Goal: Task Accomplishment & Management: Use online tool/utility

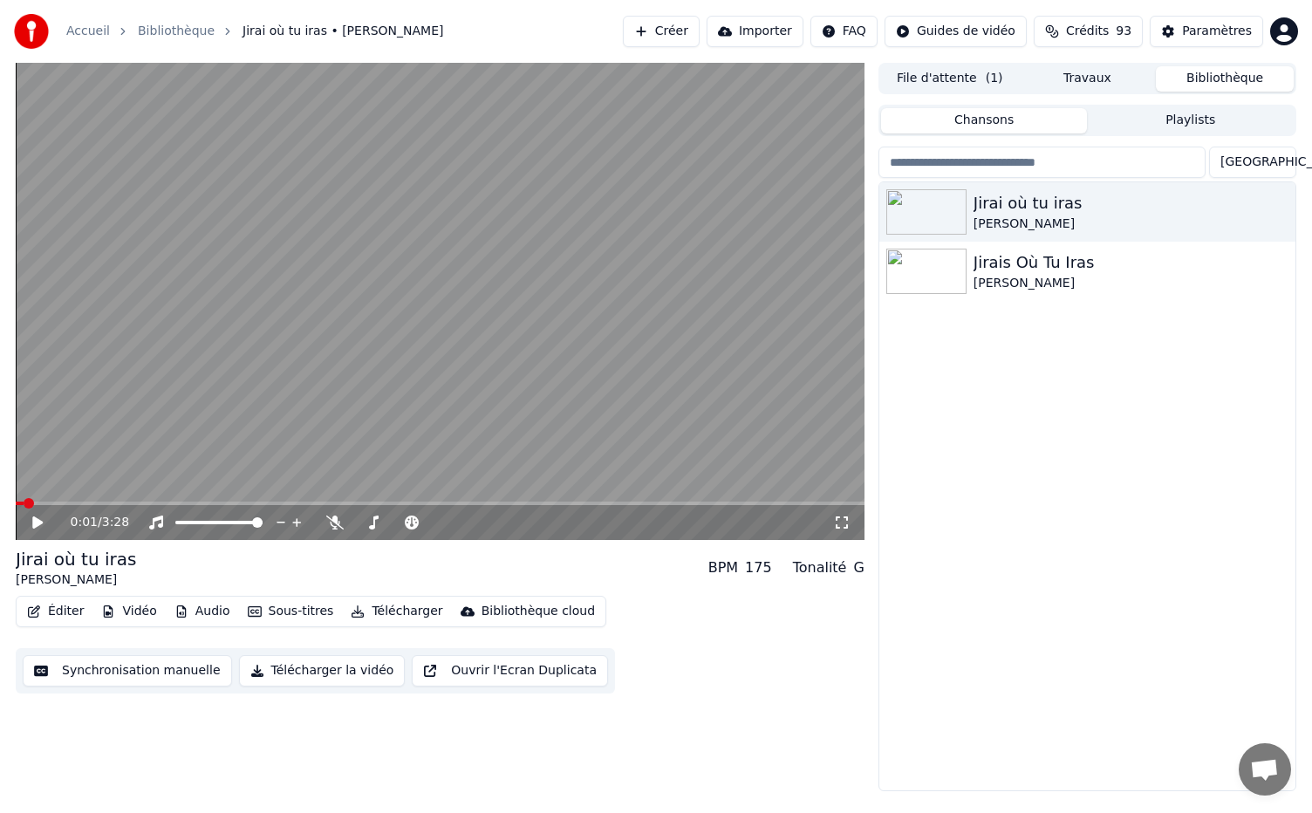
click at [40, 611] on icon "button" at bounding box center [34, 611] width 14 height 12
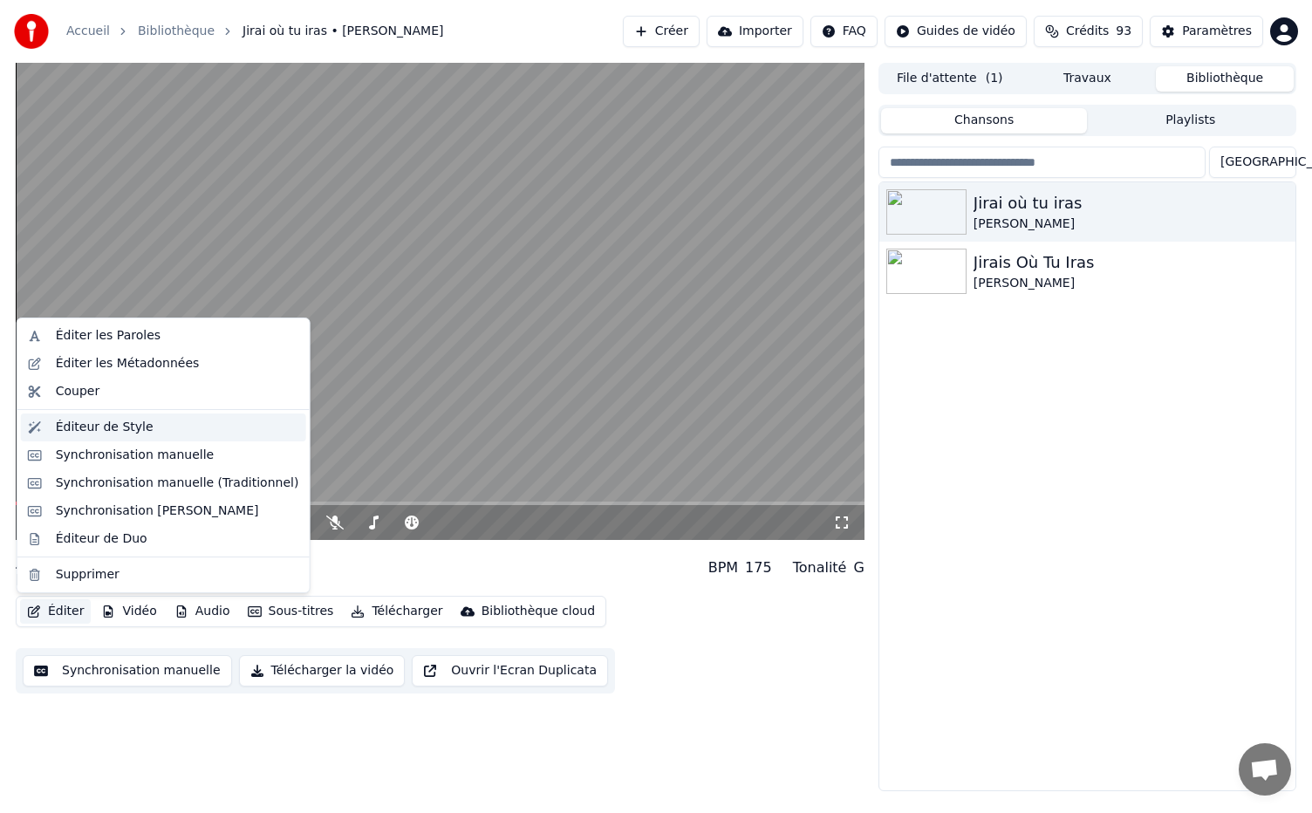
click at [110, 427] on div "Éditeur de Style" at bounding box center [105, 427] width 98 height 17
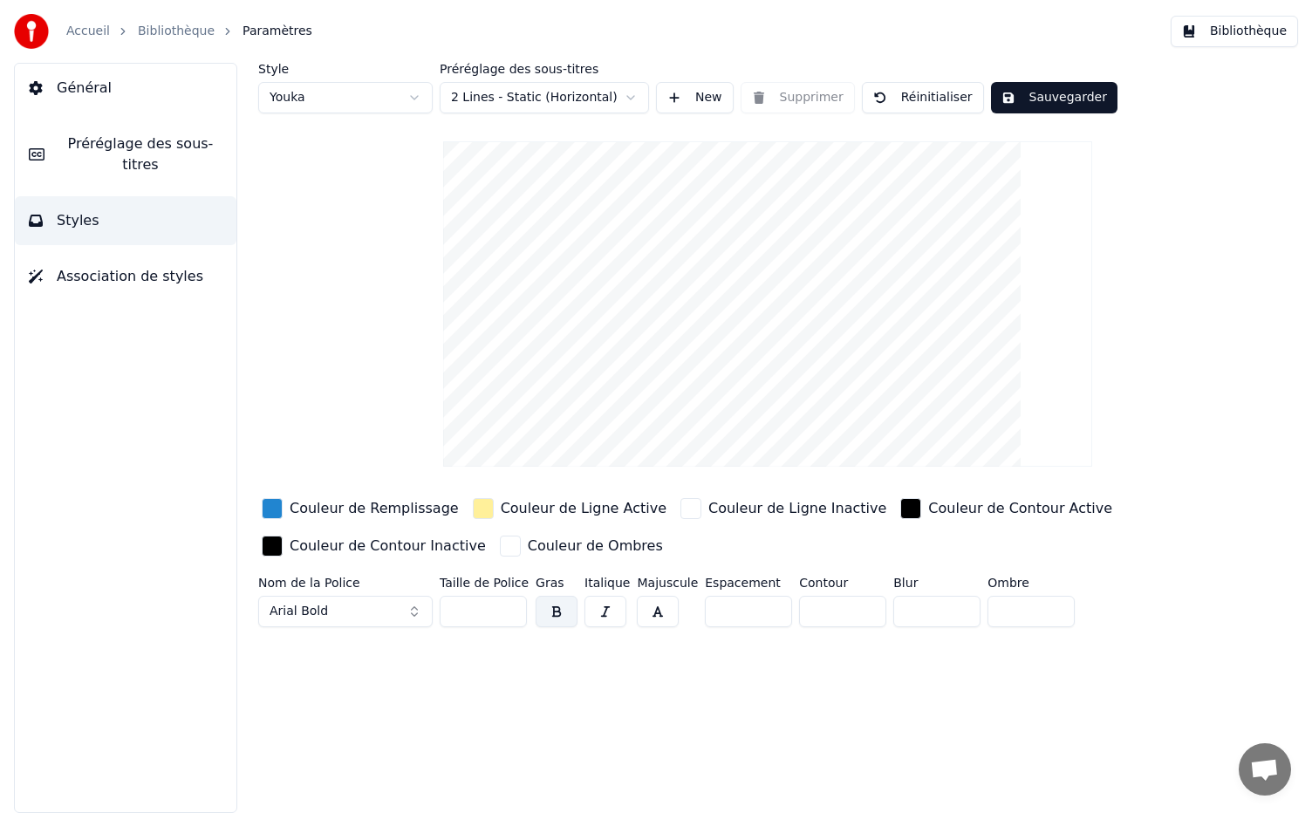
click at [270, 508] on div "button" at bounding box center [272, 508] width 21 height 21
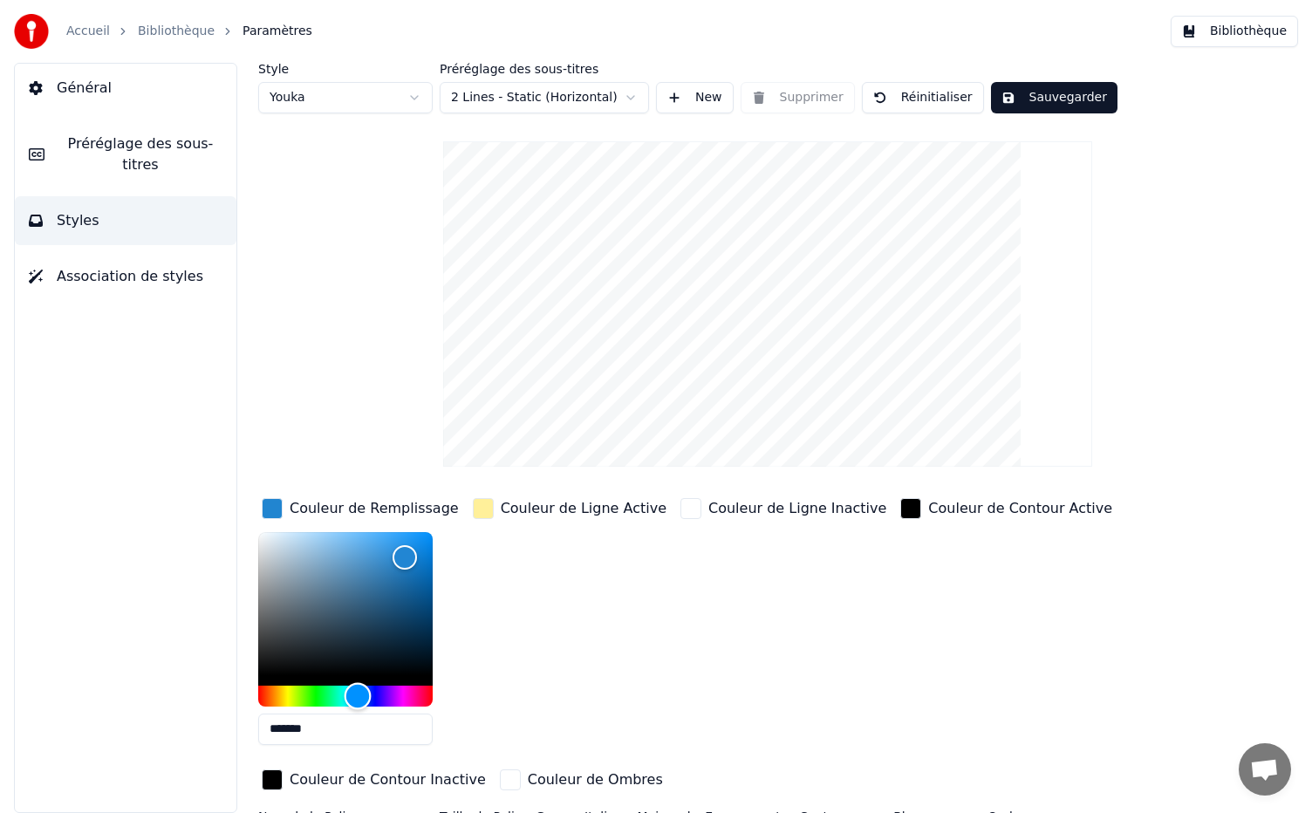
click at [279, 690] on div "Hue" at bounding box center [345, 695] width 174 height 21
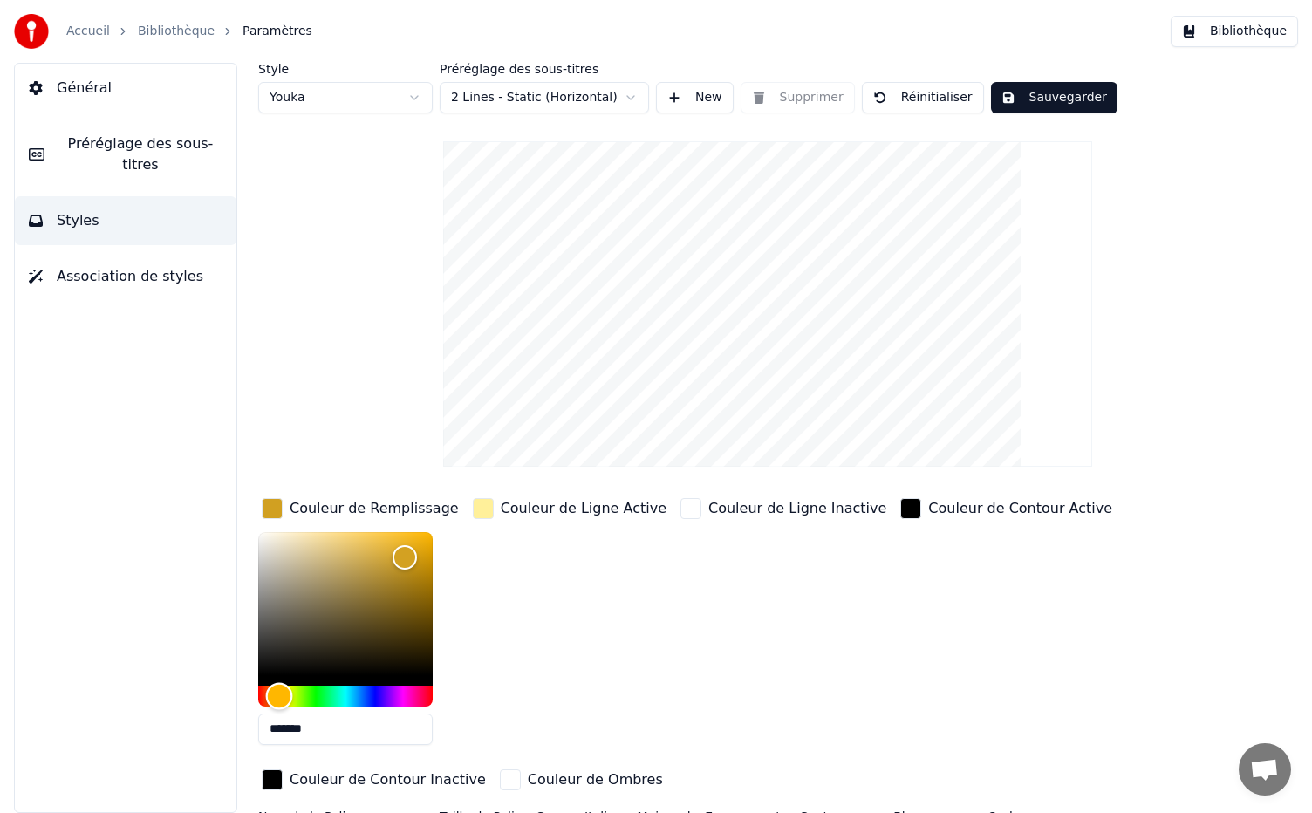
click at [270, 688] on div "Hue" at bounding box center [279, 695] width 27 height 27
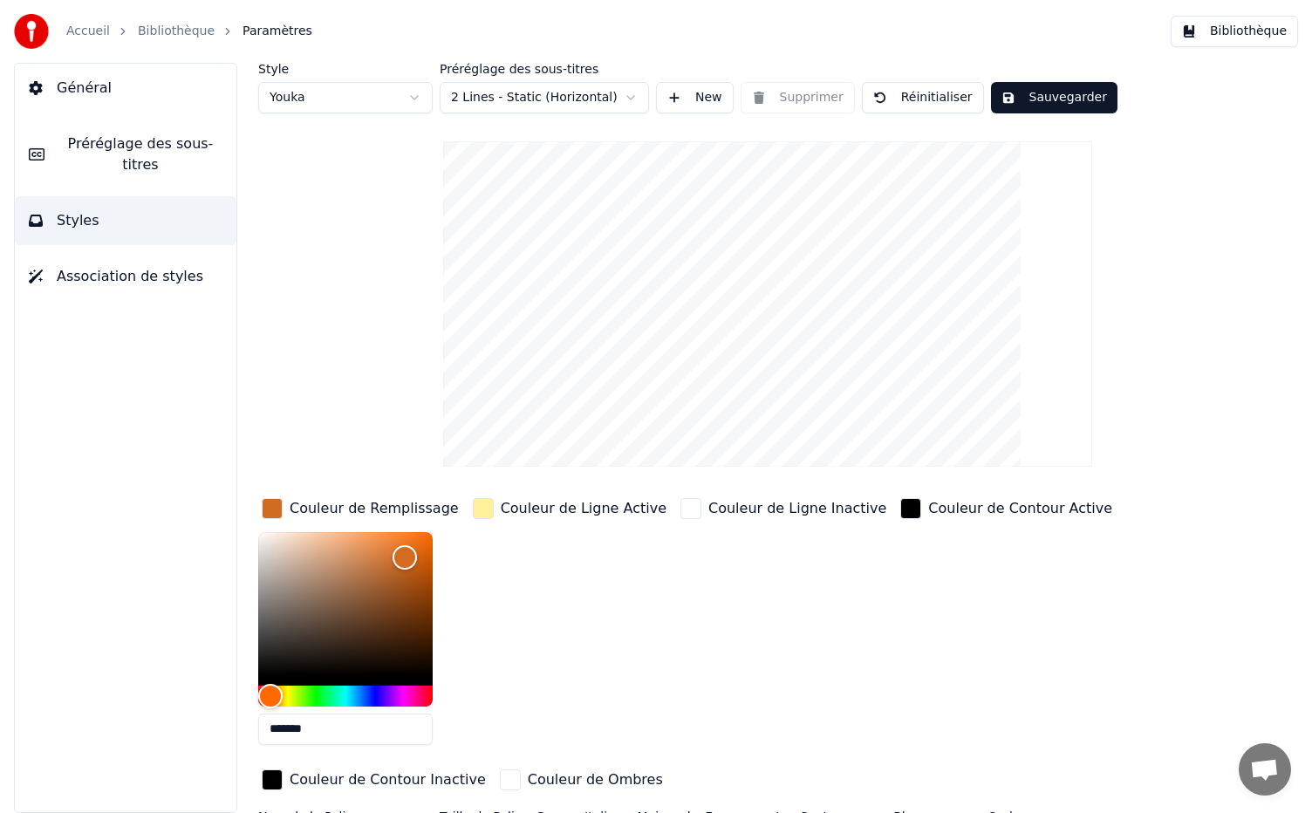
click at [835, 589] on div "Couleur de Ligne Inactive" at bounding box center [783, 626] width 213 height 264
click at [900, 508] on div "button" at bounding box center [910, 508] width 21 height 21
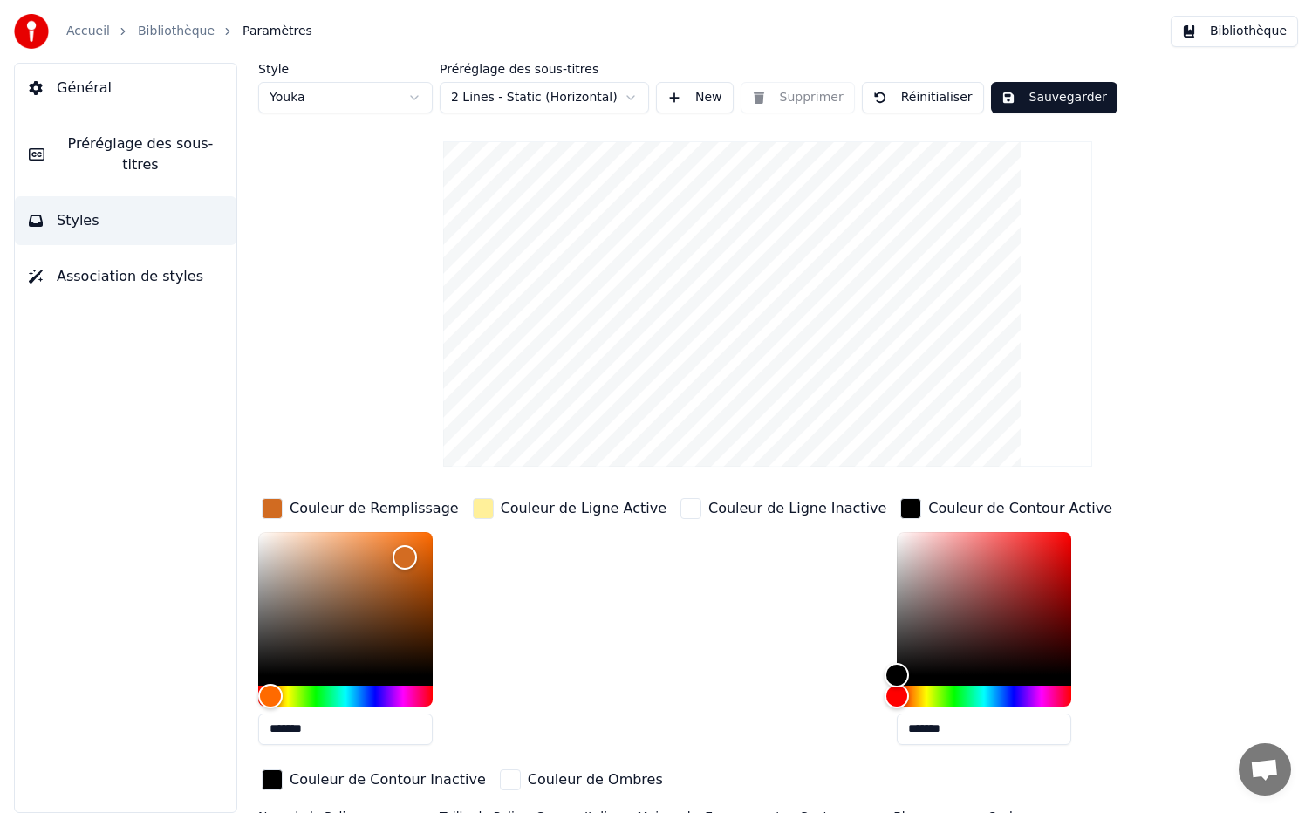
click at [1179, 527] on div "Style Youka Préréglage des sous-titres 2 Lines - Static (Horizontal) New Suppri…" at bounding box center [767, 465] width 1019 height 805
click at [900, 502] on div "button" at bounding box center [910, 508] width 21 height 21
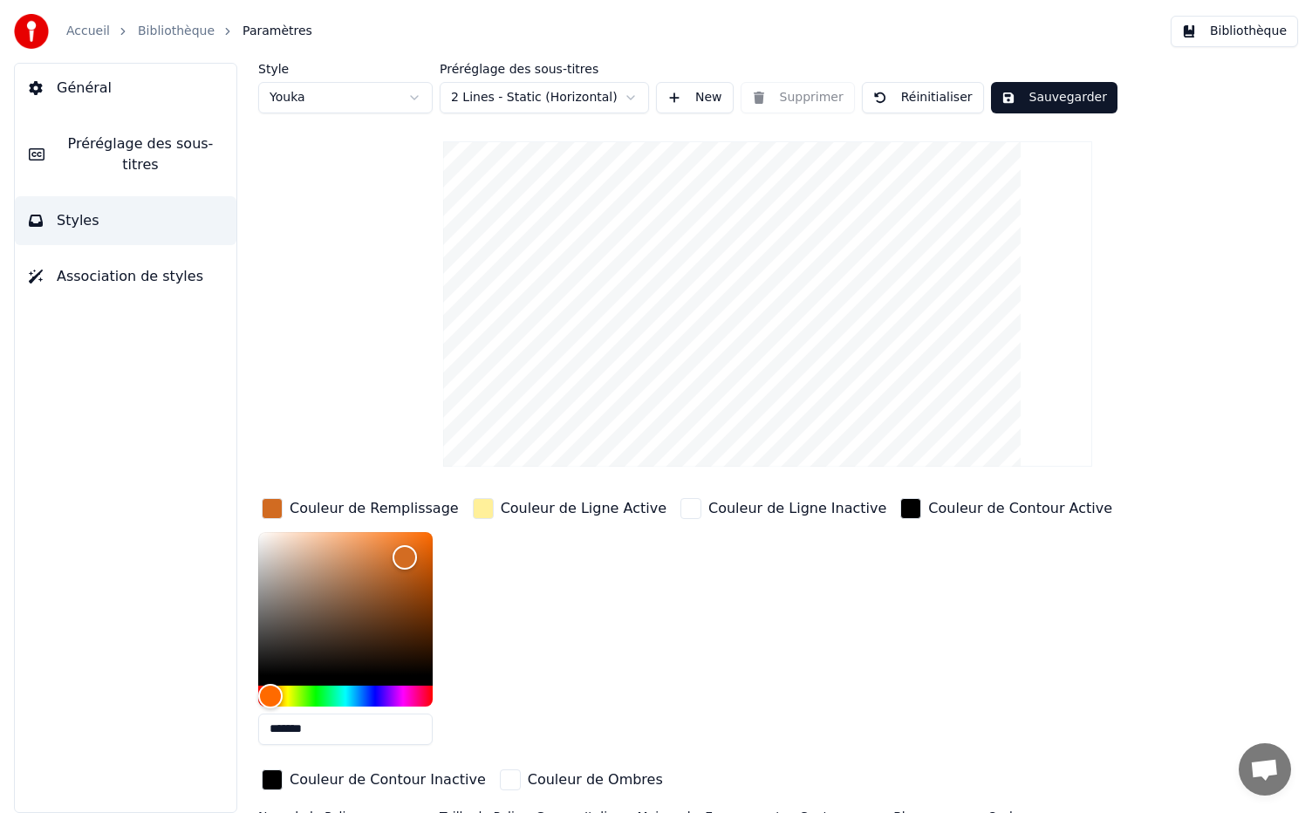
click at [677, 621] on div "Couleur de Ligne Inactive" at bounding box center [783, 626] width 213 height 264
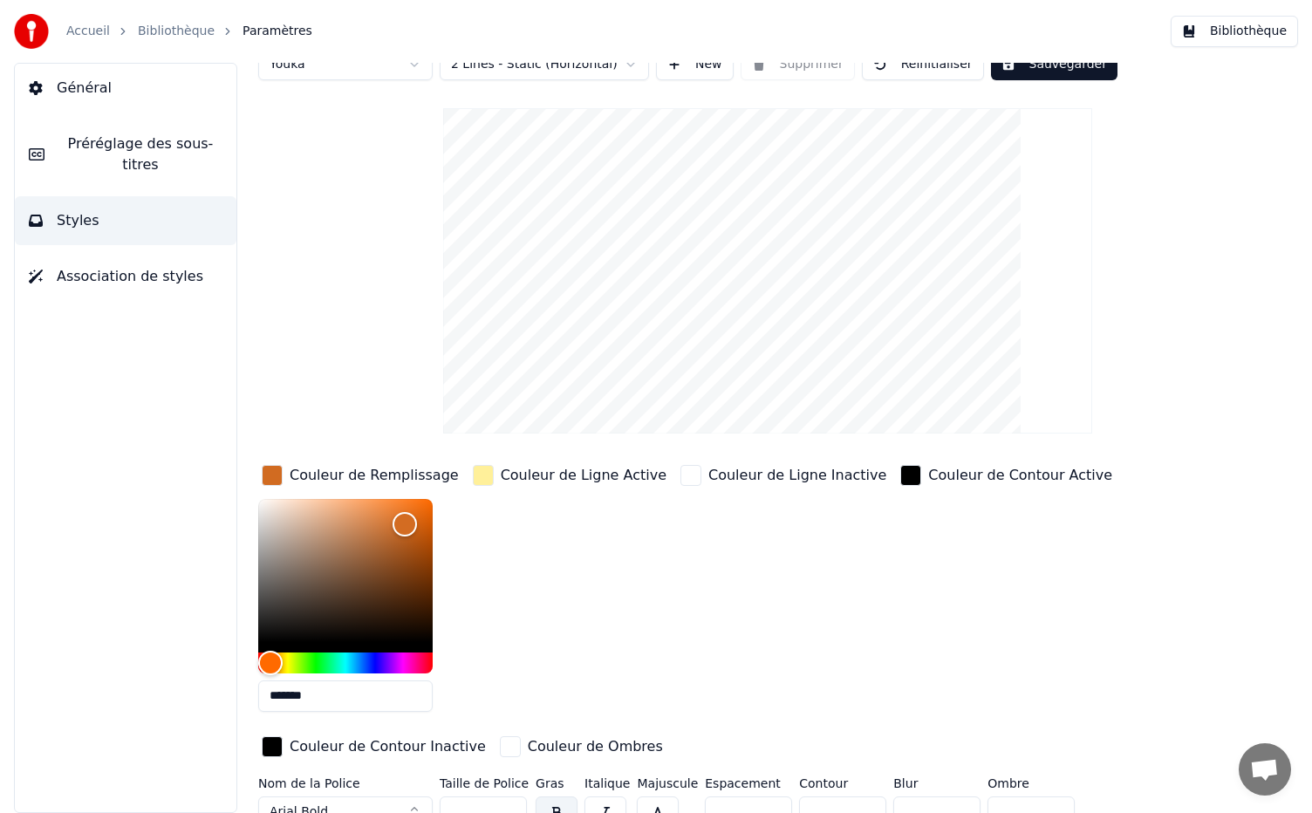
scroll to position [51, 0]
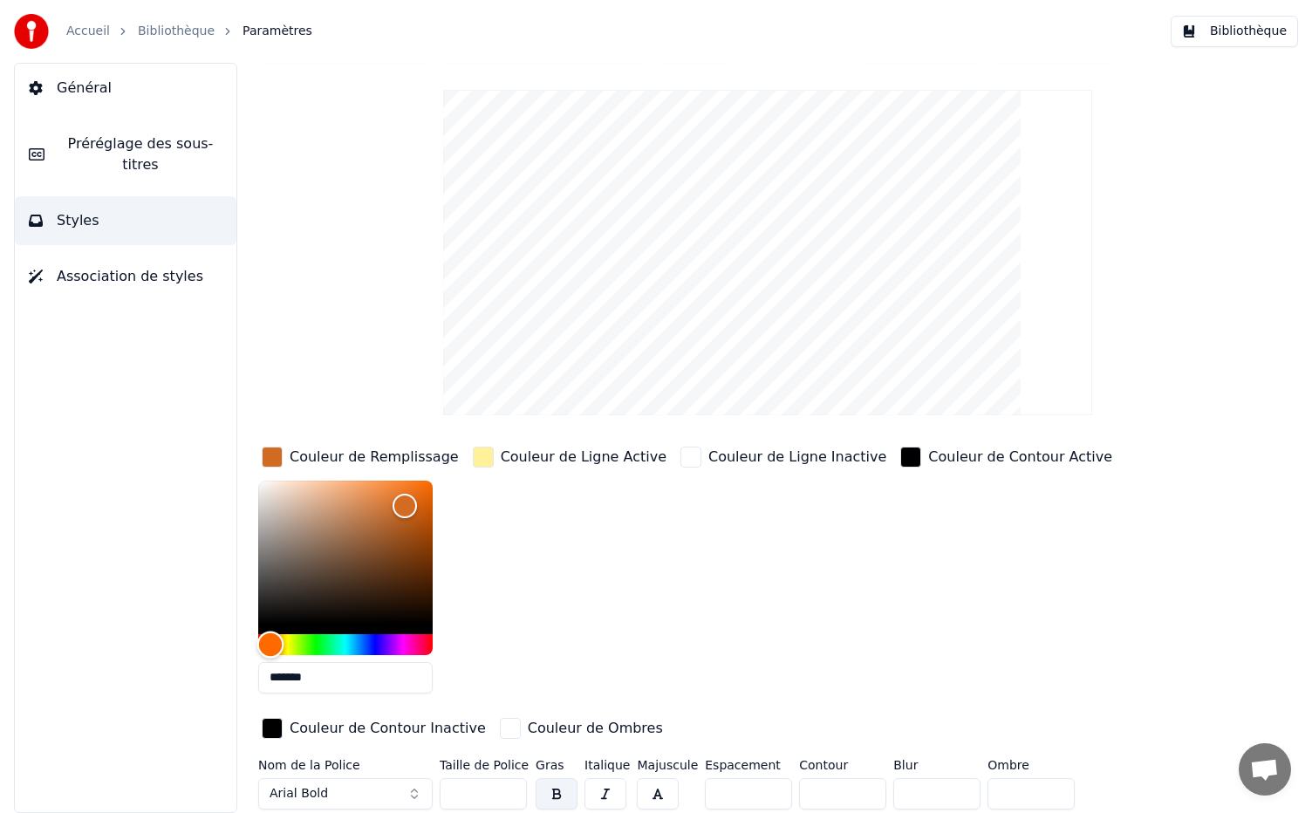
type input "*******"
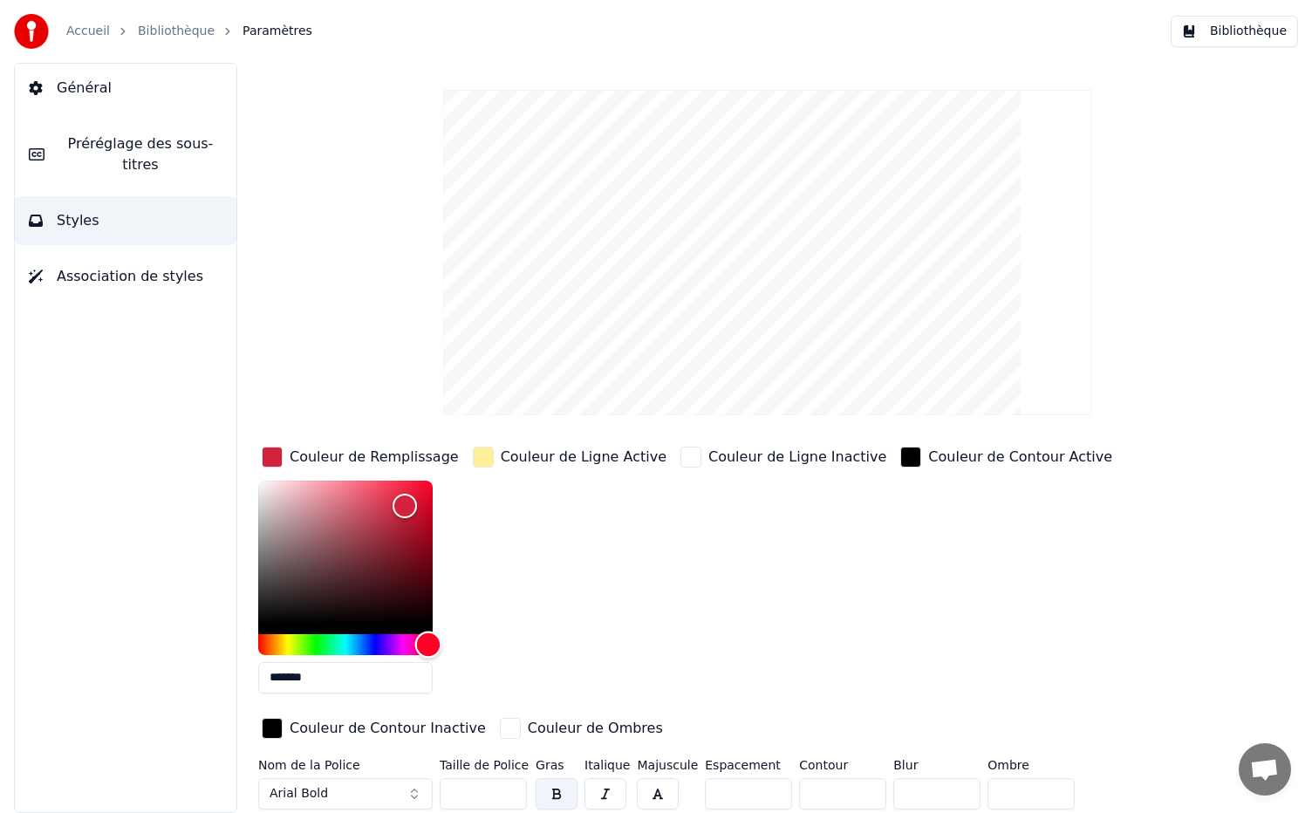
click at [428, 638] on div "Hue" at bounding box center [345, 644] width 174 height 21
click at [680, 457] on div "button" at bounding box center [690, 457] width 21 height 21
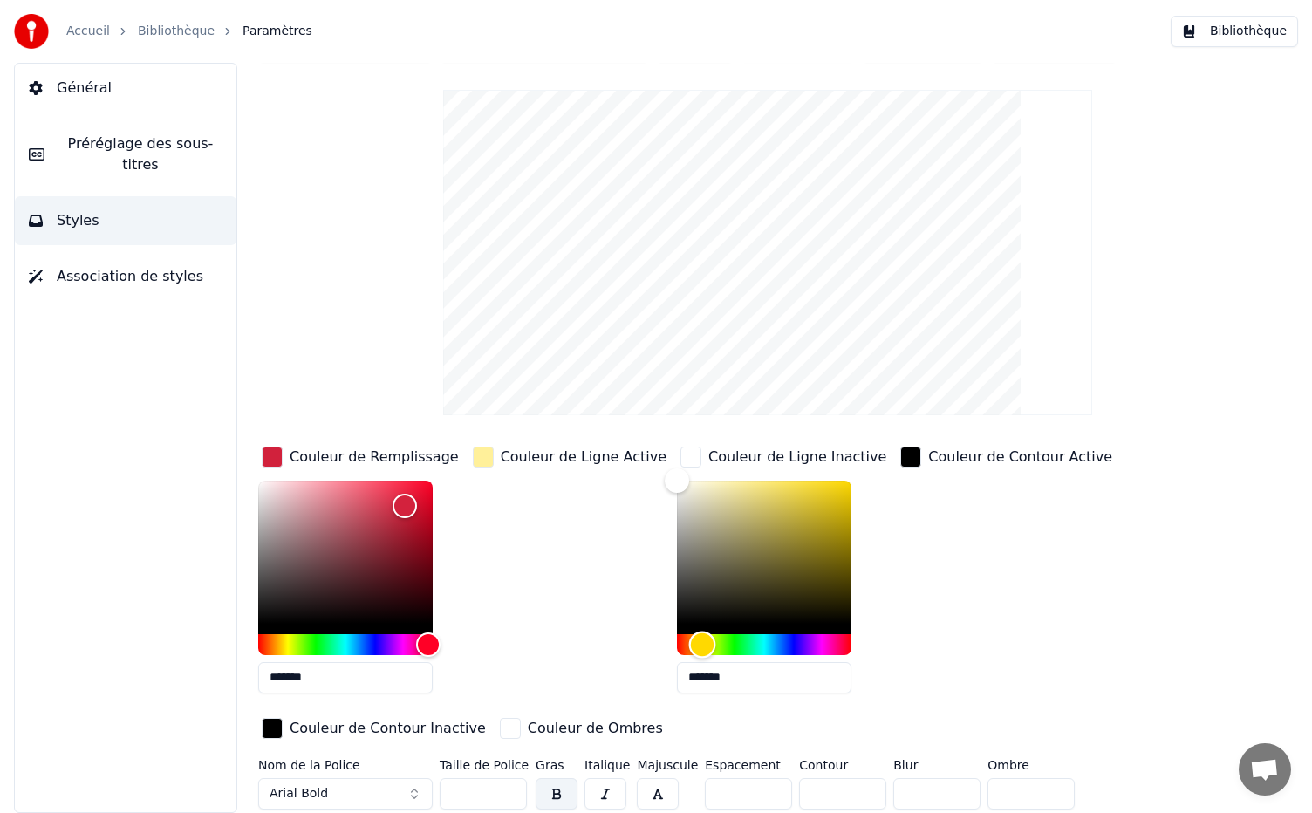
click at [680, 643] on div "Hue" at bounding box center [764, 644] width 174 height 21
click at [688, 640] on div "Hue" at bounding box center [701, 644] width 27 height 27
click at [522, 455] on div "Couleur de Ligne Active" at bounding box center [584, 457] width 166 height 21
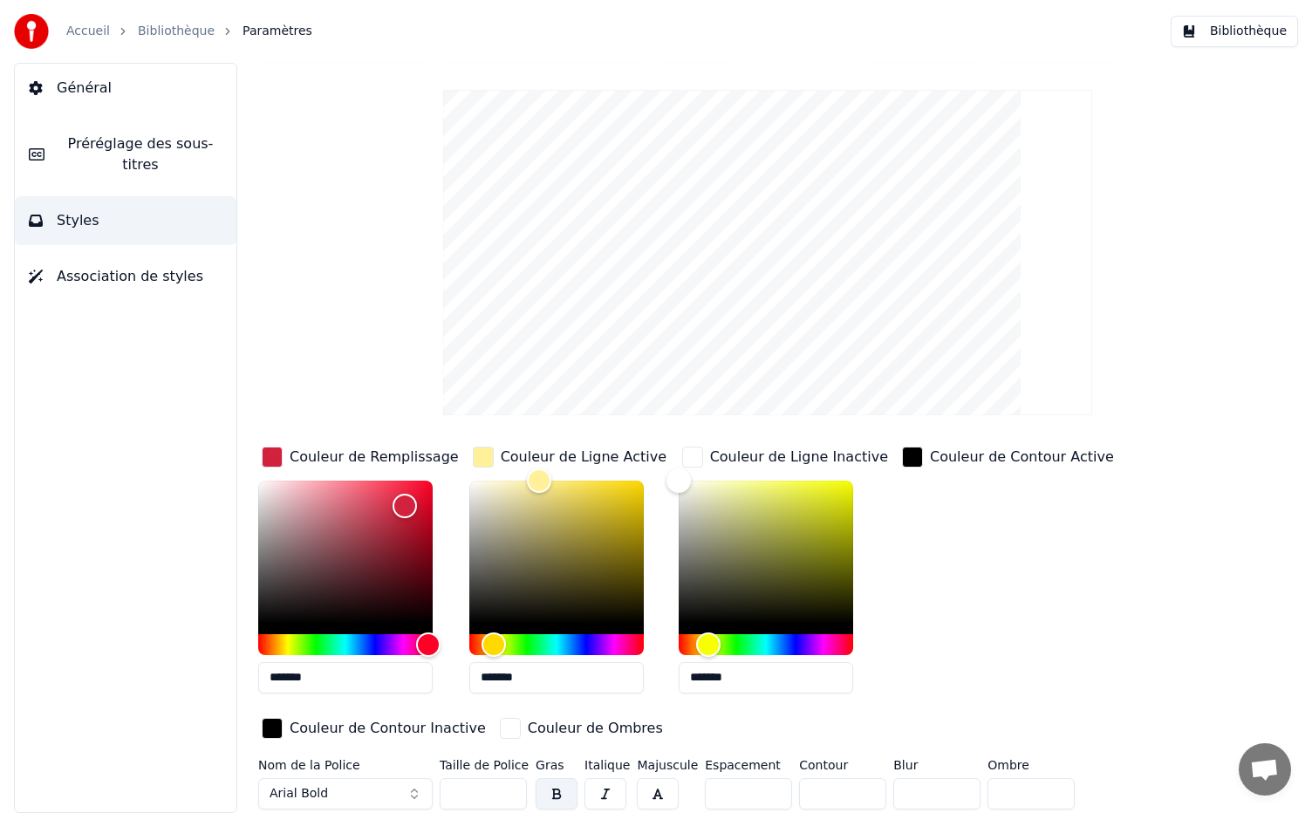
drag, startPoint x: 511, startPoint y: 675, endPoint x: 450, endPoint y: 669, distance: 61.4
click at [450, 669] on div "Couleur de Remplissage ******* Couleur de Ligne Active ******* Couleur de Ligne…" at bounding box center [717, 594] width 918 height 302
drag, startPoint x: 777, startPoint y: 662, endPoint x: 649, endPoint y: 668, distance: 128.3
click at [649, 668] on div "Couleur de Remplissage ******* Couleur de Ligne Active ******* Couleur de Ligne…" at bounding box center [717, 594] width 918 height 302
paste input "text"
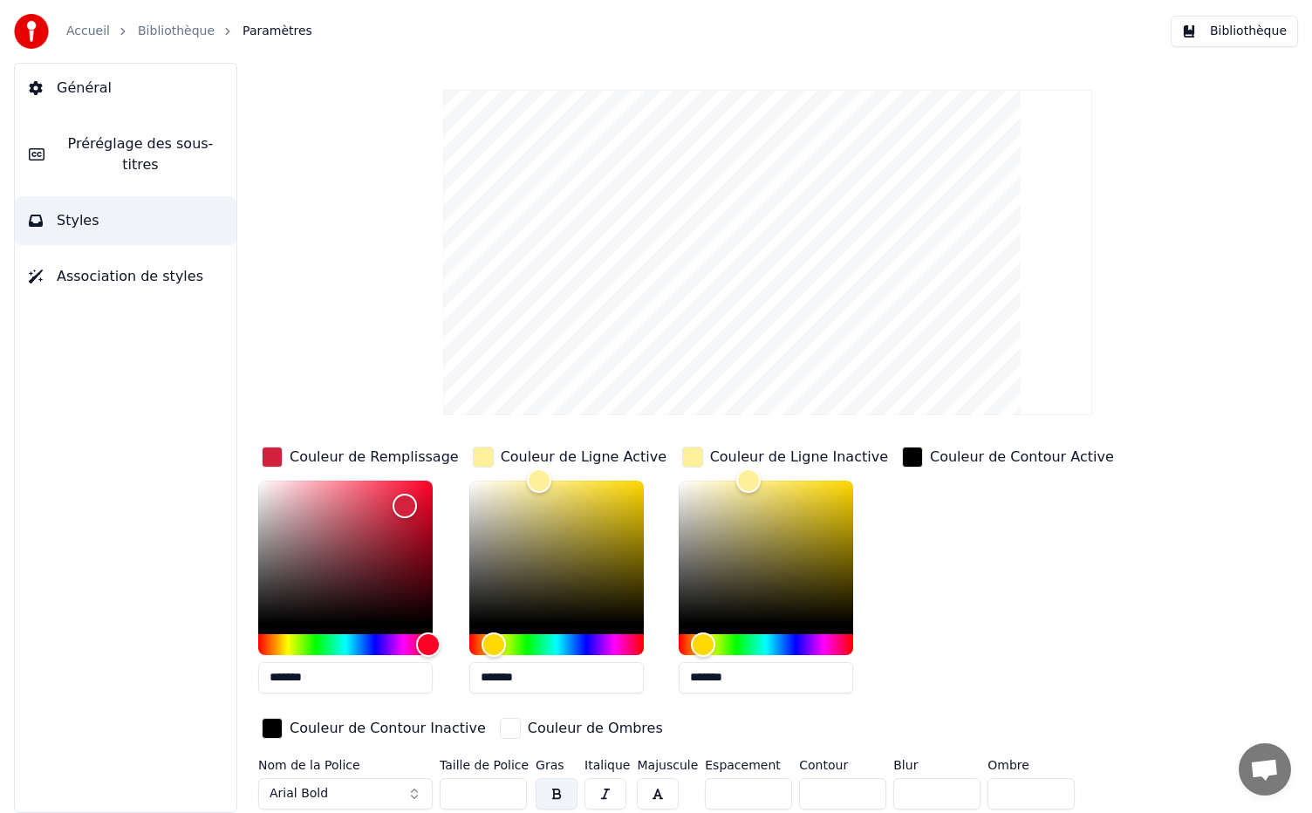
type input "*******"
click at [1043, 612] on div "Couleur de Contour Active" at bounding box center [1007, 575] width 219 height 264
click at [1127, 583] on div "Couleur de Remplissage ******* Couleur de Ligne Active ******* Couleur de Ligne…" at bounding box center [717, 594] width 918 height 302
click at [692, 467] on div "button" at bounding box center [692, 457] width 21 height 21
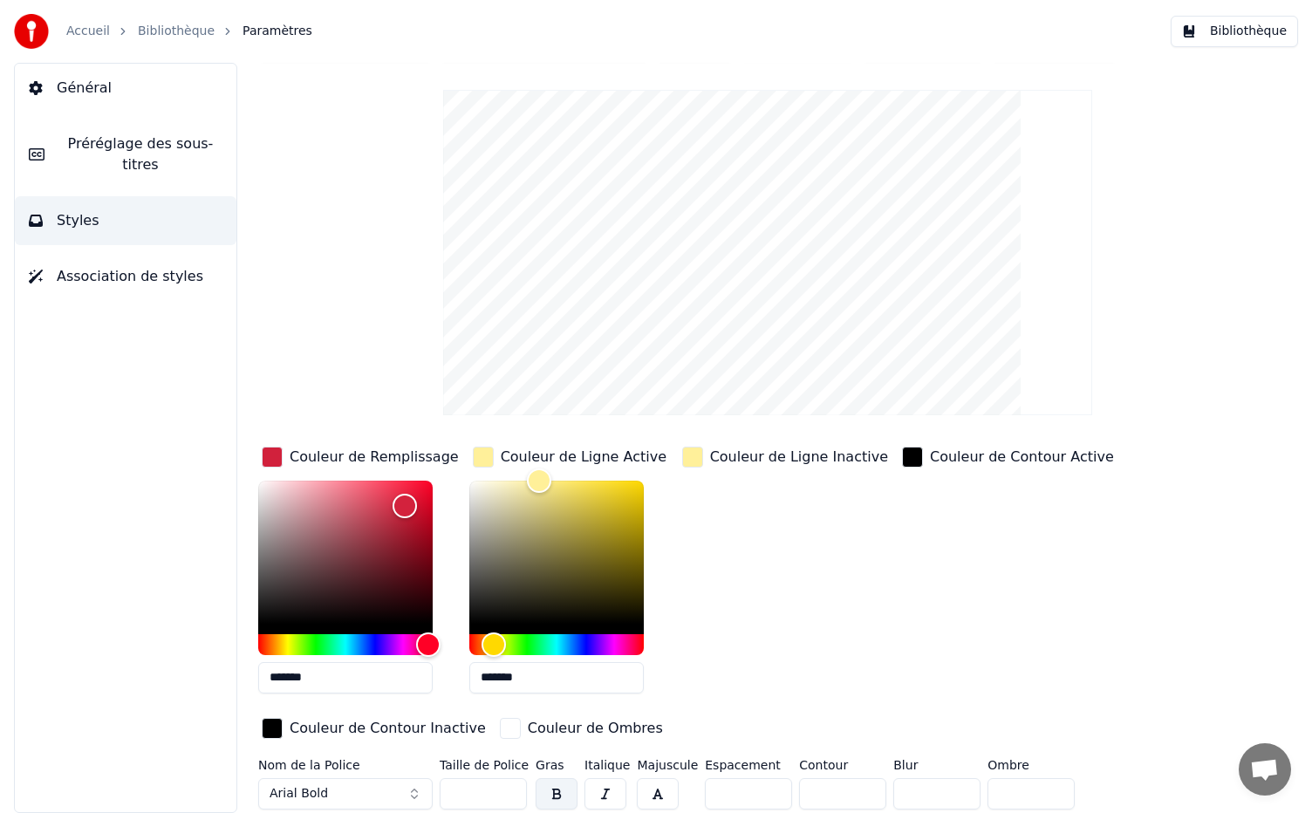
click at [692, 464] on div "button" at bounding box center [692, 457] width 21 height 21
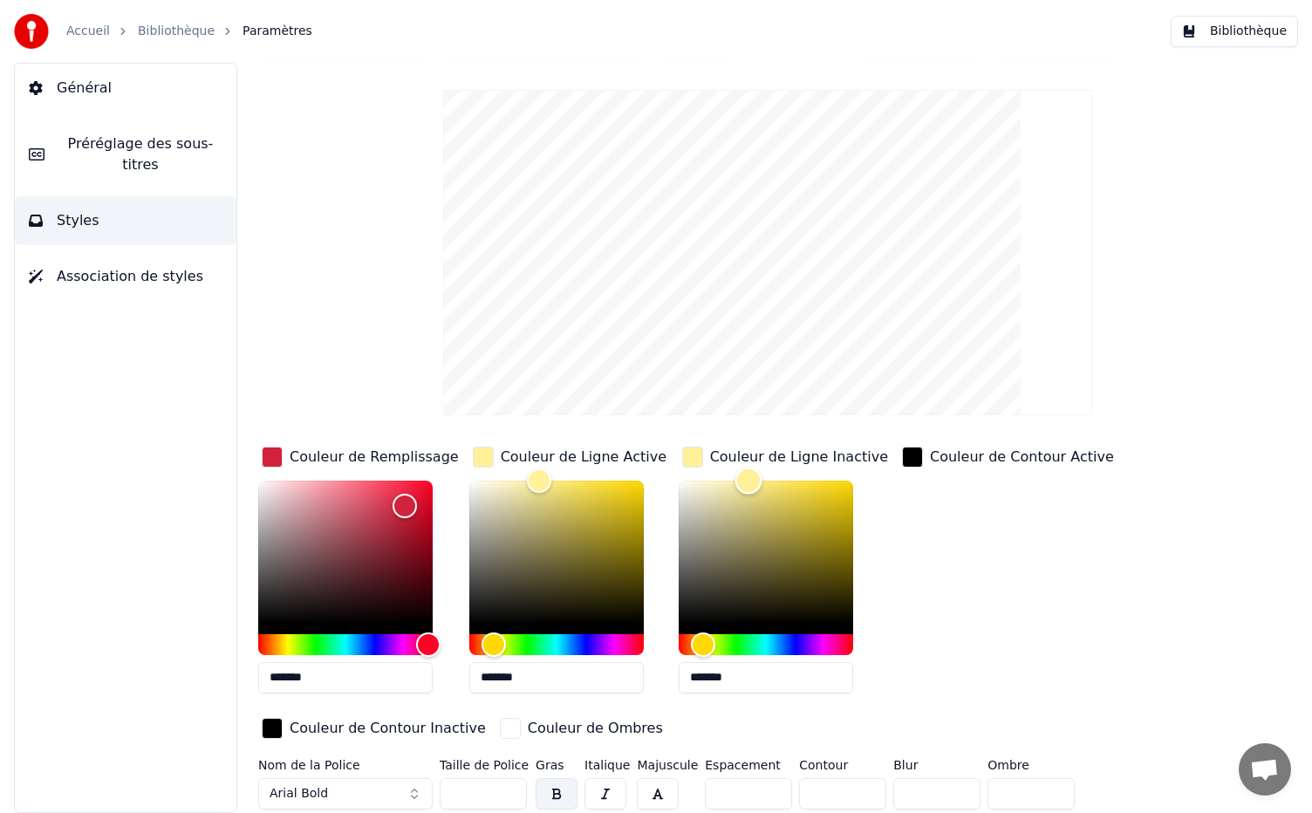
type input "*******"
click at [681, 484] on div "Color" at bounding box center [765, 552] width 174 height 143
type input "*******"
click at [591, 486] on div "Color" at bounding box center [556, 552] width 174 height 143
click at [274, 639] on div "Hue" at bounding box center [345, 644] width 174 height 21
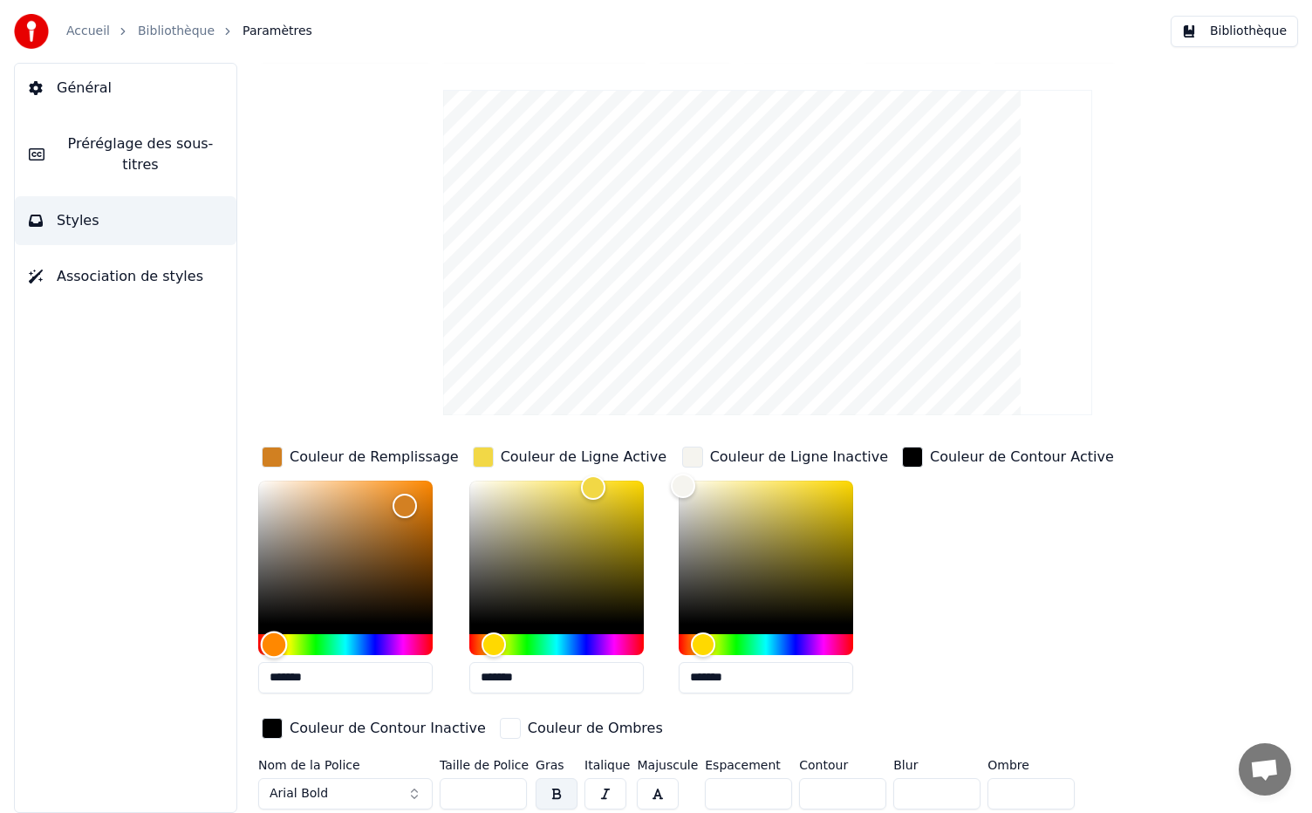
click at [269, 644] on div "Hue" at bounding box center [274, 644] width 27 height 27
click at [271, 645] on div "Hue" at bounding box center [271, 644] width 27 height 27
click at [269, 643] on div "Hue" at bounding box center [269, 644] width 27 height 27
type input "*******"
drag, startPoint x: 412, startPoint y: 501, endPoint x: 426, endPoint y: 490, distance: 17.4
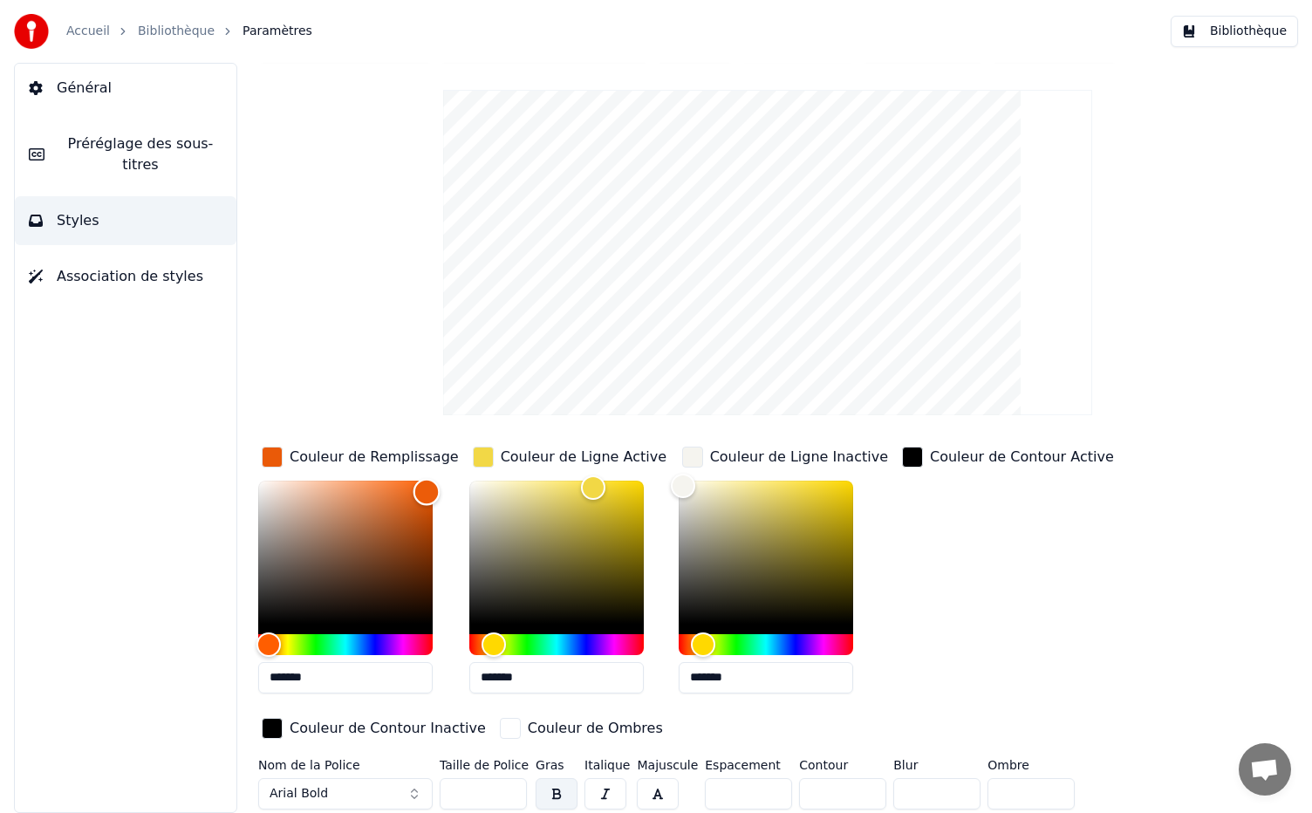
click at [426, 490] on div "Color" at bounding box center [426, 492] width 27 height 27
click at [133, 266] on span "Association de styles" at bounding box center [130, 276] width 147 height 21
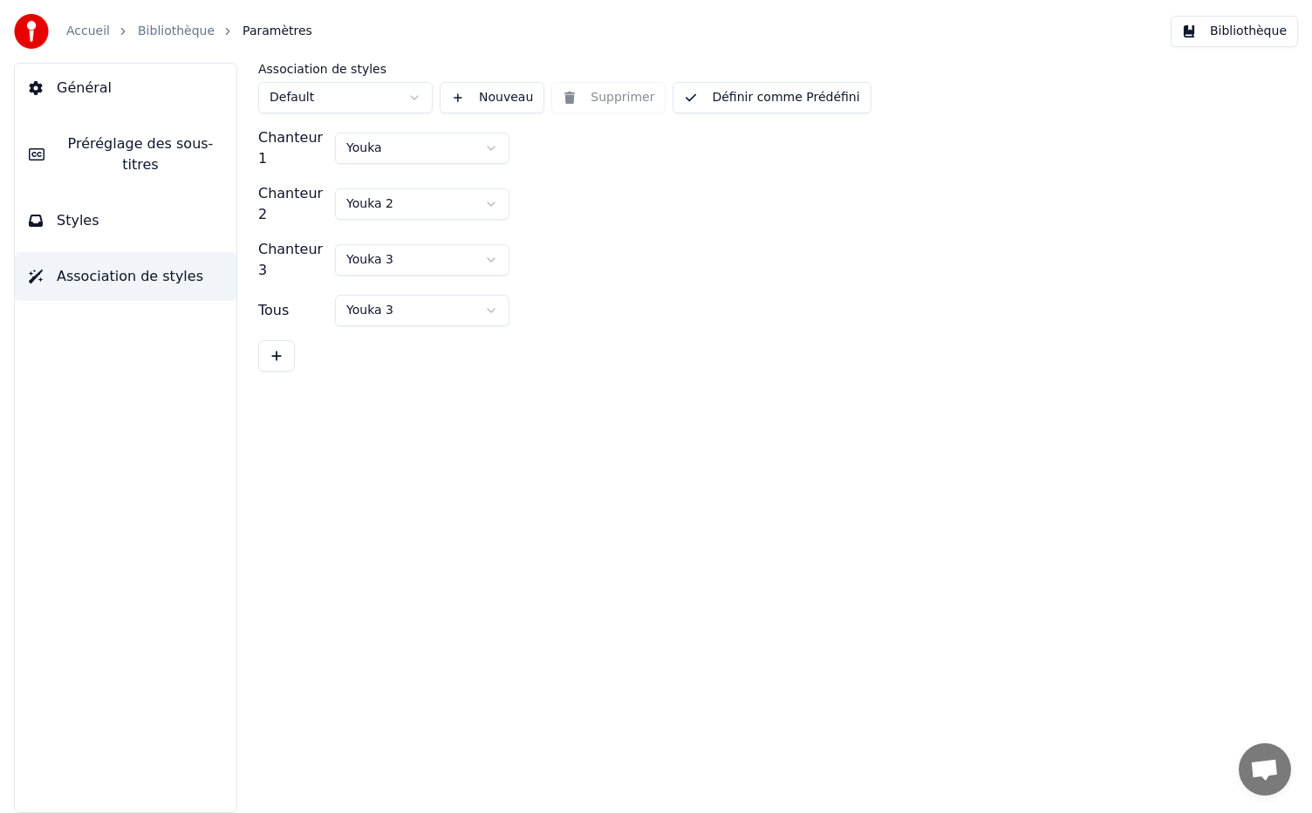
scroll to position [0, 0]
click at [115, 200] on button "Styles" at bounding box center [126, 220] width 222 height 49
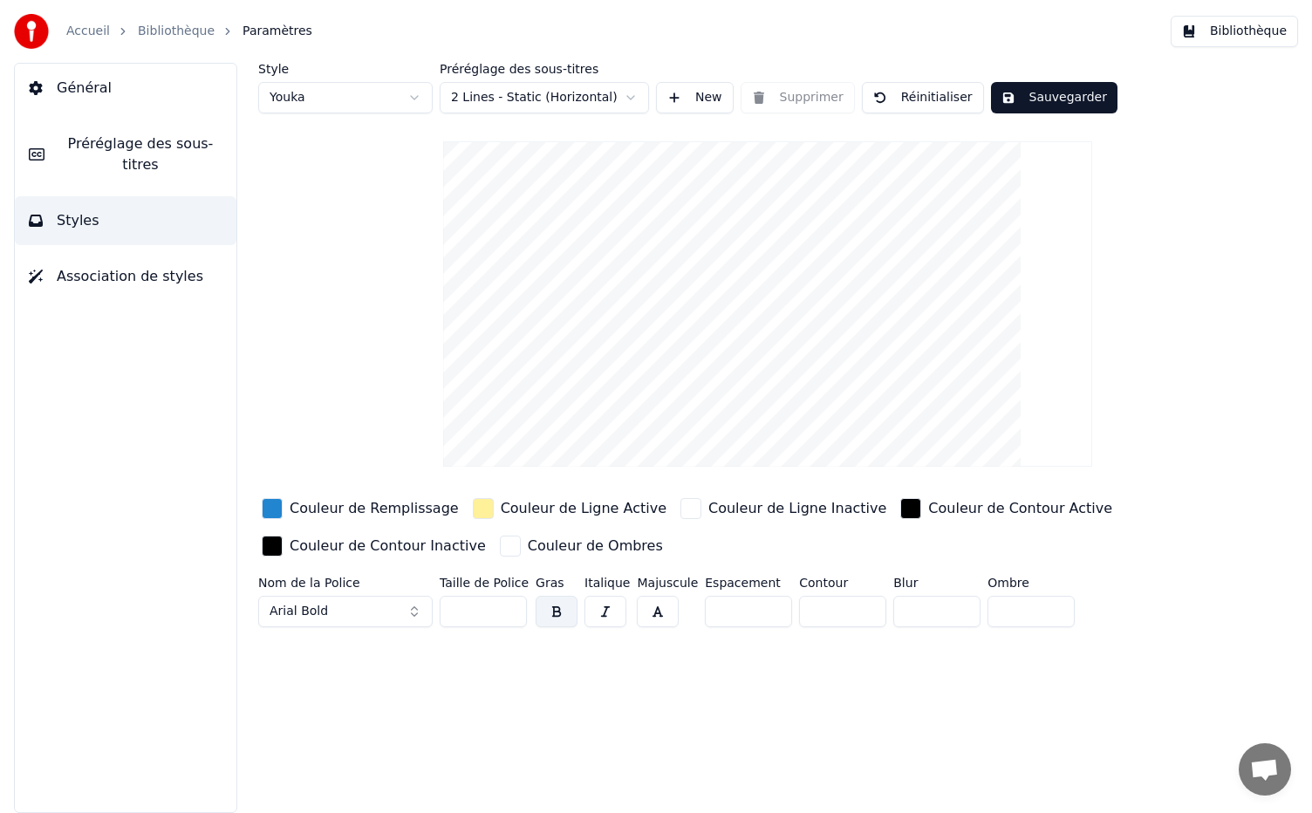
click at [127, 93] on button "Général" at bounding box center [126, 88] width 222 height 49
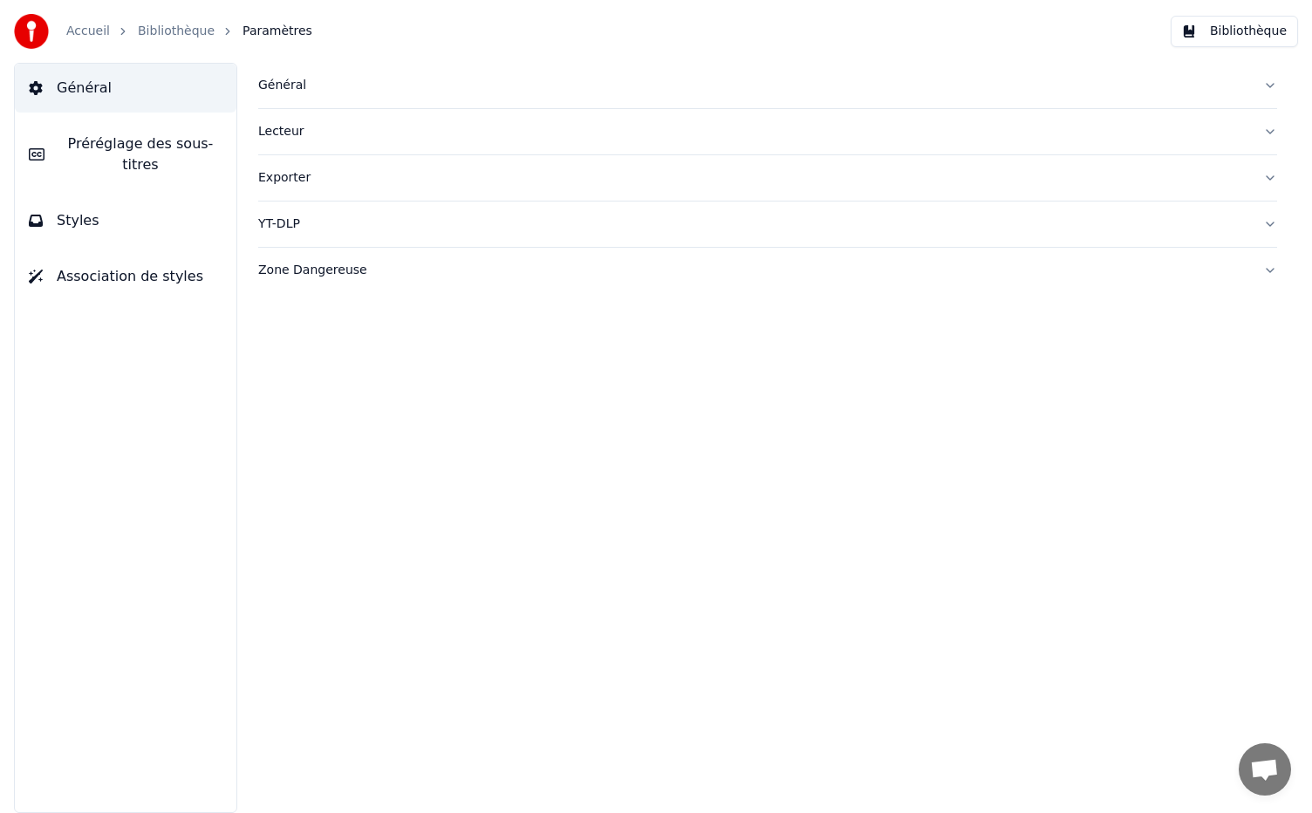
click at [87, 31] on link "Accueil" at bounding box center [88, 31] width 44 height 17
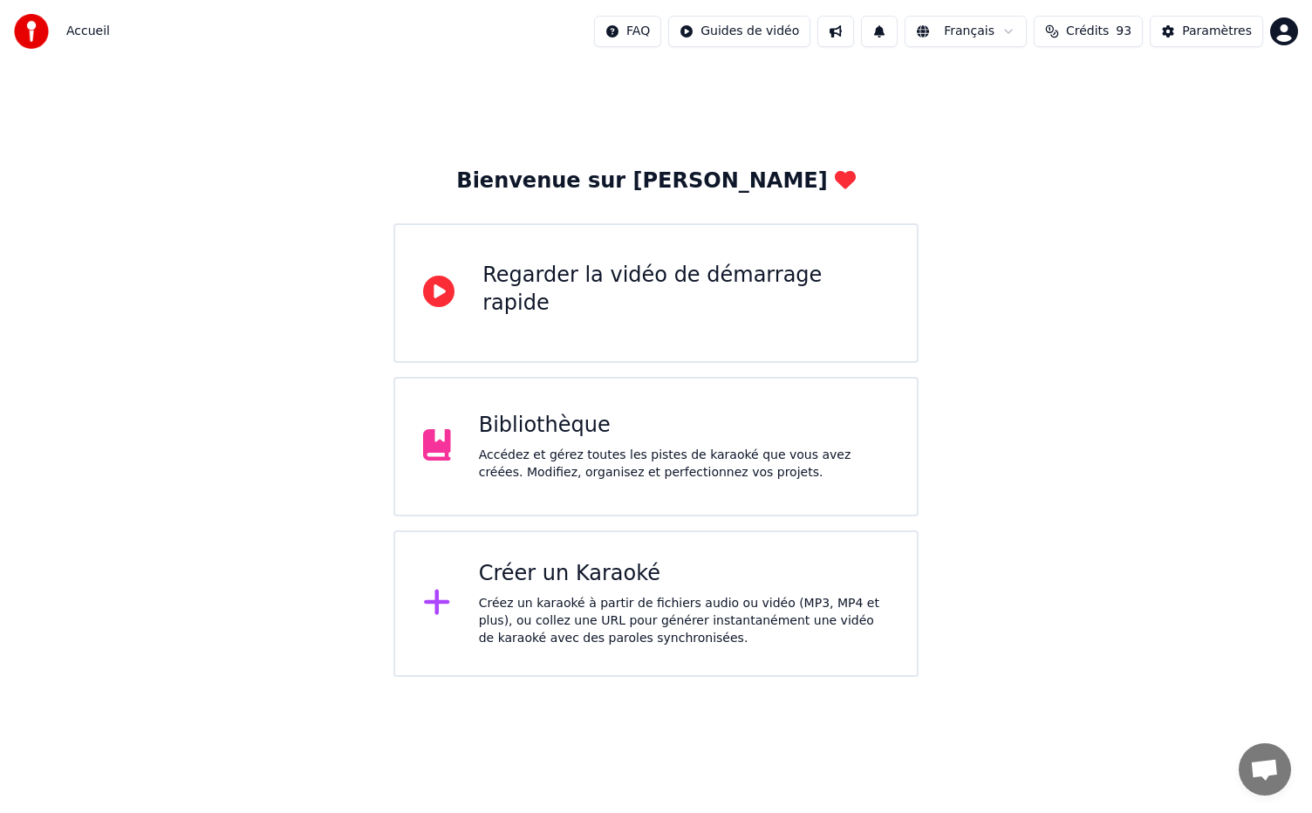
click at [653, 434] on div "Bibliothèque" at bounding box center [684, 426] width 410 height 28
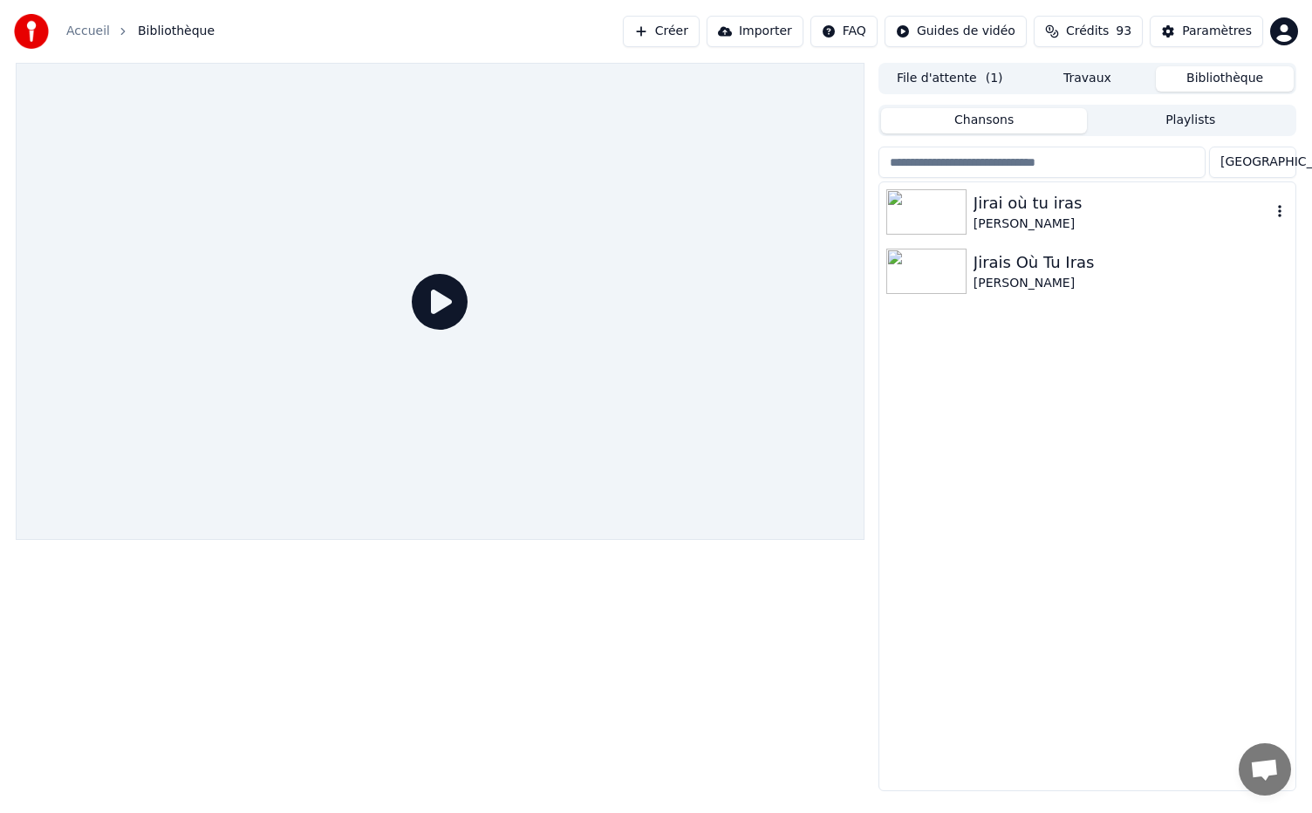
click at [952, 211] on img at bounding box center [926, 211] width 80 height 45
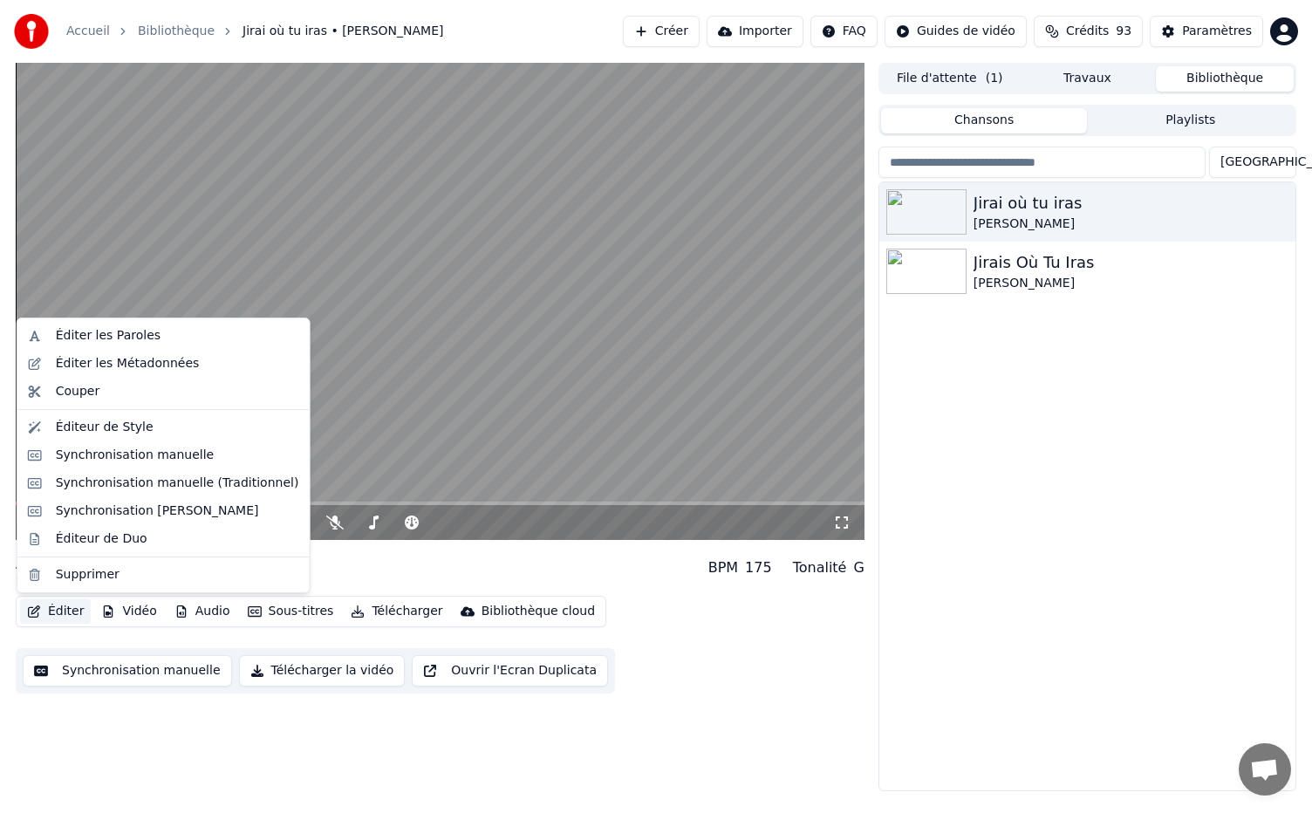
click at [47, 604] on button "Éditer" at bounding box center [55, 611] width 71 height 24
click at [678, 670] on div "Éditer Vidéo Audio Sous-titres Télécharger Bibliothèque cloud Synchronisation m…" at bounding box center [440, 645] width 849 height 98
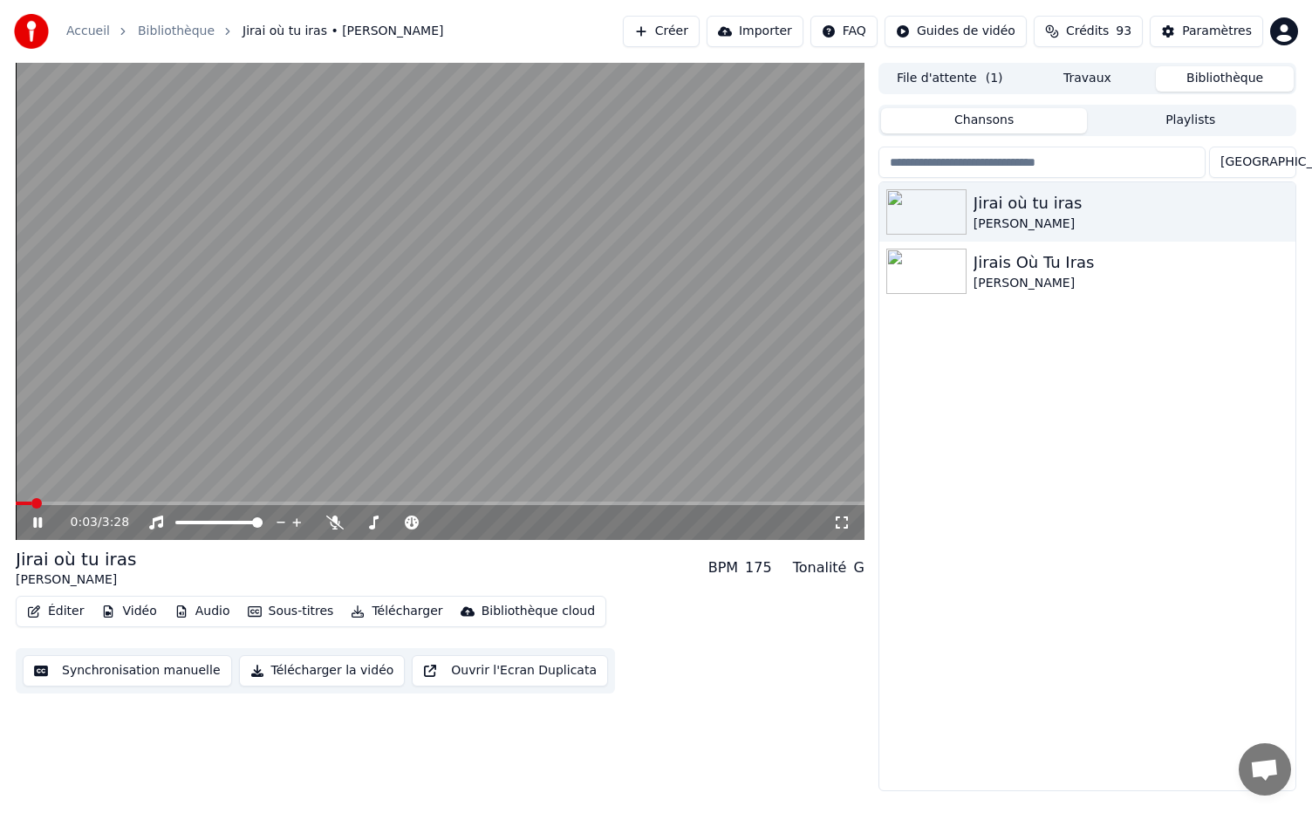
click at [33, 523] on icon at bounding box center [50, 522] width 41 height 14
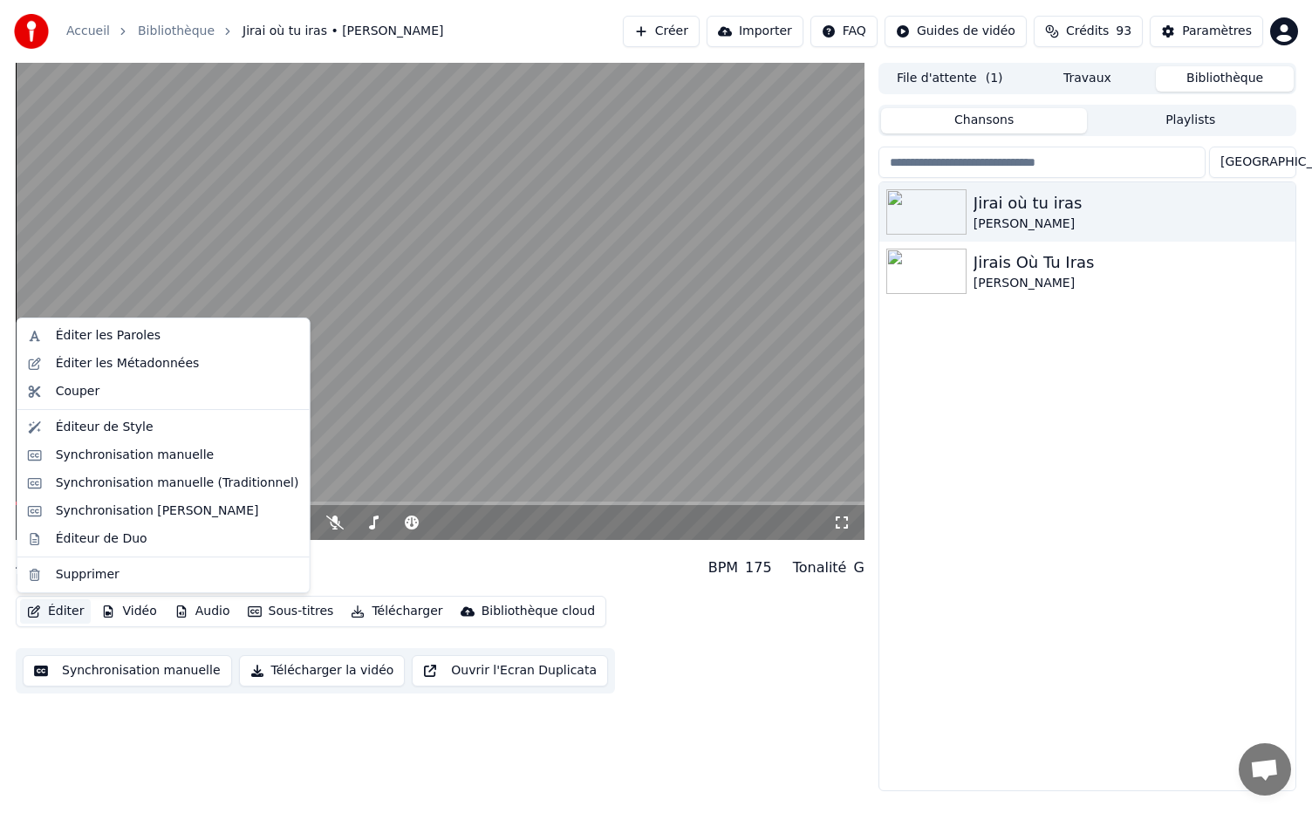
click at [39, 607] on icon "button" at bounding box center [34, 611] width 12 height 12
click at [131, 422] on div "Éditeur de Style" at bounding box center [105, 427] width 98 height 17
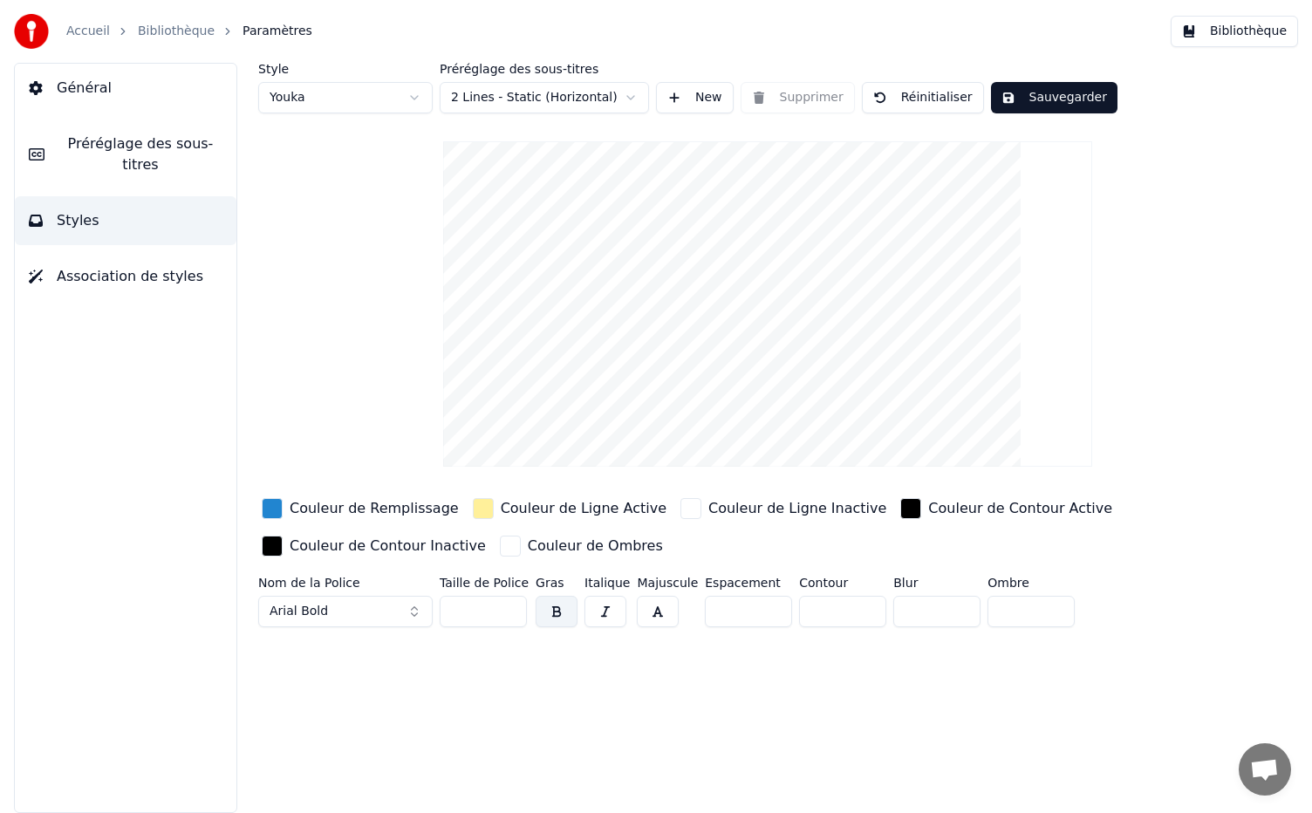
click at [279, 513] on div "button" at bounding box center [272, 508] width 21 height 21
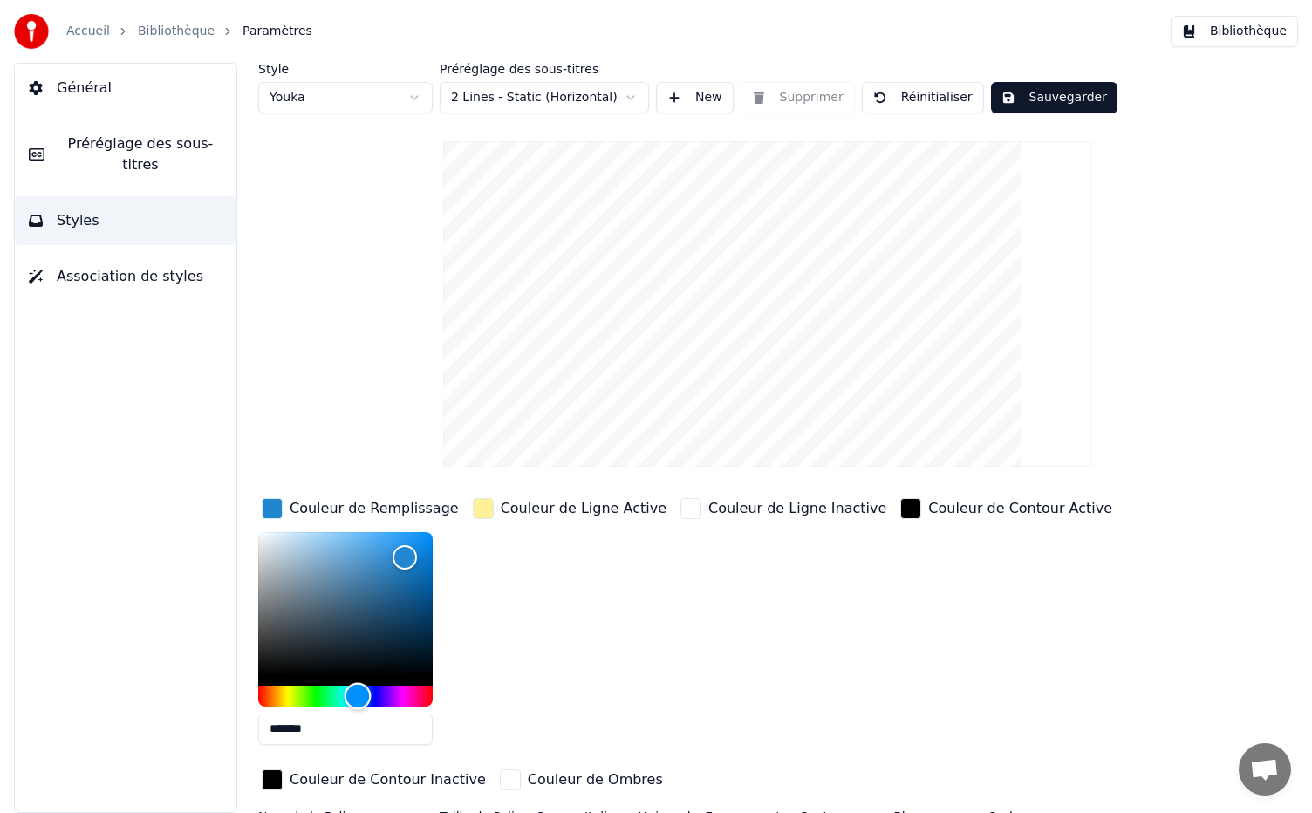
click at [270, 692] on div "Hue" at bounding box center [345, 695] width 174 height 21
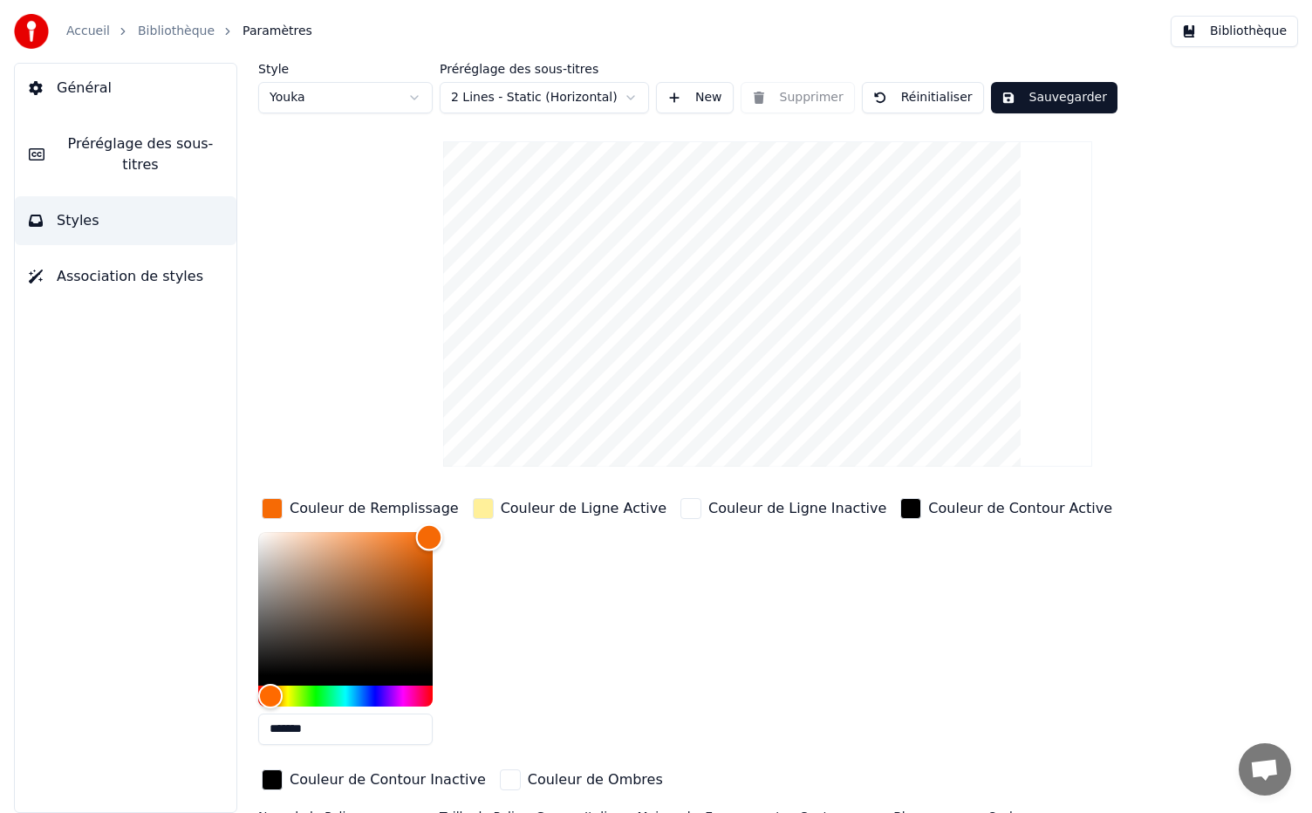
type input "*******"
drag, startPoint x: 406, startPoint y: 558, endPoint x: 428, endPoint y: 535, distance: 31.5
click at [428, 535] on div "Color" at bounding box center [428, 536] width 27 height 27
click at [483, 515] on div "button" at bounding box center [483, 508] width 21 height 21
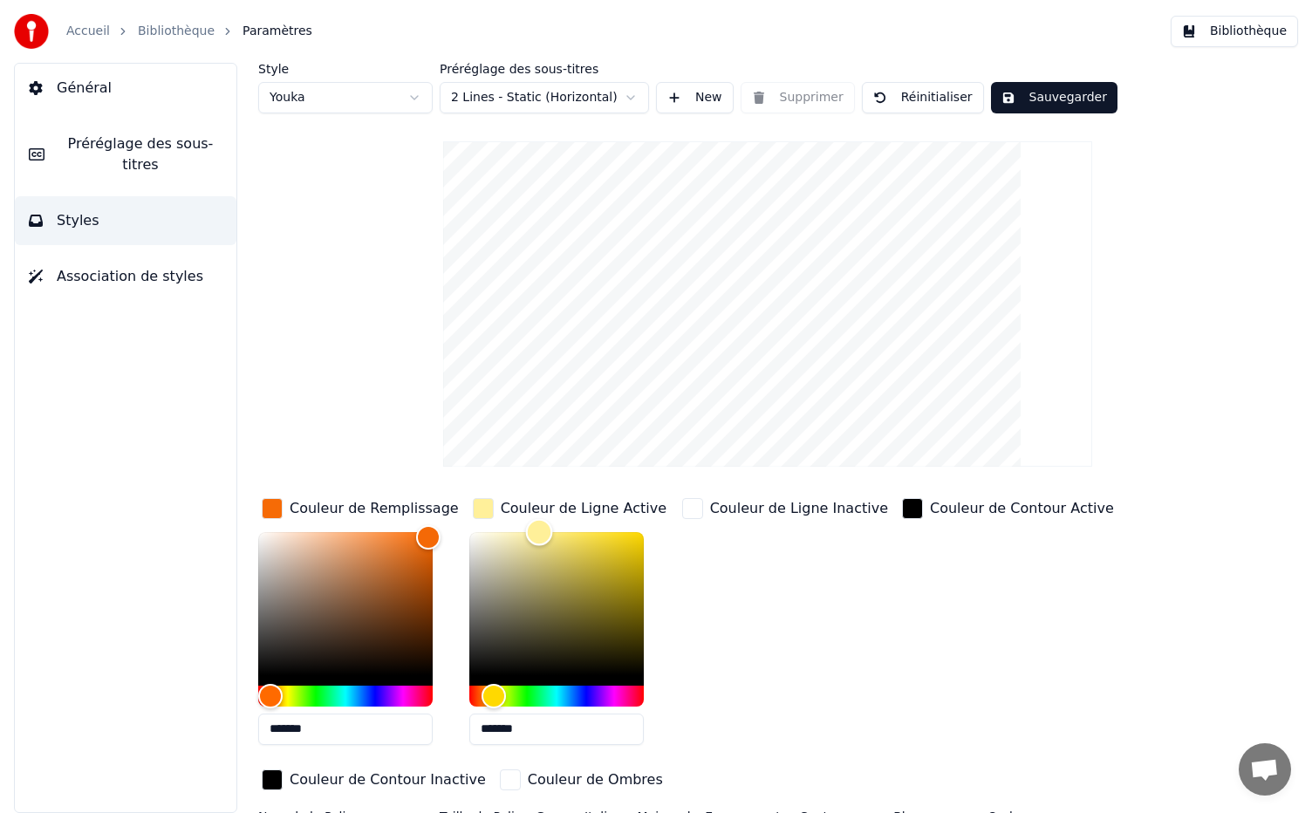
type input "*******"
click at [600, 538] on div "Color" at bounding box center [556, 603] width 174 height 143
click at [898, 612] on div "Couleur de Contour Active" at bounding box center [1007, 626] width 219 height 264
click at [1060, 100] on button "Sauvegarder" at bounding box center [1054, 97] width 126 height 31
click at [1033, 102] on button "Sauvegarder" at bounding box center [1054, 97] width 126 height 31
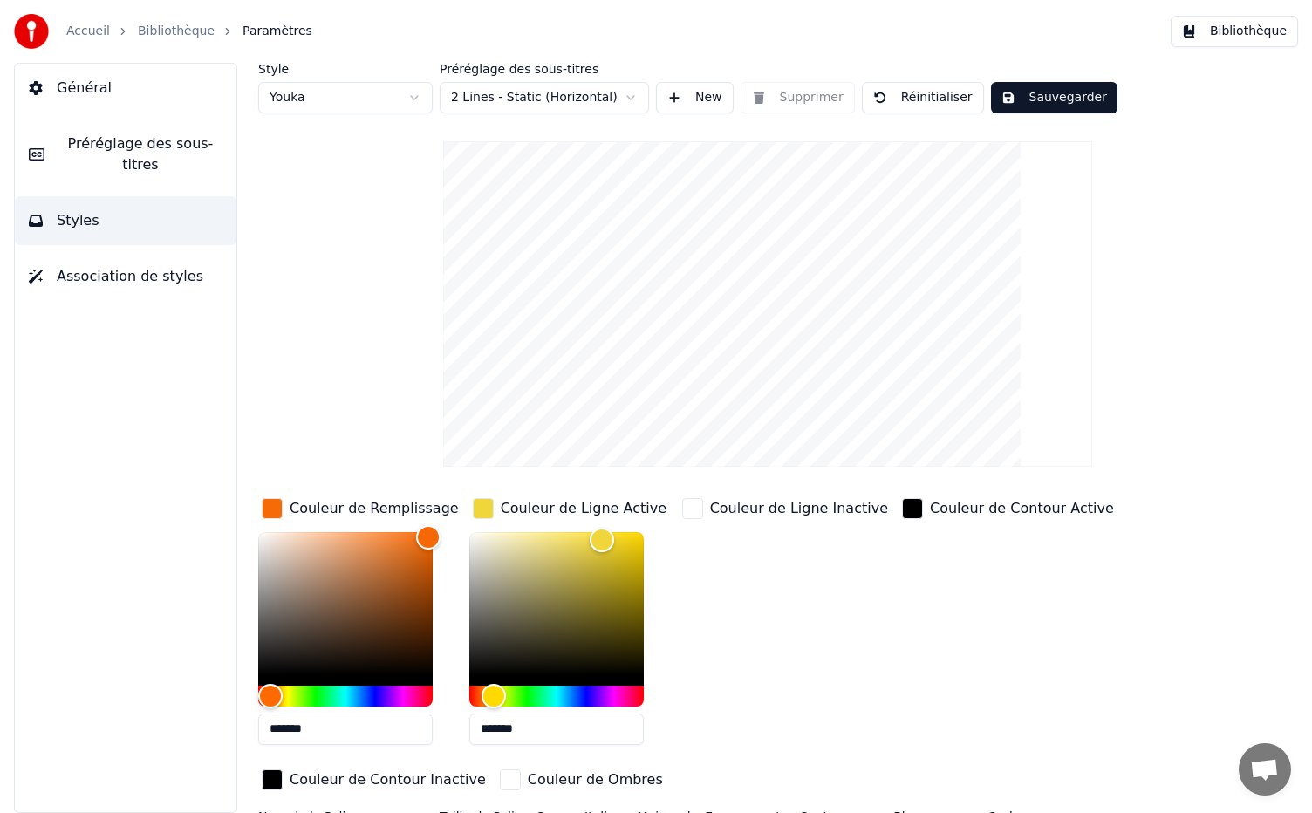
click at [99, 145] on span "Préréglage des sous-titres" at bounding box center [140, 154] width 164 height 42
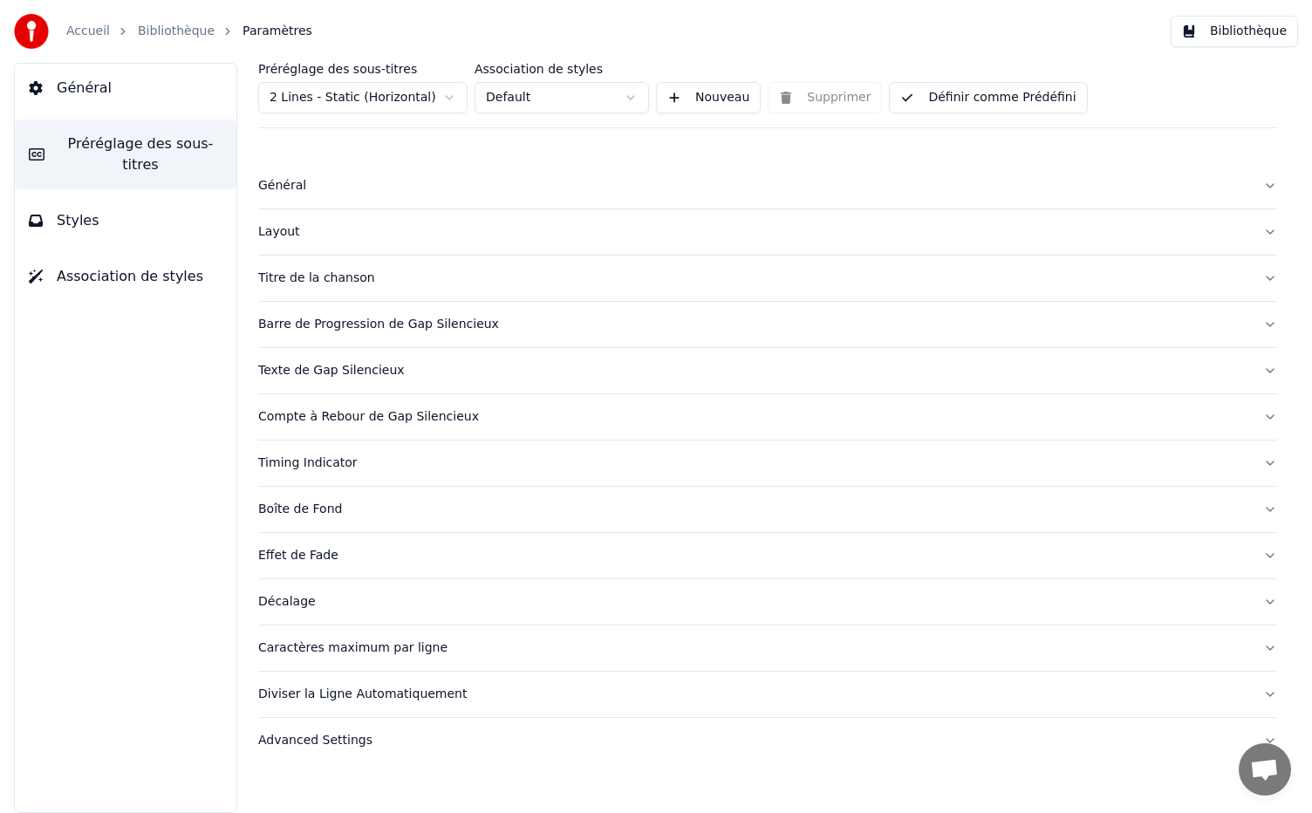
click at [93, 96] on span "Général" at bounding box center [84, 88] width 55 height 21
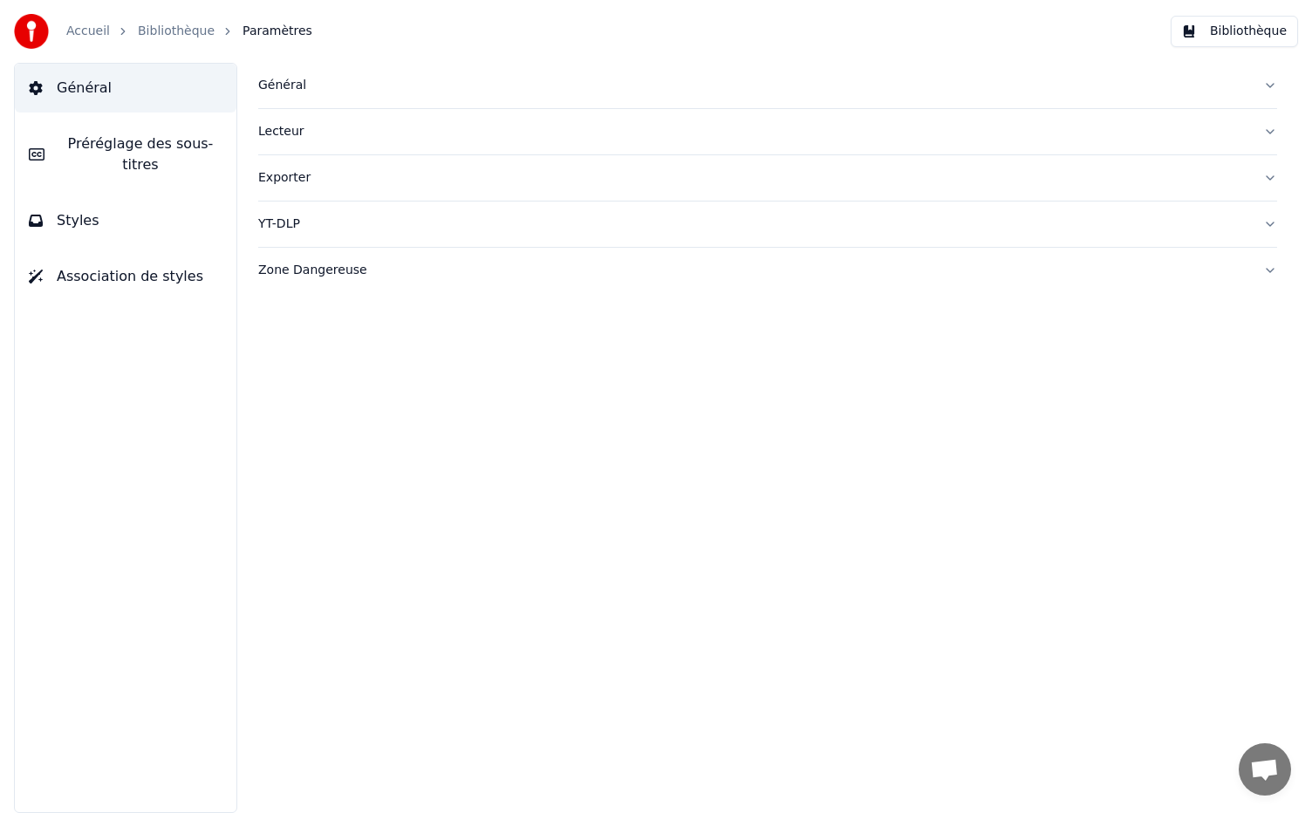
click at [1216, 35] on button "Bibliothèque" at bounding box center [1233, 31] width 127 height 31
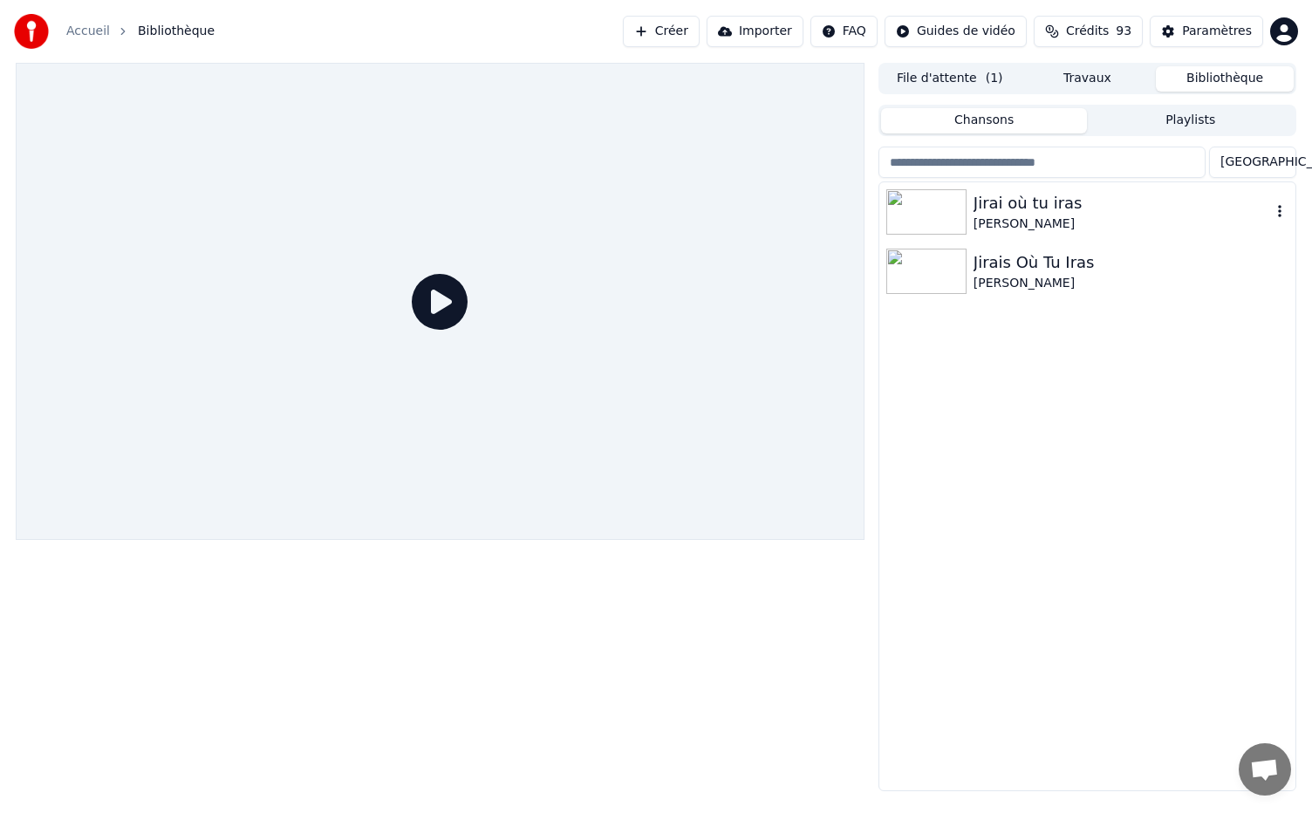
click at [1106, 222] on div "[PERSON_NAME]" at bounding box center [1121, 223] width 297 height 17
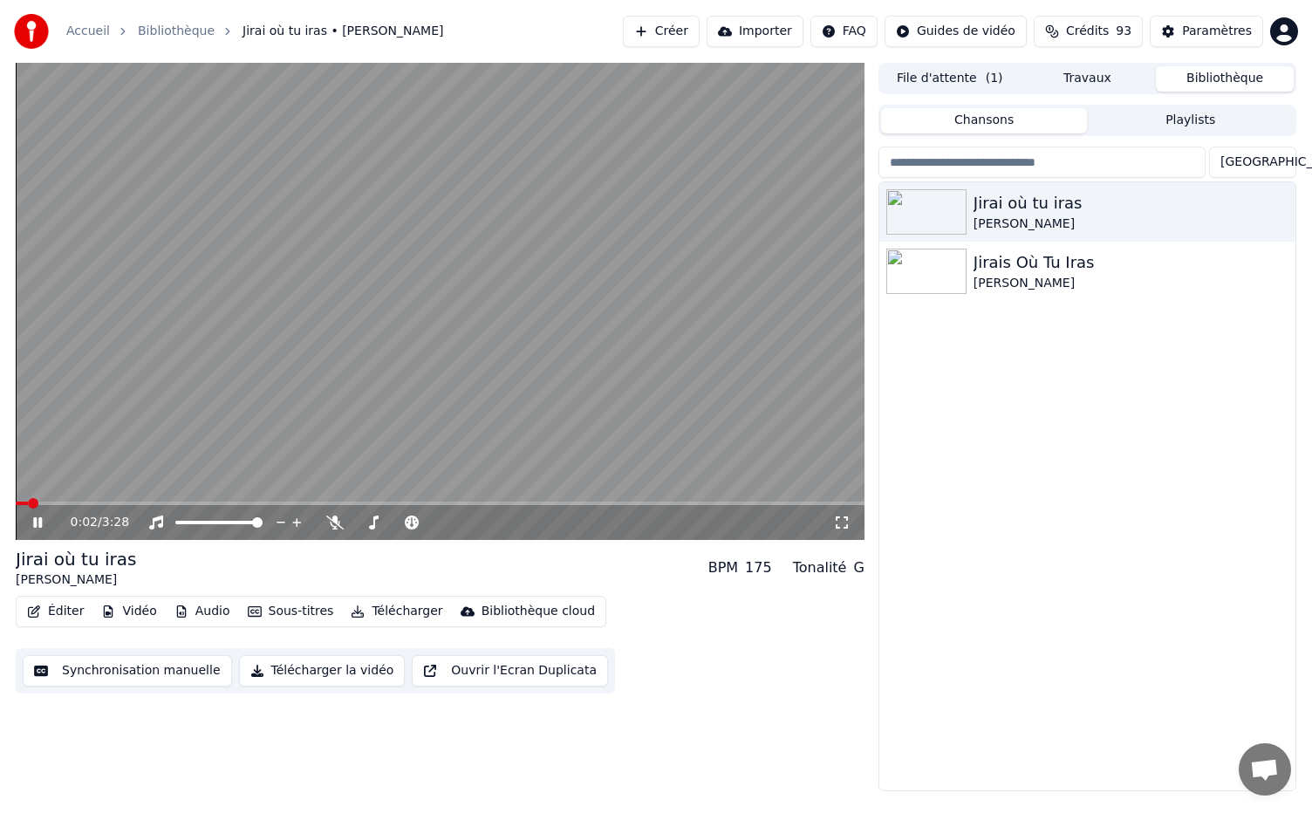
click at [30, 522] on icon at bounding box center [50, 522] width 41 height 14
click at [1282, 213] on icon "button" at bounding box center [1279, 211] width 17 height 14
click at [956, 86] on button "File d'attente ( 1 )" at bounding box center [950, 78] width 138 height 25
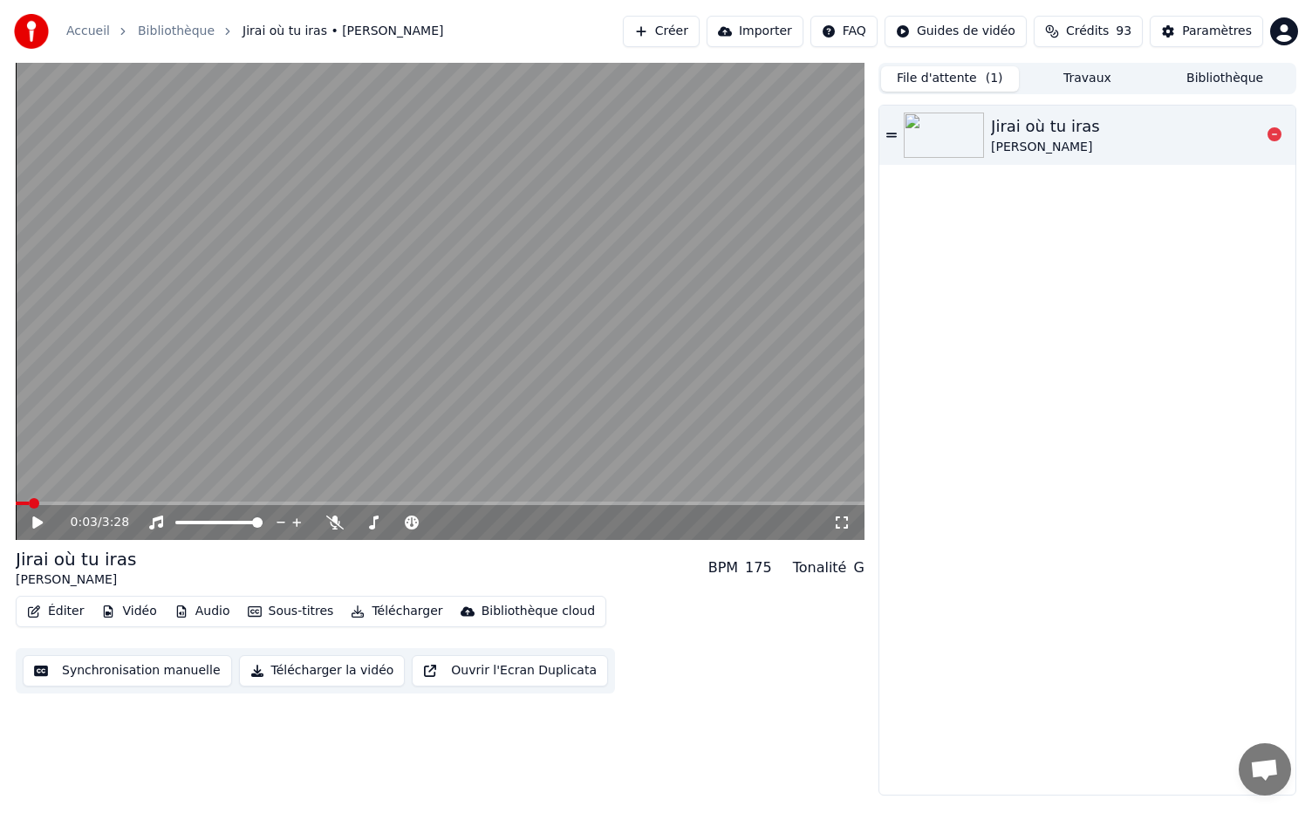
click at [972, 131] on img at bounding box center [943, 134] width 80 height 45
click at [33, 516] on icon at bounding box center [50, 522] width 41 height 14
click at [138, 608] on button "Vidéo" at bounding box center [128, 611] width 69 height 24
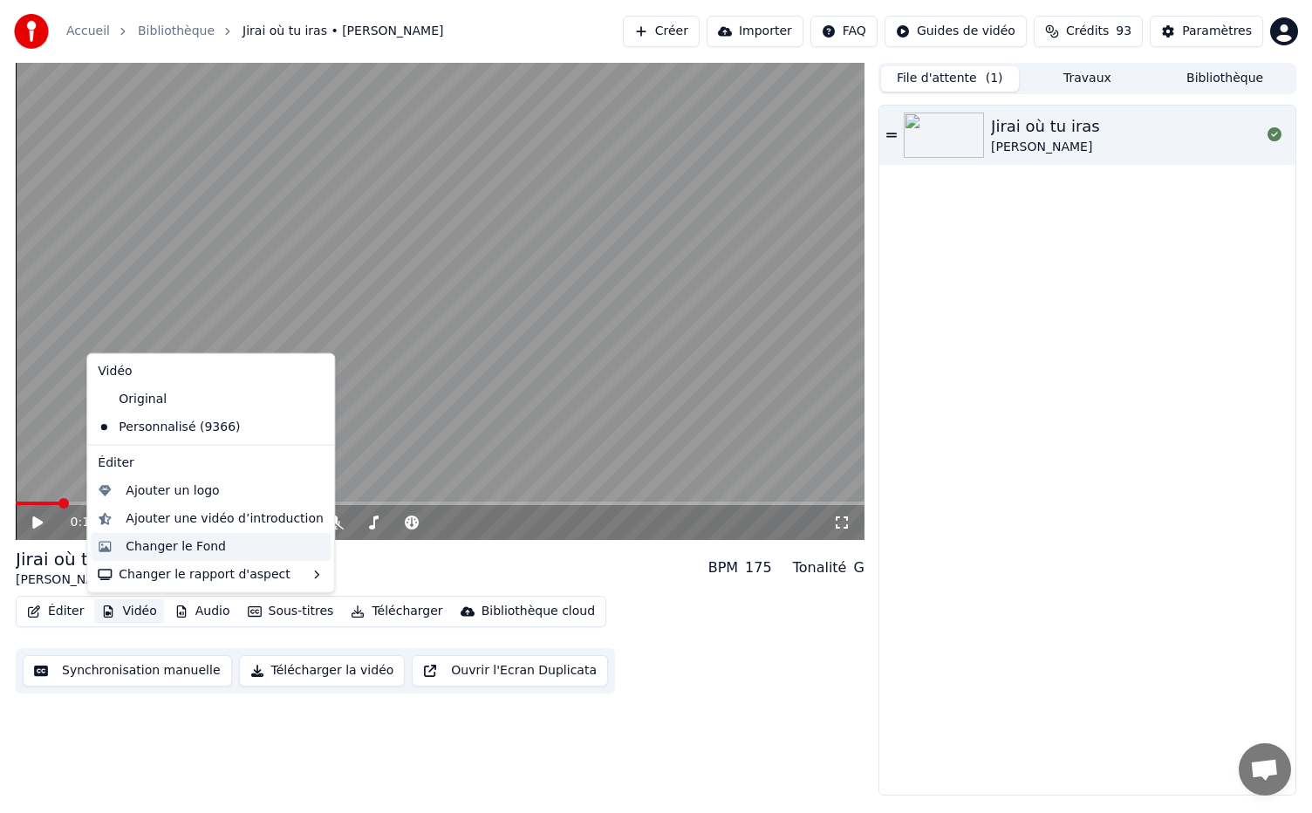
click at [178, 542] on div "Changer le Fond" at bounding box center [176, 546] width 100 height 17
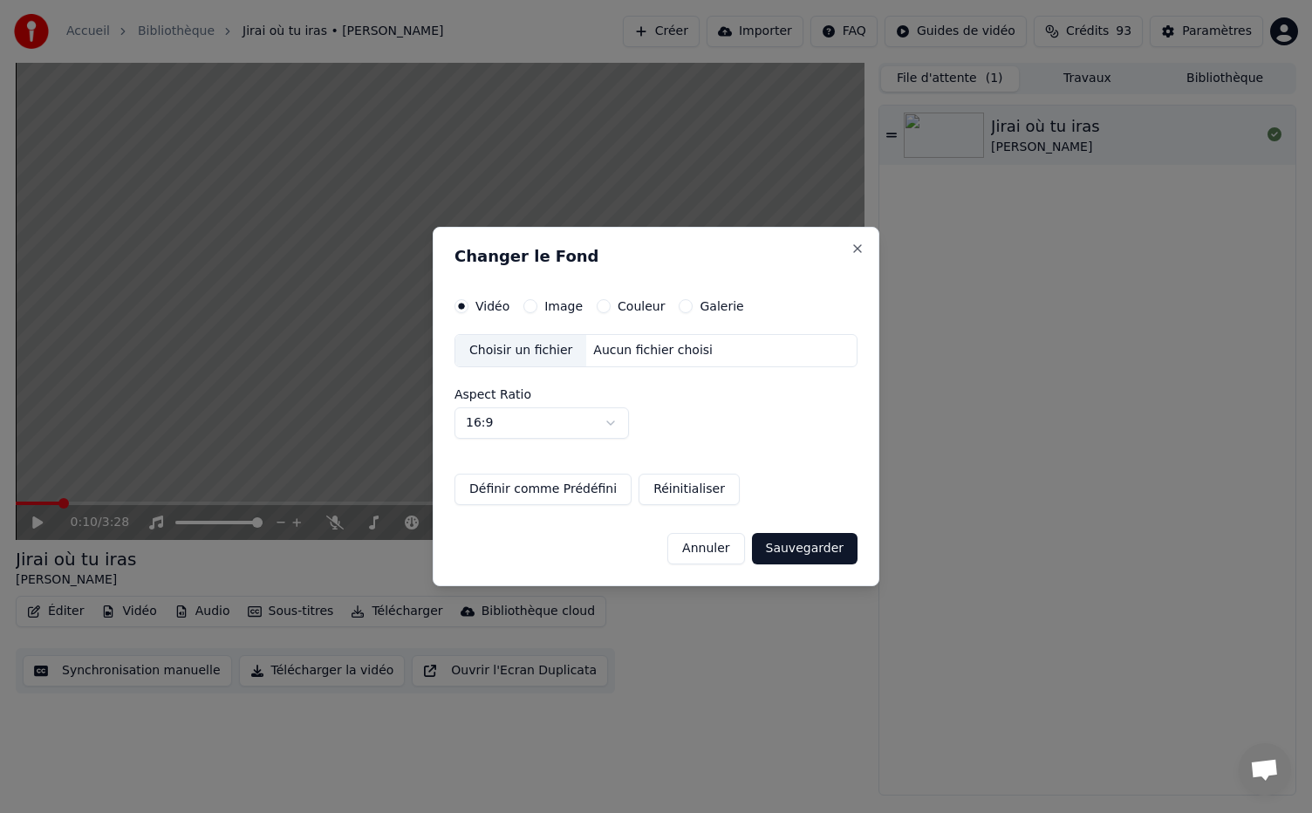
click at [605, 310] on div "Couleur" at bounding box center [631, 306] width 68 height 14
click at [600, 308] on button "Couleur" at bounding box center [604, 306] width 14 height 14
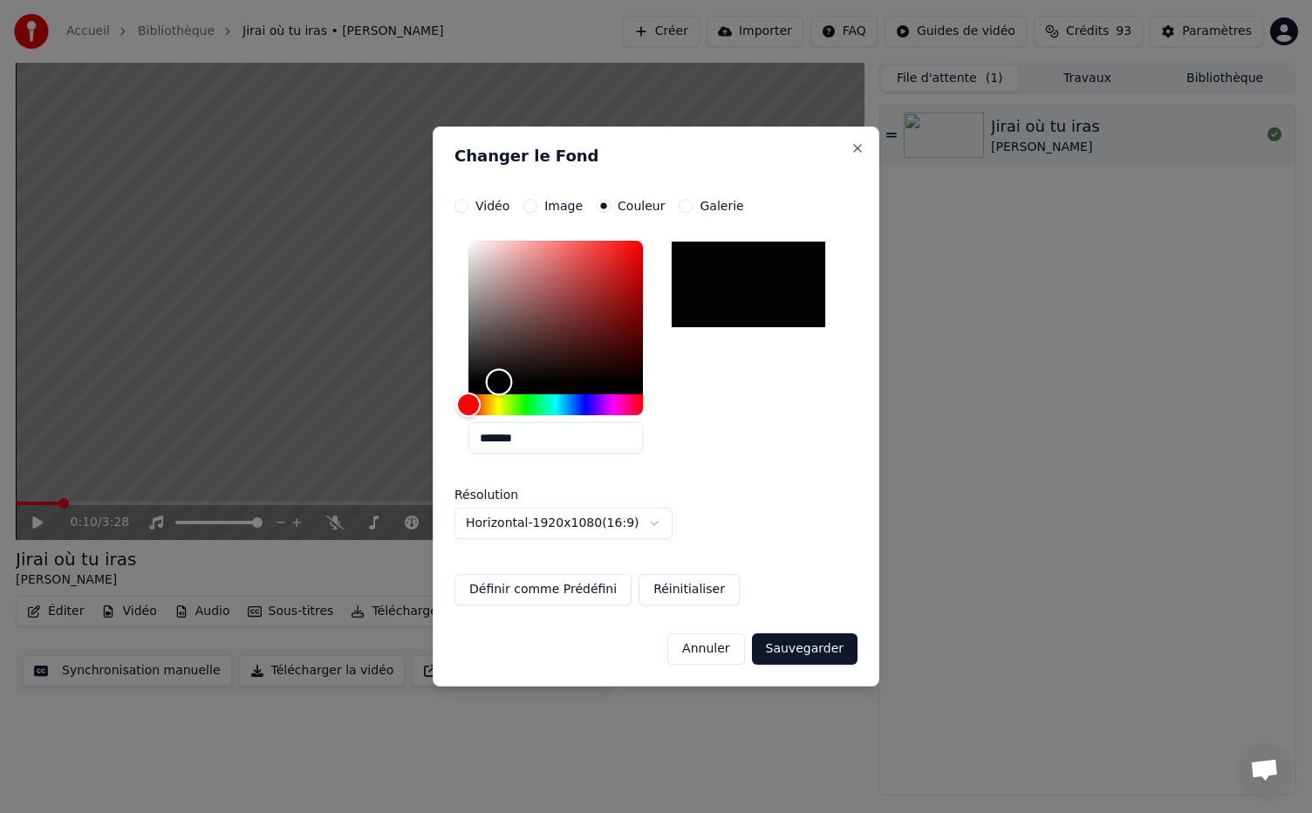
type input "*******"
drag, startPoint x: 518, startPoint y: 374, endPoint x: 417, endPoint y: 406, distance: 105.9
click at [417, 406] on body "**********" at bounding box center [656, 406] width 1312 height 813
click at [811, 649] on button "Sauvegarder" at bounding box center [805, 648] width 106 height 31
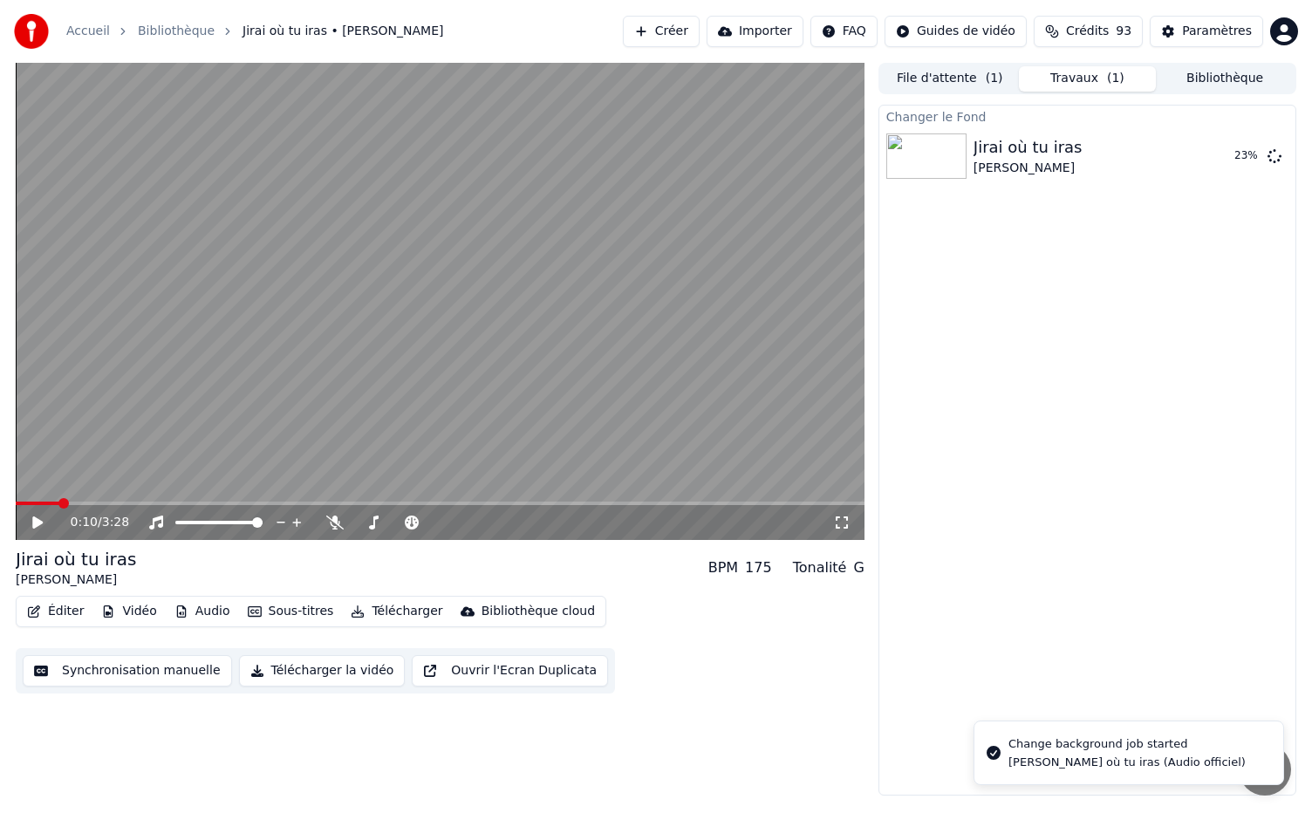
click at [948, 74] on button "File d'attente ( 1 )" at bounding box center [950, 78] width 138 height 25
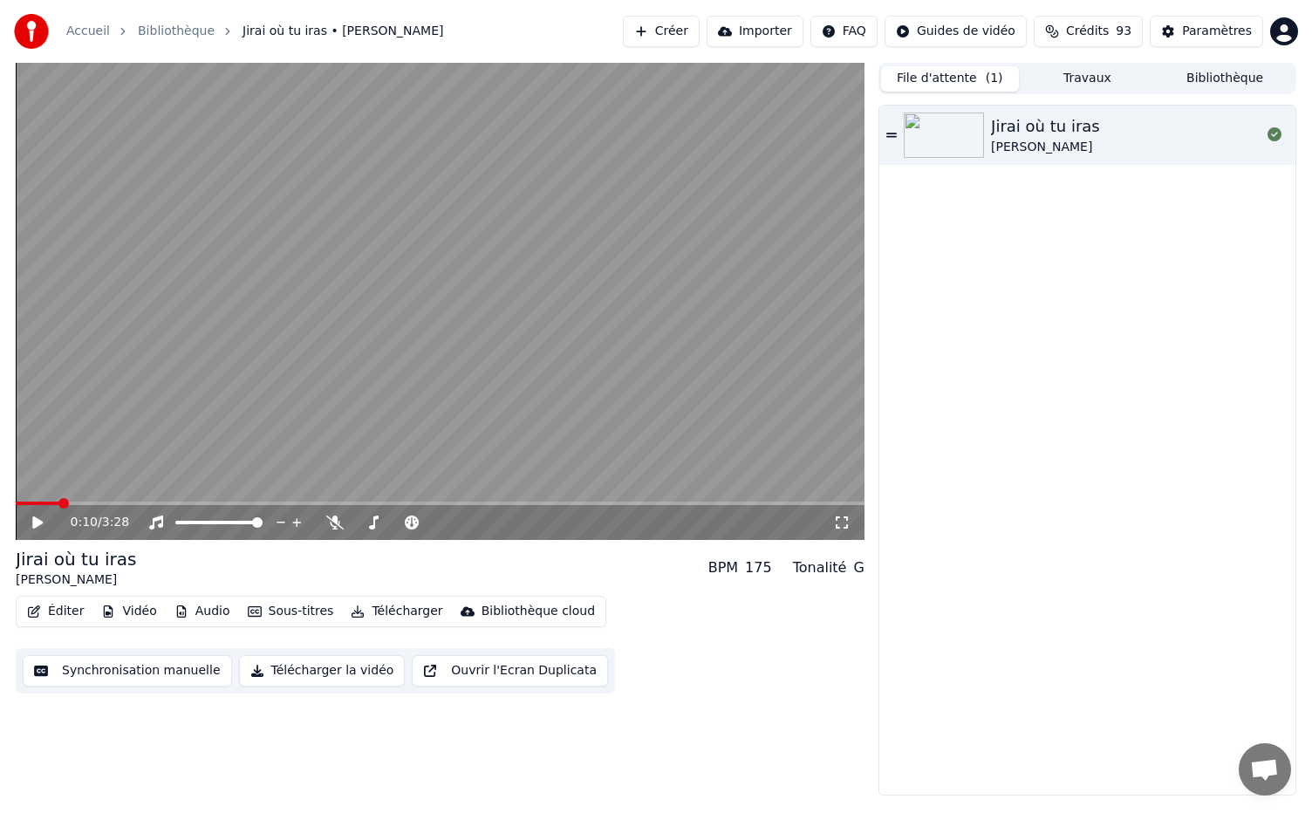
click at [1084, 78] on button "Travaux" at bounding box center [1088, 78] width 138 height 25
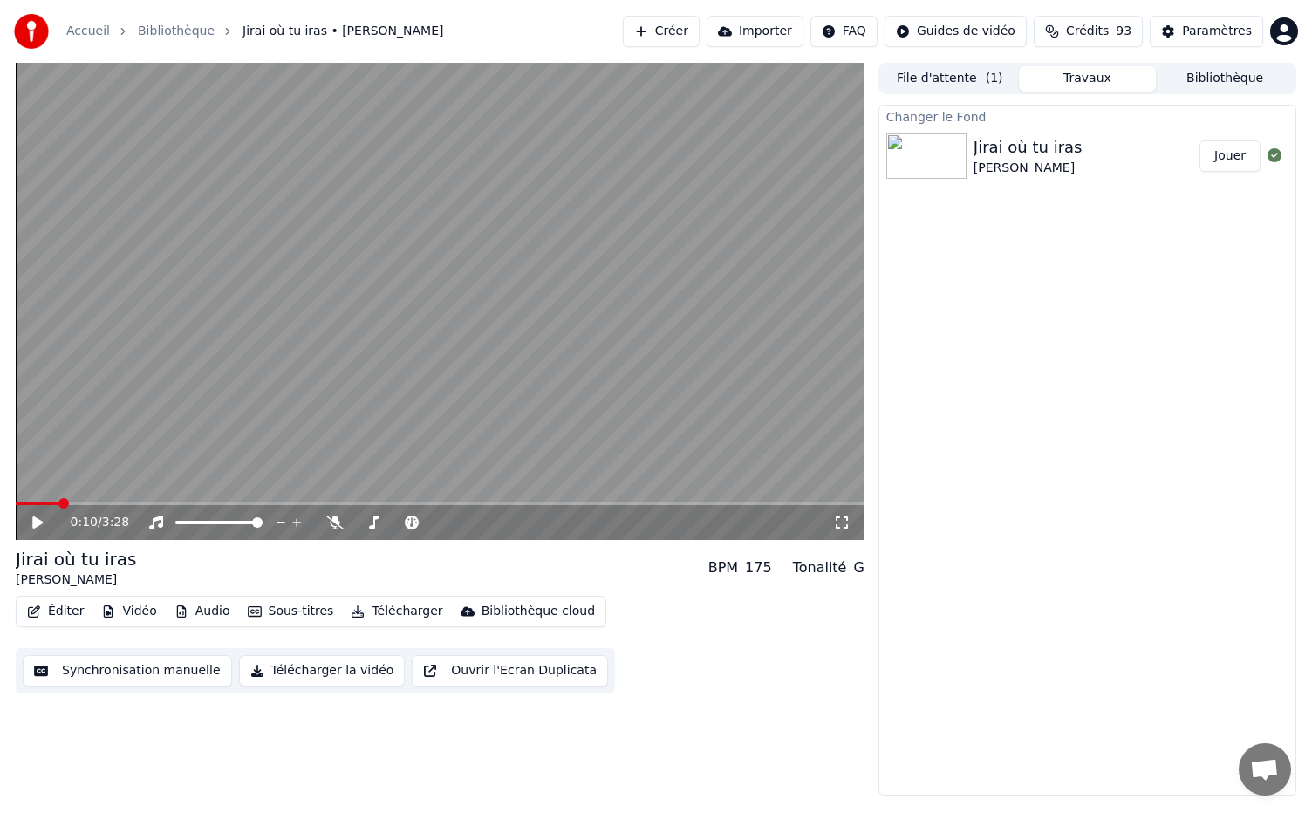
click at [1237, 153] on button "Jouer" at bounding box center [1229, 155] width 61 height 31
click at [41, 522] on icon at bounding box center [37, 522] width 9 height 10
click at [16, 505] on span at bounding box center [16, 502] width 0 height 3
click at [36, 517] on icon at bounding box center [50, 522] width 41 height 14
click at [38, 525] on icon at bounding box center [37, 522] width 9 height 10
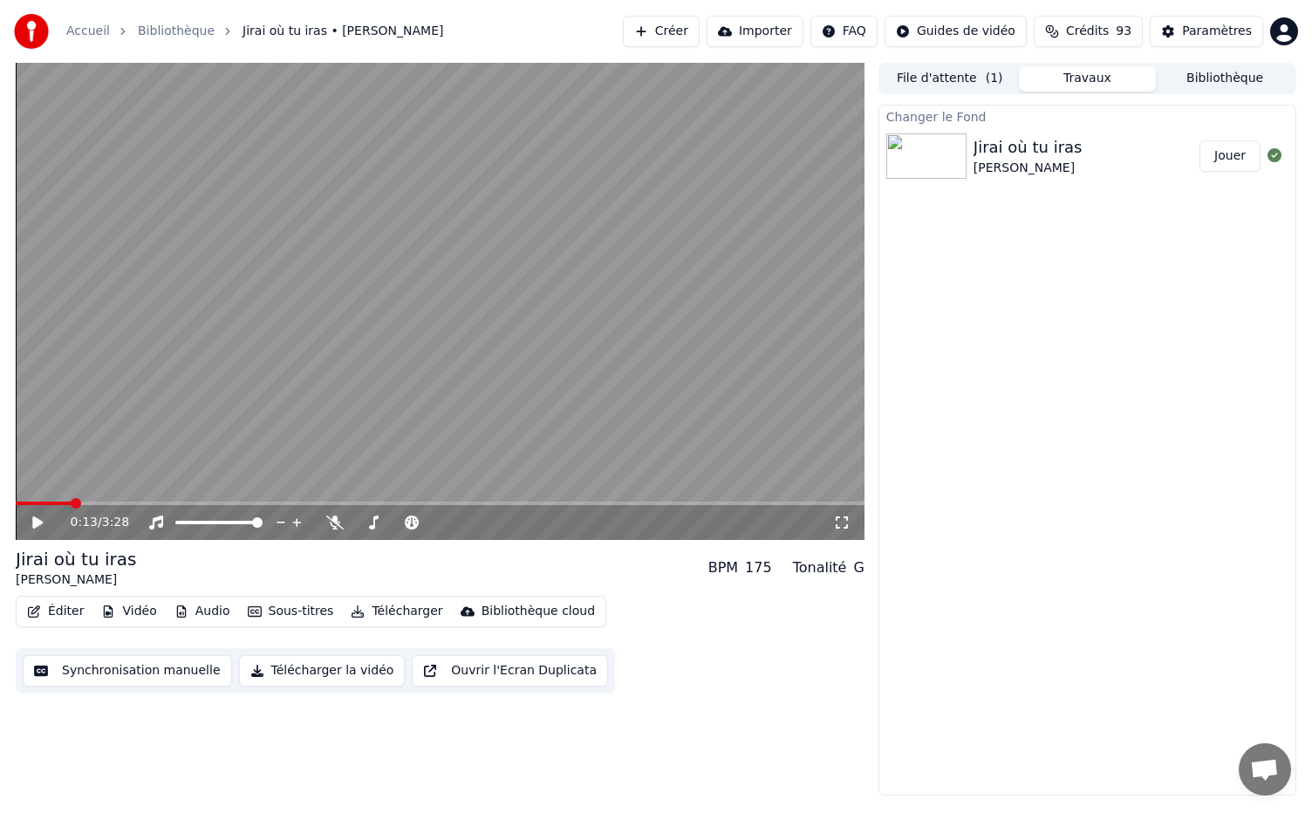
click at [145, 672] on button "Synchronisation manuelle" at bounding box center [127, 670] width 209 height 31
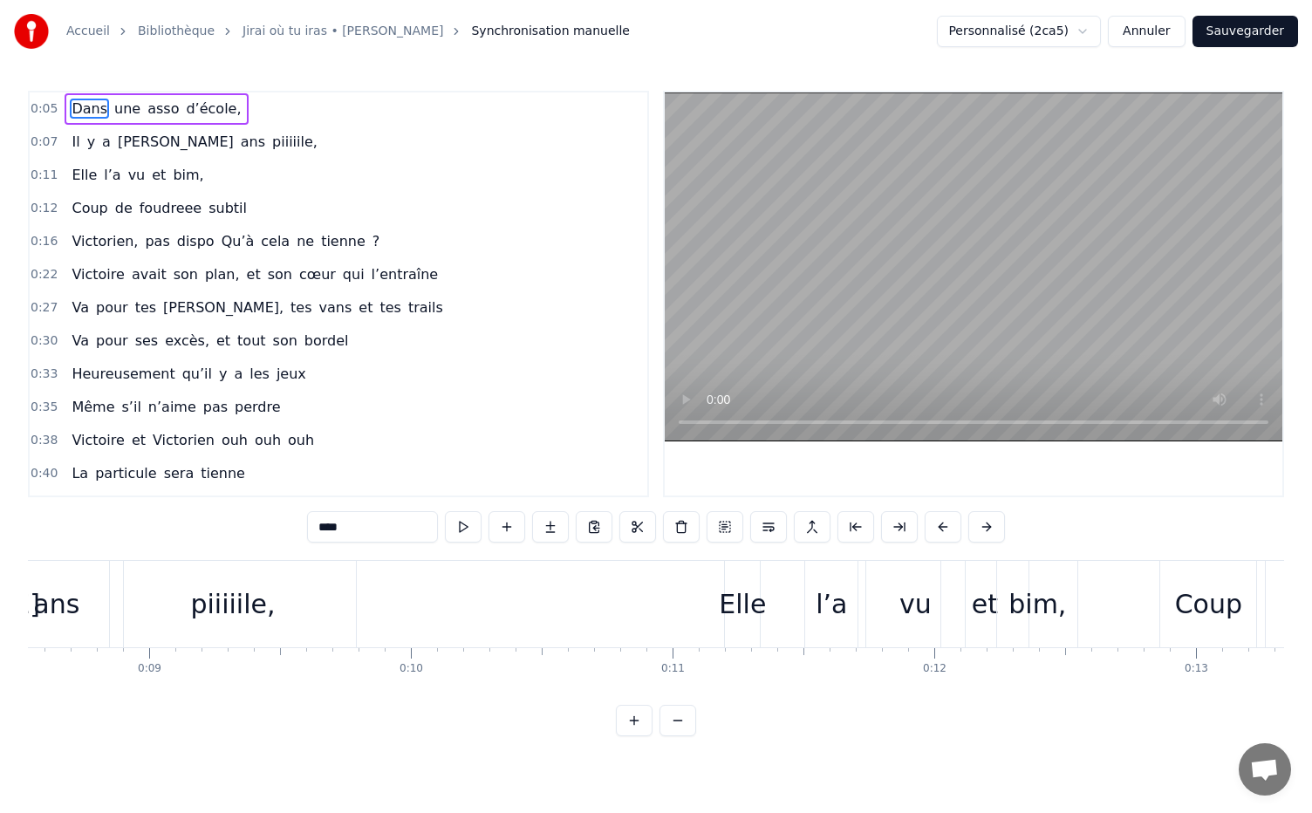
scroll to position [0, 2674]
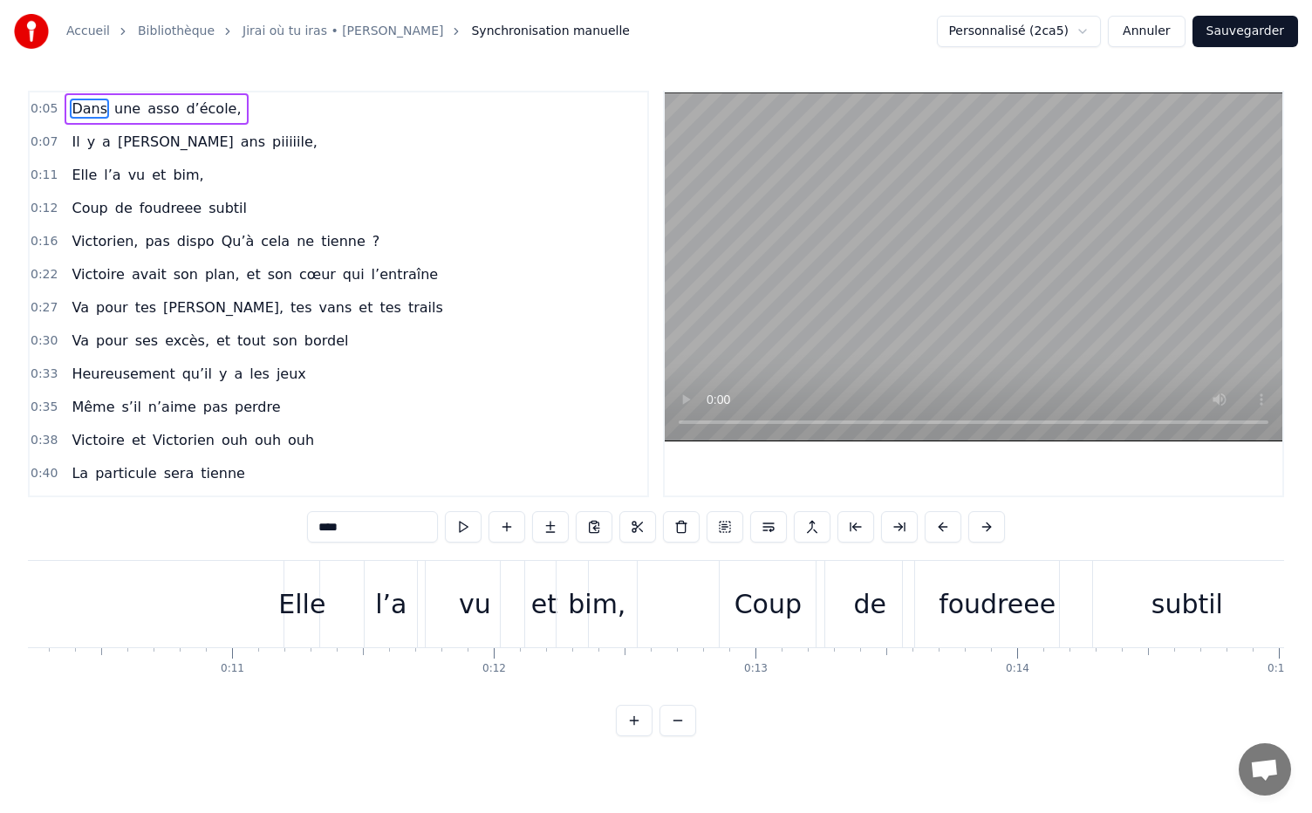
click at [297, 609] on div "Elle" at bounding box center [301, 603] width 47 height 39
type input "****"
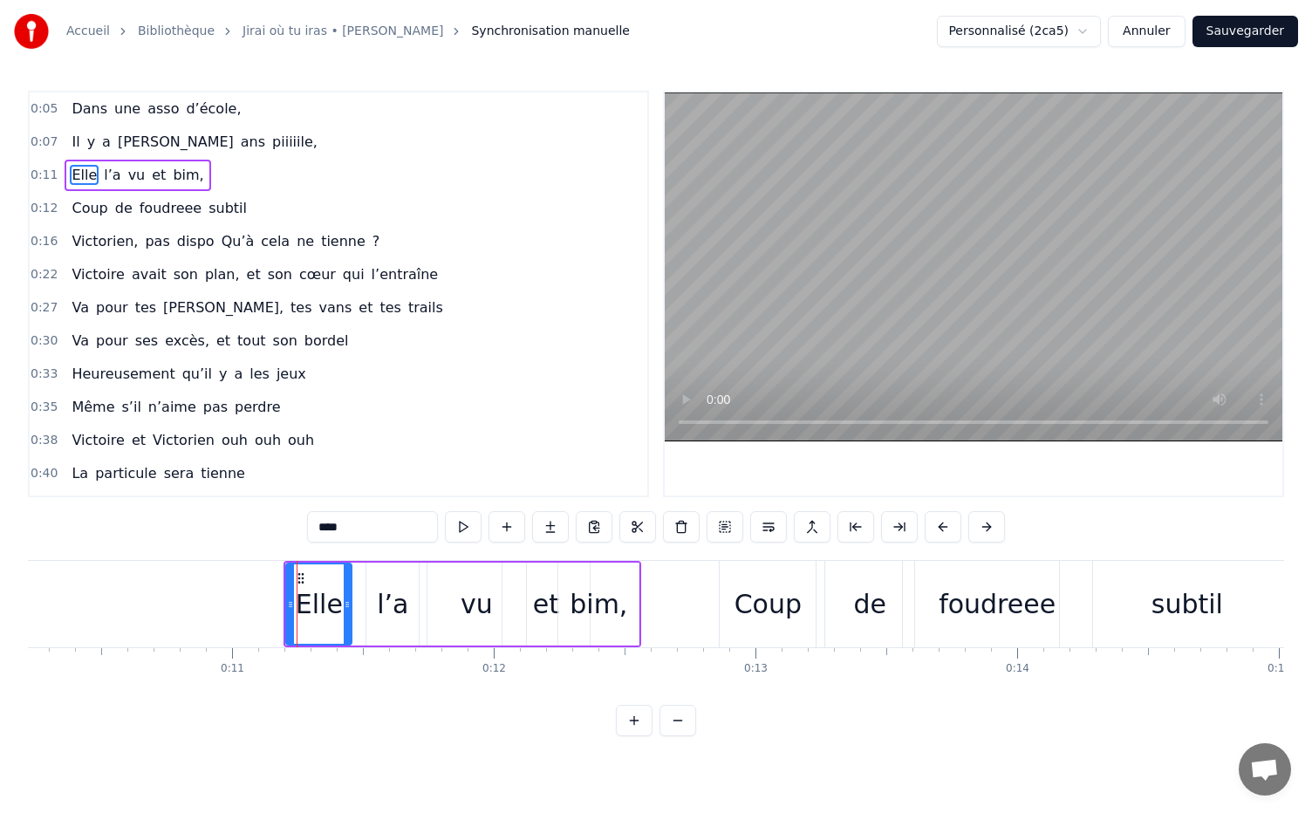
drag, startPoint x: 319, startPoint y: 607, endPoint x: 350, endPoint y: 606, distance: 30.5
click at [350, 606] on icon at bounding box center [347, 604] width 7 height 14
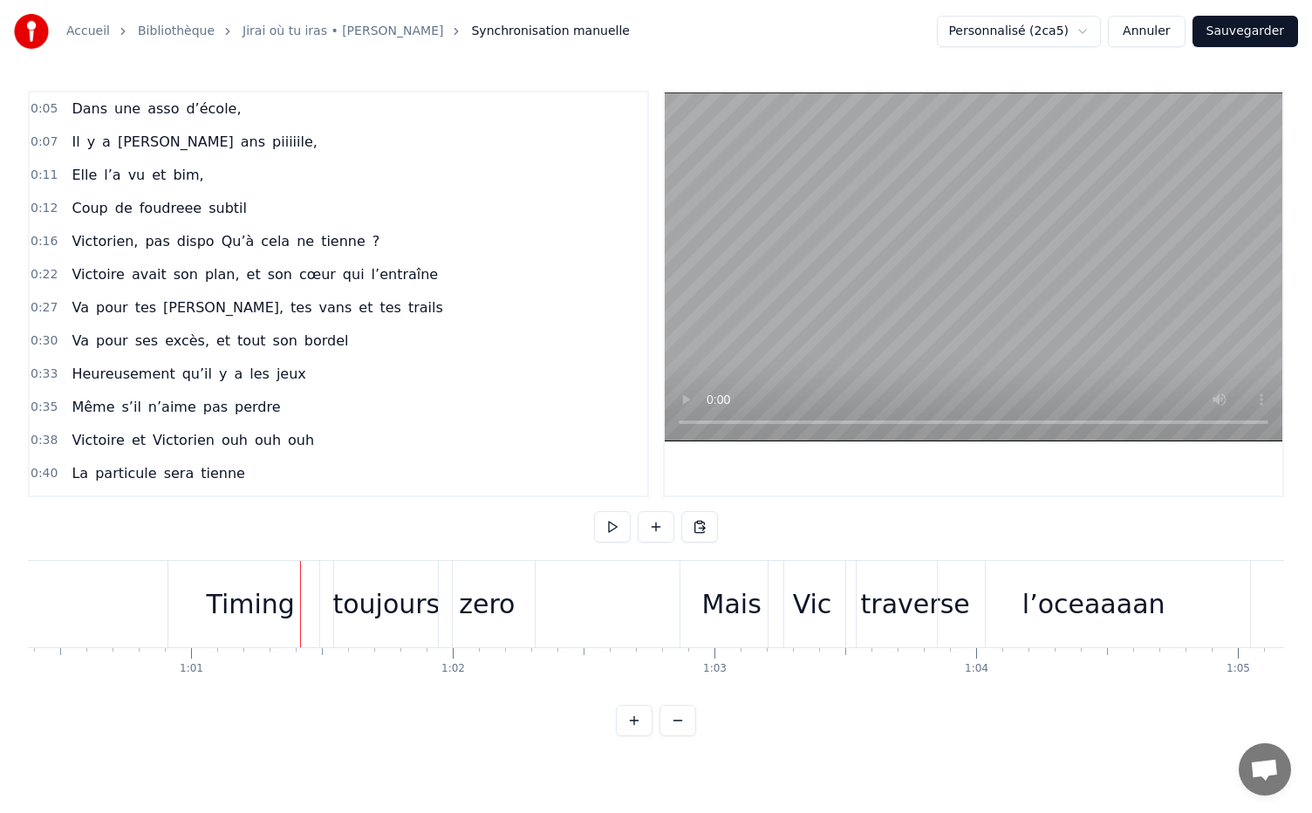
scroll to position [0, 15841]
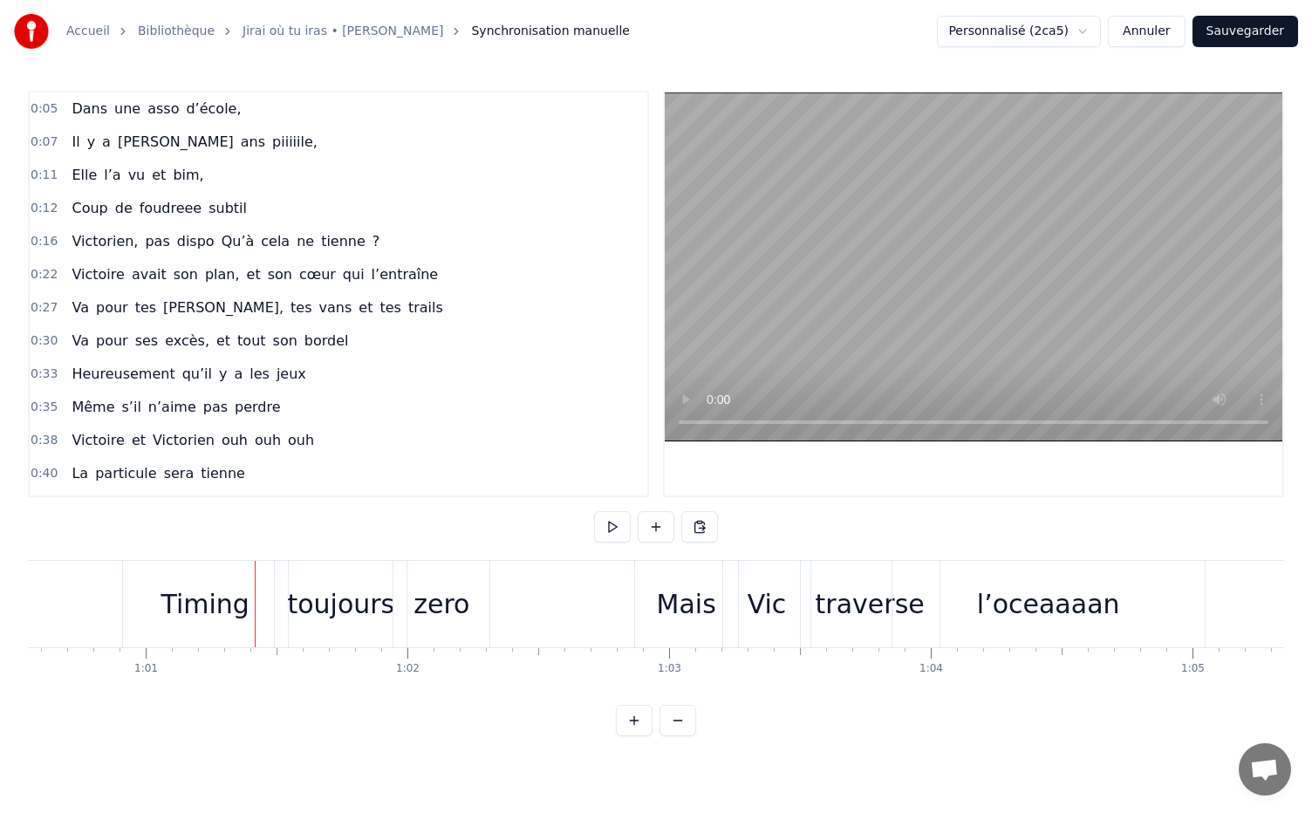
click at [235, 600] on div "Timing" at bounding box center [205, 603] width 88 height 39
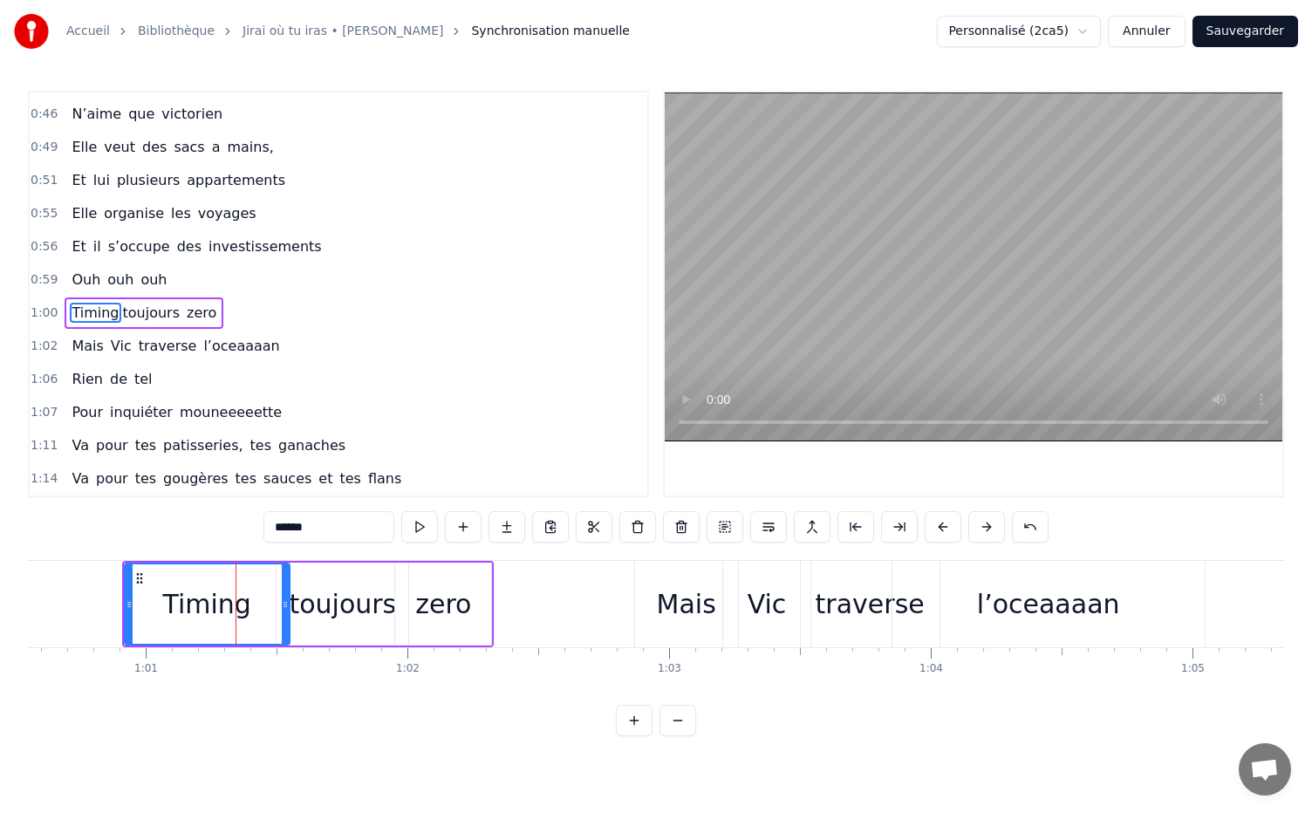
scroll to position [499, 0]
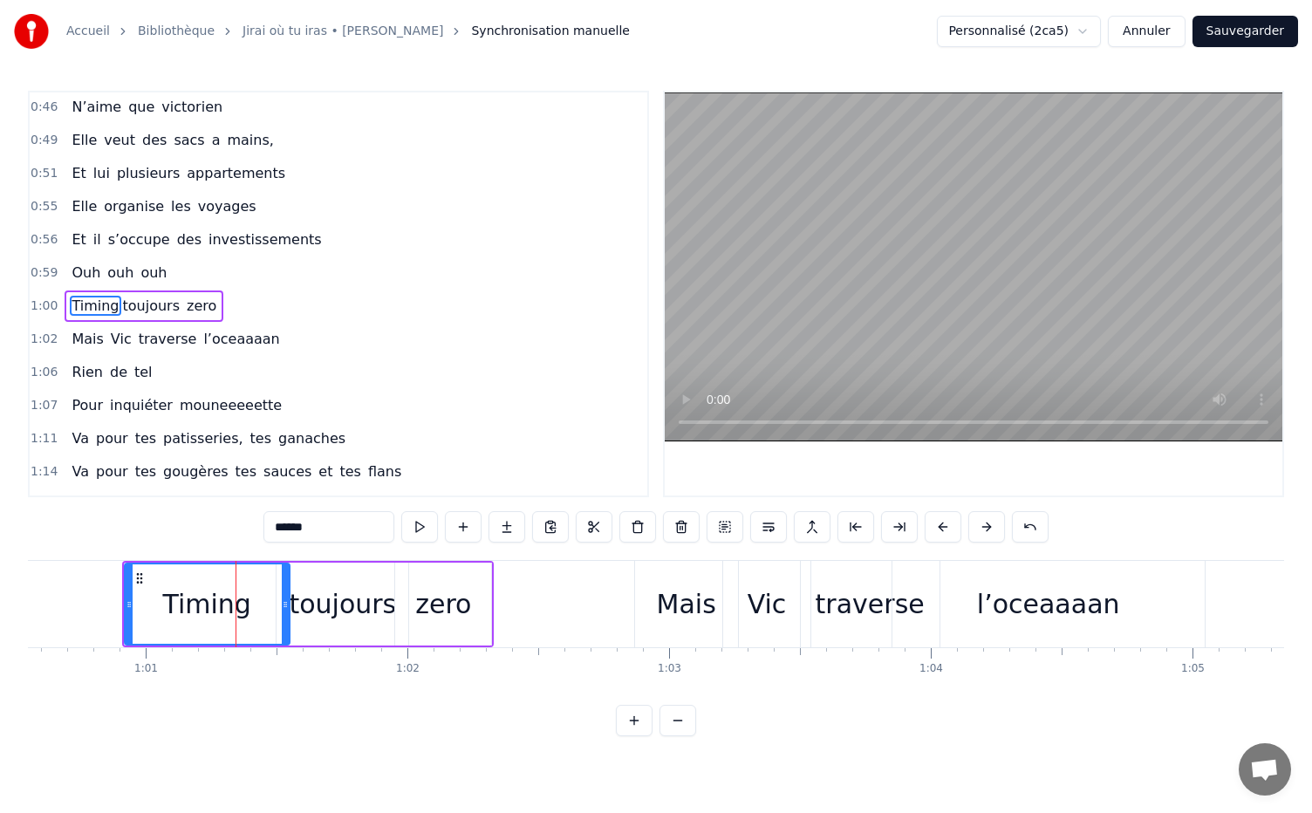
click at [121, 296] on span "toujours" at bounding box center [151, 306] width 61 height 20
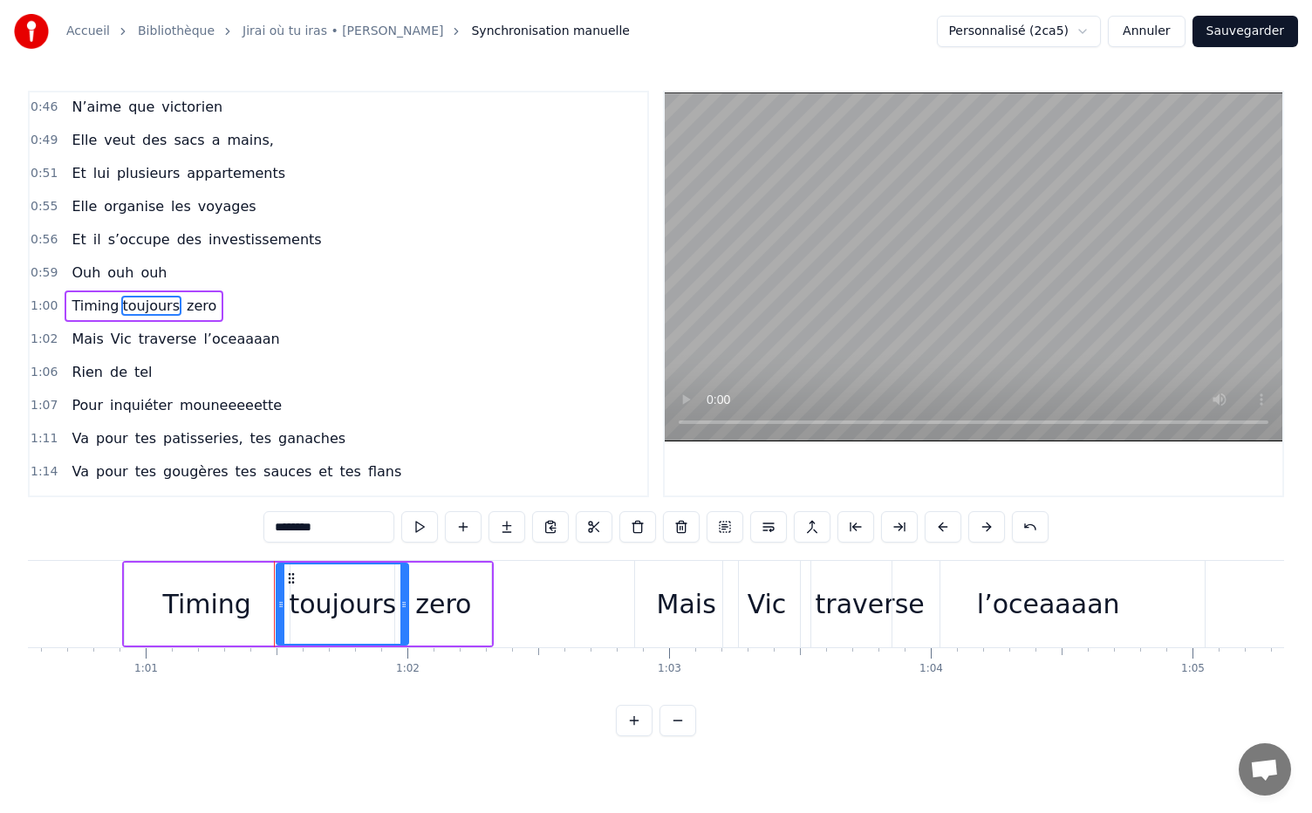
click at [293, 600] on div "toujours" at bounding box center [342, 603] width 130 height 79
click at [106, 296] on span "Timing" at bounding box center [95, 306] width 51 height 20
type input "******"
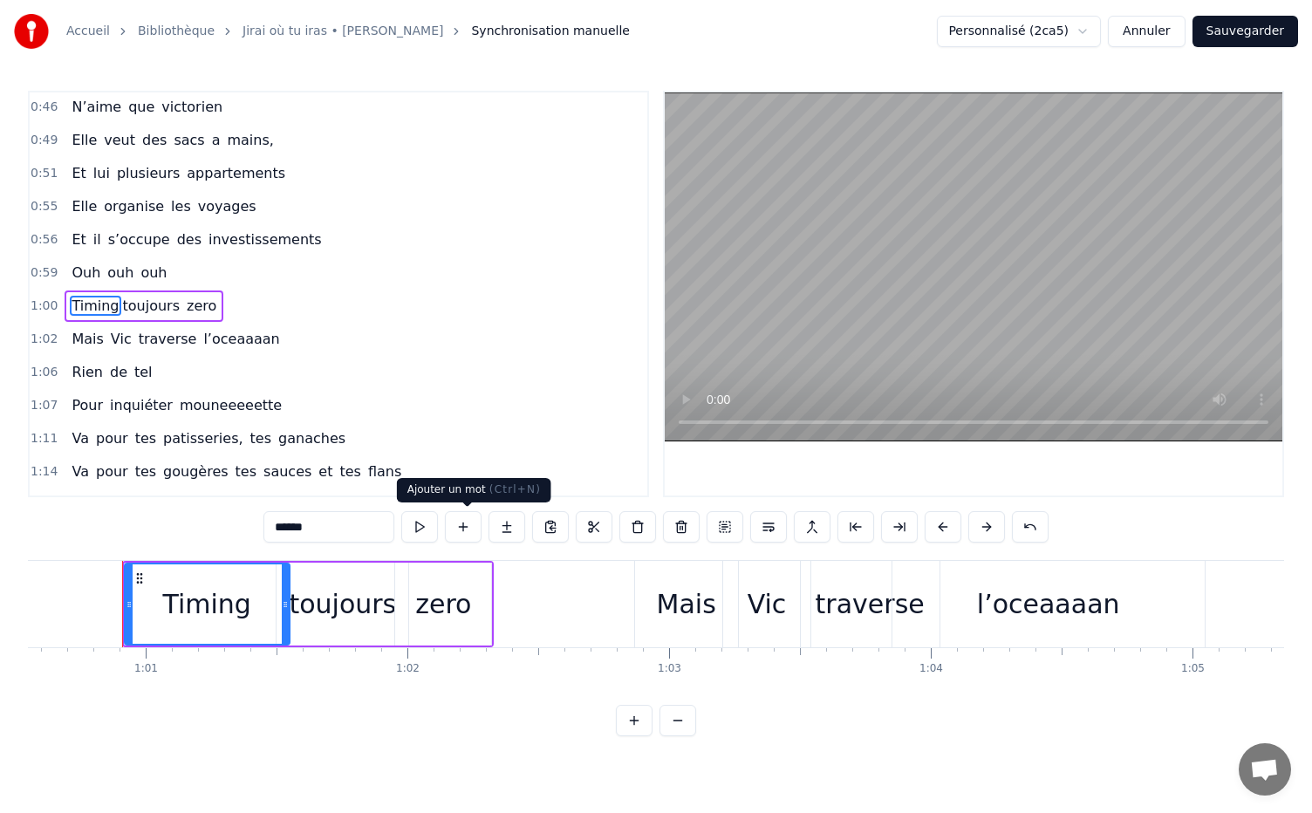
click at [463, 524] on button at bounding box center [463, 526] width 37 height 31
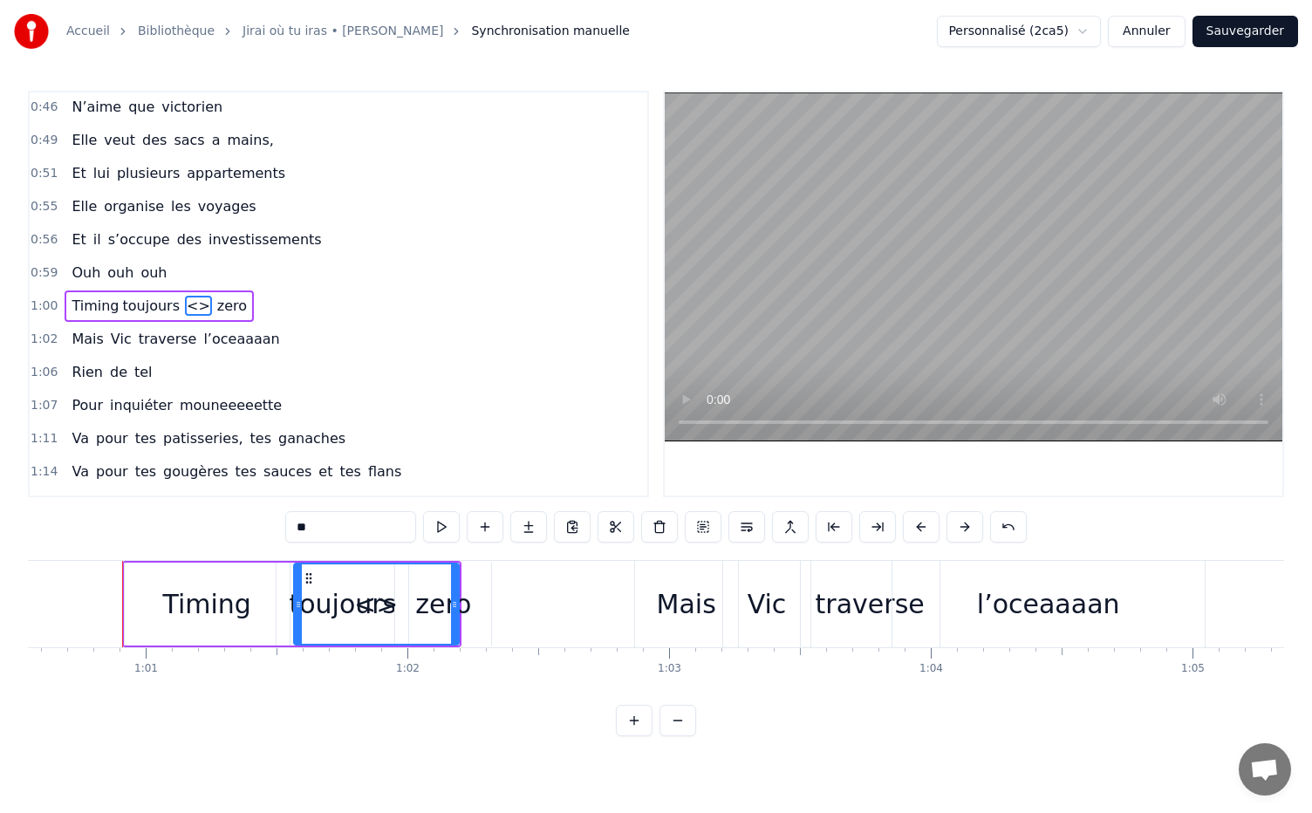
drag, startPoint x: 378, startPoint y: 610, endPoint x: 344, endPoint y: 605, distance: 35.3
click at [339, 609] on div "<>" at bounding box center [376, 603] width 163 height 79
drag, startPoint x: 298, startPoint y: 603, endPoint x: 415, endPoint y: 593, distance: 117.3
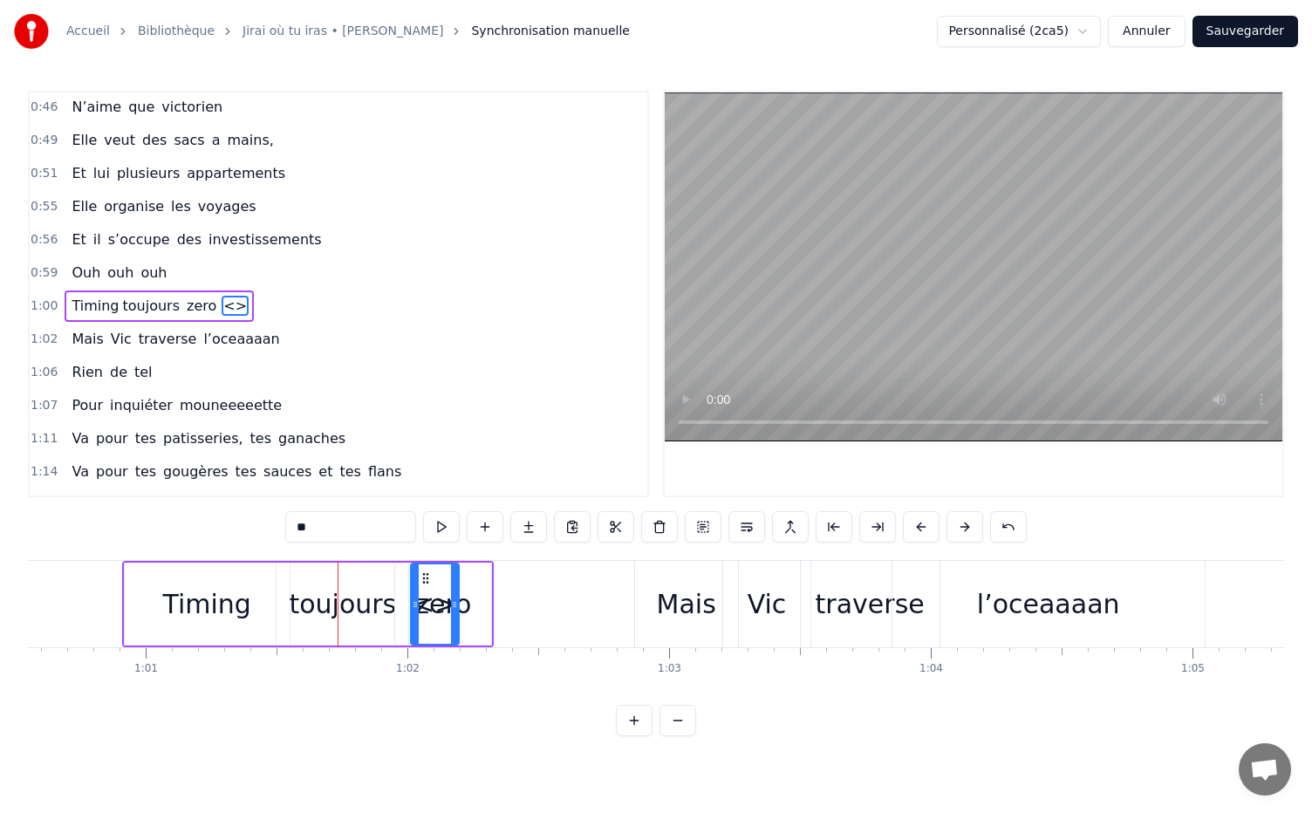
click at [433, 594] on div "<>" at bounding box center [434, 603] width 44 height 39
click at [443, 601] on div "<>" at bounding box center [434, 603] width 44 height 39
click at [434, 604] on div "<>" at bounding box center [434, 603] width 44 height 39
drag, startPoint x: 334, startPoint y: 525, endPoint x: 299, endPoint y: 532, distance: 35.6
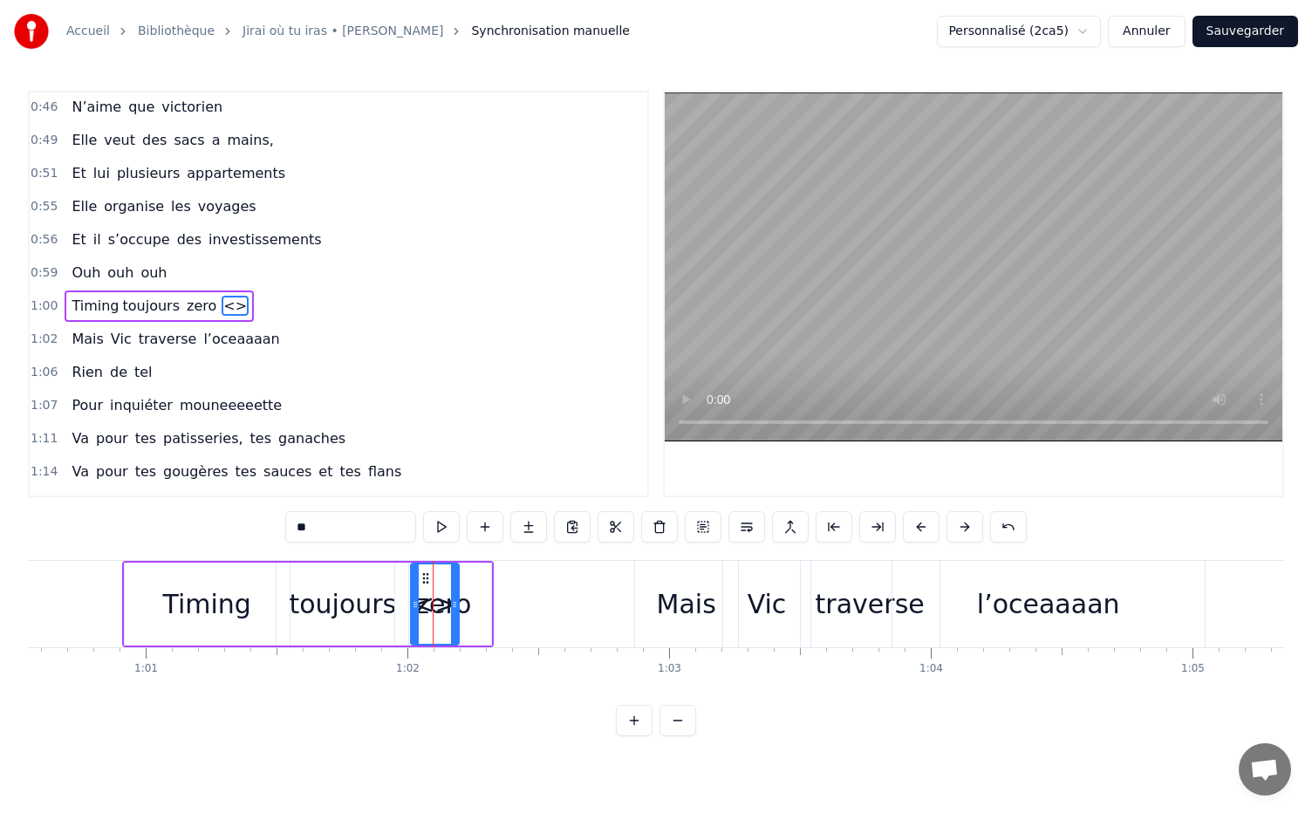
click at [299, 532] on input "**" at bounding box center [350, 526] width 131 height 31
drag, startPoint x: 453, startPoint y: 606, endPoint x: 428, endPoint y: 615, distance: 25.9
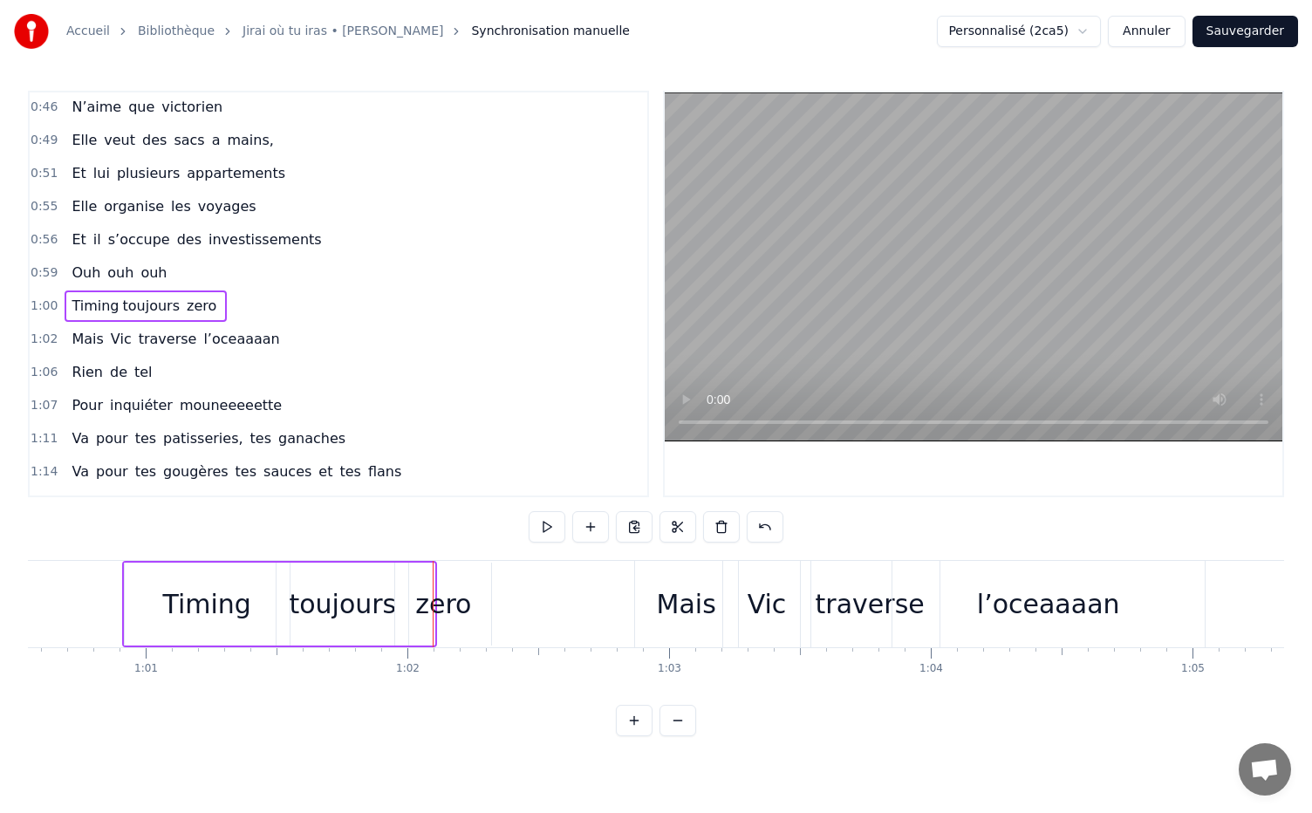
click at [419, 579] on div "zero" at bounding box center [443, 603] width 96 height 83
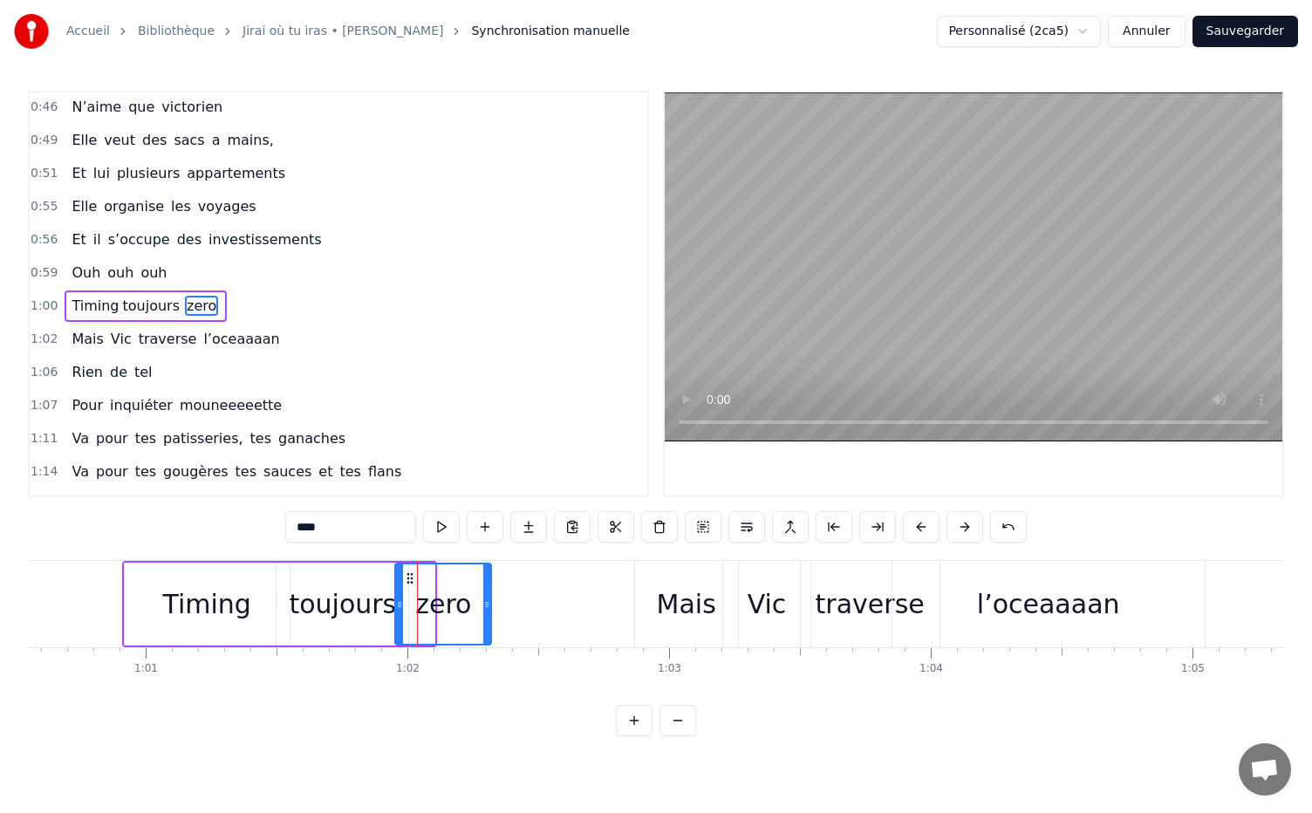
click at [474, 587] on div "zero" at bounding box center [443, 603] width 94 height 79
click at [431, 602] on div "zero" at bounding box center [443, 603] width 56 height 39
click at [166, 295] on div "Timing toujours zero" at bounding box center [146, 305] width 162 height 31
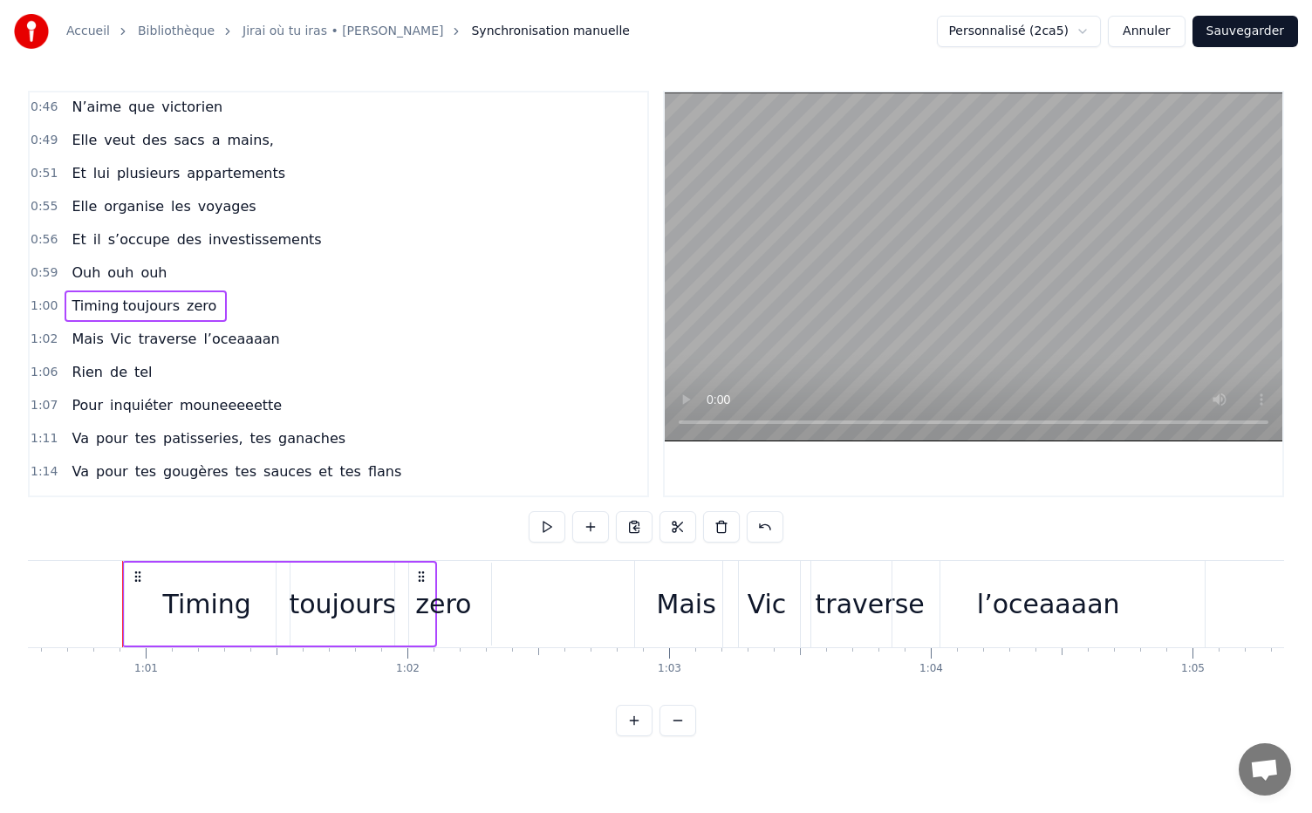
click at [91, 297] on span "Timing" at bounding box center [95, 306] width 51 height 20
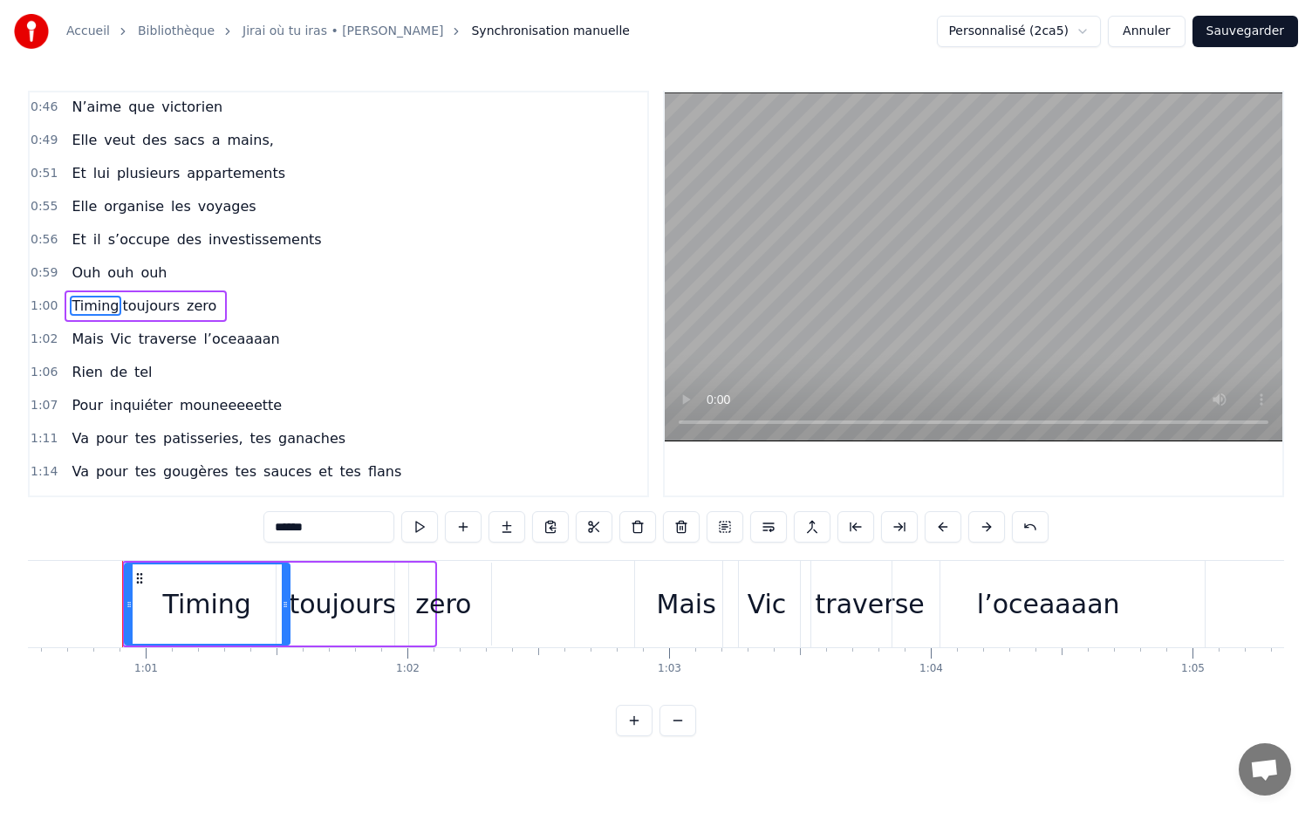
click at [128, 296] on span "toujours" at bounding box center [151, 306] width 61 height 20
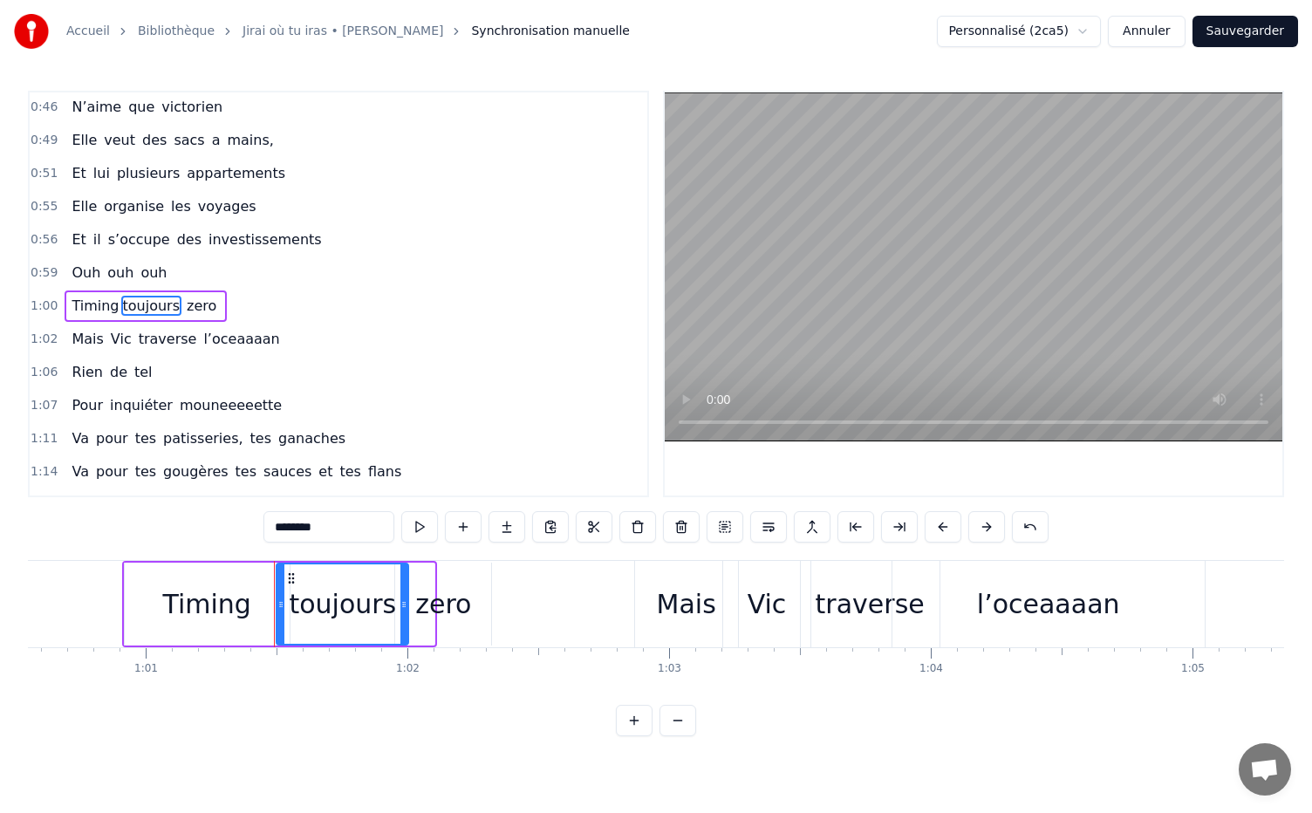
click at [190, 296] on span "zero" at bounding box center [201, 306] width 33 height 20
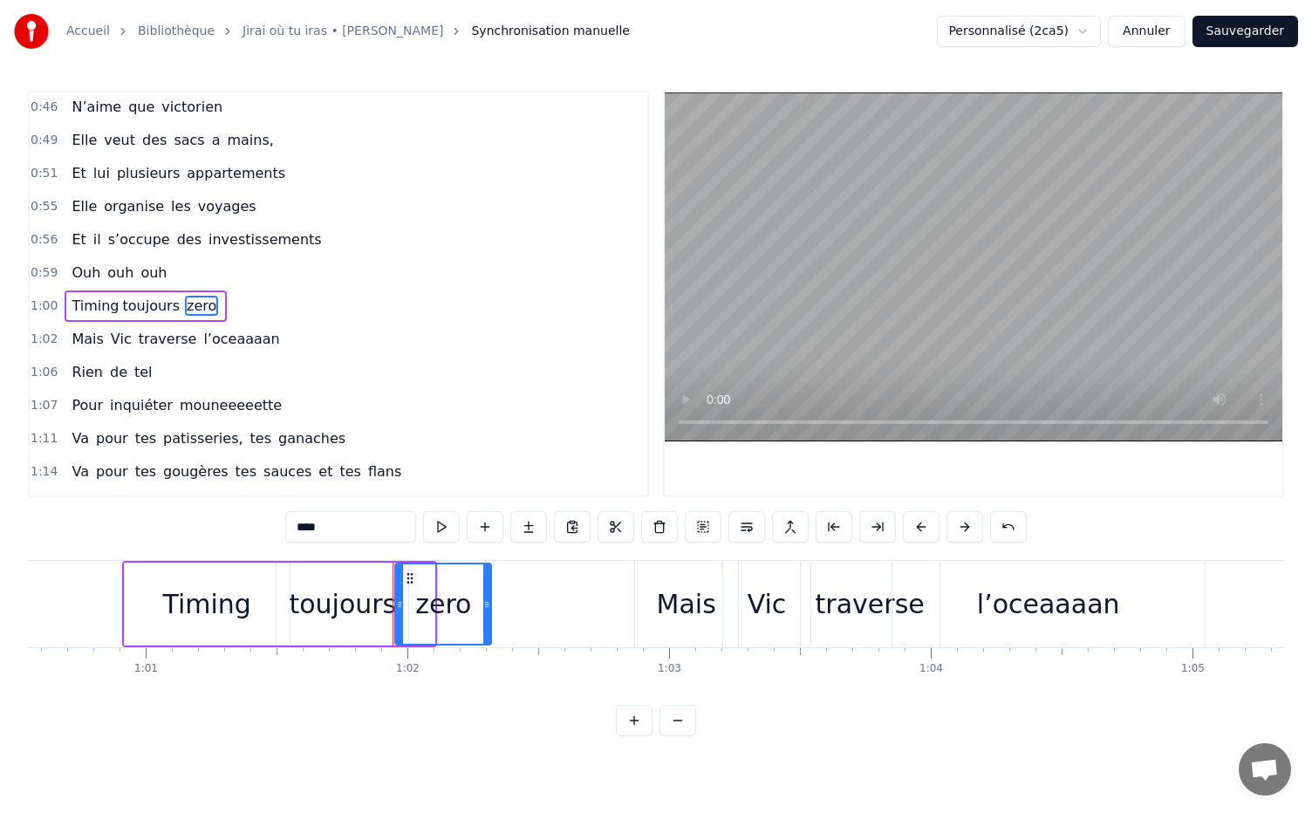
click at [141, 296] on span "toujours" at bounding box center [151, 306] width 61 height 20
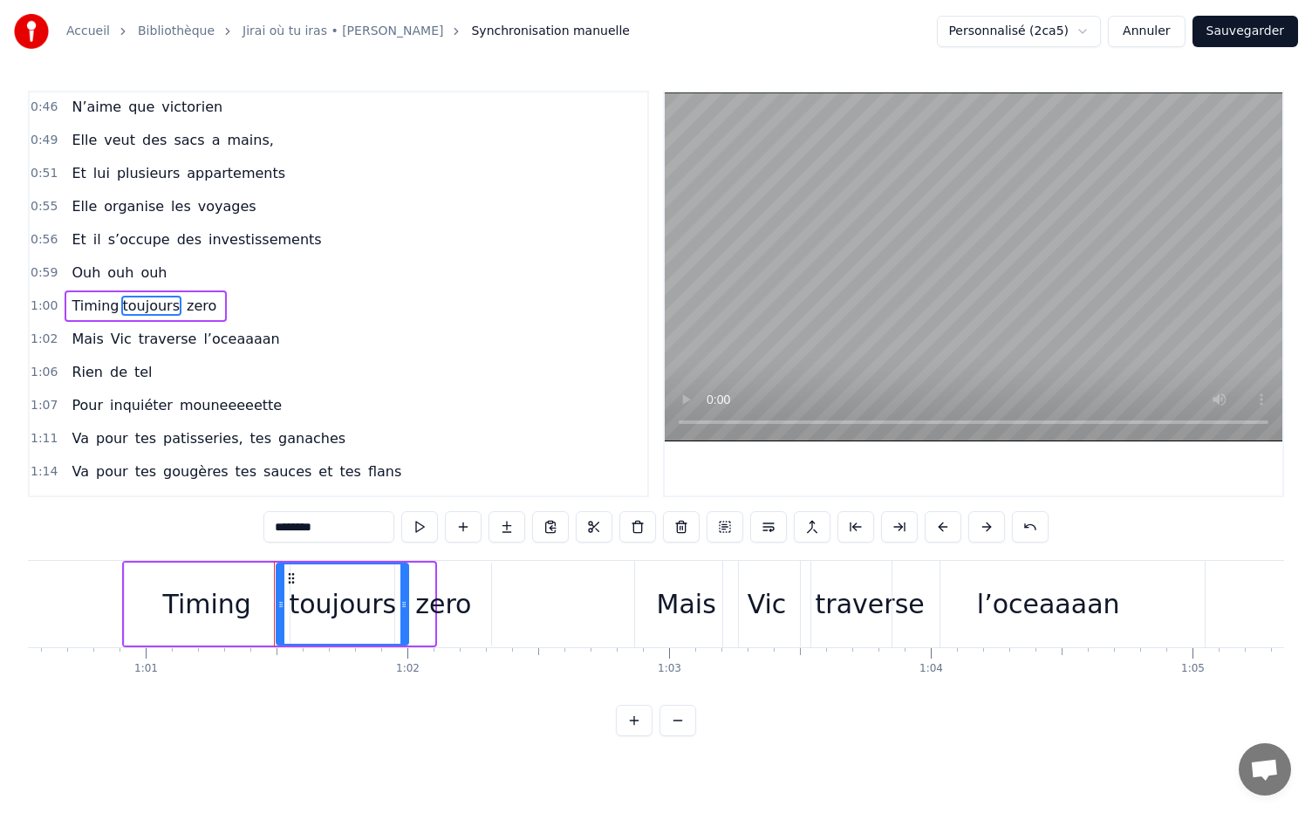
click at [432, 621] on div "zero" at bounding box center [443, 603] width 56 height 39
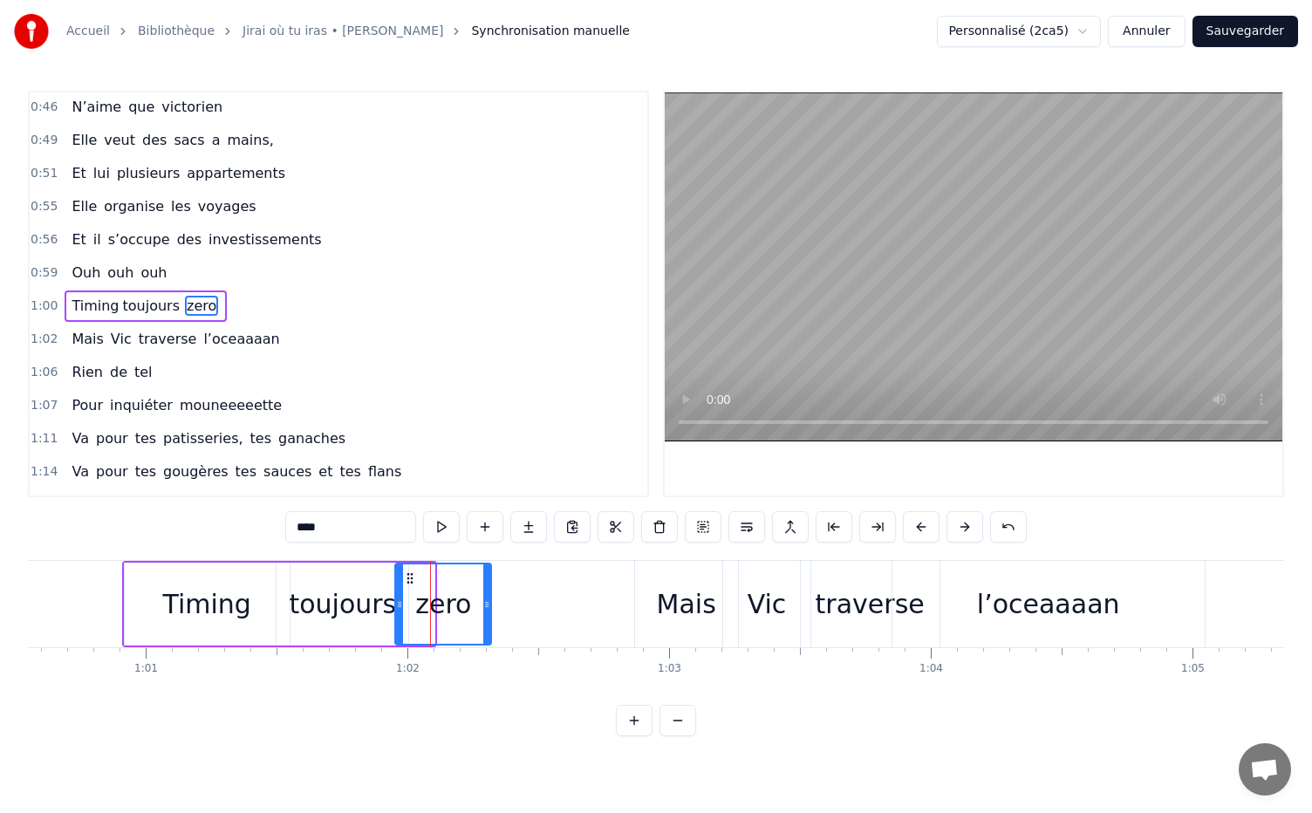
click at [349, 607] on div "toujours" at bounding box center [342, 603] width 107 height 39
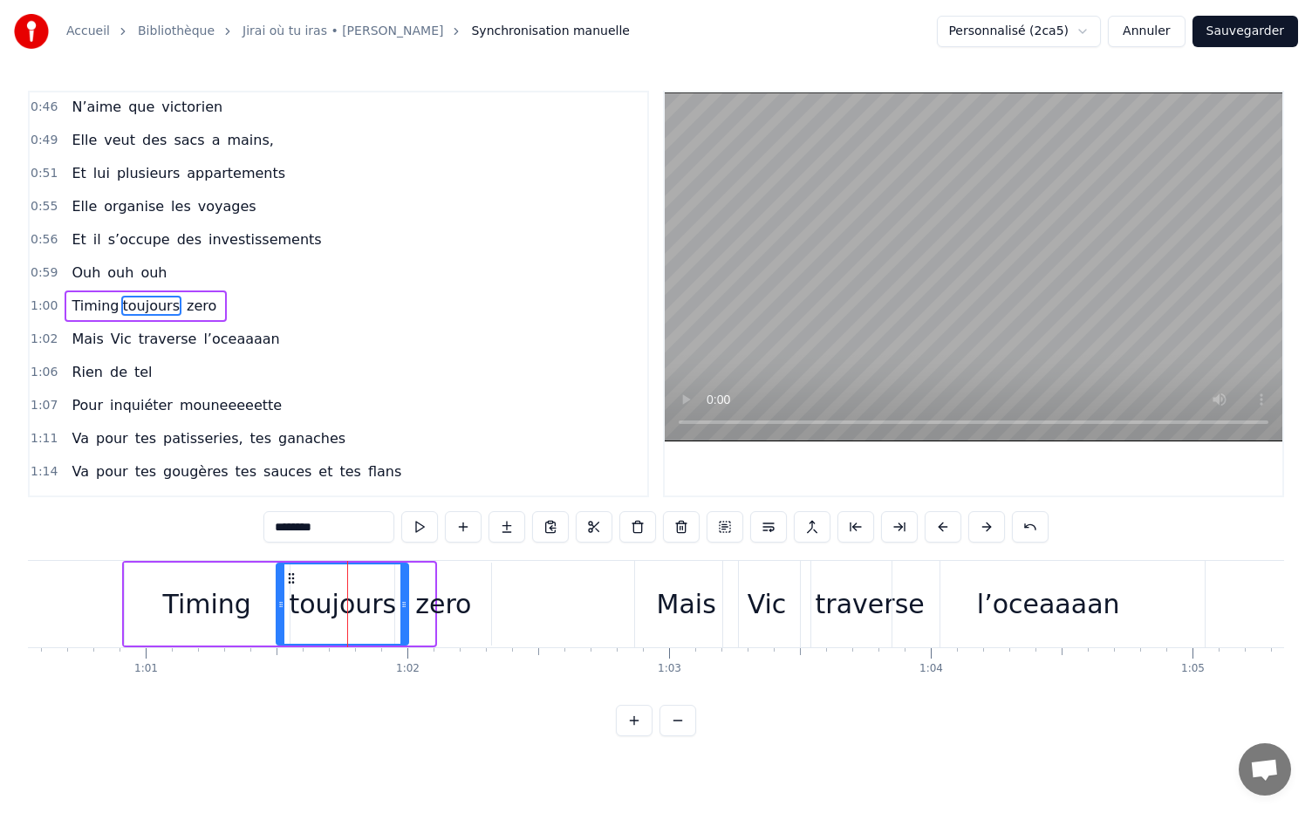
click at [214, 597] on div "Timing" at bounding box center [207, 603] width 88 height 39
type input "******"
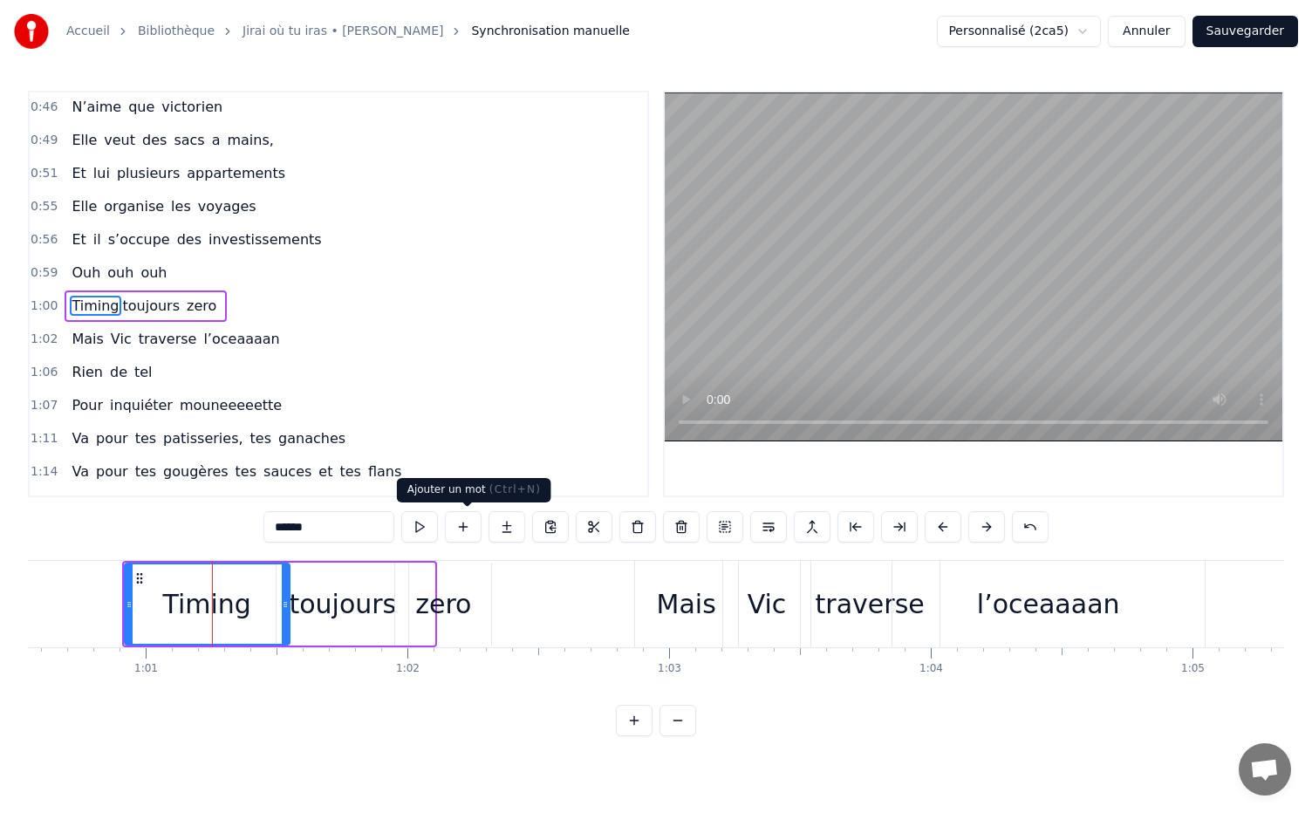
click at [471, 525] on button at bounding box center [463, 526] width 37 height 31
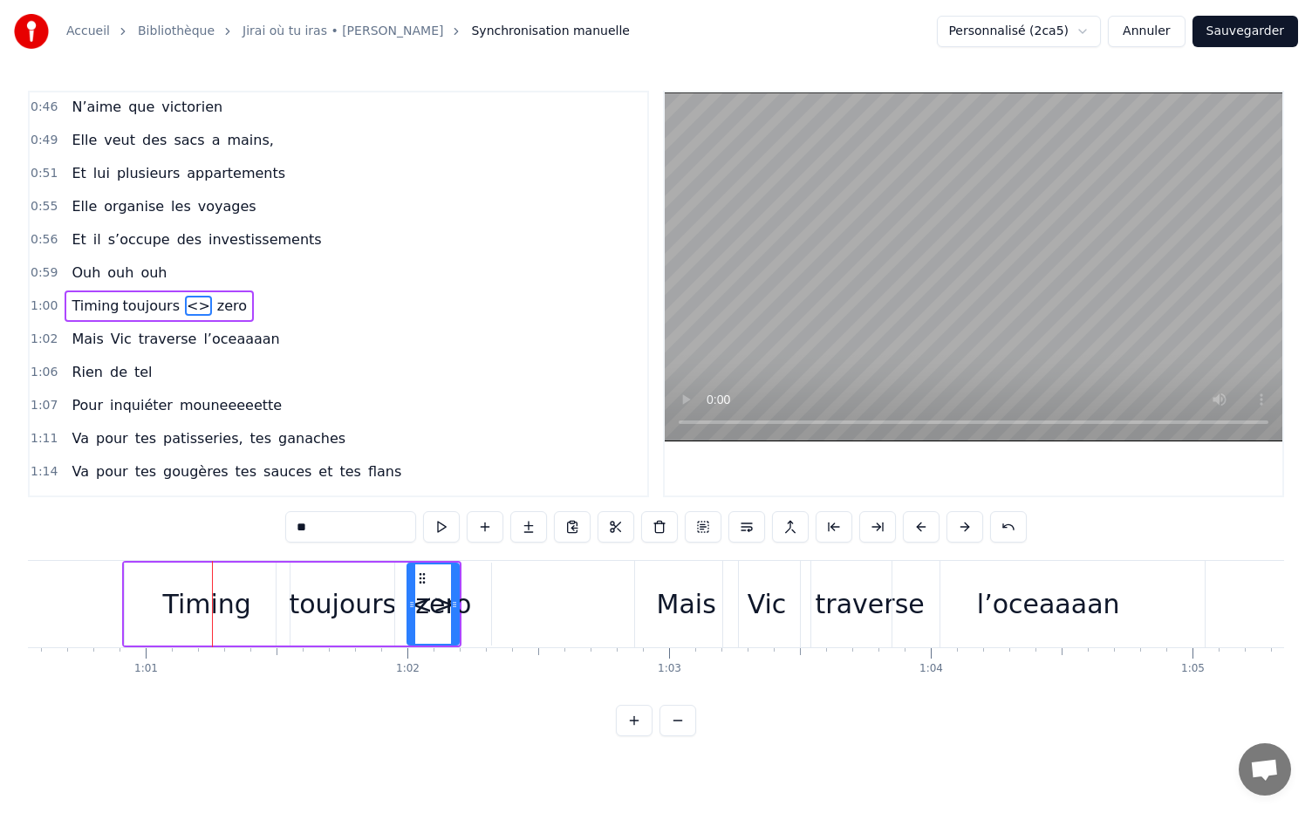
drag, startPoint x: 300, startPoint y: 602, endPoint x: 418, endPoint y: 584, distance: 119.0
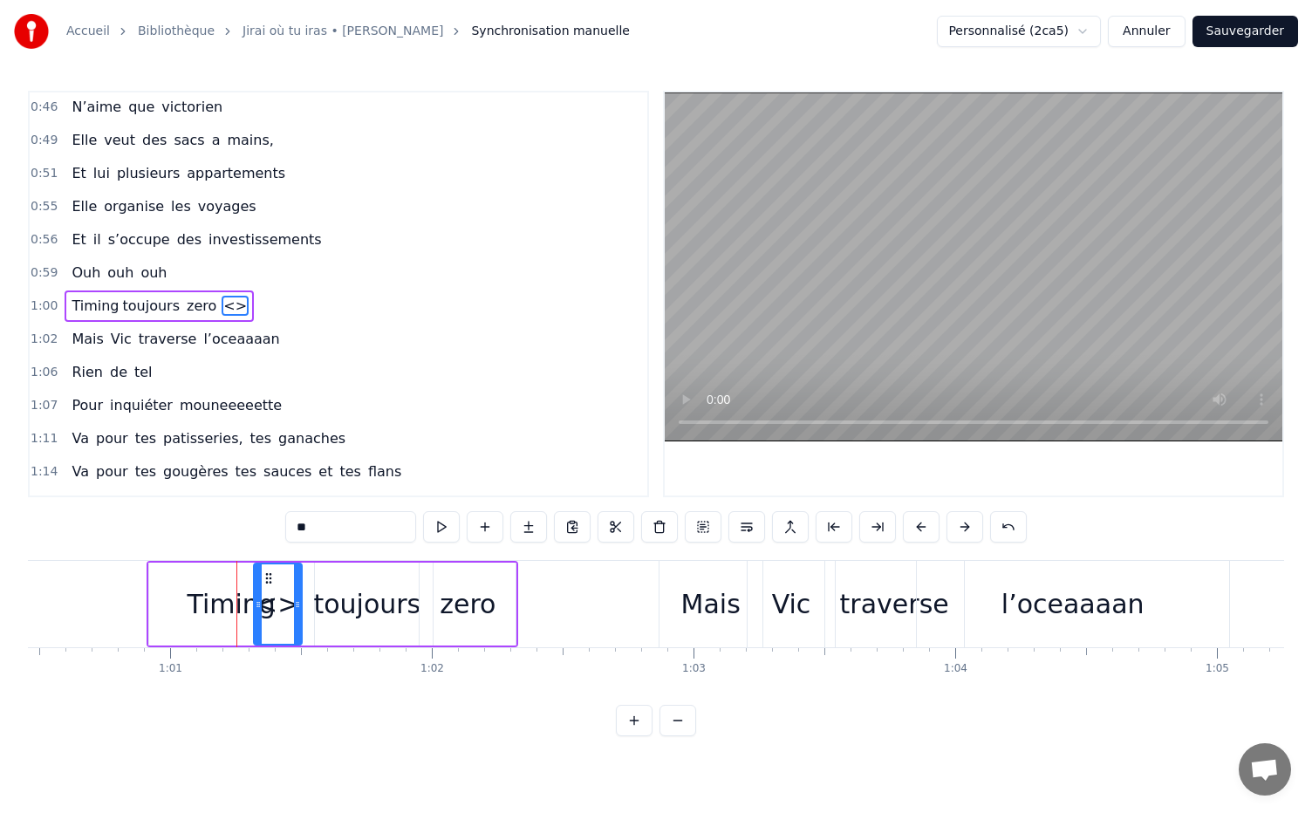
scroll to position [0, 15806]
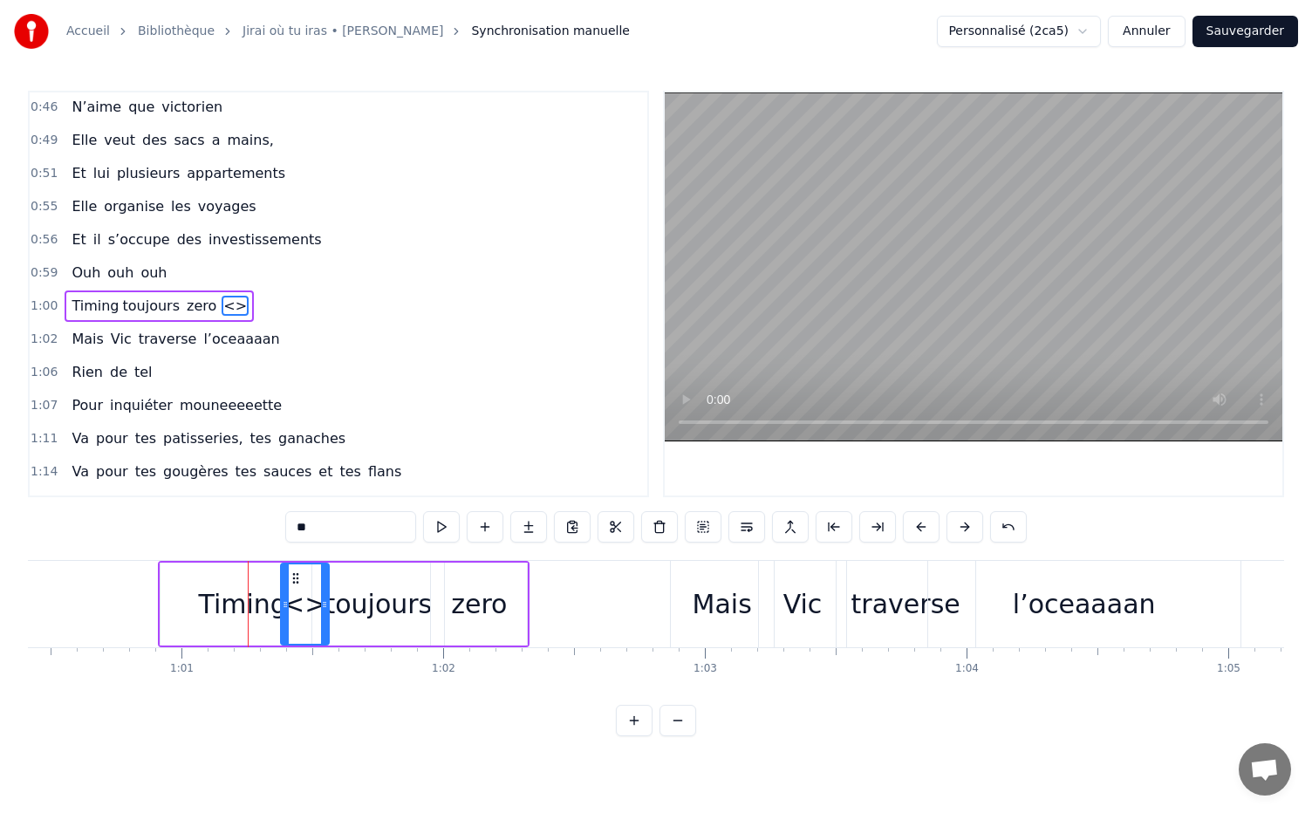
drag, startPoint x: 422, startPoint y: 576, endPoint x: 293, endPoint y: 584, distance: 129.3
click at [293, 584] on div "<>" at bounding box center [305, 603] width 46 height 79
drag, startPoint x: 327, startPoint y: 603, endPoint x: 307, endPoint y: 607, distance: 20.4
click at [307, 607] on div "<>" at bounding box center [297, 603] width 31 height 79
drag, startPoint x: 299, startPoint y: 579, endPoint x: 316, endPoint y: 581, distance: 16.7
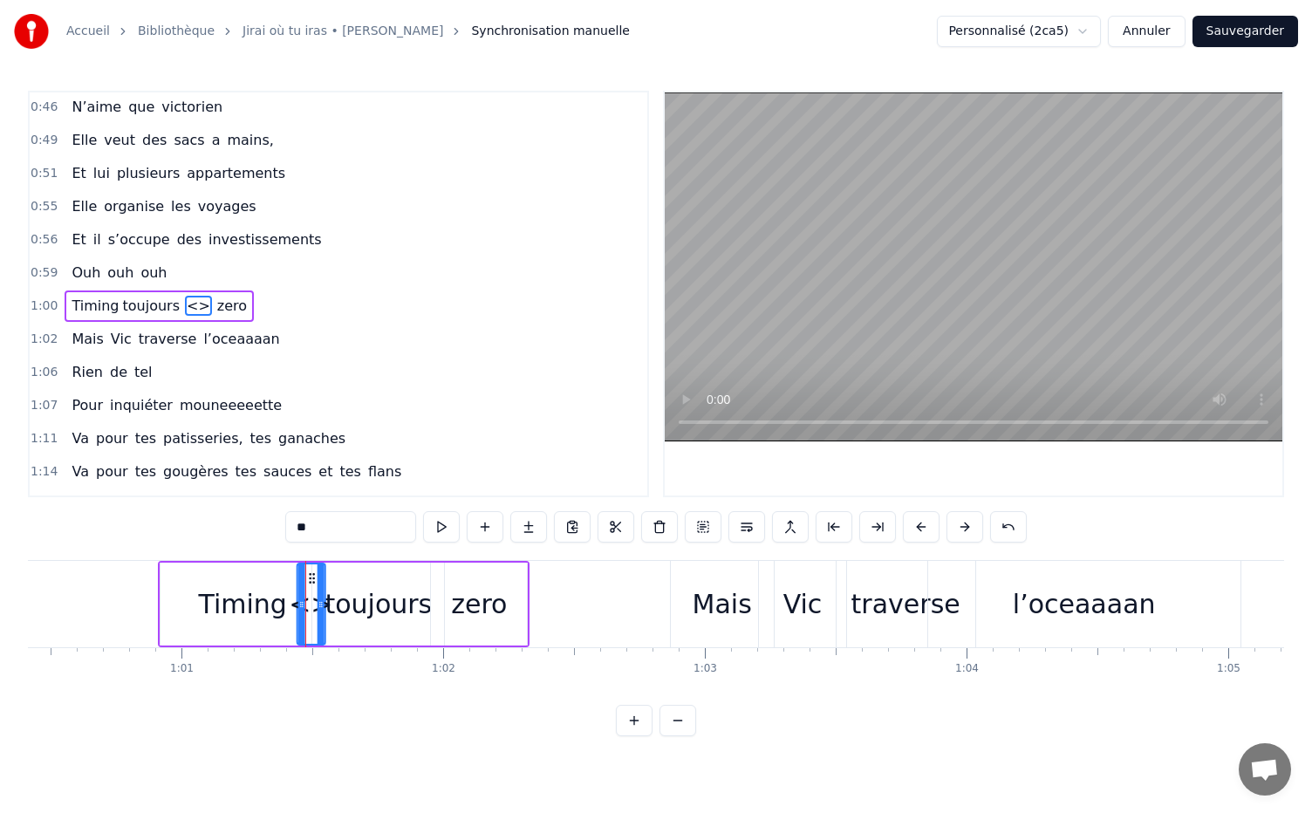
click at [316, 581] on icon at bounding box center [311, 578] width 14 height 14
click at [330, 535] on input "**" at bounding box center [350, 526] width 131 height 31
type input "*"
drag, startPoint x: 314, startPoint y: 572, endPoint x: 296, endPoint y: 578, distance: 19.3
click at [296, 578] on icon at bounding box center [293, 578] width 14 height 14
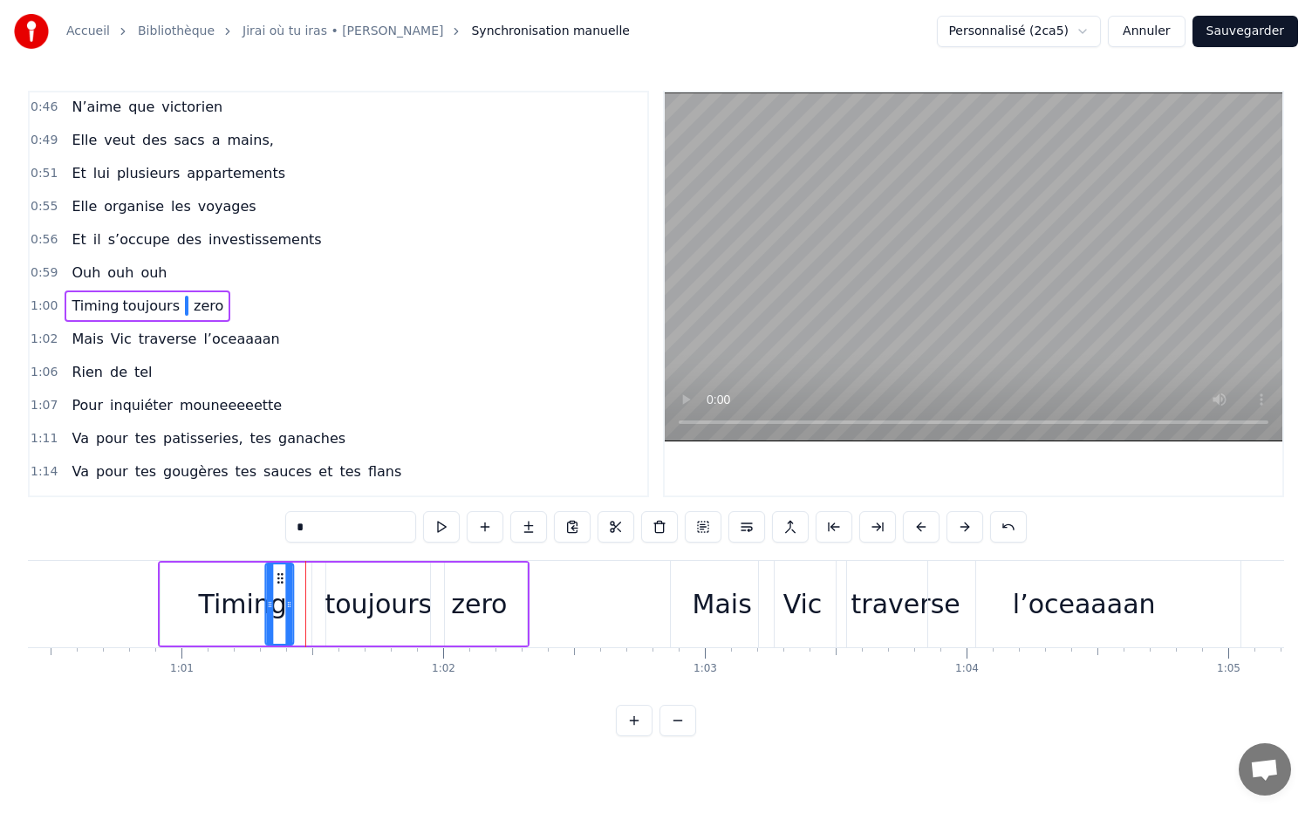
drag, startPoint x: 297, startPoint y: 578, endPoint x: 283, endPoint y: 581, distance: 13.3
click at [283, 581] on icon at bounding box center [280, 578] width 14 height 14
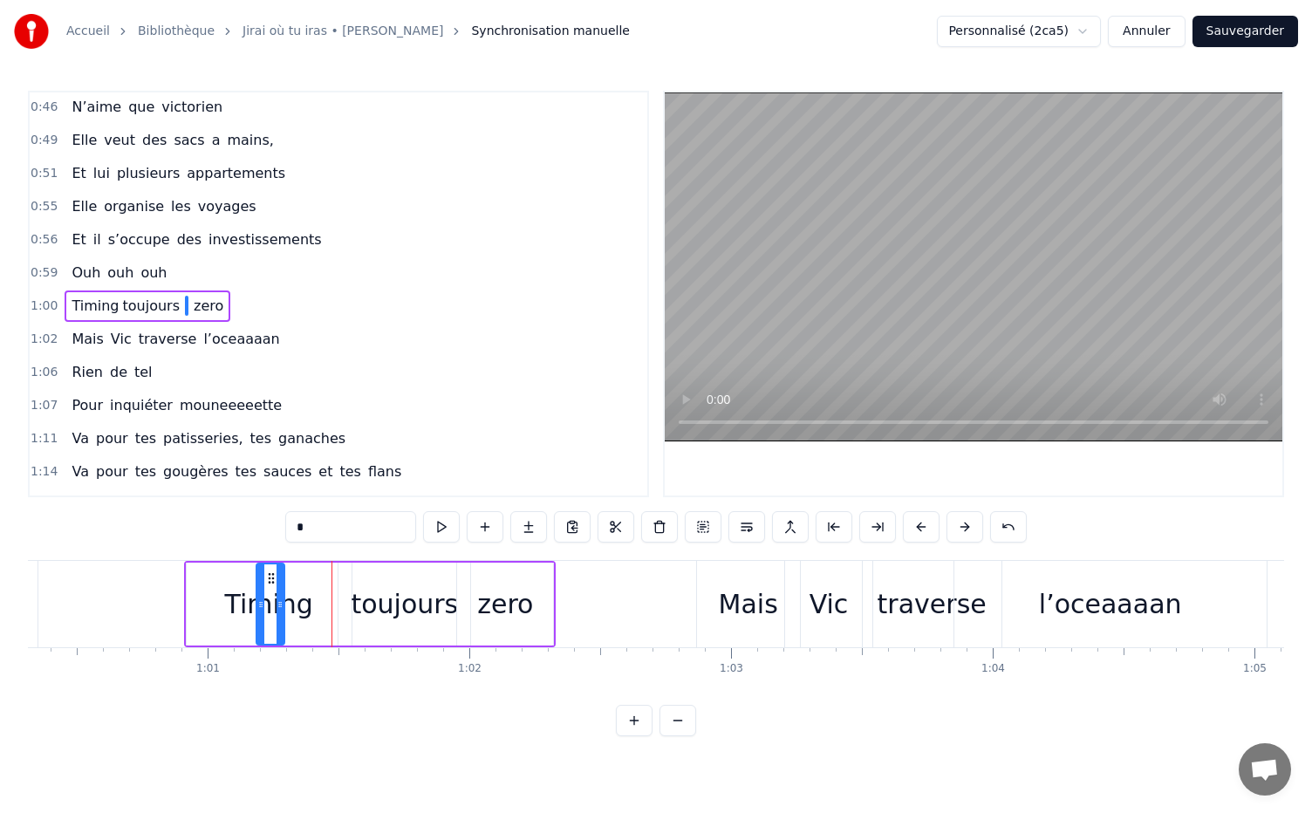
drag, startPoint x: 277, startPoint y: 572, endPoint x: 260, endPoint y: 579, distance: 18.8
click at [264, 579] on icon at bounding box center [271, 578] width 14 height 14
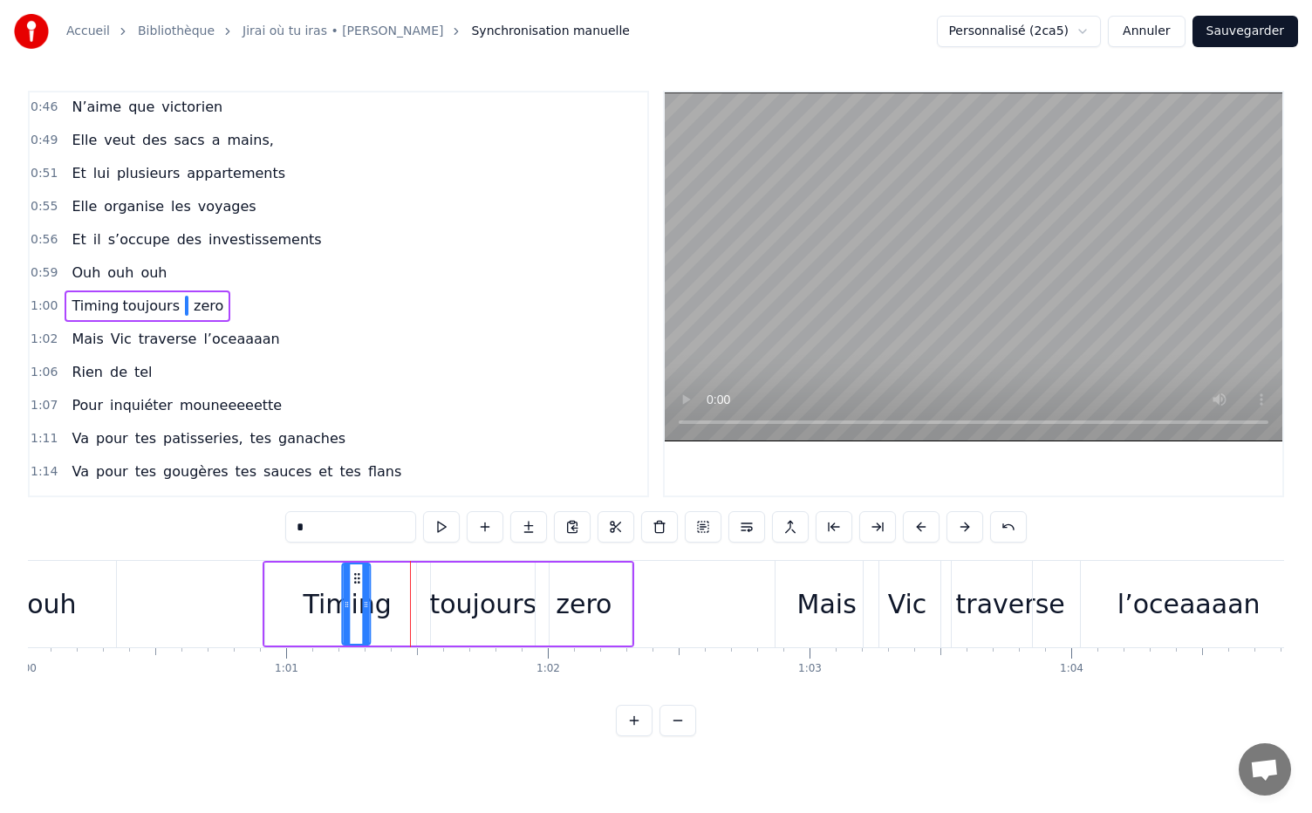
scroll to position [0, 15698]
drag, startPoint x: 262, startPoint y: 579, endPoint x: 406, endPoint y: 579, distance: 143.9
click at [406, 579] on icon at bounding box center [409, 578] width 14 height 14
click at [185, 296] on span at bounding box center [186, 306] width 3 height 20
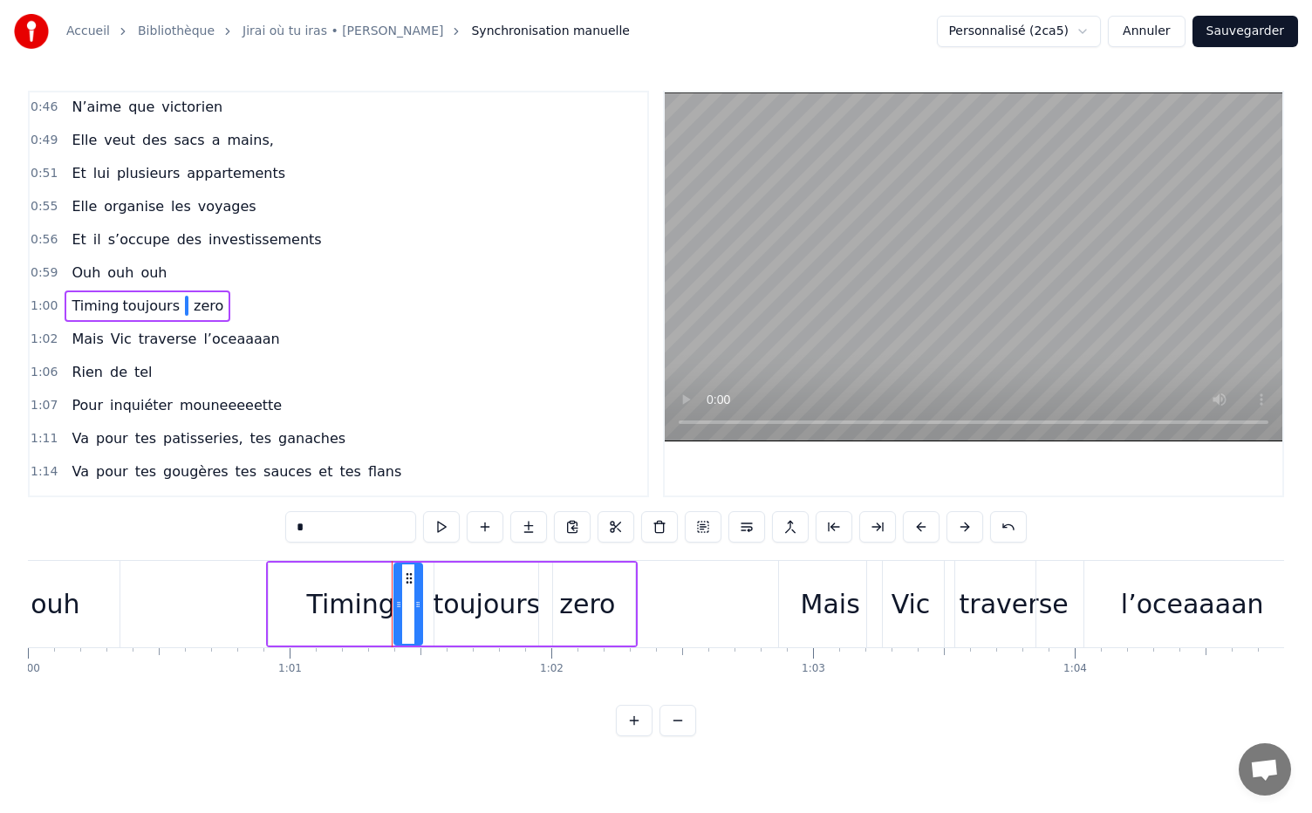
click at [408, 583] on icon at bounding box center [409, 578] width 14 height 14
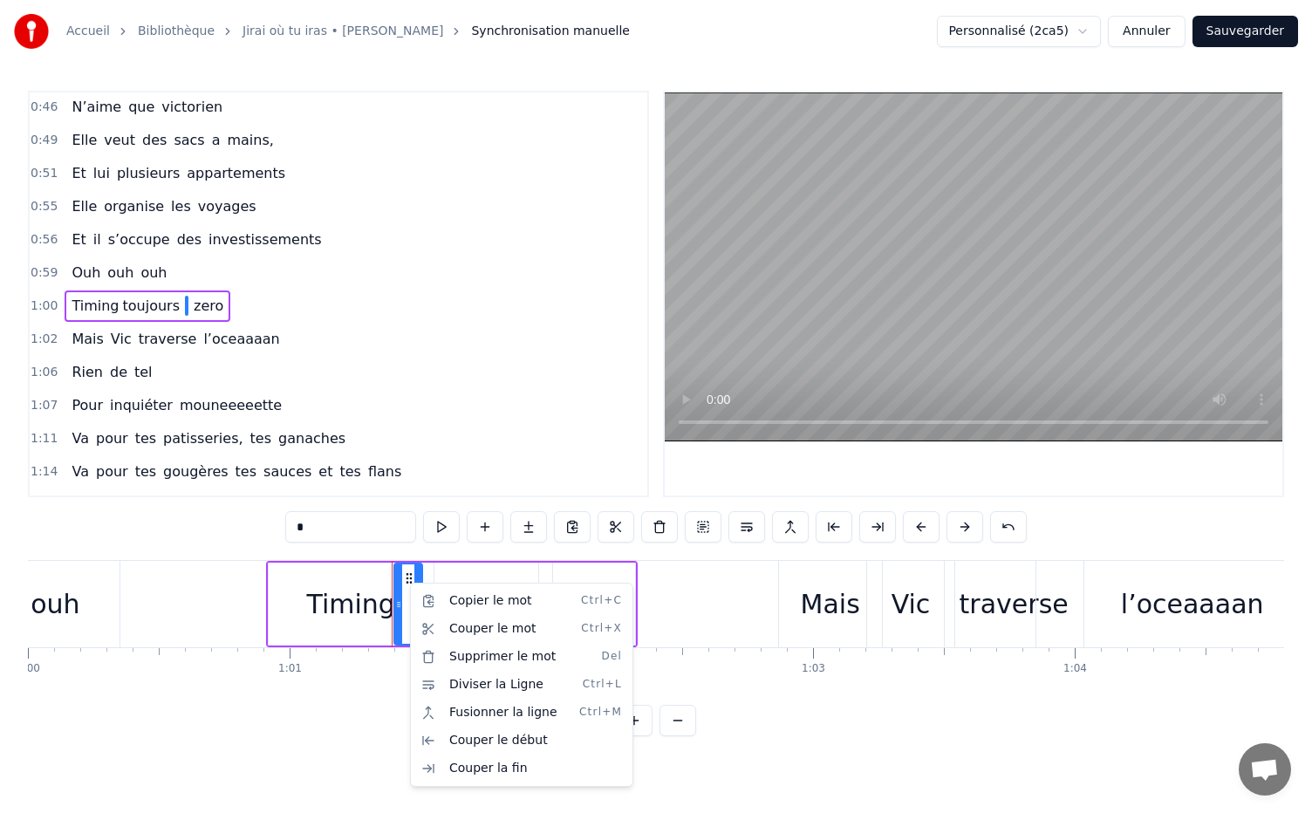
click at [411, 577] on html "Accueil Bibliothèque Jirai où tu iras • [PERSON_NAME] Synchronisation manuelle …" at bounding box center [656, 382] width 1312 height 764
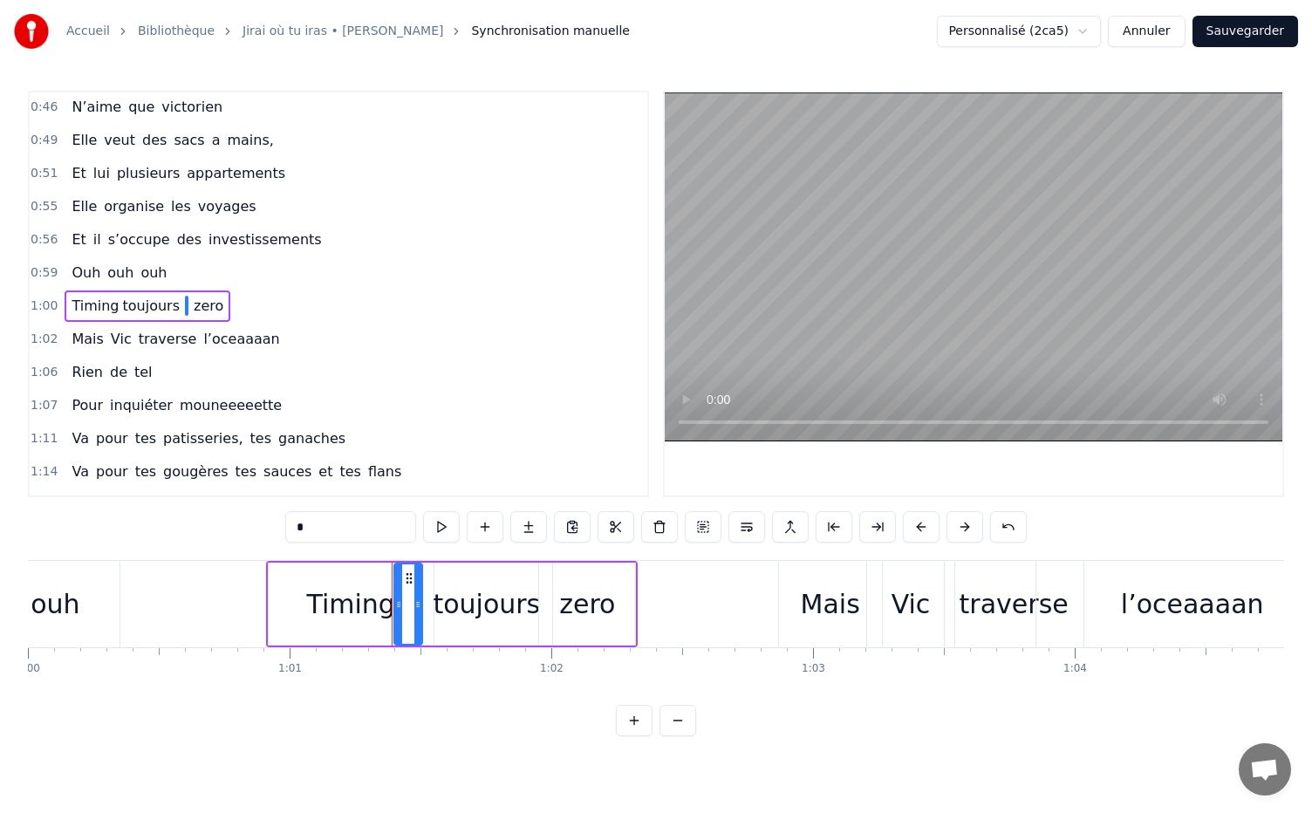
drag, startPoint x: 408, startPoint y: 569, endPoint x: 430, endPoint y: 576, distance: 23.2
click at [430, 576] on div "Timing toujours zero" at bounding box center [452, 604] width 372 height 86
click at [521, 614] on div "toujours" at bounding box center [486, 603] width 107 height 39
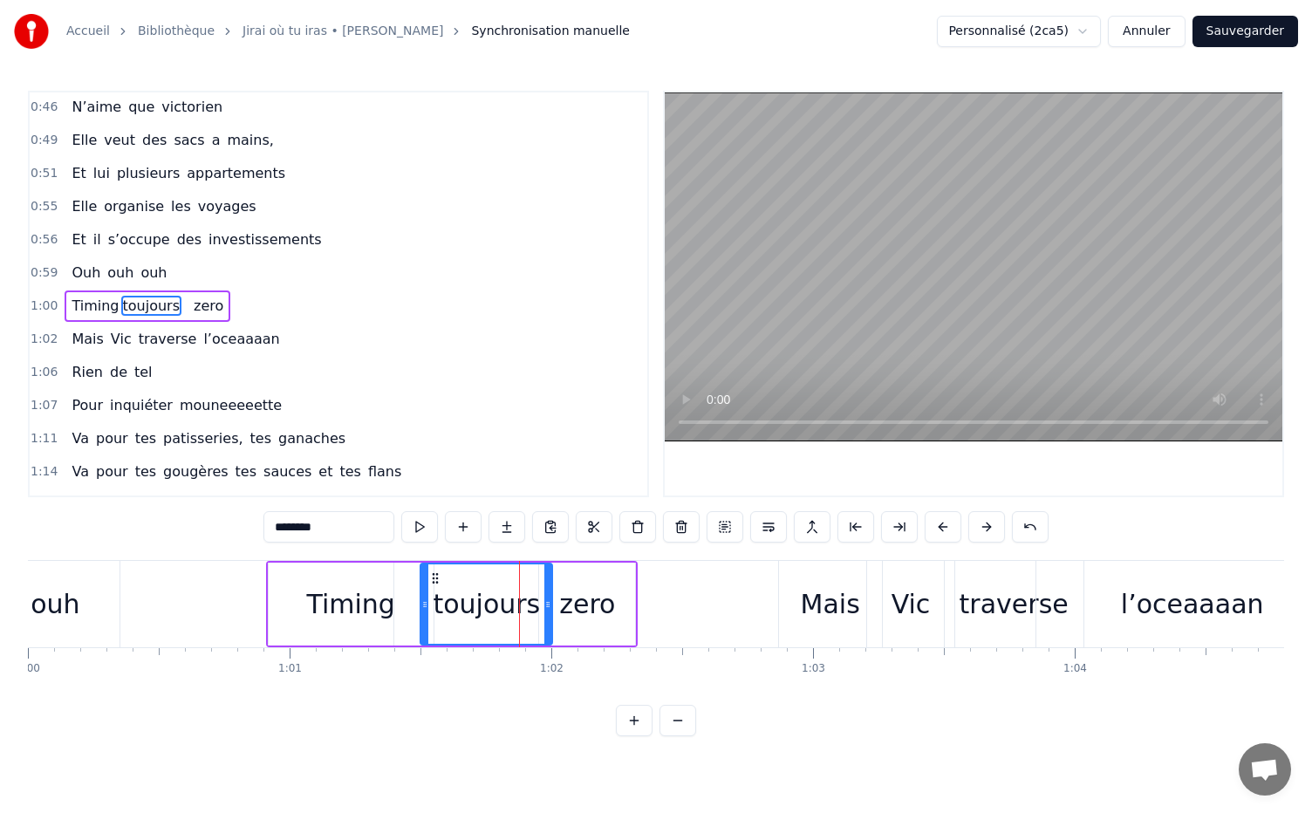
click at [343, 603] on div "Timing" at bounding box center [351, 603] width 88 height 39
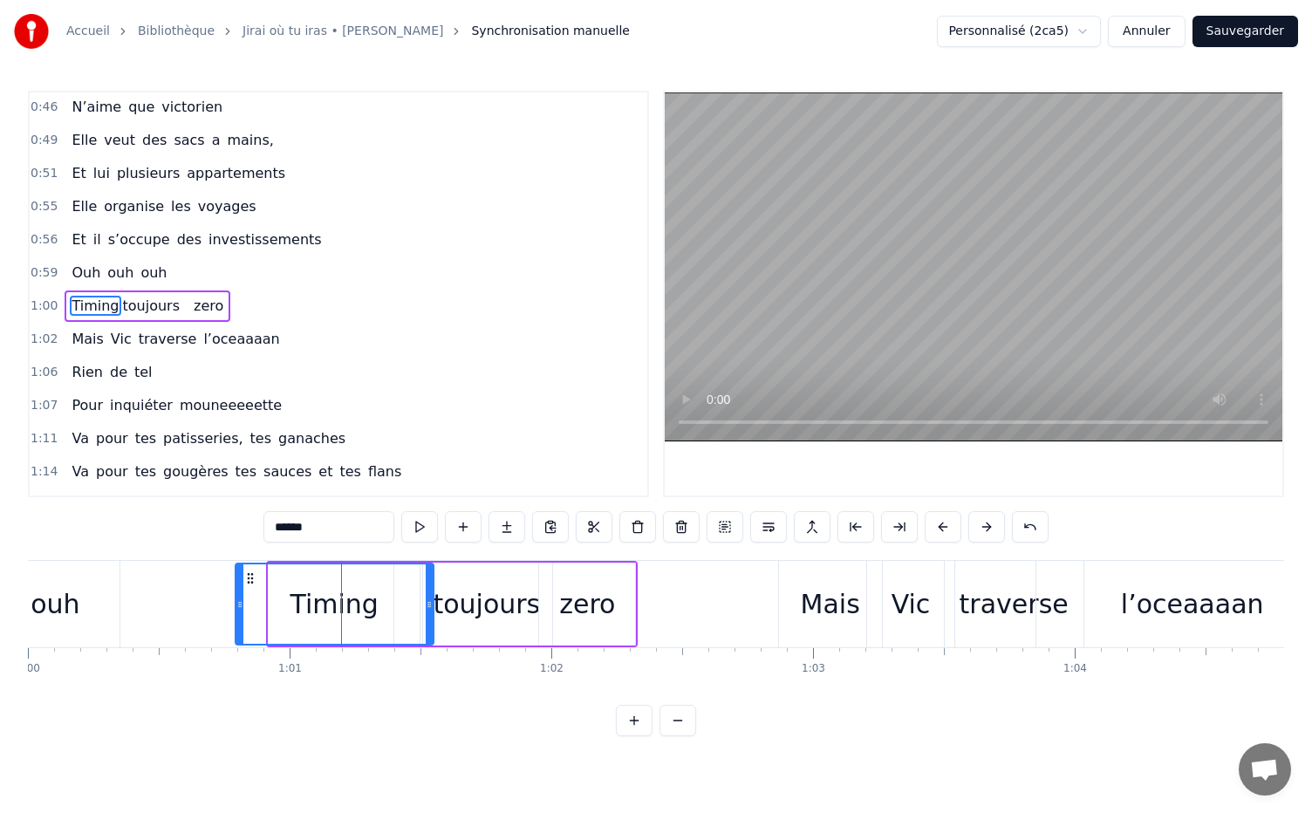
drag, startPoint x: 269, startPoint y: 603, endPoint x: 235, endPoint y: 602, distance: 33.2
click at [236, 602] on icon at bounding box center [239, 604] width 7 height 14
click at [359, 598] on div "Timing" at bounding box center [334, 603] width 88 height 39
click at [467, 602] on div "toujours" at bounding box center [486, 603] width 107 height 39
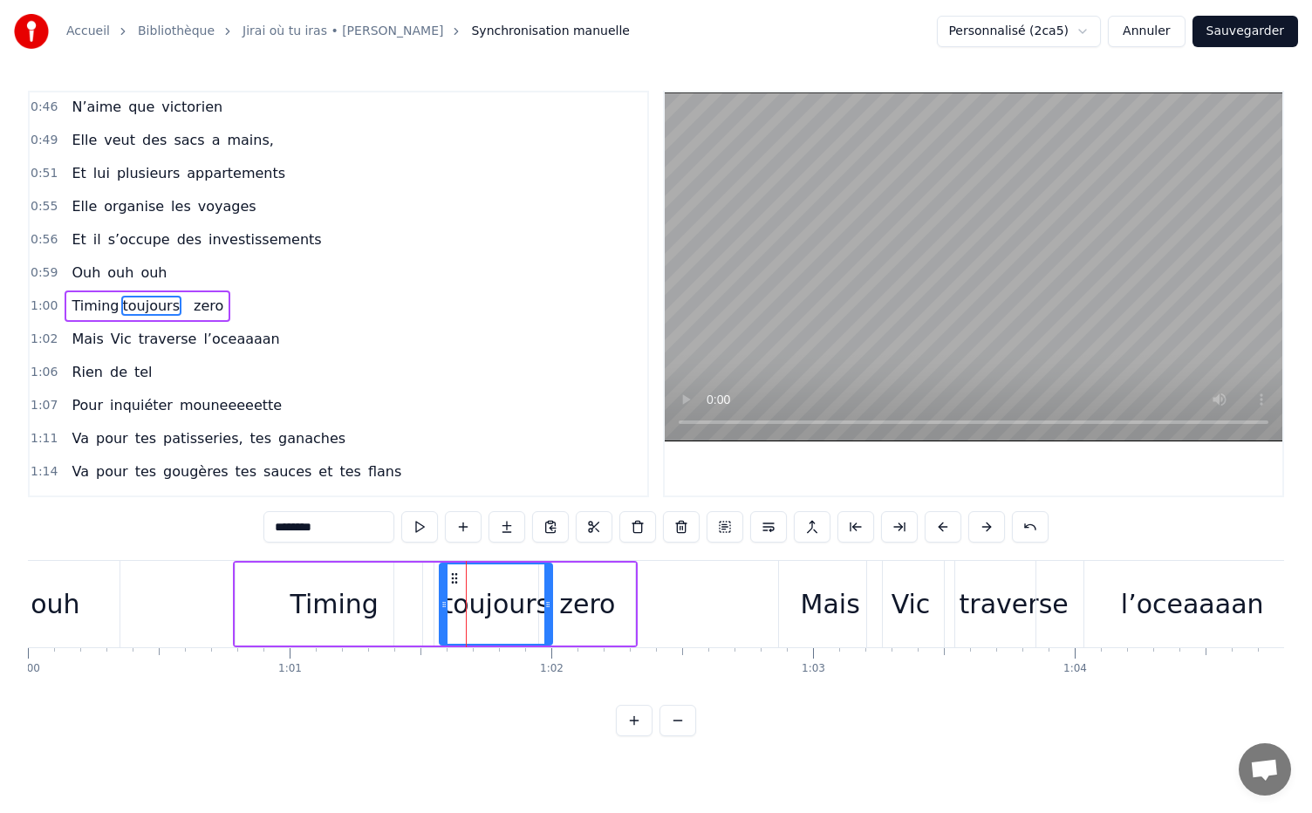
drag, startPoint x: 424, startPoint y: 604, endPoint x: 443, endPoint y: 603, distance: 19.2
click at [443, 603] on icon at bounding box center [443, 604] width 7 height 14
click at [377, 600] on div "Timing" at bounding box center [334, 603] width 198 height 83
type input "******"
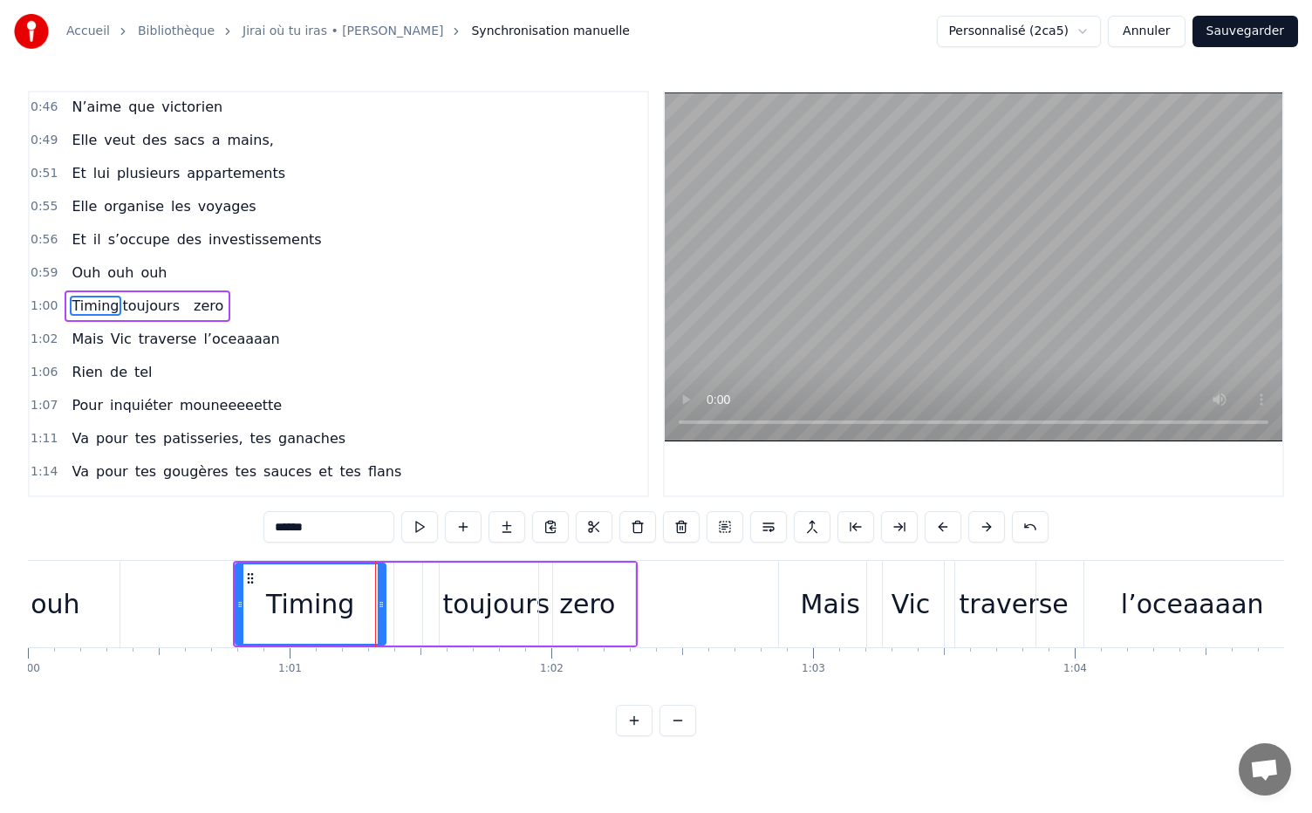
drag, startPoint x: 431, startPoint y: 598, endPoint x: 383, endPoint y: 602, distance: 48.1
click at [383, 602] on icon at bounding box center [381, 604] width 7 height 14
click at [426, 600] on div "Timing toujours" at bounding box center [394, 603] width 319 height 83
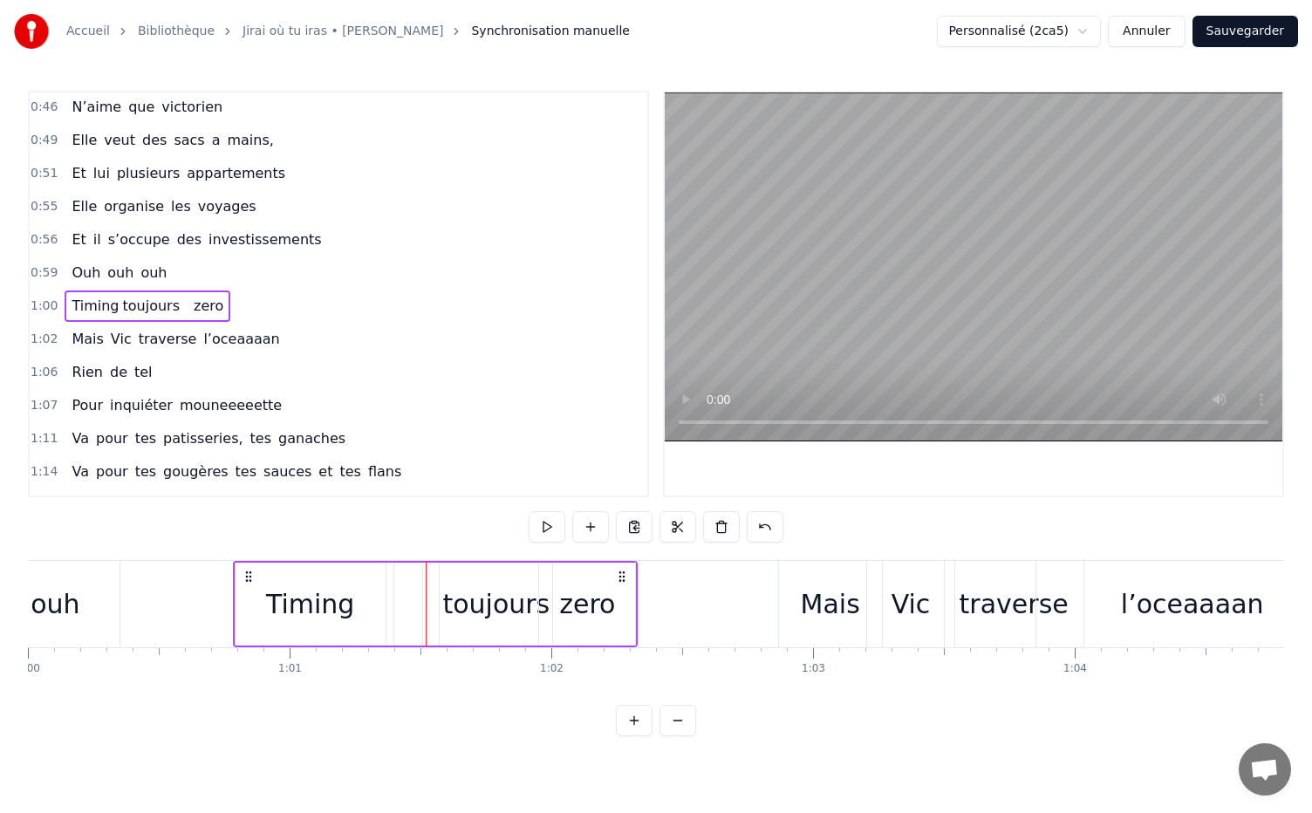
click at [98, 296] on span "Timing" at bounding box center [95, 306] width 51 height 20
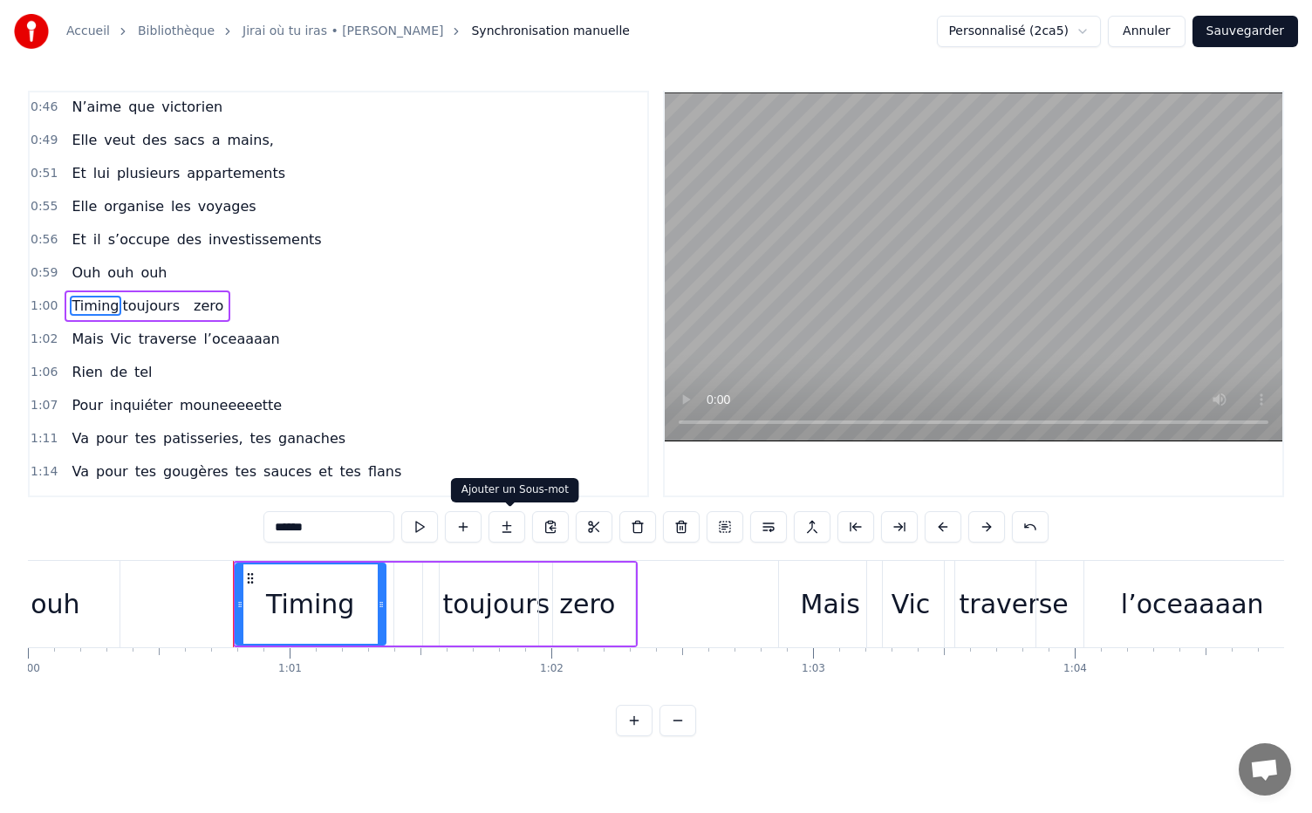
click at [516, 528] on button at bounding box center [506, 526] width 37 height 31
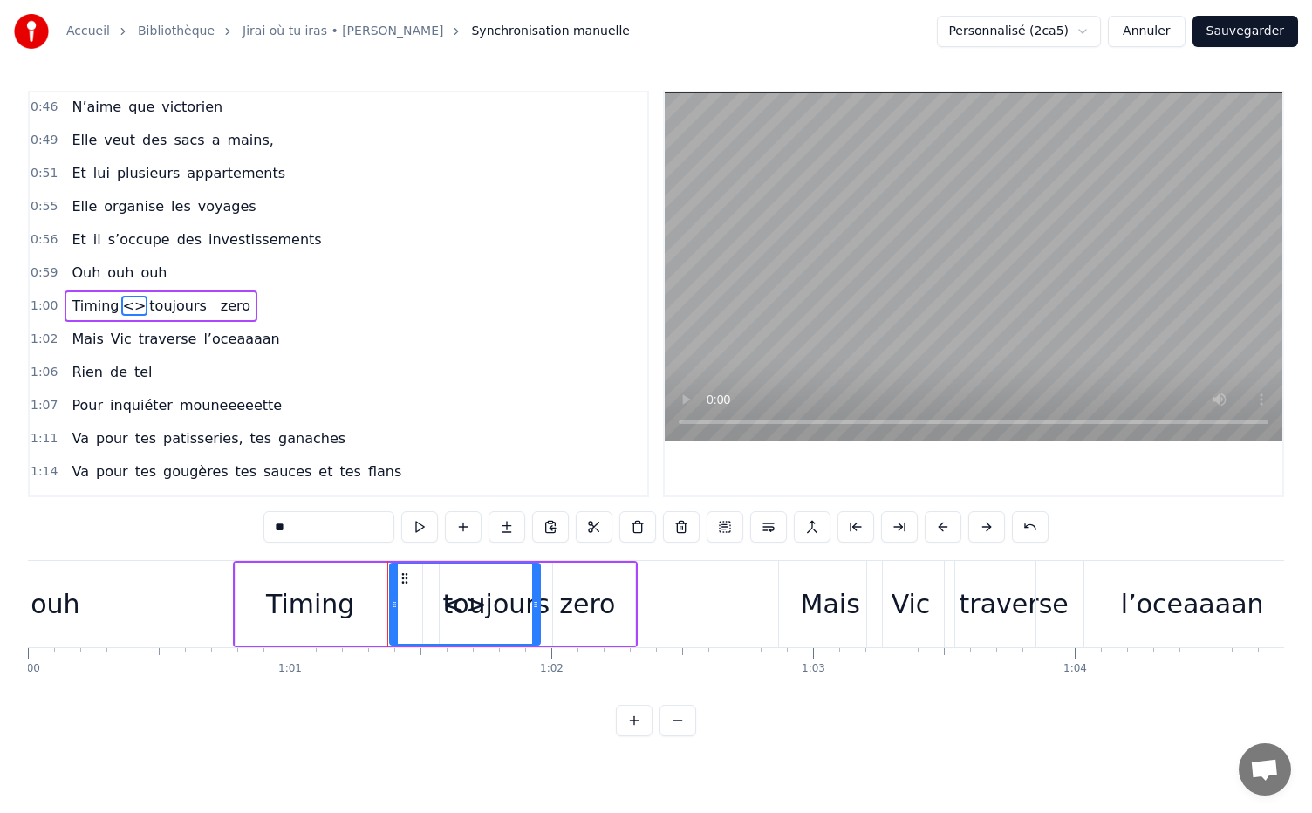
click at [127, 296] on span "<>" at bounding box center [134, 306] width 27 height 20
click at [327, 527] on input "**" at bounding box center [328, 526] width 131 height 31
type input "*"
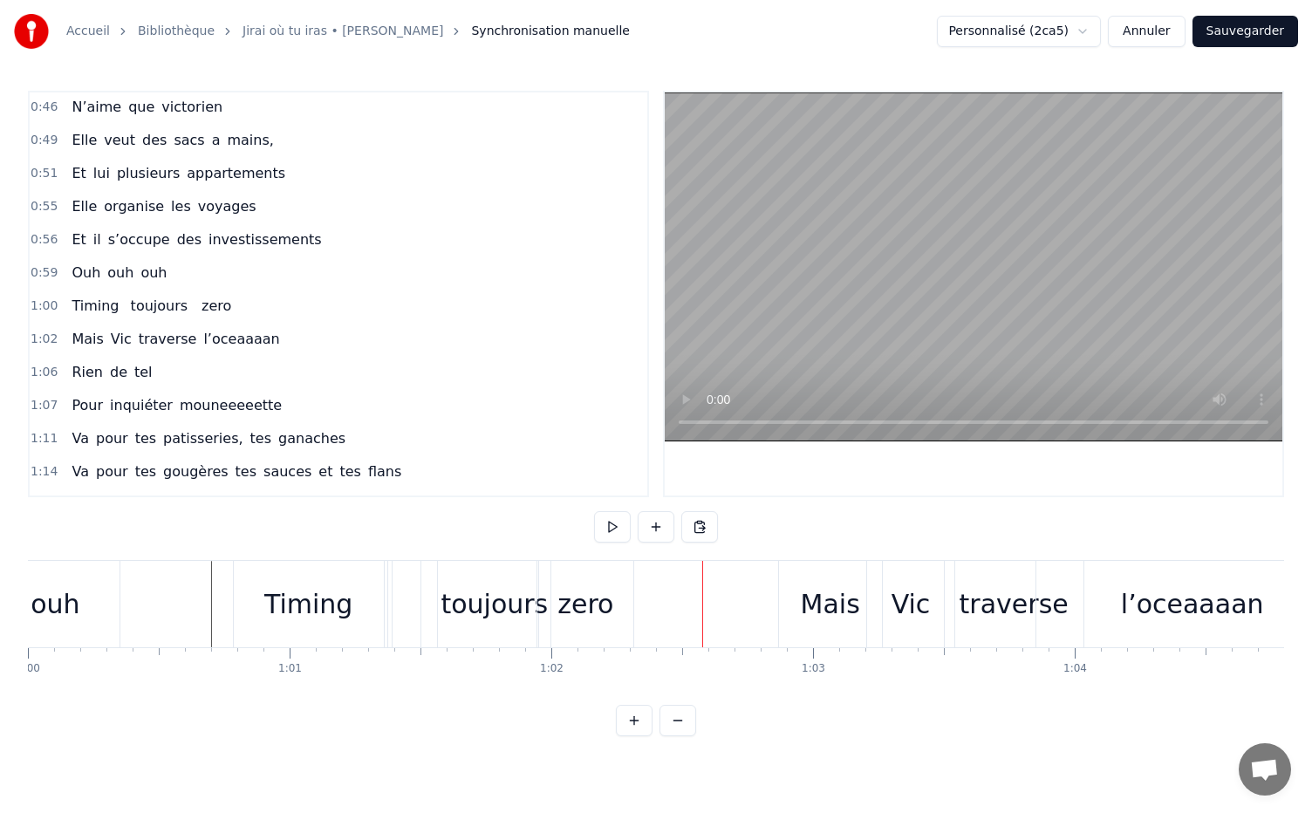
click at [339, 605] on div "Timing" at bounding box center [308, 603] width 88 height 39
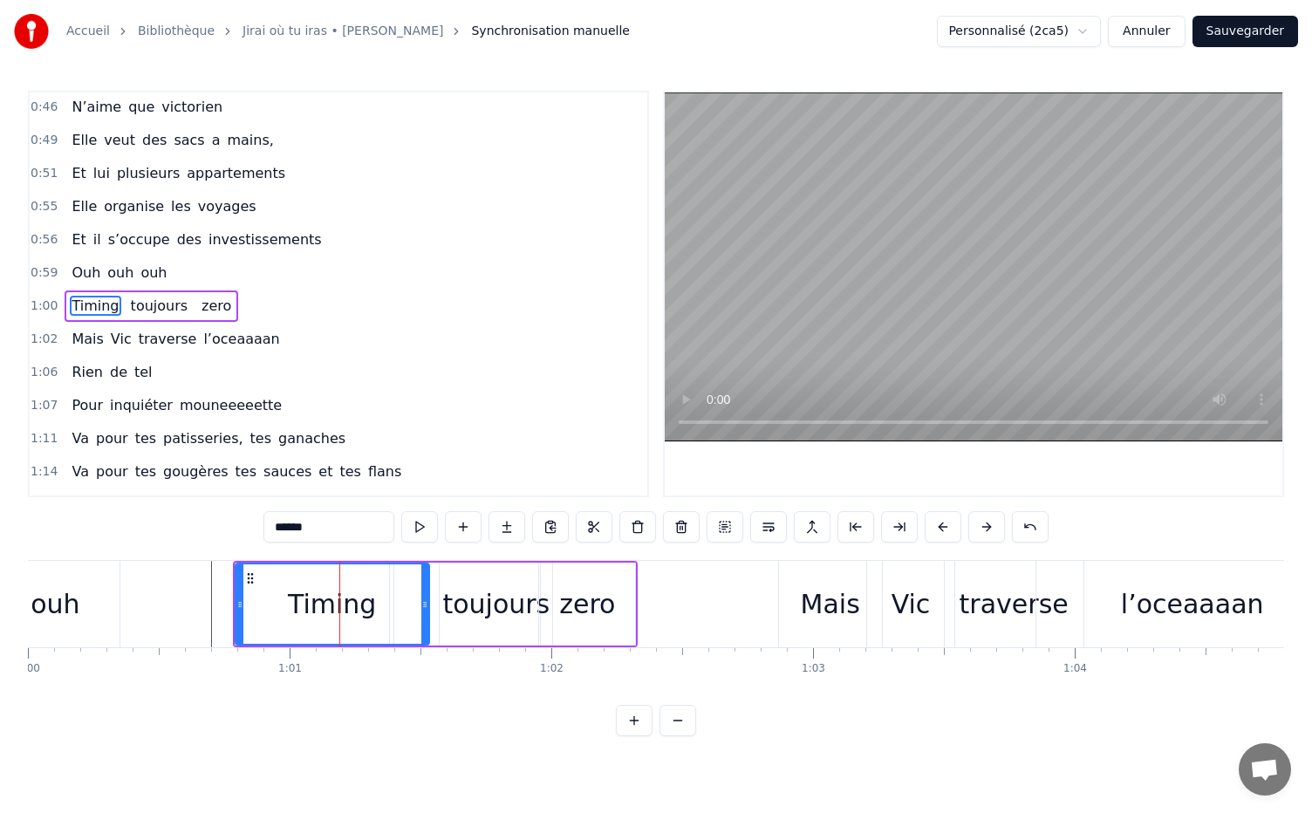
drag, startPoint x: 382, startPoint y: 597, endPoint x: 426, endPoint y: 597, distance: 43.6
click at [426, 597] on icon at bounding box center [424, 604] width 7 height 14
drag, startPoint x: 239, startPoint y: 603, endPoint x: 301, endPoint y: 597, distance: 62.2
click at [301, 597] on icon at bounding box center [300, 604] width 7 height 14
click at [475, 607] on div "toujours" at bounding box center [495, 603] width 107 height 39
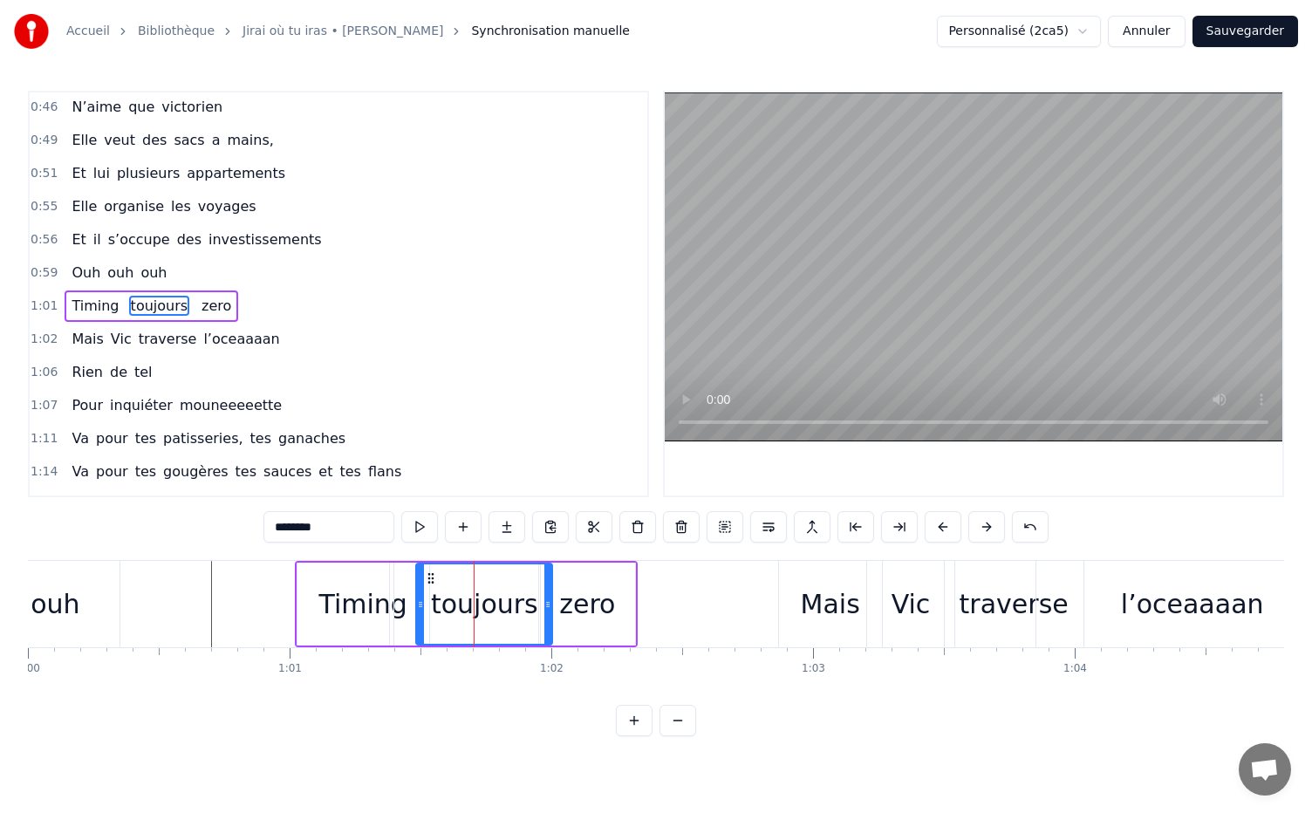
drag, startPoint x: 445, startPoint y: 604, endPoint x: 421, endPoint y: 605, distance: 23.6
click at [420, 605] on icon at bounding box center [420, 604] width 7 height 14
click at [200, 296] on span "zero" at bounding box center [216, 306] width 33 height 20
type input "****"
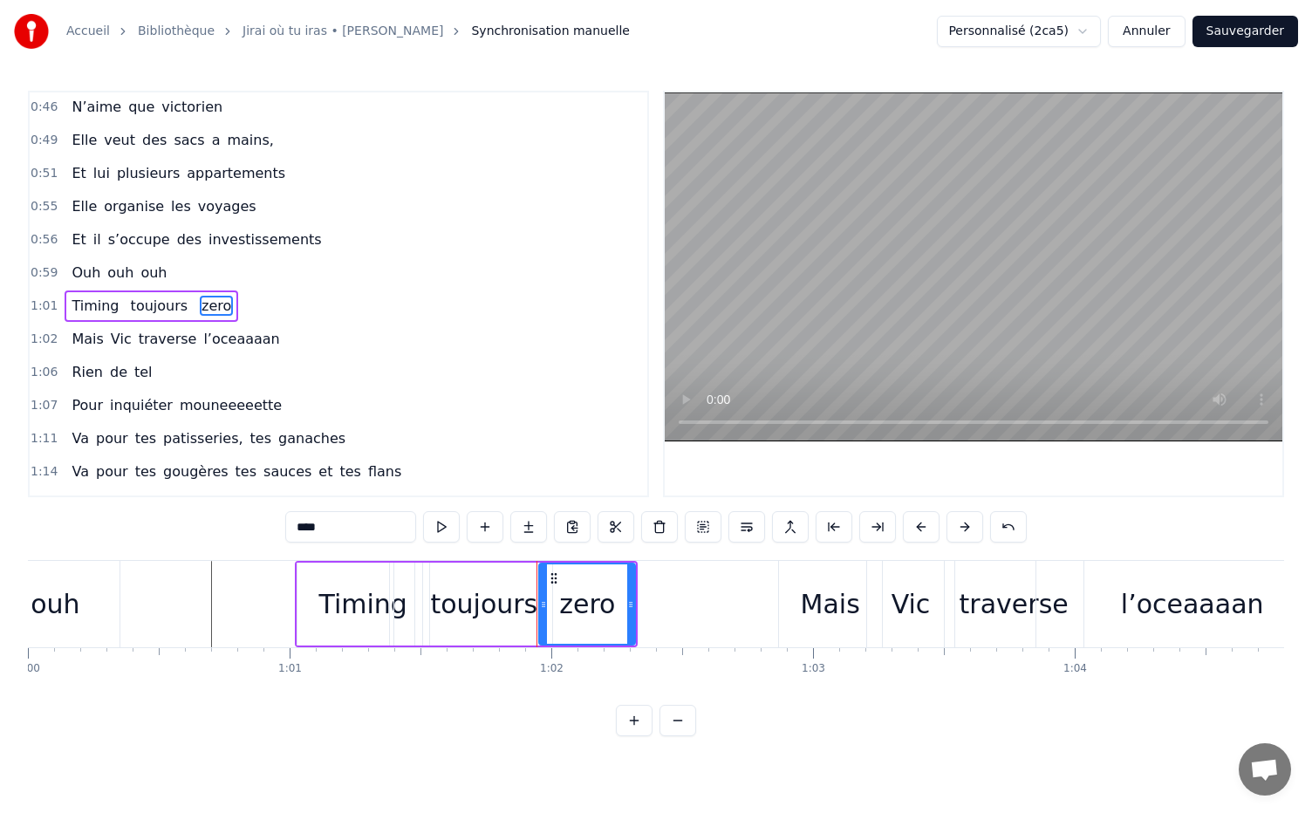
click at [193, 296] on span at bounding box center [194, 306] width 3 height 20
type input "********"
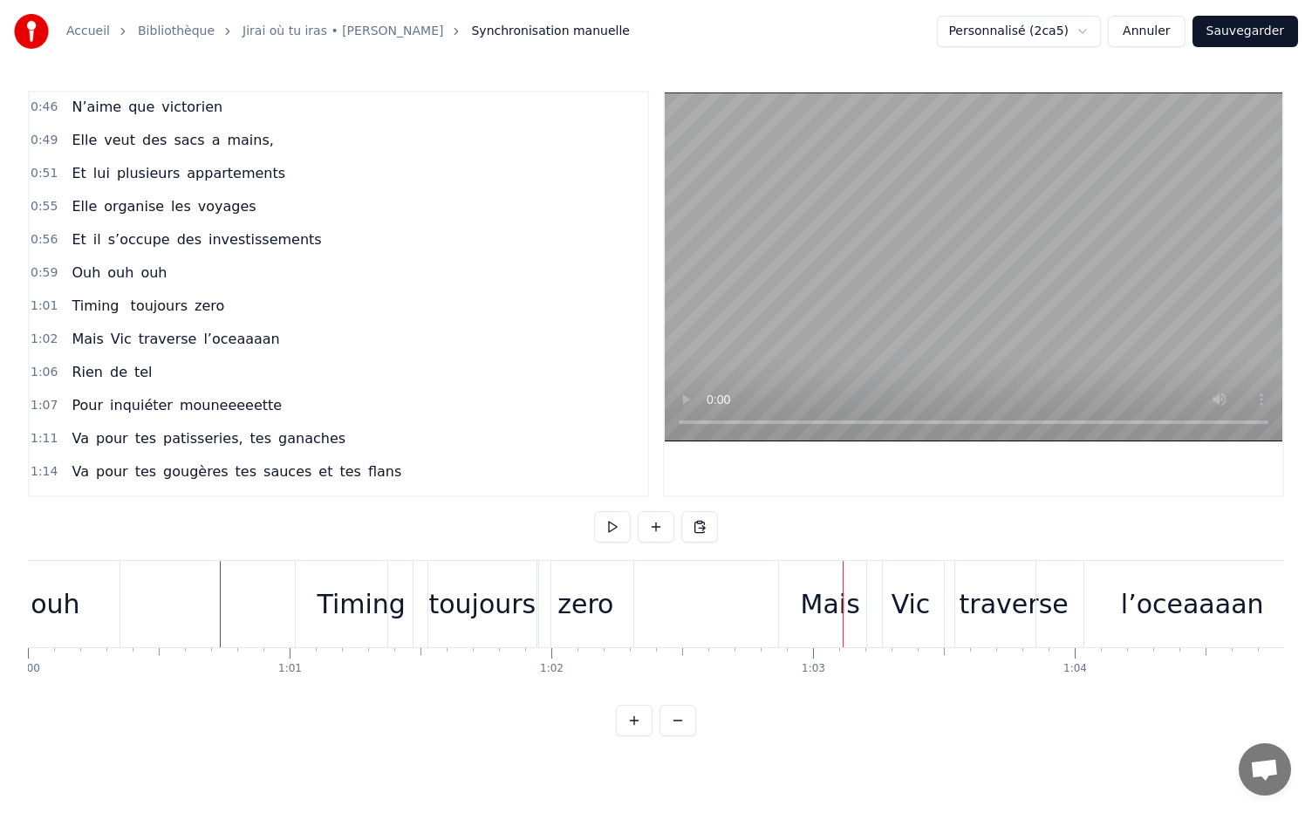
click at [440, 607] on div "toujours" at bounding box center [481, 603] width 107 height 39
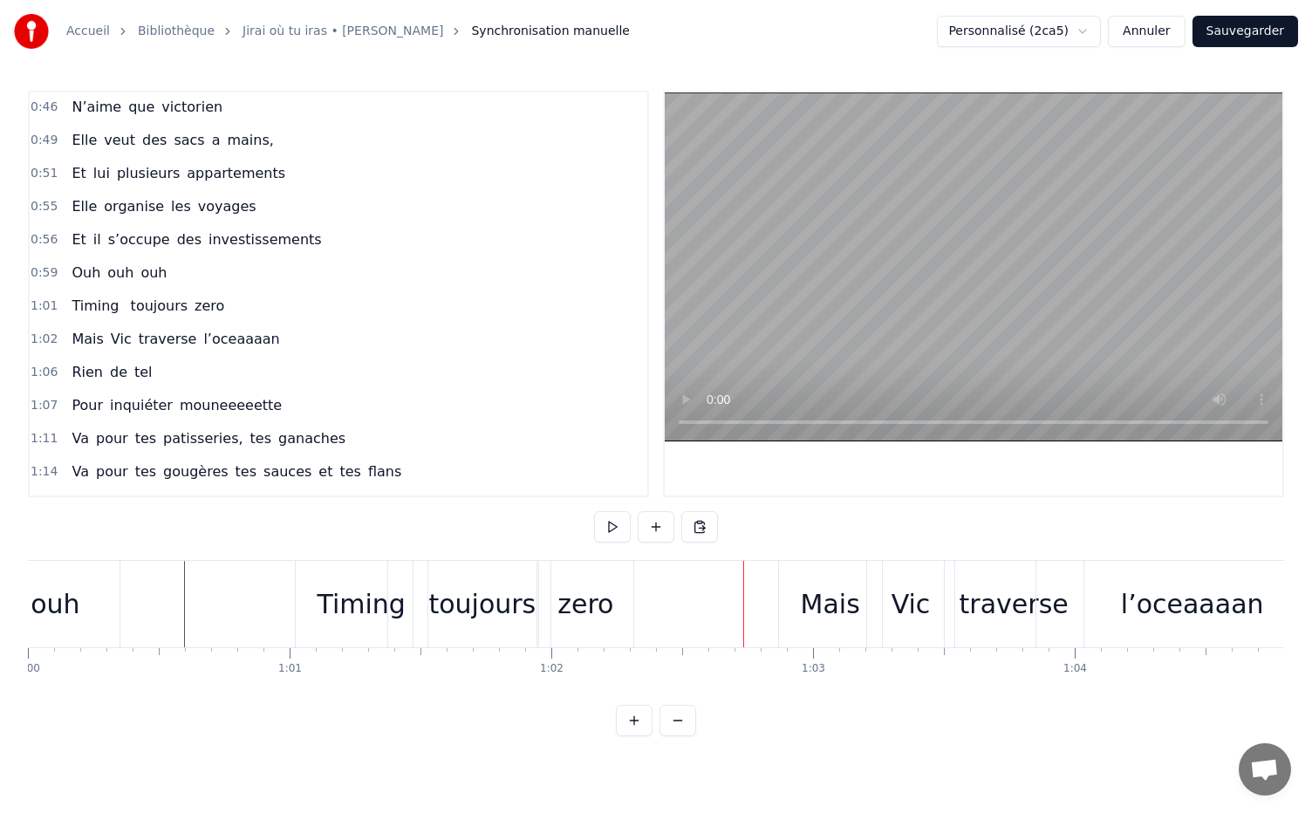
click at [334, 603] on div "Timing" at bounding box center [361, 603] width 88 height 39
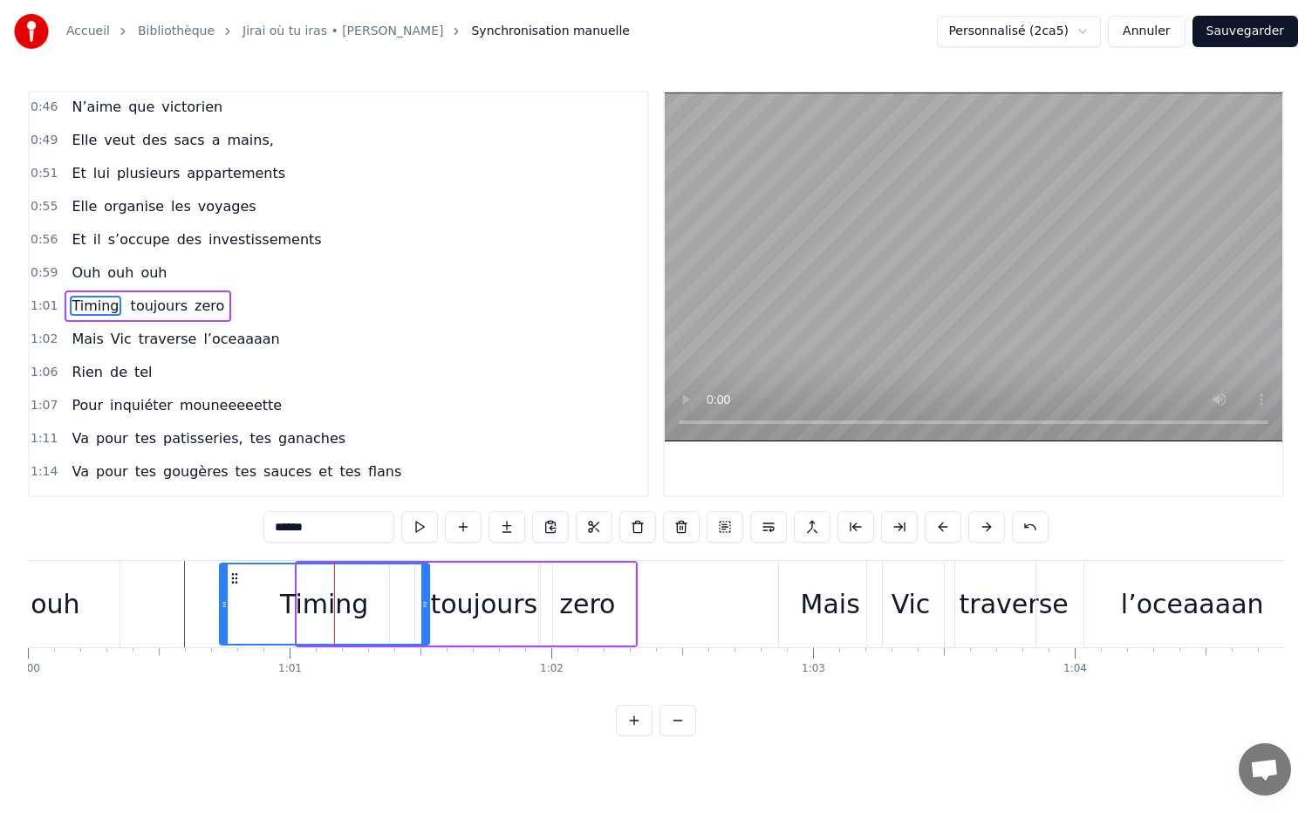
drag, startPoint x: 299, startPoint y: 603, endPoint x: 222, endPoint y: 600, distance: 77.7
click at [222, 600] on icon at bounding box center [224, 604] width 7 height 14
drag, startPoint x: 225, startPoint y: 603, endPoint x: 285, endPoint y: 605, distance: 60.2
click at [284, 605] on icon at bounding box center [280, 604] width 7 height 14
click at [467, 608] on div "toujours" at bounding box center [483, 603] width 107 height 39
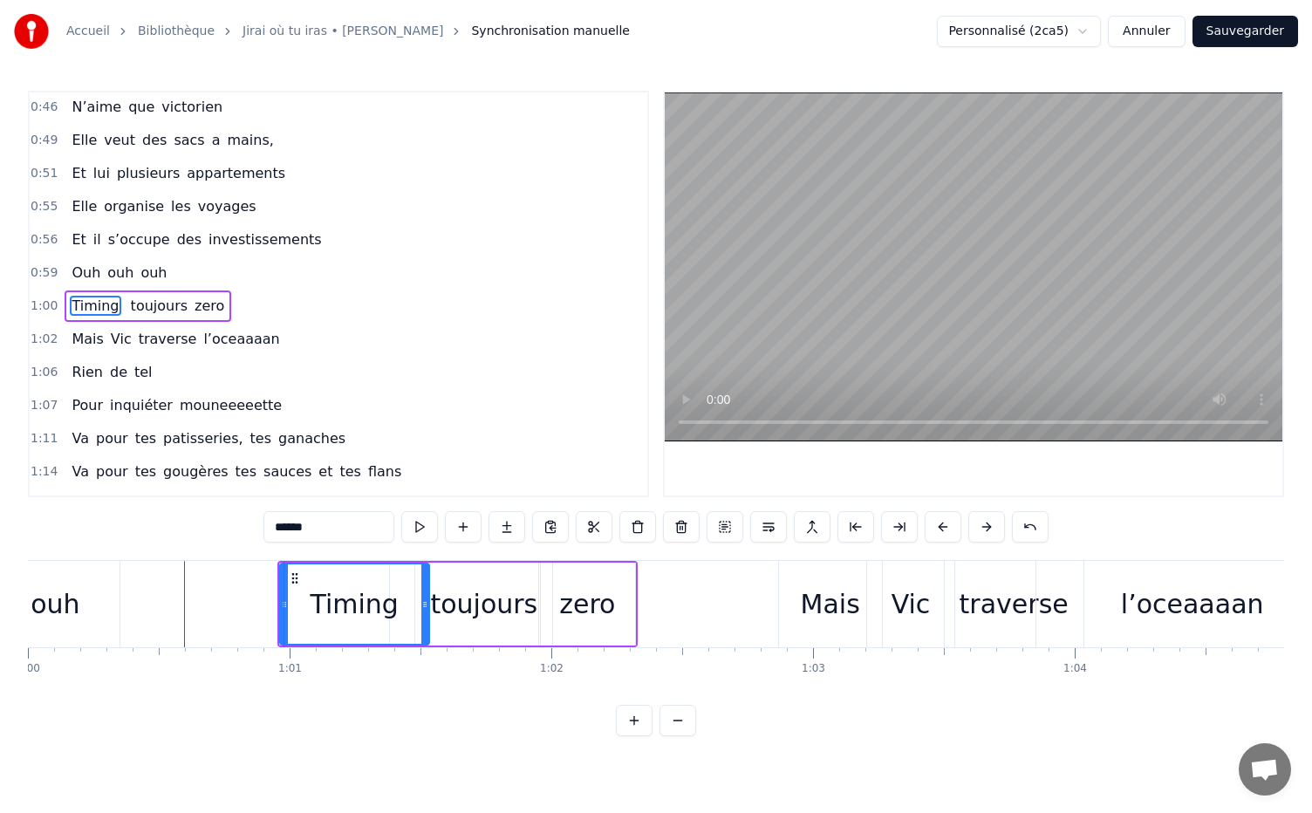
type input "********"
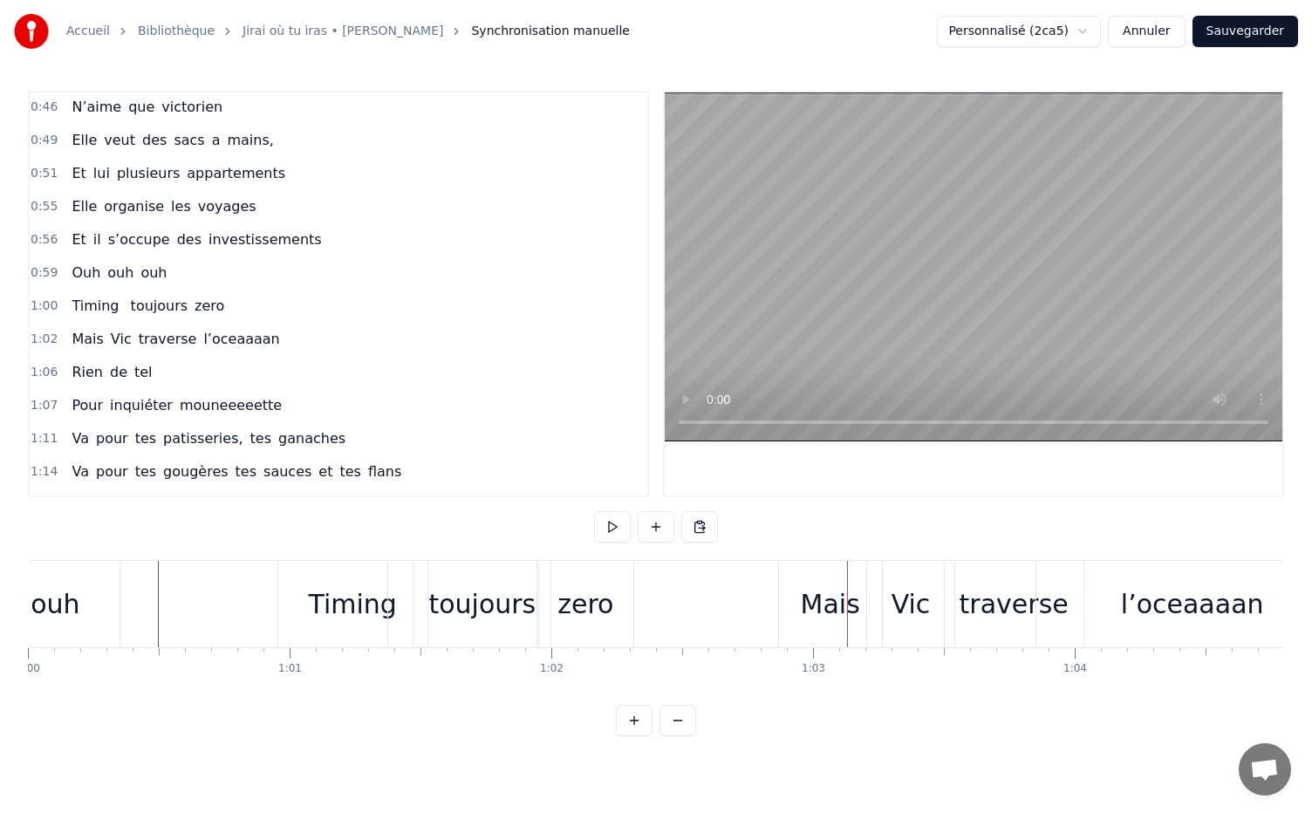
click at [325, 606] on div "Timing" at bounding box center [353, 603] width 88 height 39
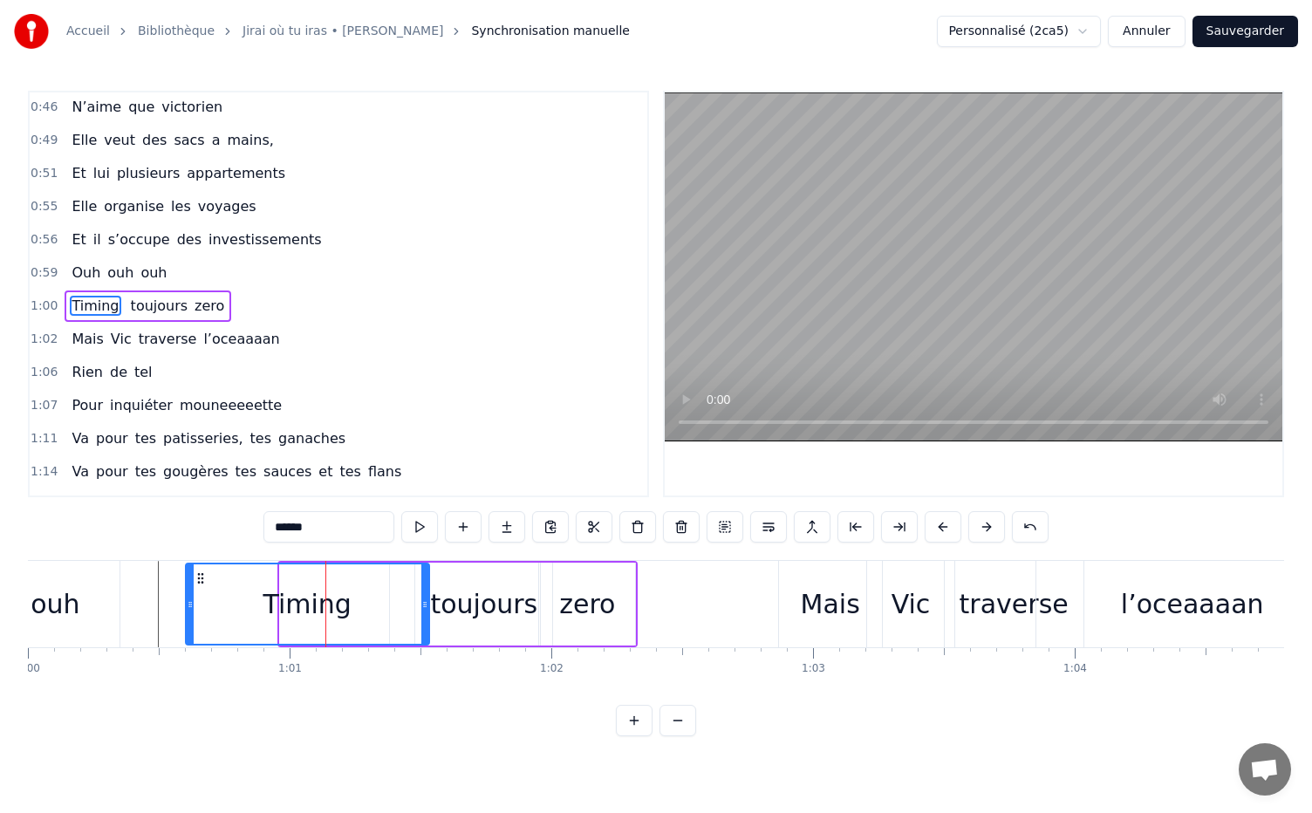
drag, startPoint x: 284, startPoint y: 605, endPoint x: 190, endPoint y: 603, distance: 94.2
click at [190, 603] on icon at bounding box center [190, 604] width 7 height 14
drag, startPoint x: 424, startPoint y: 602, endPoint x: 394, endPoint y: 602, distance: 29.7
click at [394, 602] on icon at bounding box center [395, 604] width 7 height 14
click at [481, 606] on div "toujours" at bounding box center [483, 603] width 107 height 39
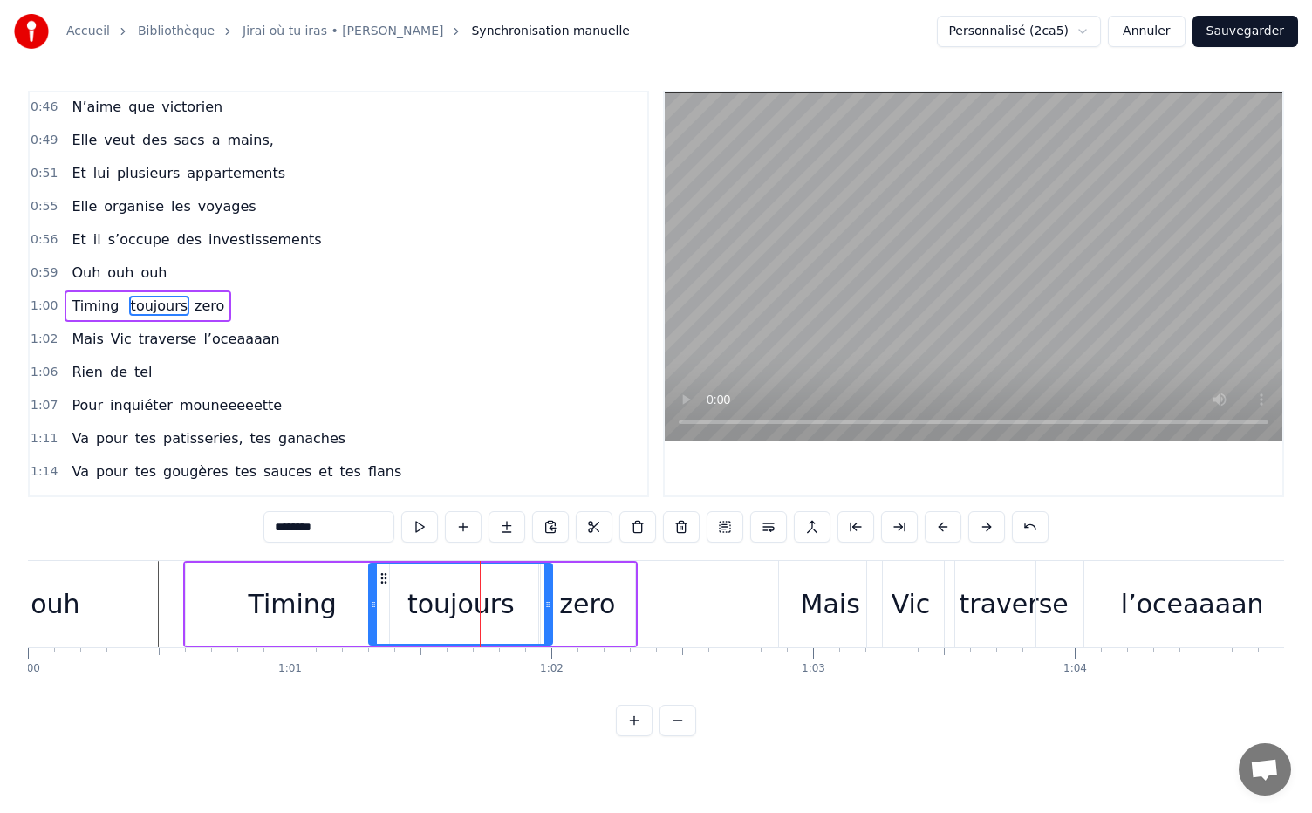
drag, startPoint x: 421, startPoint y: 602, endPoint x: 368, endPoint y: 605, distance: 53.3
click at [370, 605] on icon at bounding box center [373, 604] width 7 height 14
click at [584, 612] on div "zero" at bounding box center [587, 603] width 56 height 39
type input "****"
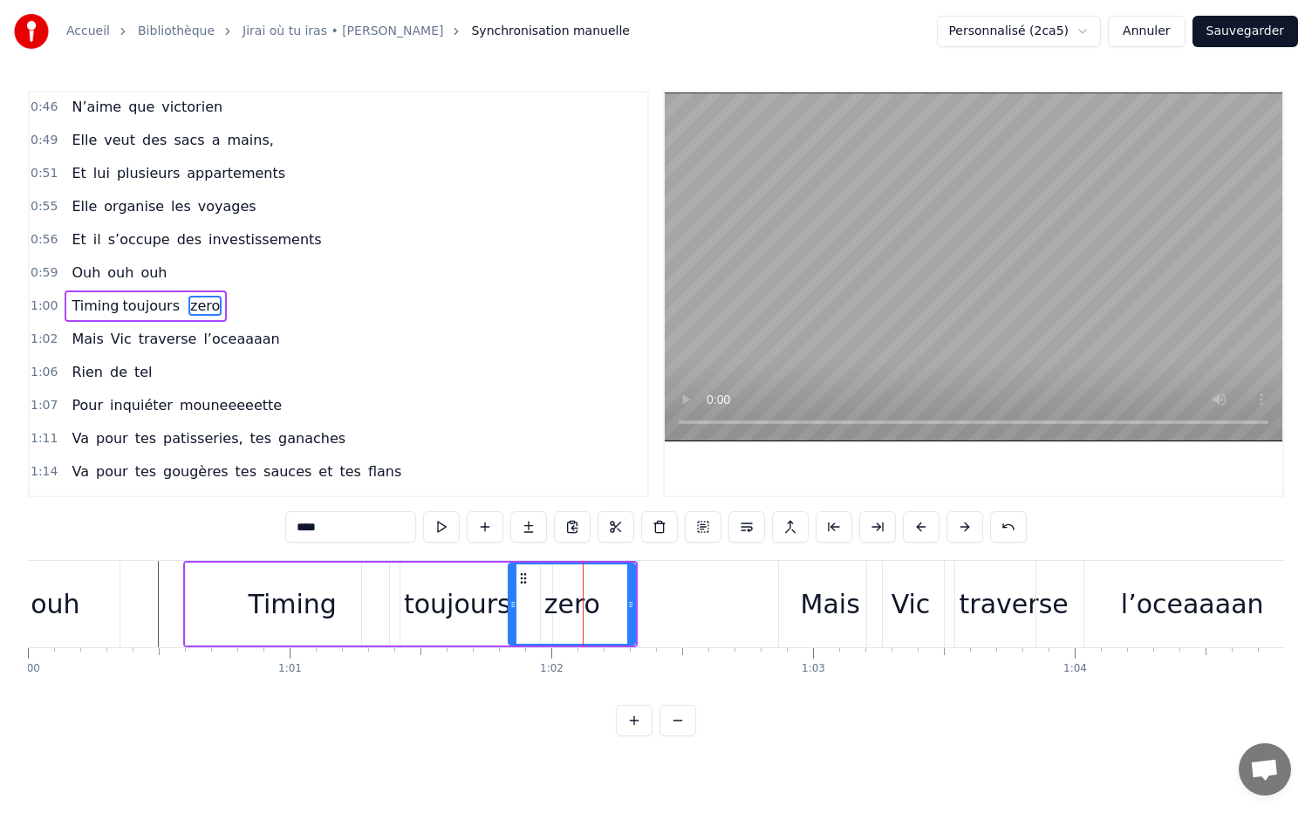
drag, startPoint x: 542, startPoint y: 603, endPoint x: 512, endPoint y: 608, distance: 30.8
click at [512, 608] on icon at bounding box center [512, 604] width 7 height 14
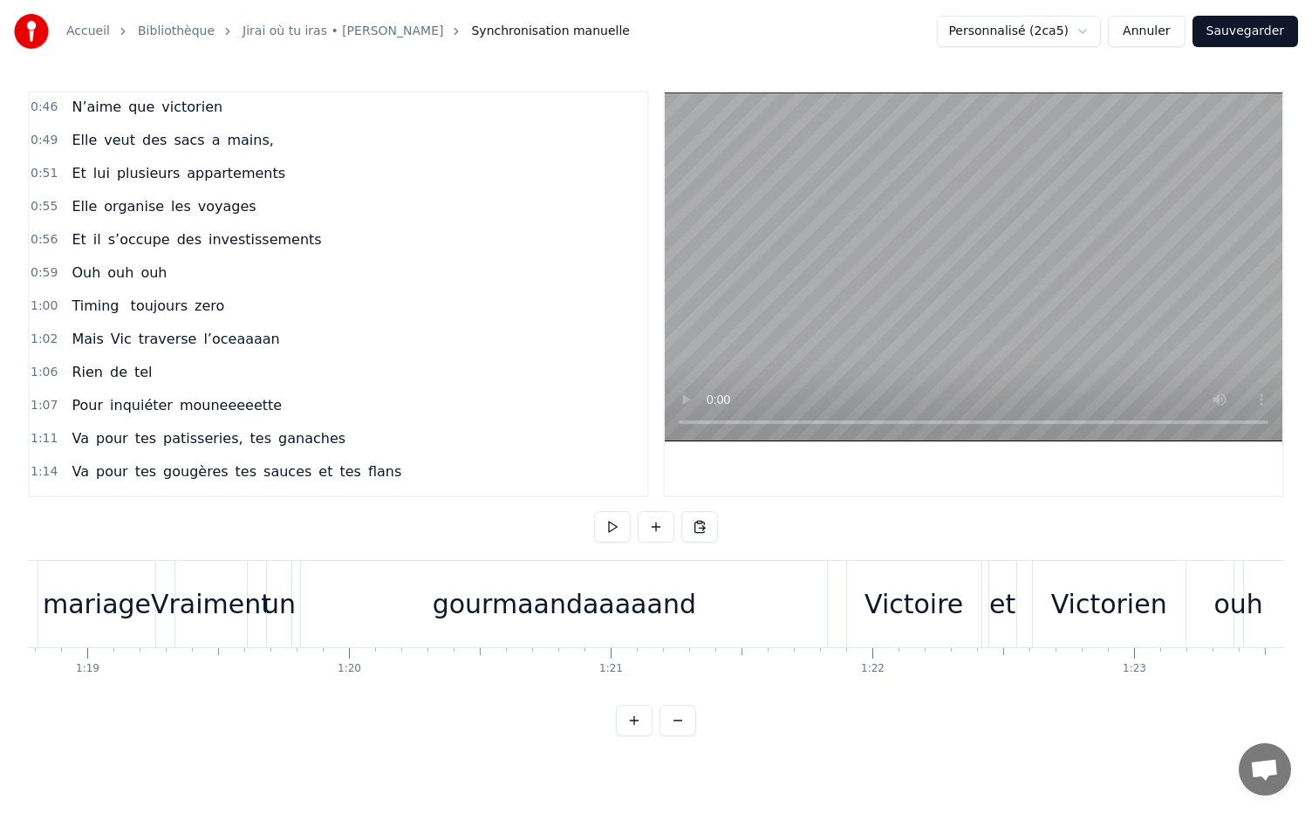
scroll to position [0, 20712]
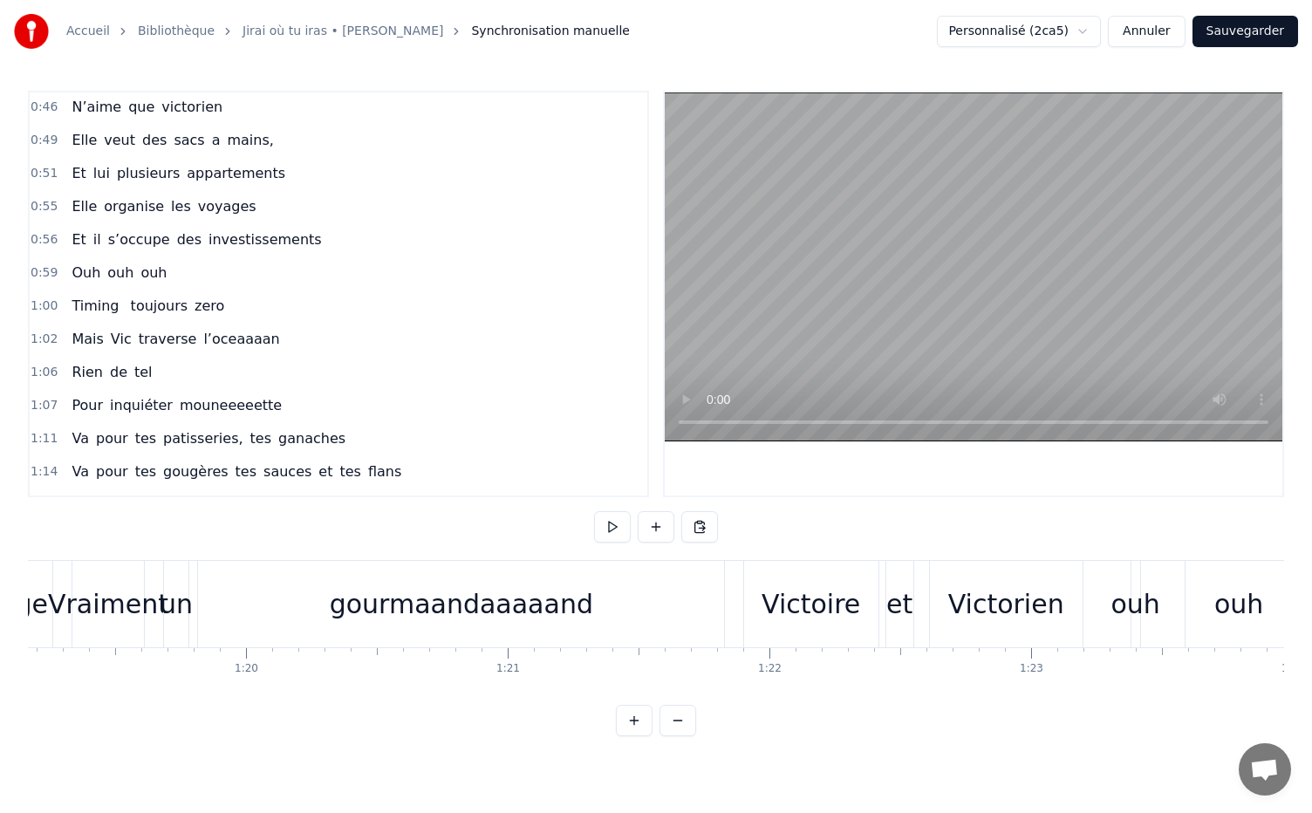
click at [549, 604] on div "gourmaandaaaaand" at bounding box center [461, 603] width 263 height 39
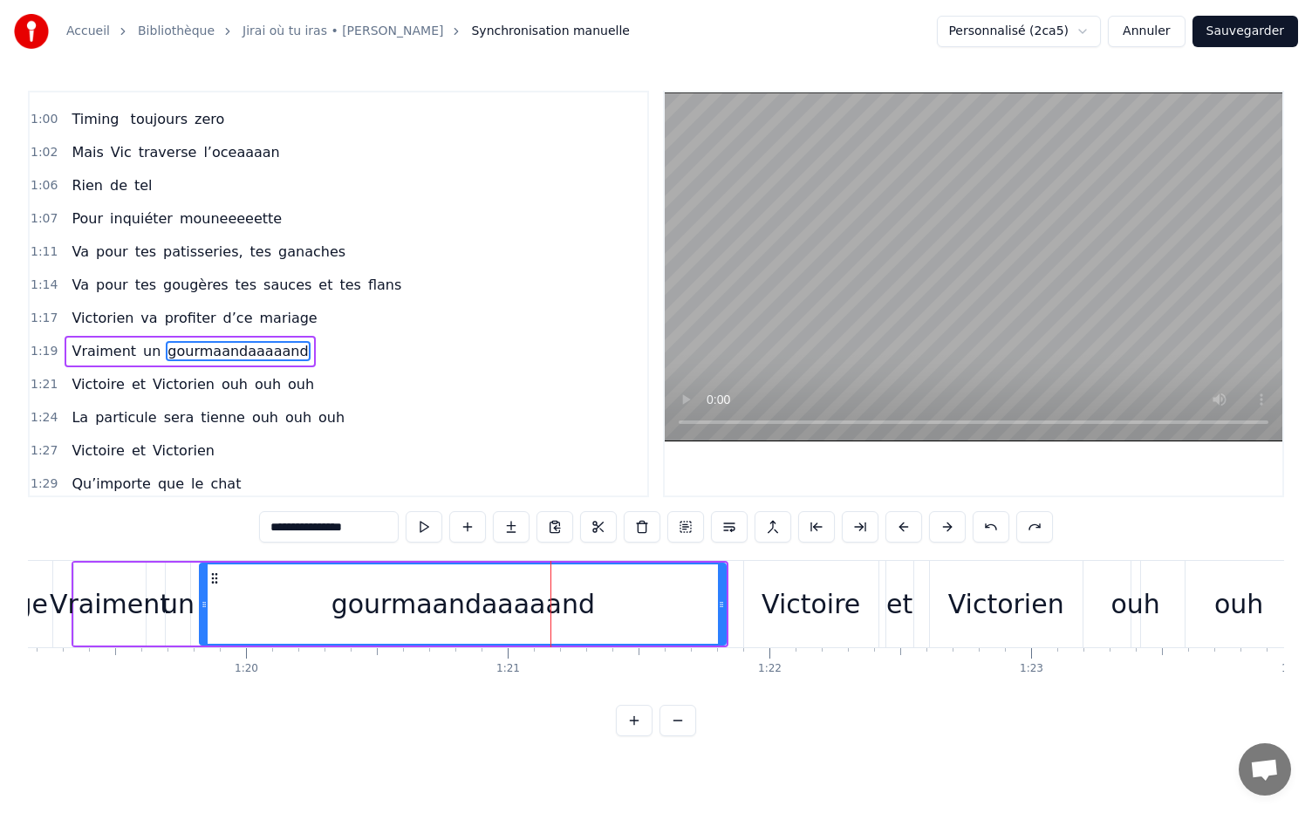
scroll to position [726, 0]
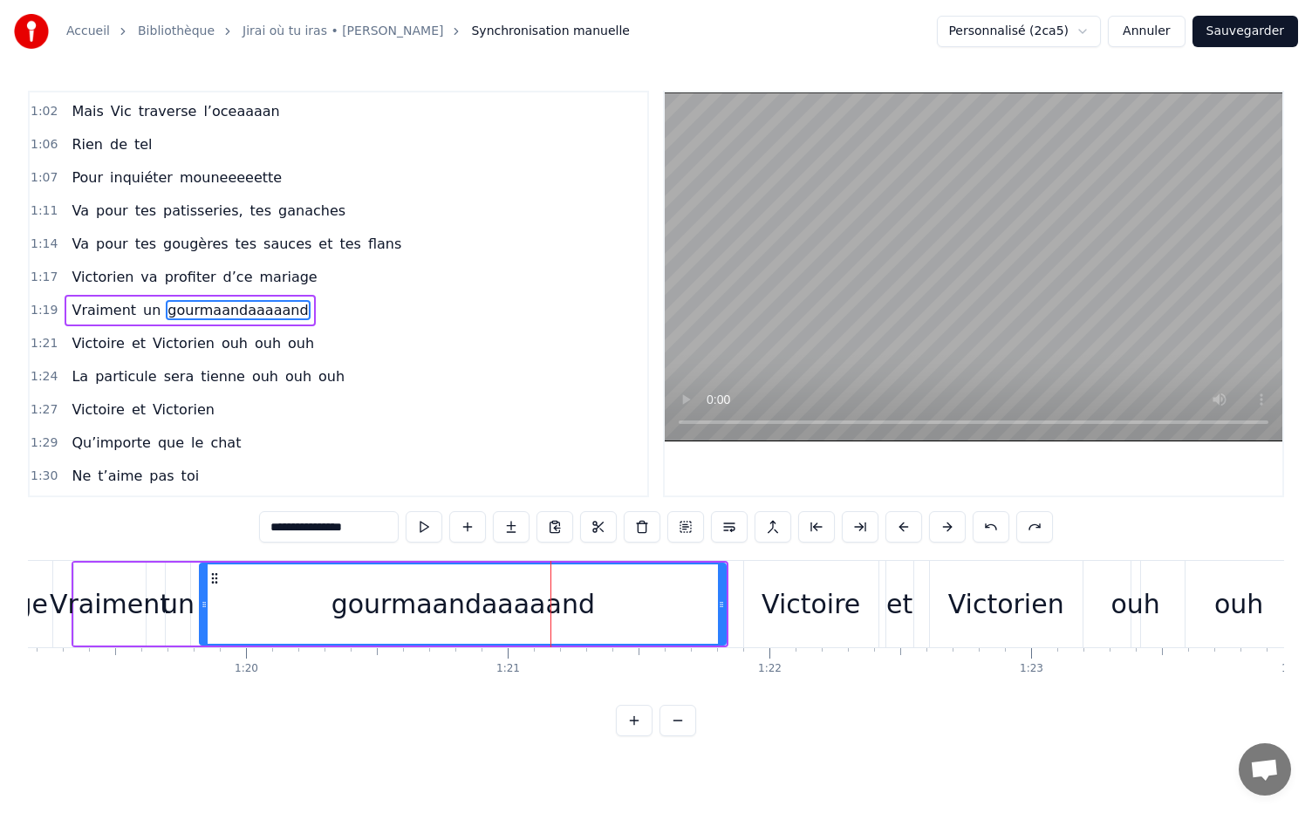
click at [379, 530] on input "**********" at bounding box center [329, 526] width 140 height 31
drag, startPoint x: 387, startPoint y: 526, endPoint x: 339, endPoint y: 530, distance: 48.2
click at [339, 530] on input "**********" at bounding box center [329, 526] width 140 height 31
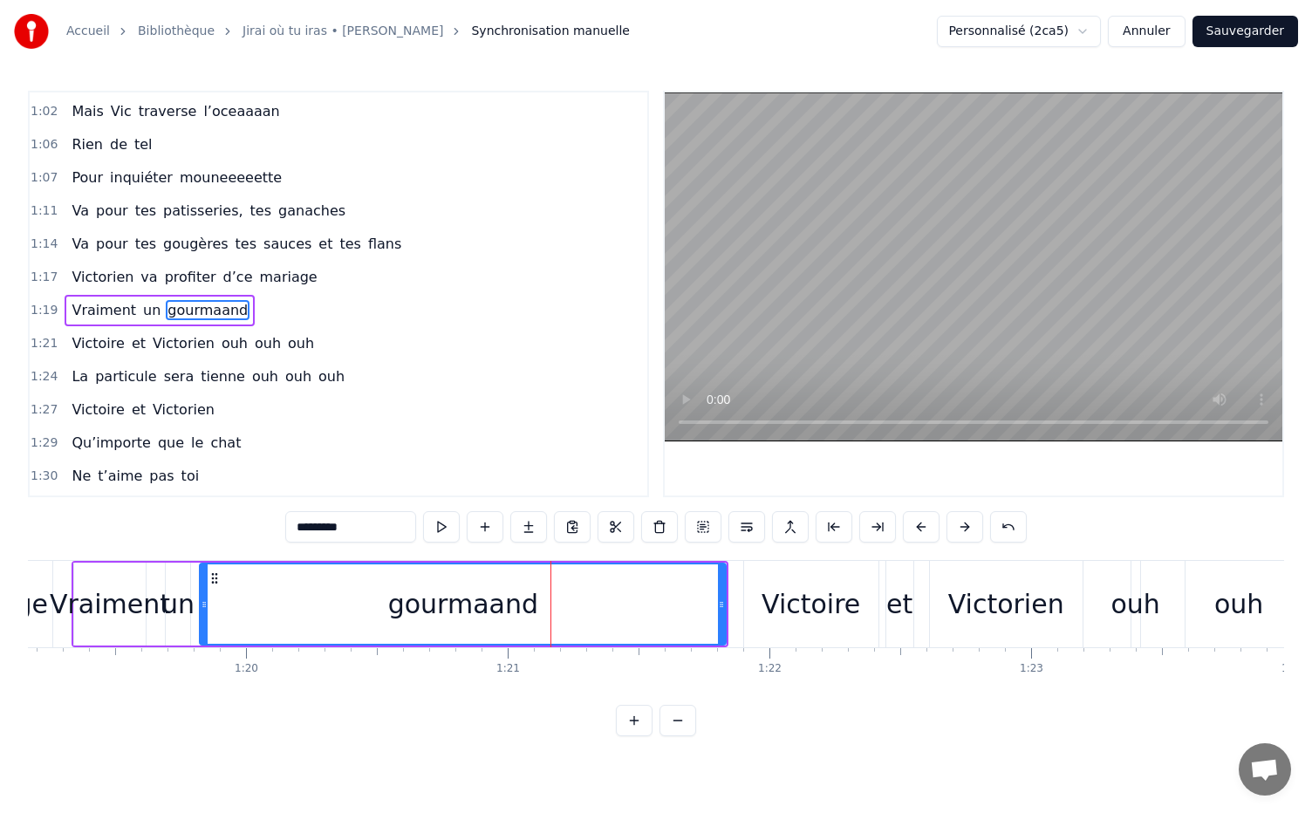
click at [494, 609] on div "gourmaand" at bounding box center [463, 603] width 150 height 39
click at [346, 526] on input "*********" at bounding box center [350, 526] width 131 height 31
type input "**********"
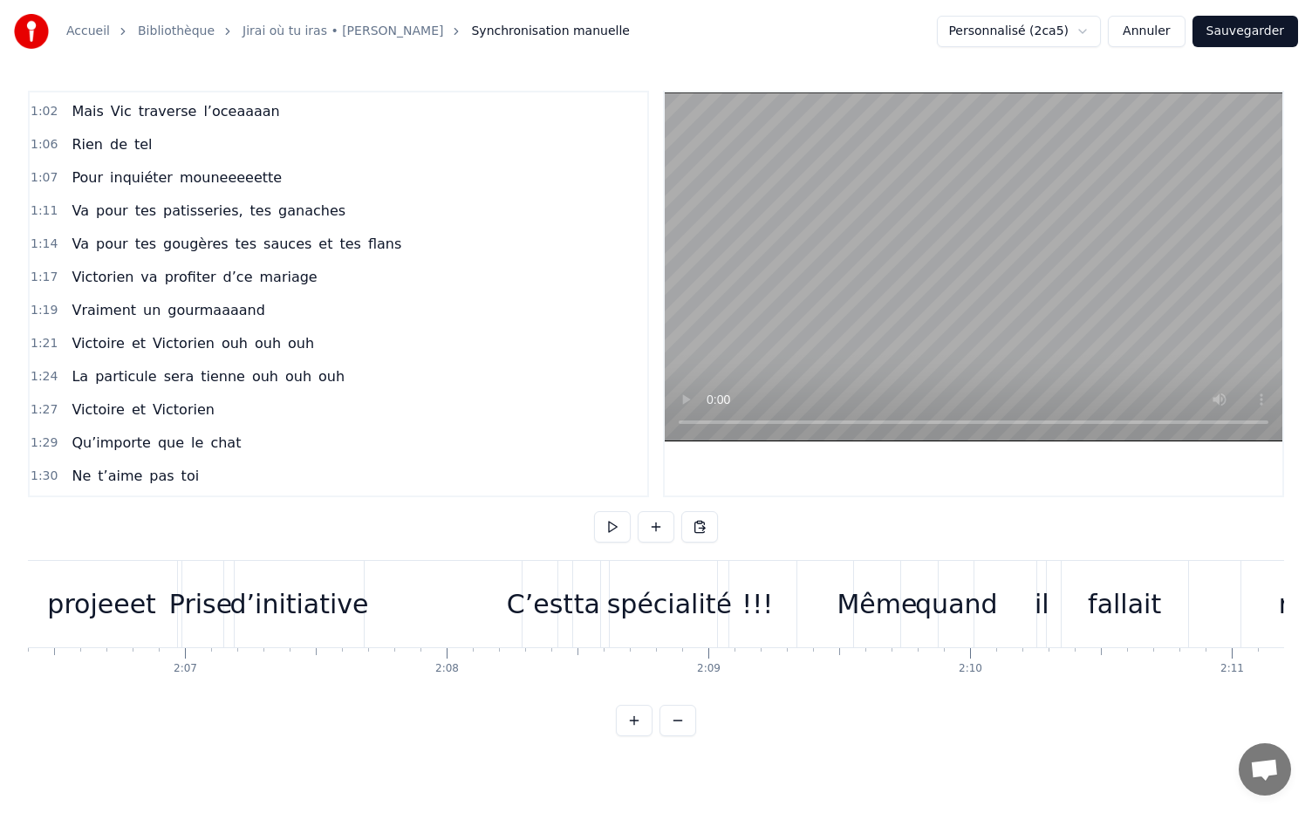
scroll to position [0, 32836]
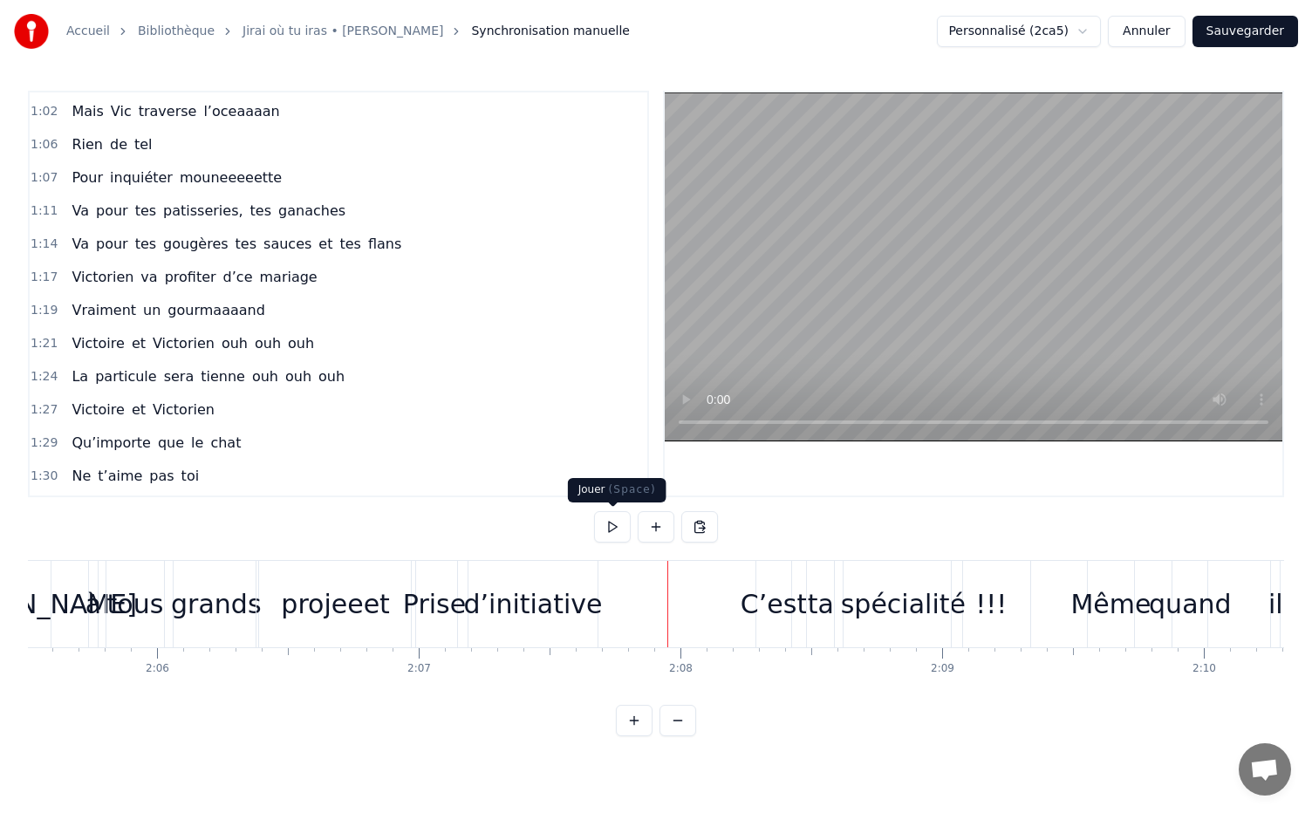
click at [611, 520] on button at bounding box center [612, 526] width 37 height 31
click at [1109, 607] on div "Même" at bounding box center [1110, 603] width 80 height 39
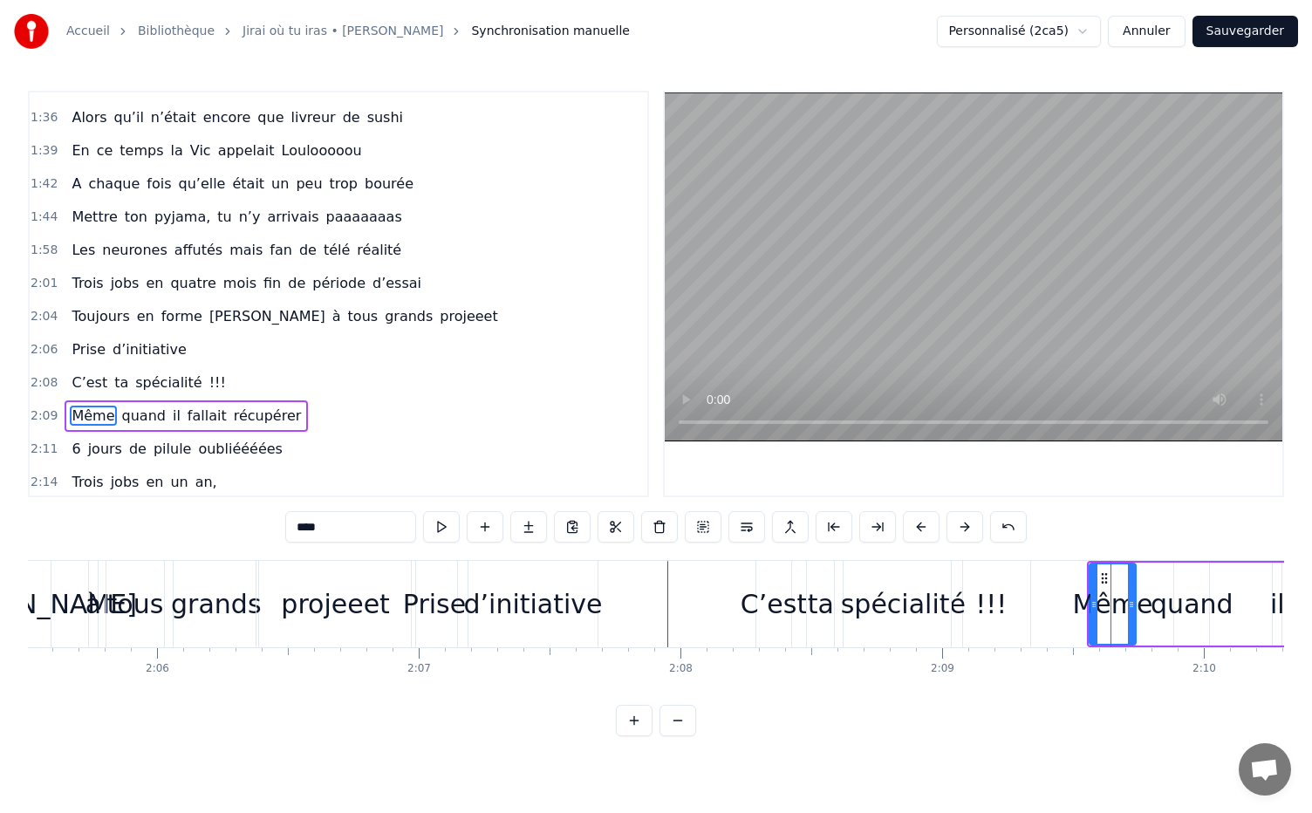
scroll to position [1247, 0]
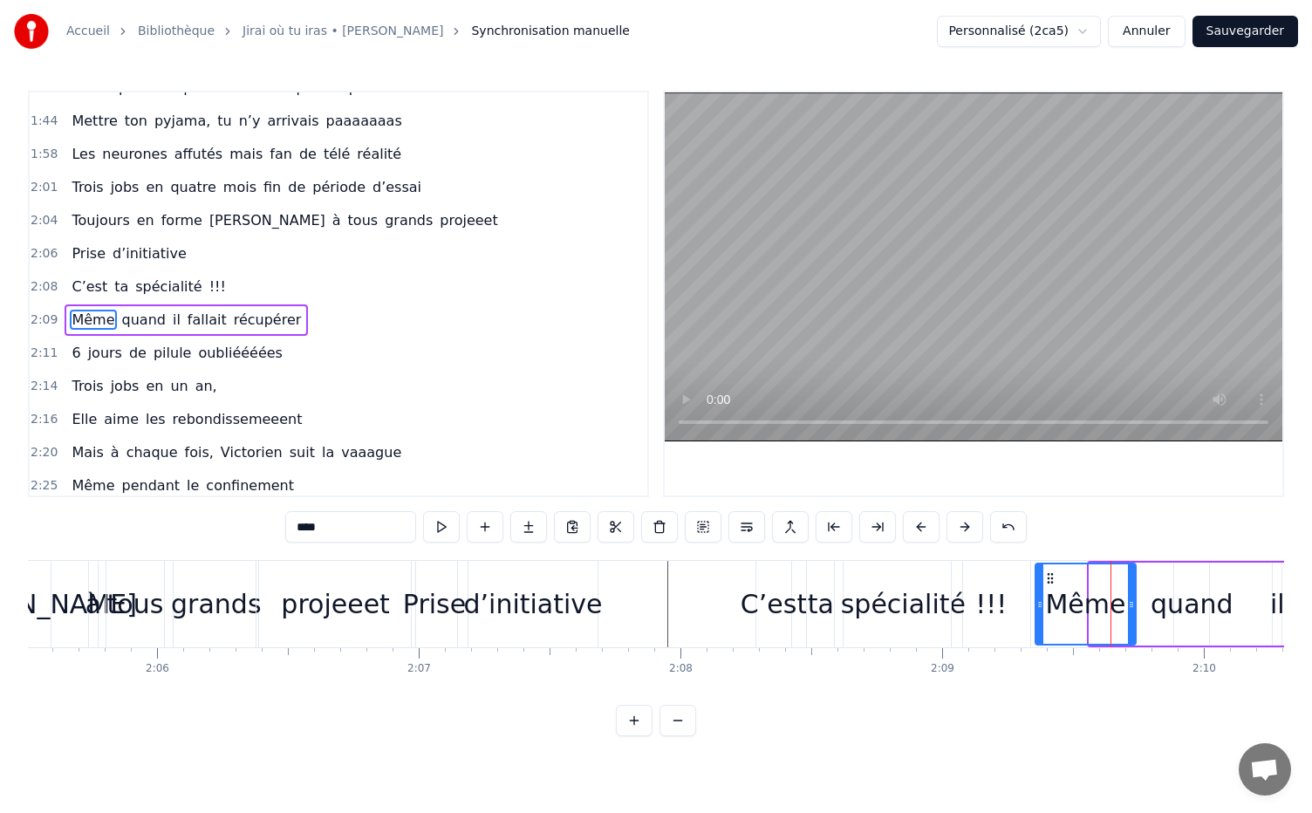
drag, startPoint x: 1091, startPoint y: 605, endPoint x: 1037, endPoint y: 604, distance: 54.1
click at [1037, 604] on icon at bounding box center [1039, 604] width 7 height 14
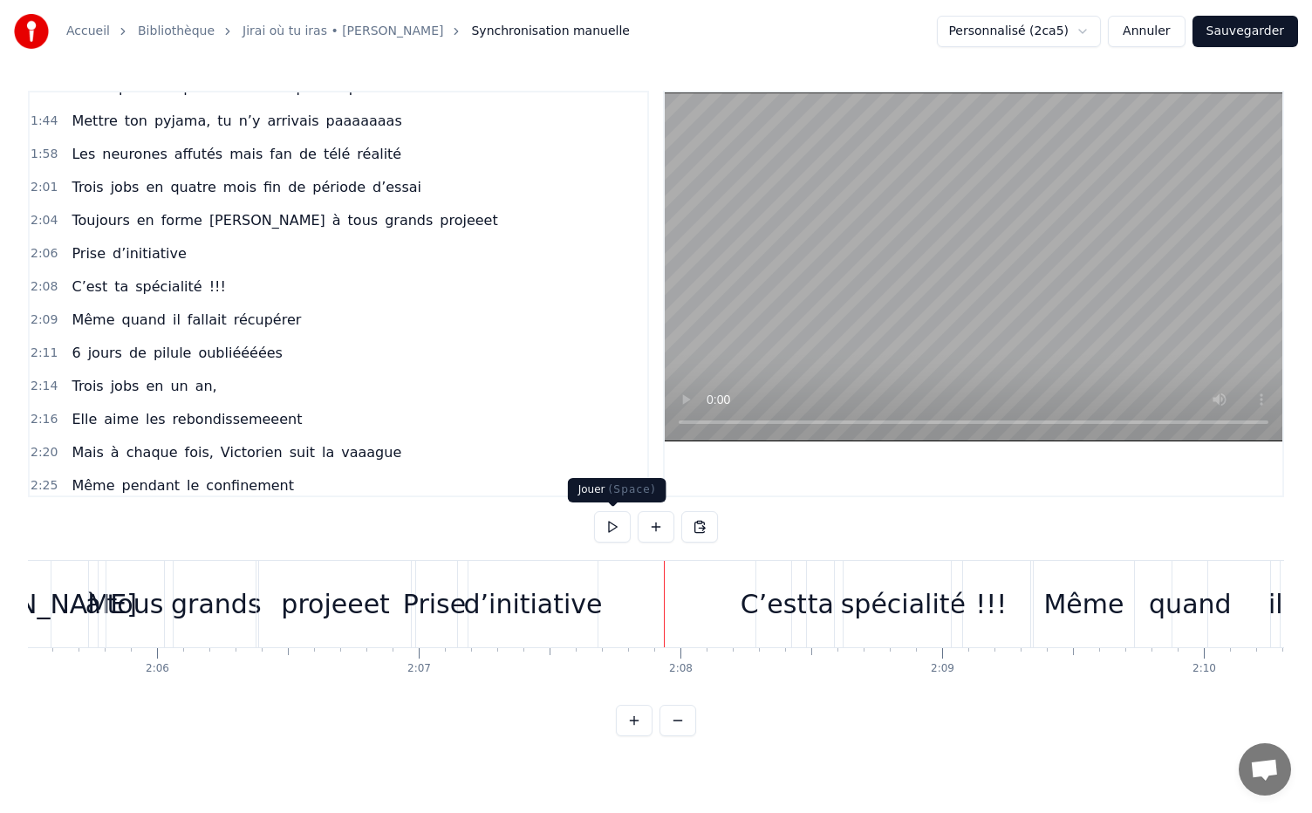
click at [617, 532] on button at bounding box center [612, 526] width 37 height 31
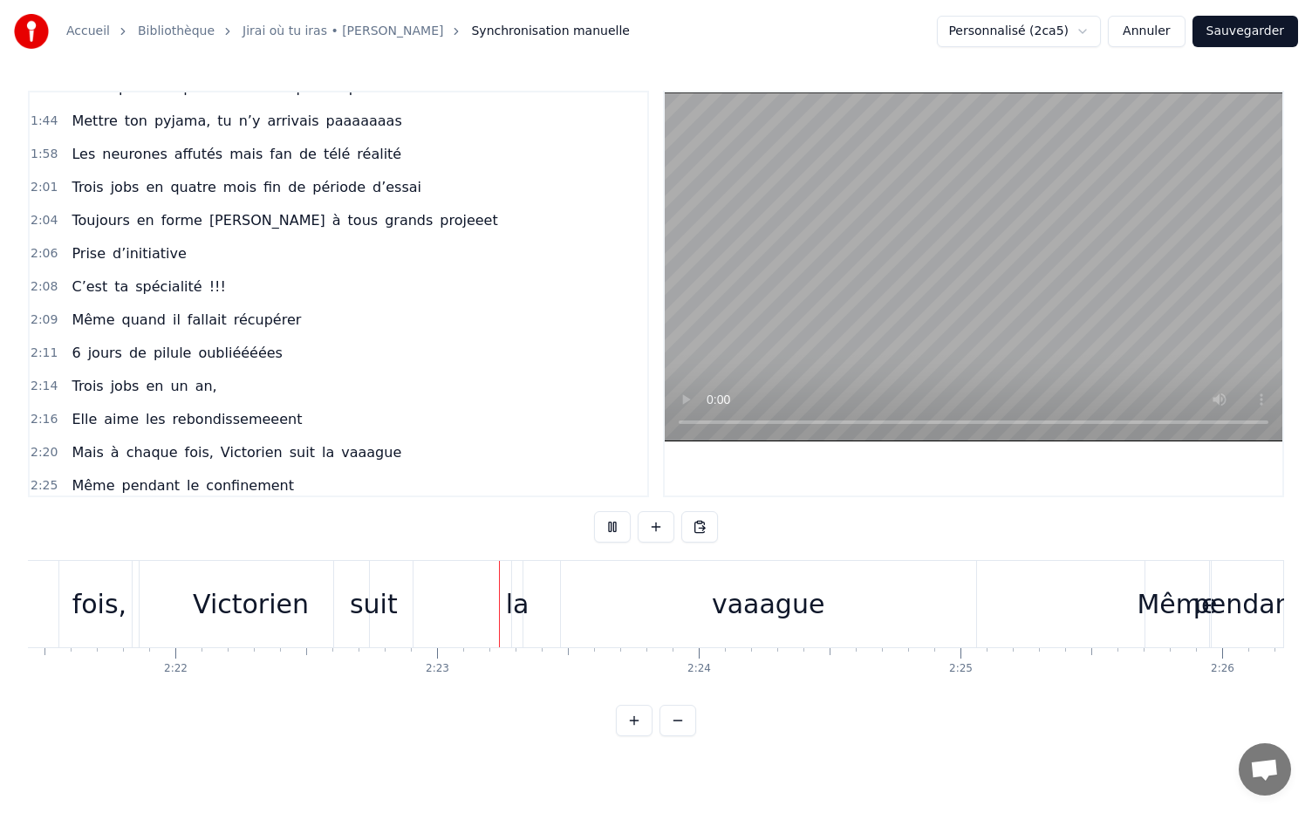
scroll to position [0, 37261]
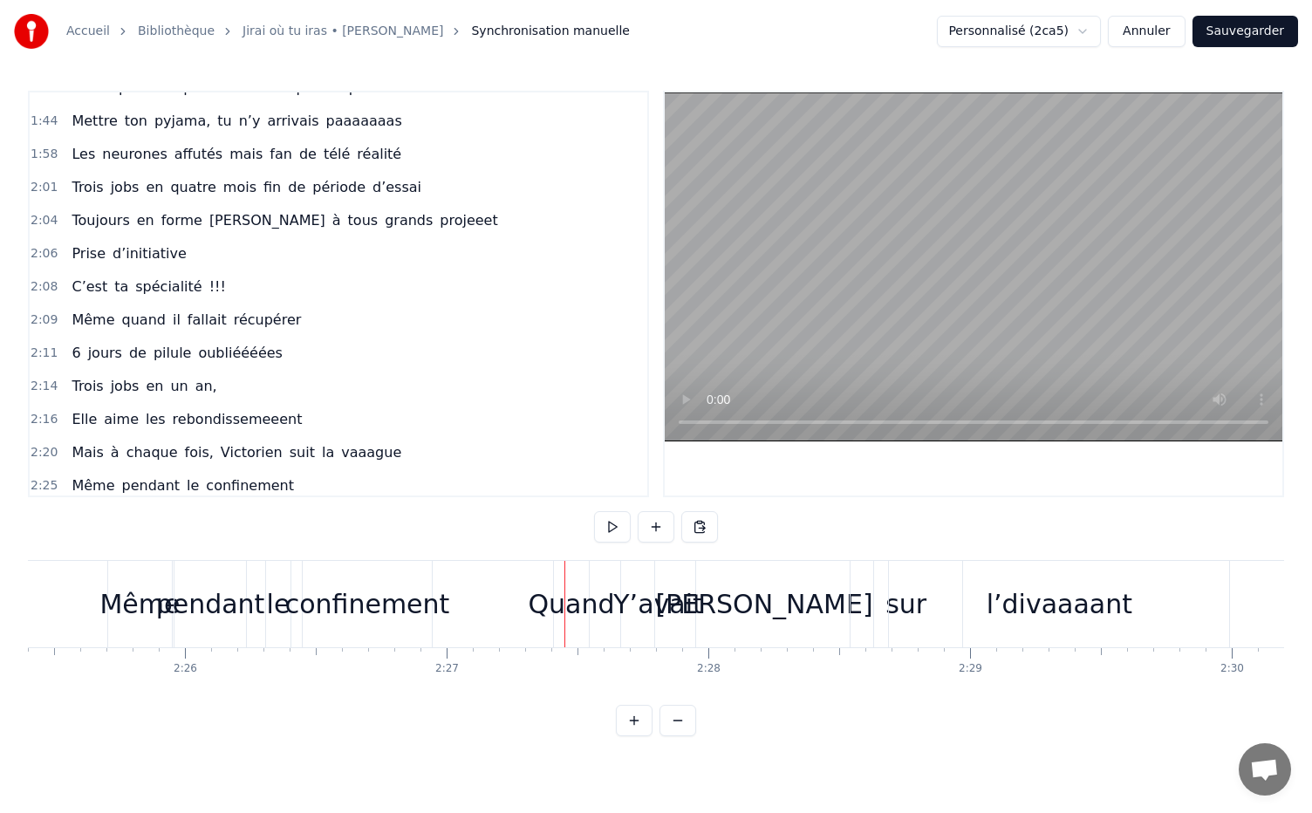
click at [594, 511] on button at bounding box center [612, 526] width 37 height 31
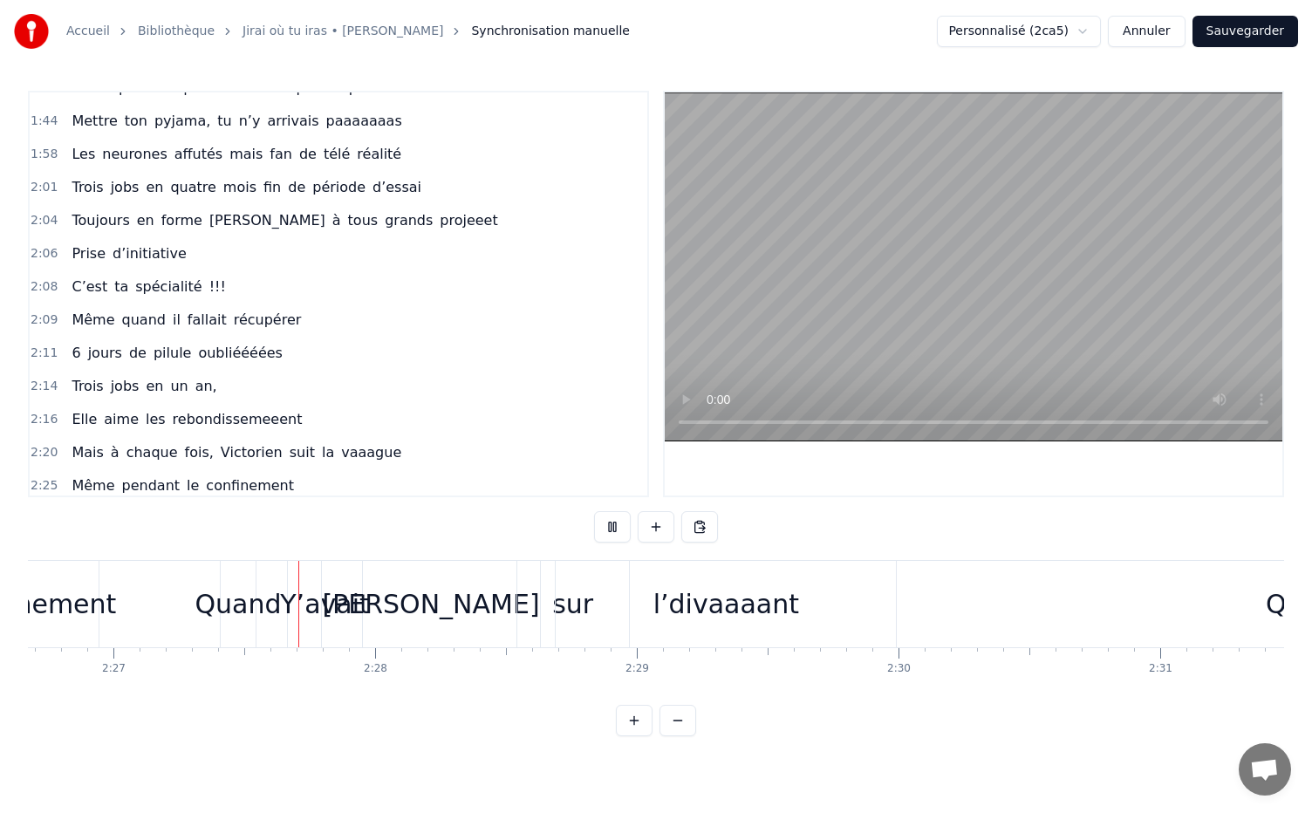
scroll to position [0, 38379]
click at [594, 511] on button at bounding box center [612, 526] width 37 height 31
click at [616, 522] on button at bounding box center [612, 526] width 37 height 31
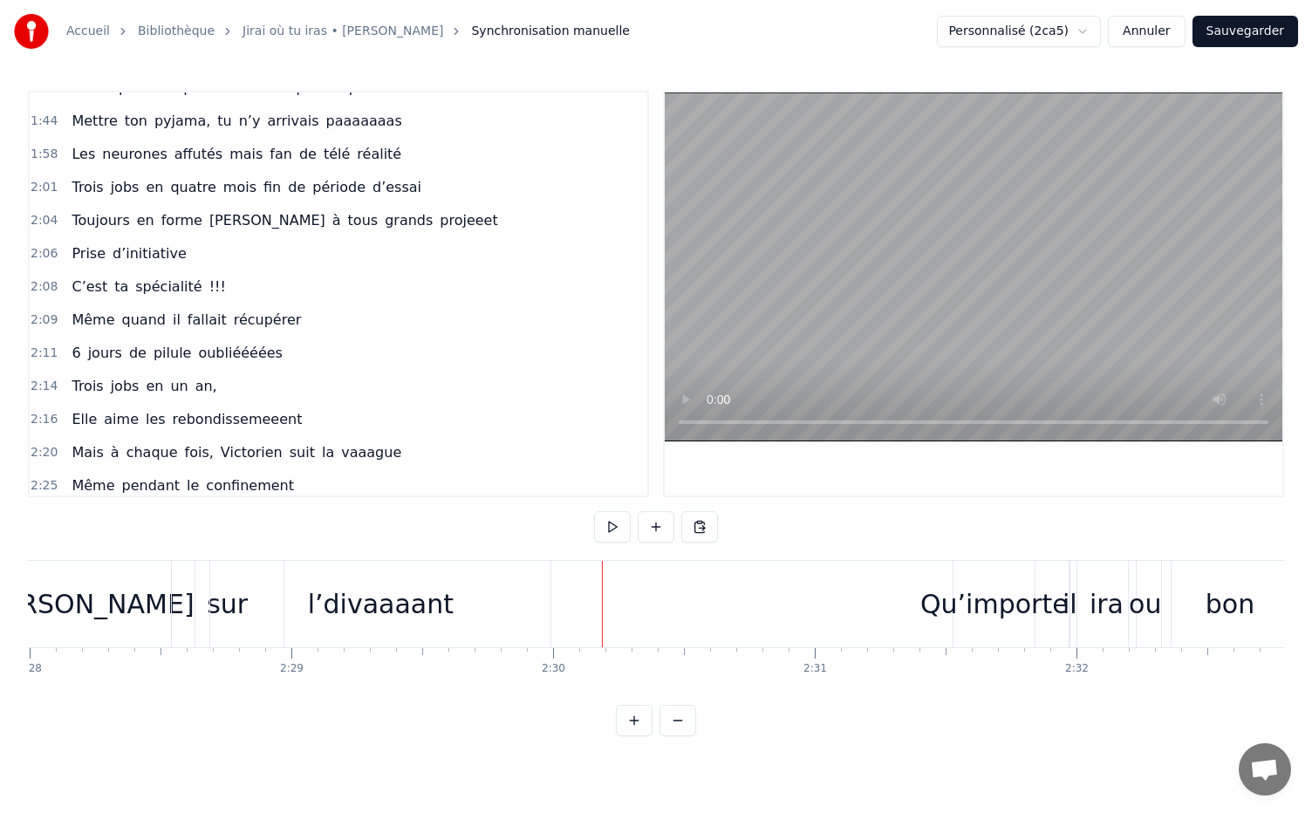
scroll to position [0, 39550]
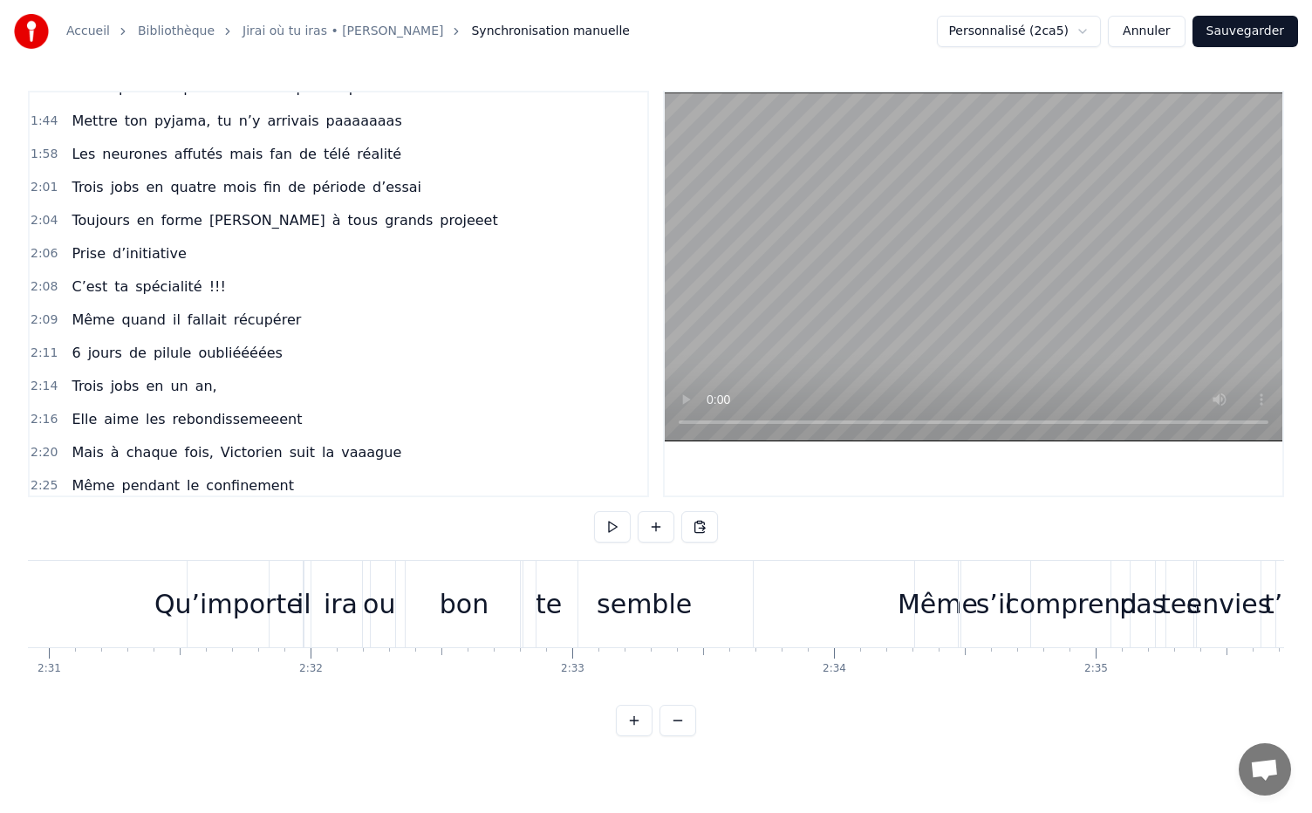
drag, startPoint x: 474, startPoint y: 600, endPoint x: 708, endPoint y: 624, distance: 235.0
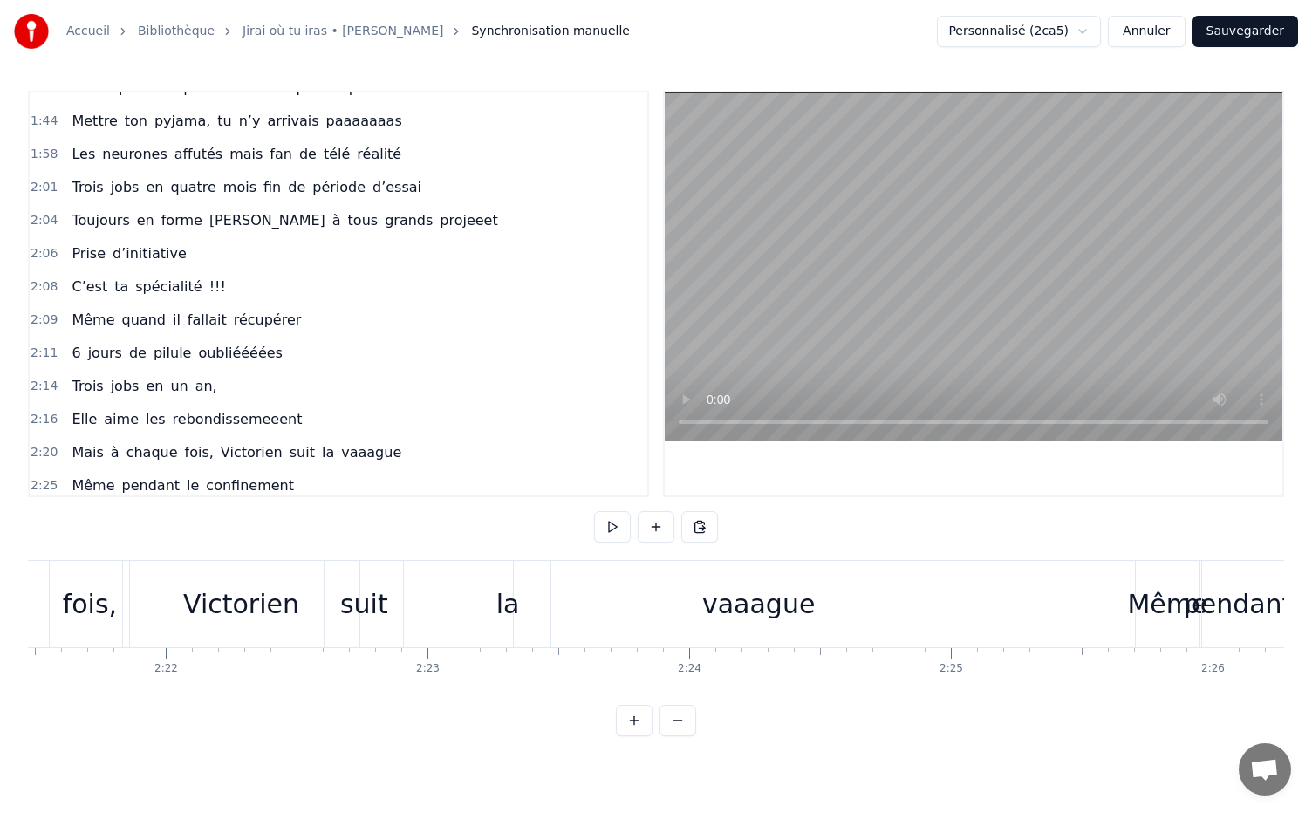
scroll to position [0, 36858]
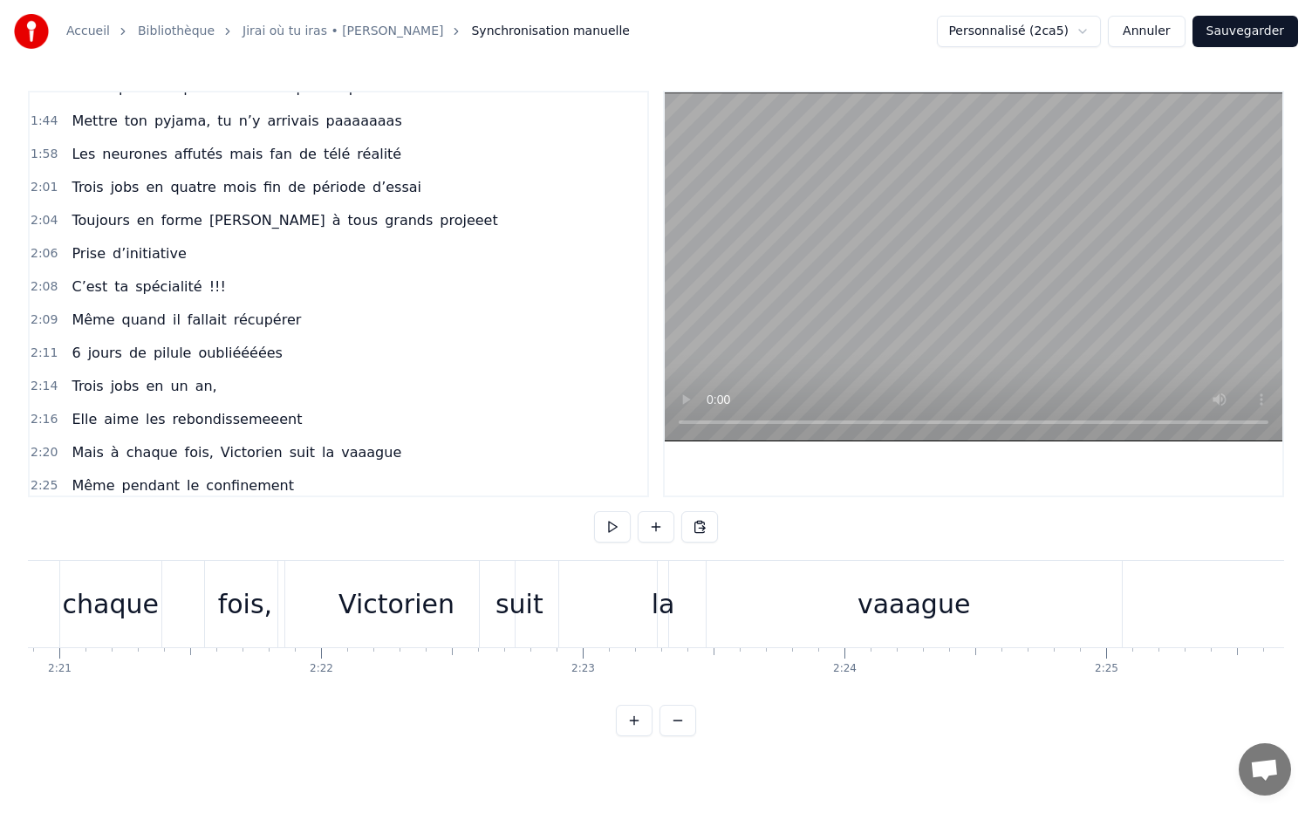
click at [913, 590] on div "vaaague" at bounding box center [913, 603] width 112 height 39
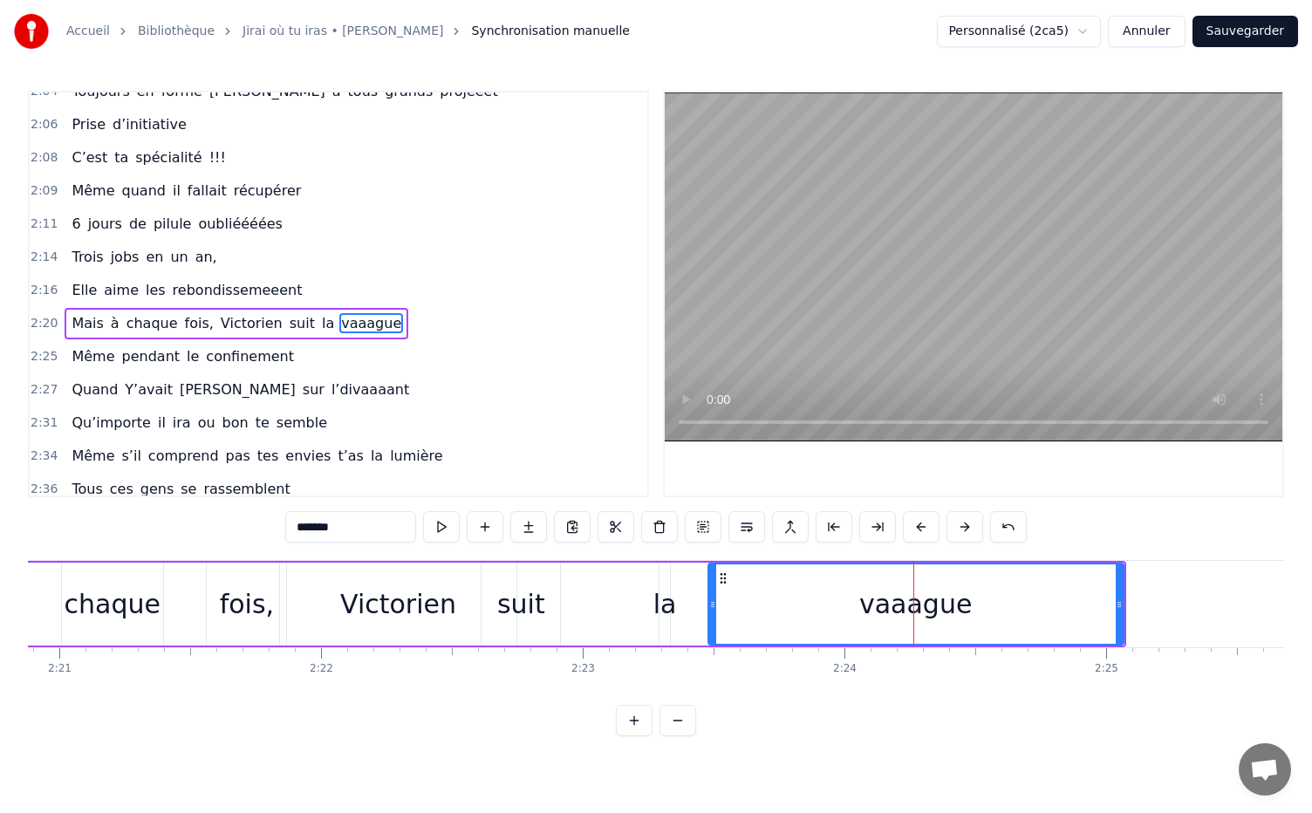
scroll to position [1378, 0]
click at [666, 608] on div "la" at bounding box center [665, 603] width 24 height 39
type input "**"
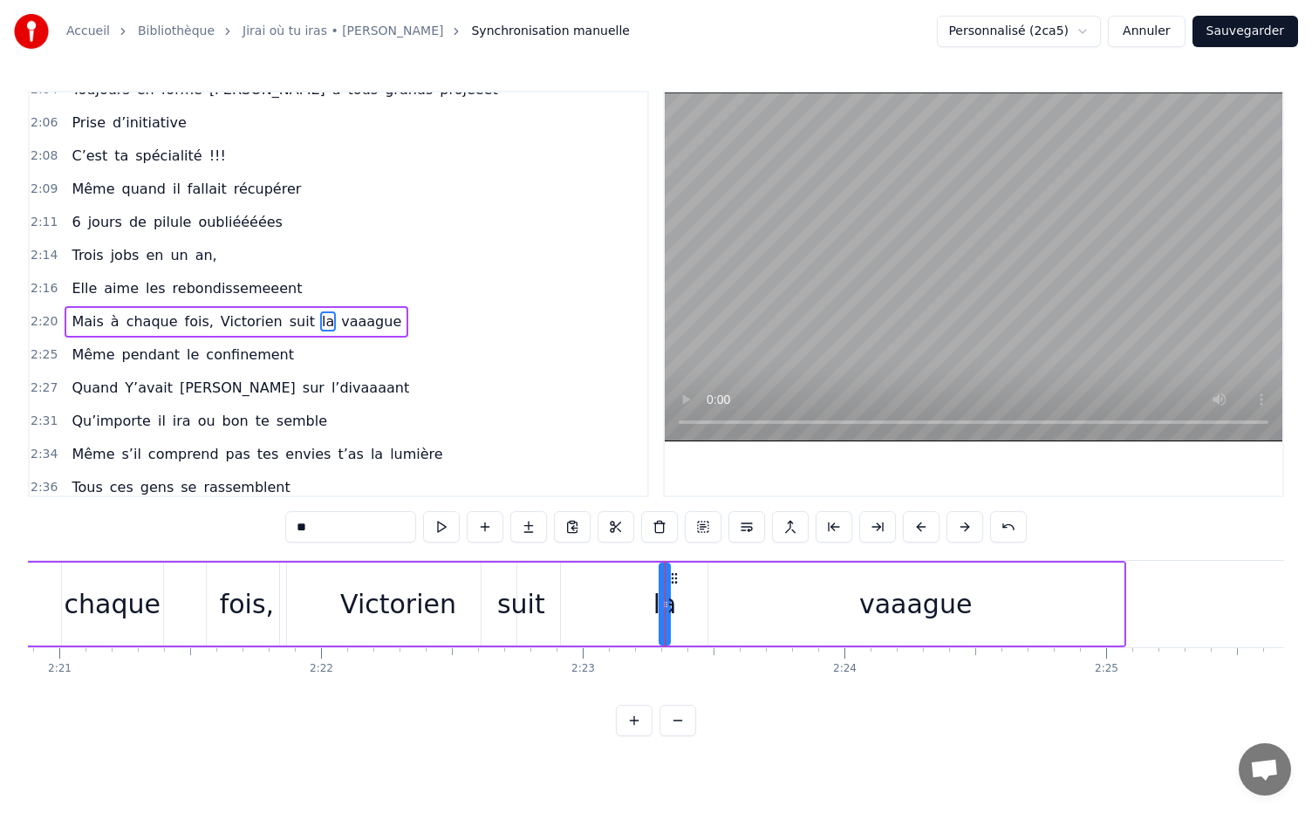
drag, startPoint x: 659, startPoint y: 605, endPoint x: 651, endPoint y: 607, distance: 8.9
click at [651, 608] on div "Mais à chaque fois, [PERSON_NAME] suit la vaaague" at bounding box center [512, 604] width 1227 height 86
click at [665, 600] on div "la" at bounding box center [665, 603] width 24 height 39
drag, startPoint x: 665, startPoint y: 595, endPoint x: 701, endPoint y: 594, distance: 35.8
click at [690, 594] on div at bounding box center [686, 603] width 7 height 79
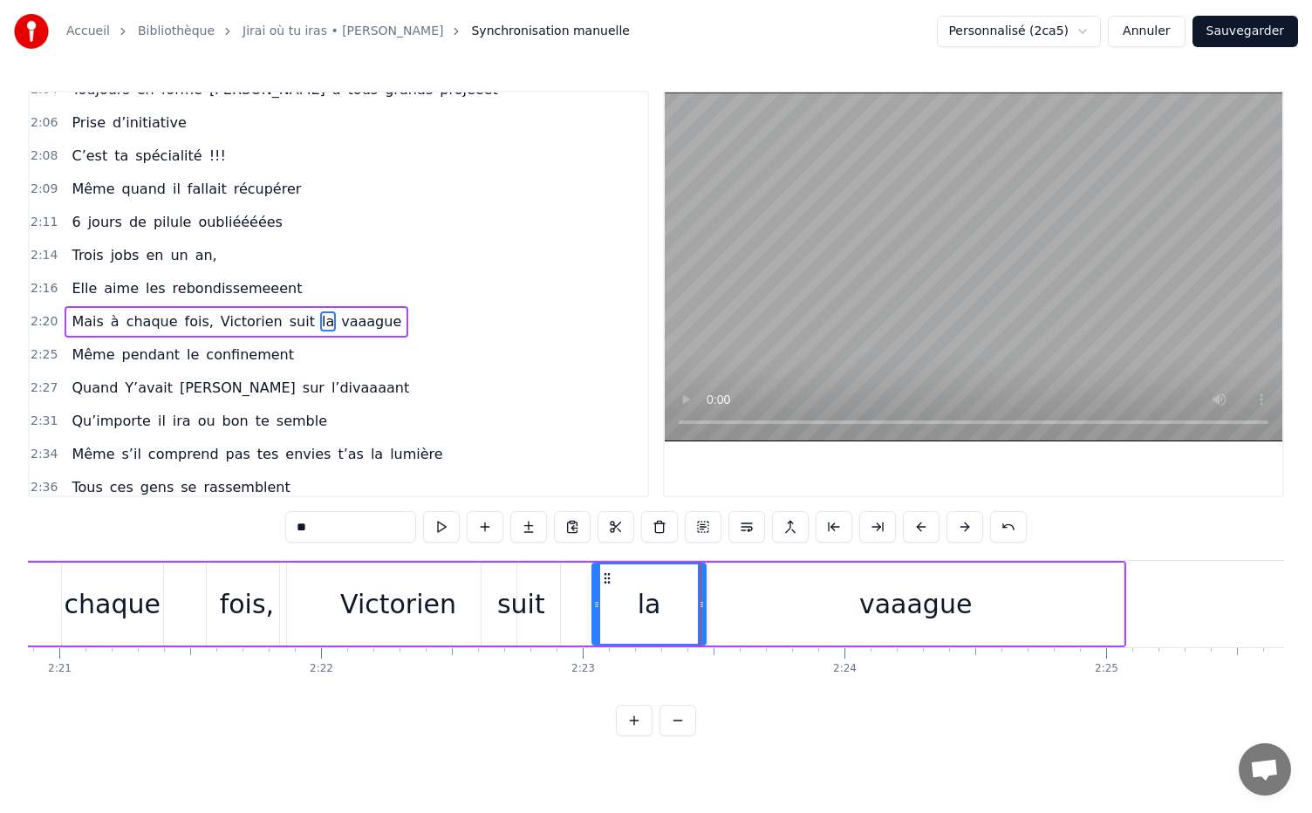
drag, startPoint x: 664, startPoint y: 602, endPoint x: 597, endPoint y: 616, distance: 68.6
click at [597, 616] on div at bounding box center [596, 603] width 7 height 79
click at [263, 624] on div "fois," at bounding box center [246, 603] width 79 height 83
type input "*****"
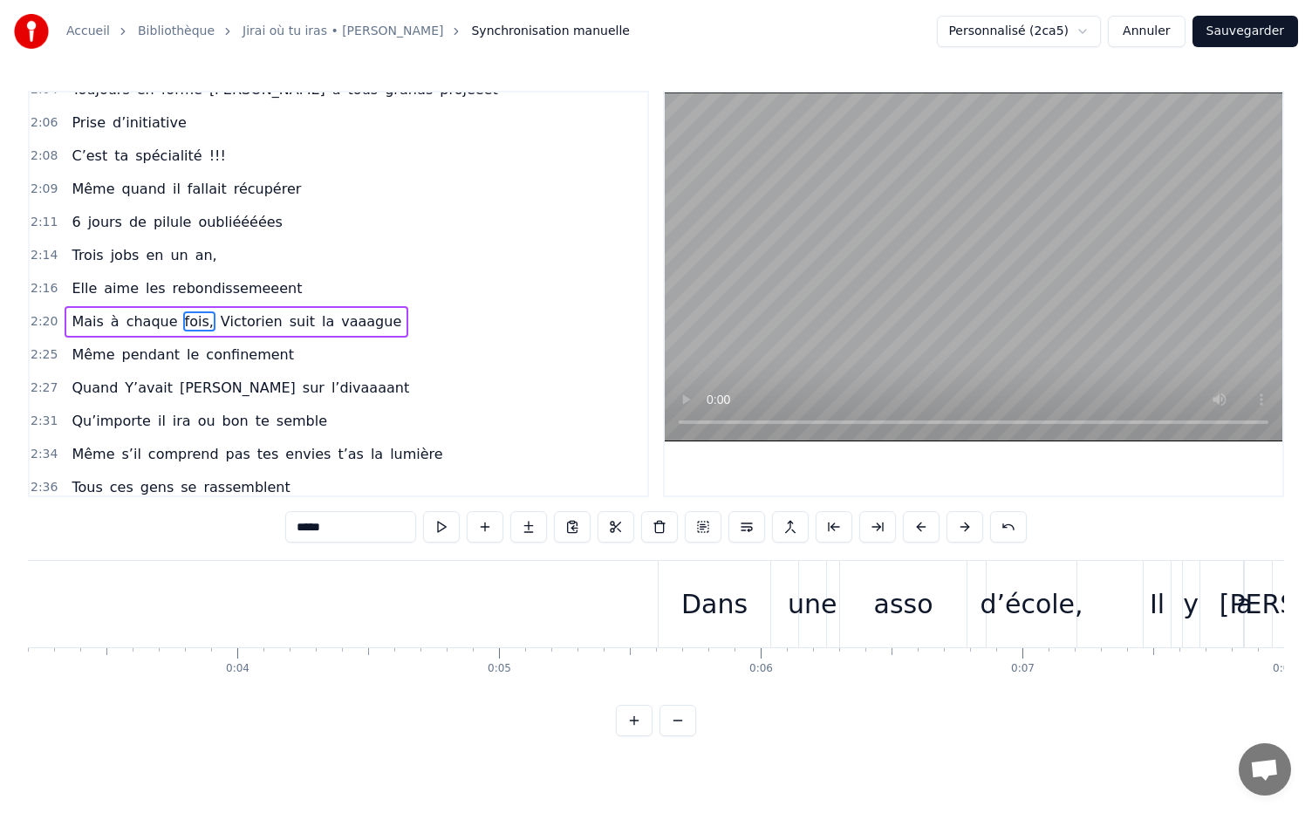
scroll to position [0, 812]
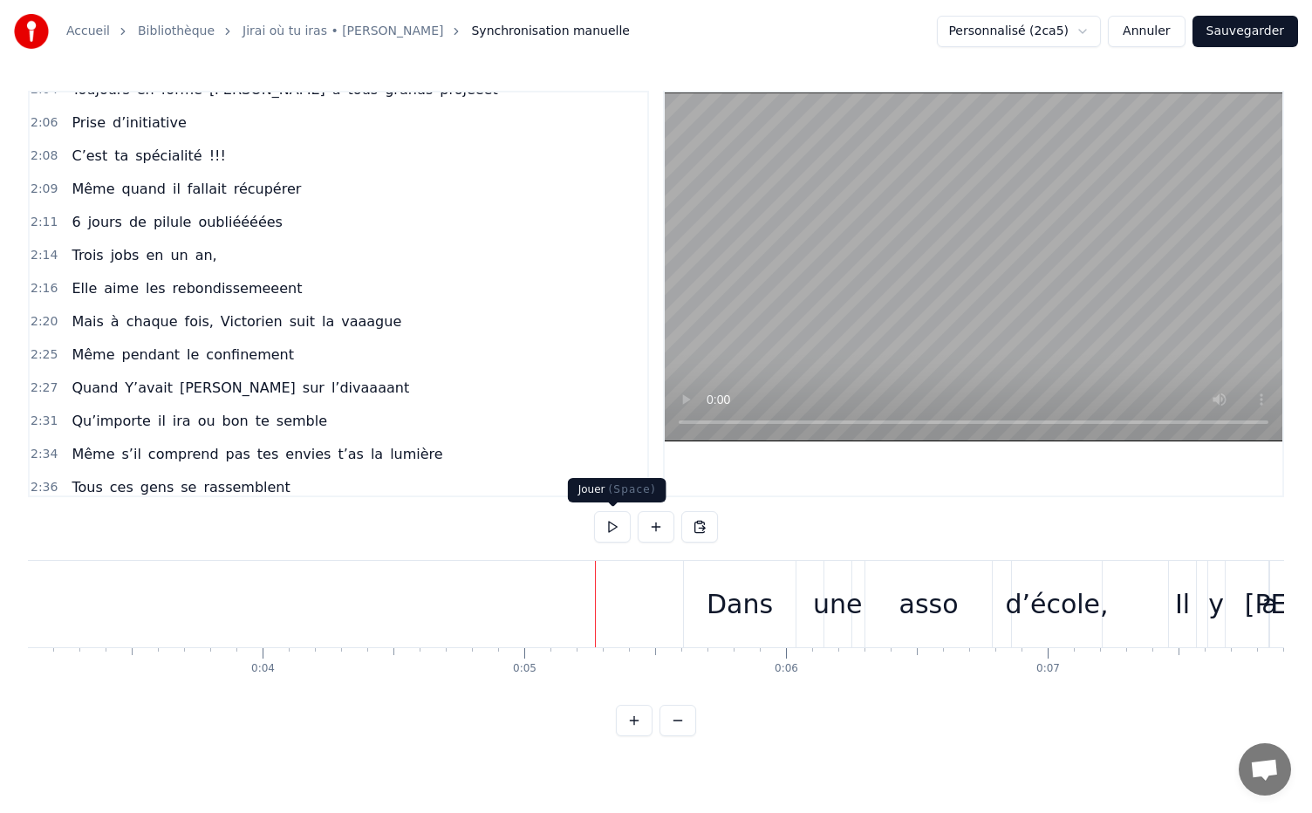
click at [609, 532] on button at bounding box center [612, 526] width 37 height 31
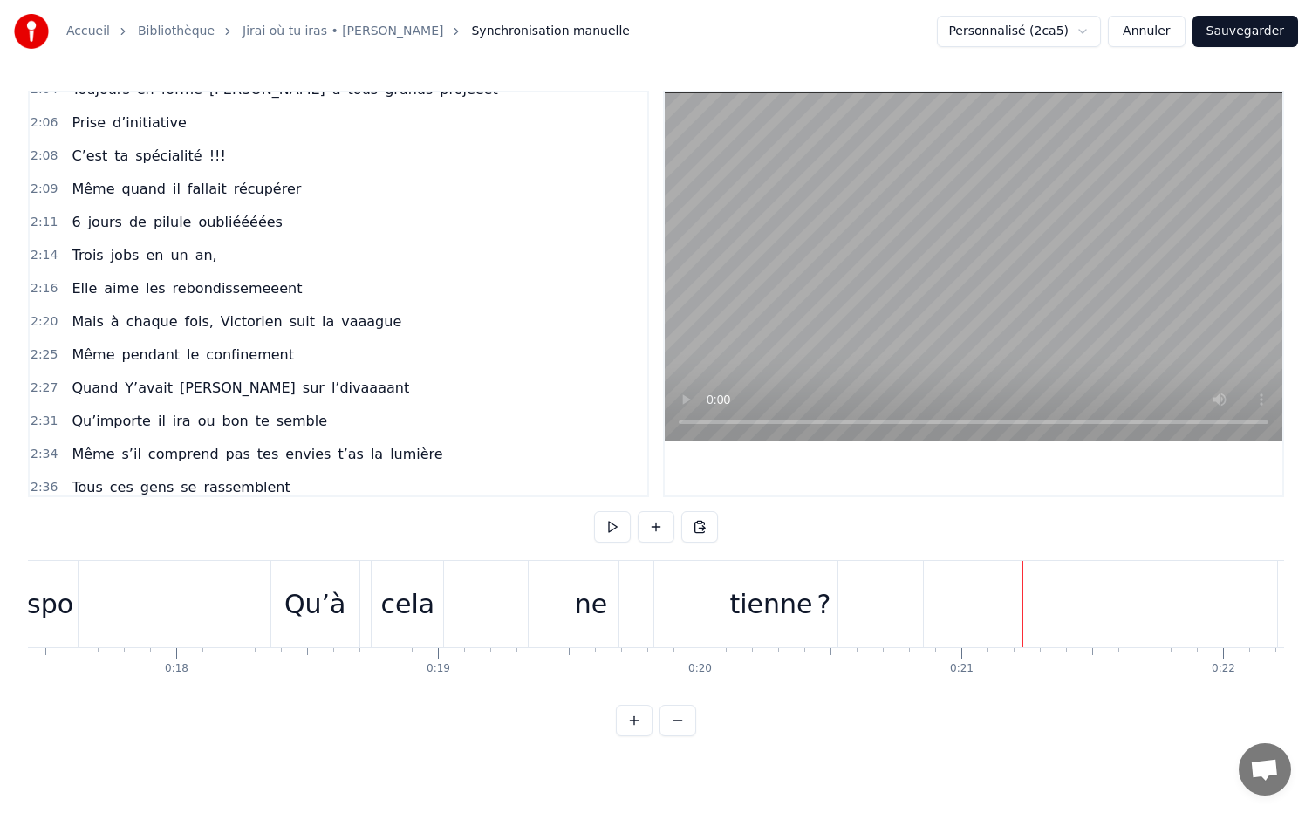
scroll to position [0, 4536]
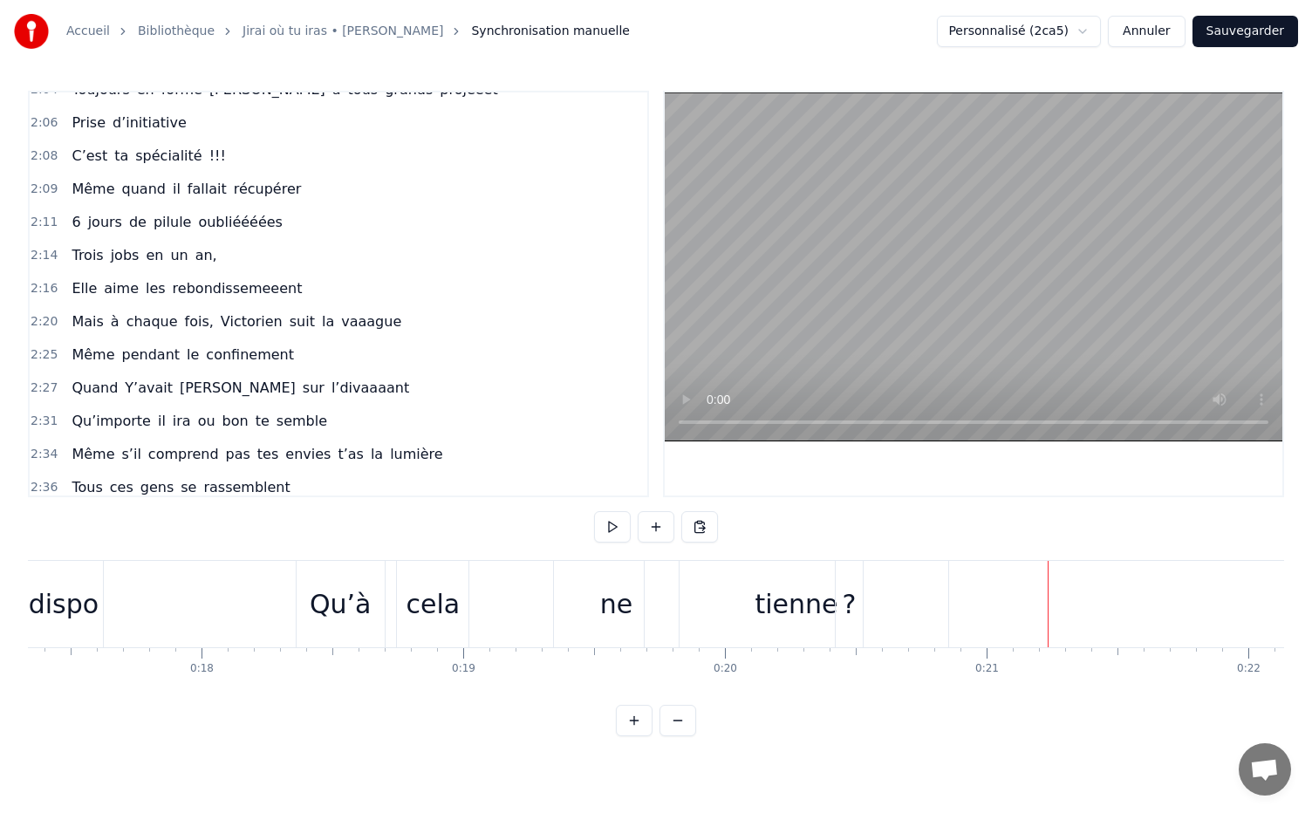
click at [428, 605] on div "cela" at bounding box center [433, 603] width 54 height 39
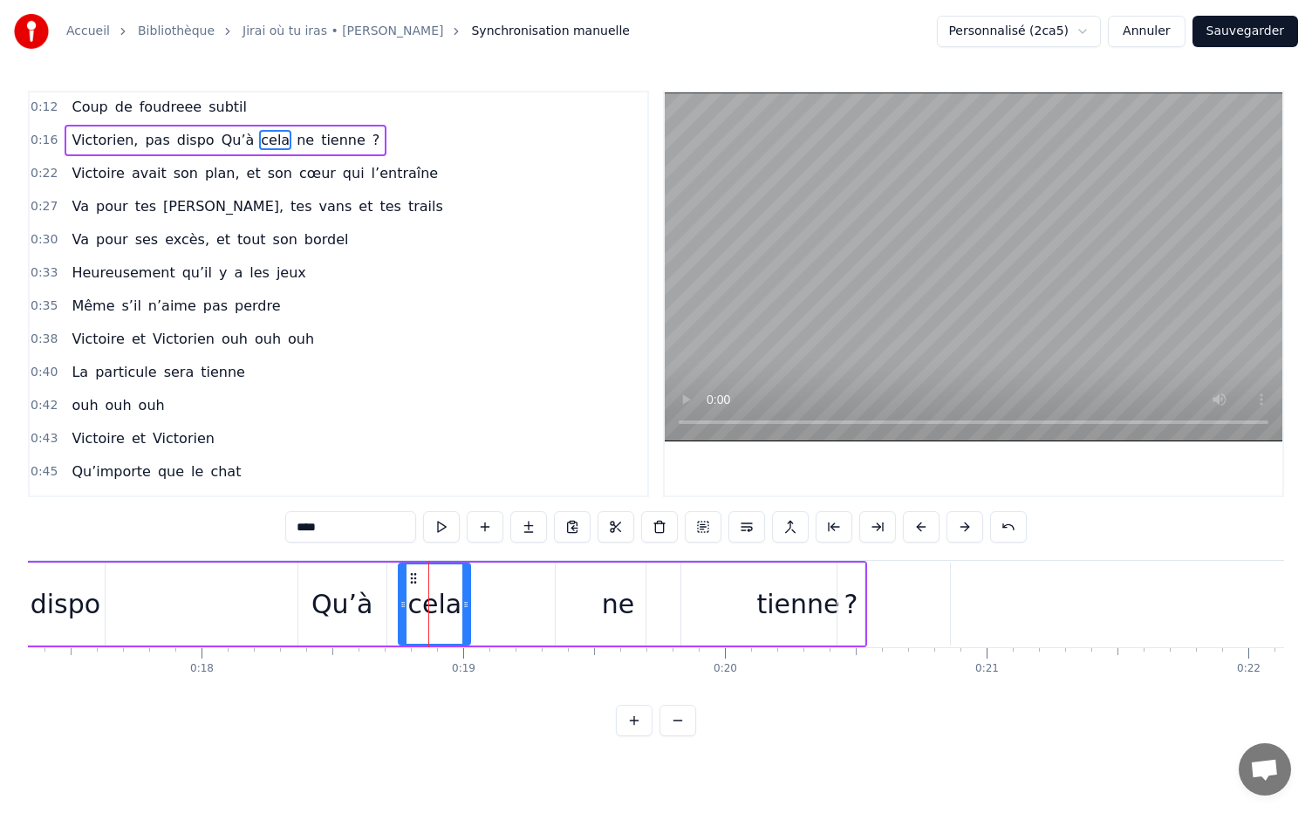
click at [617, 604] on div "ne" at bounding box center [618, 603] width 32 height 39
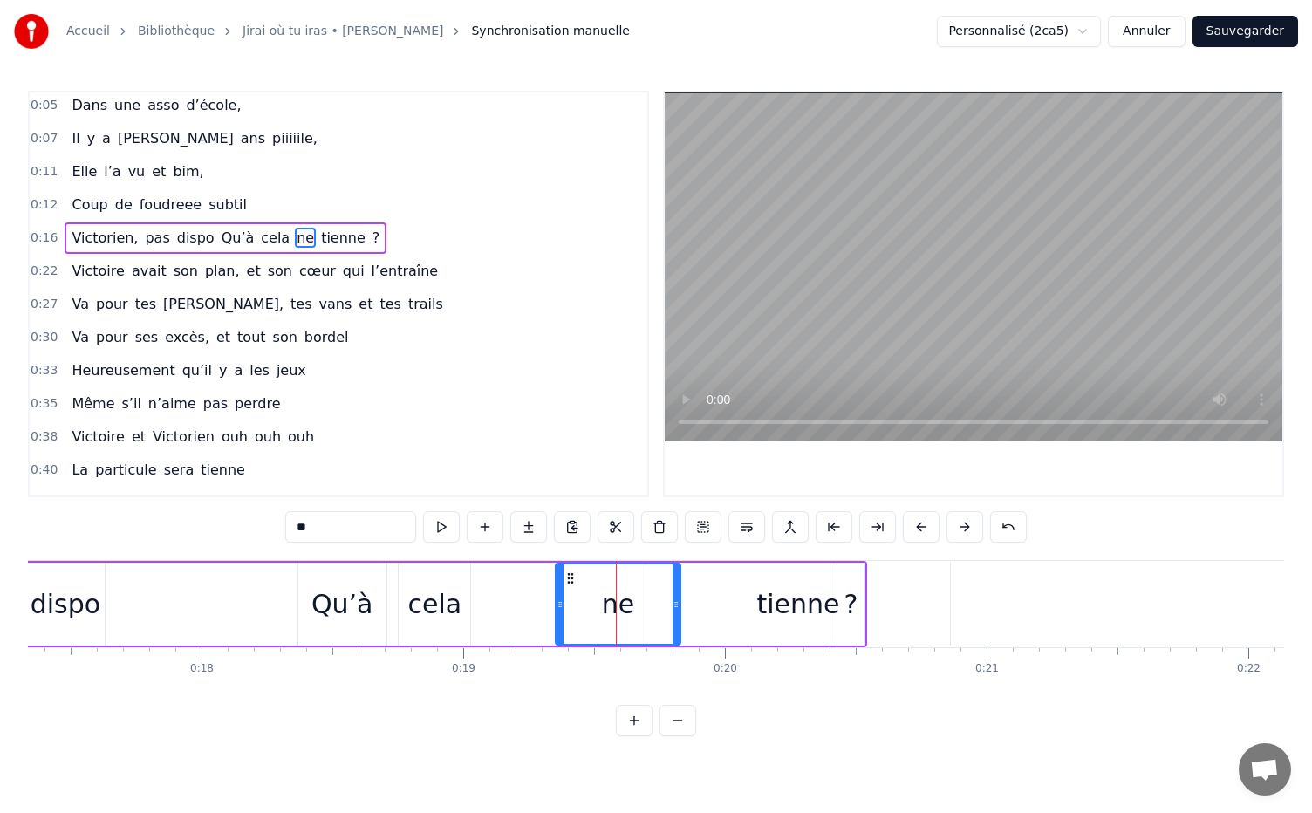
scroll to position [0, 0]
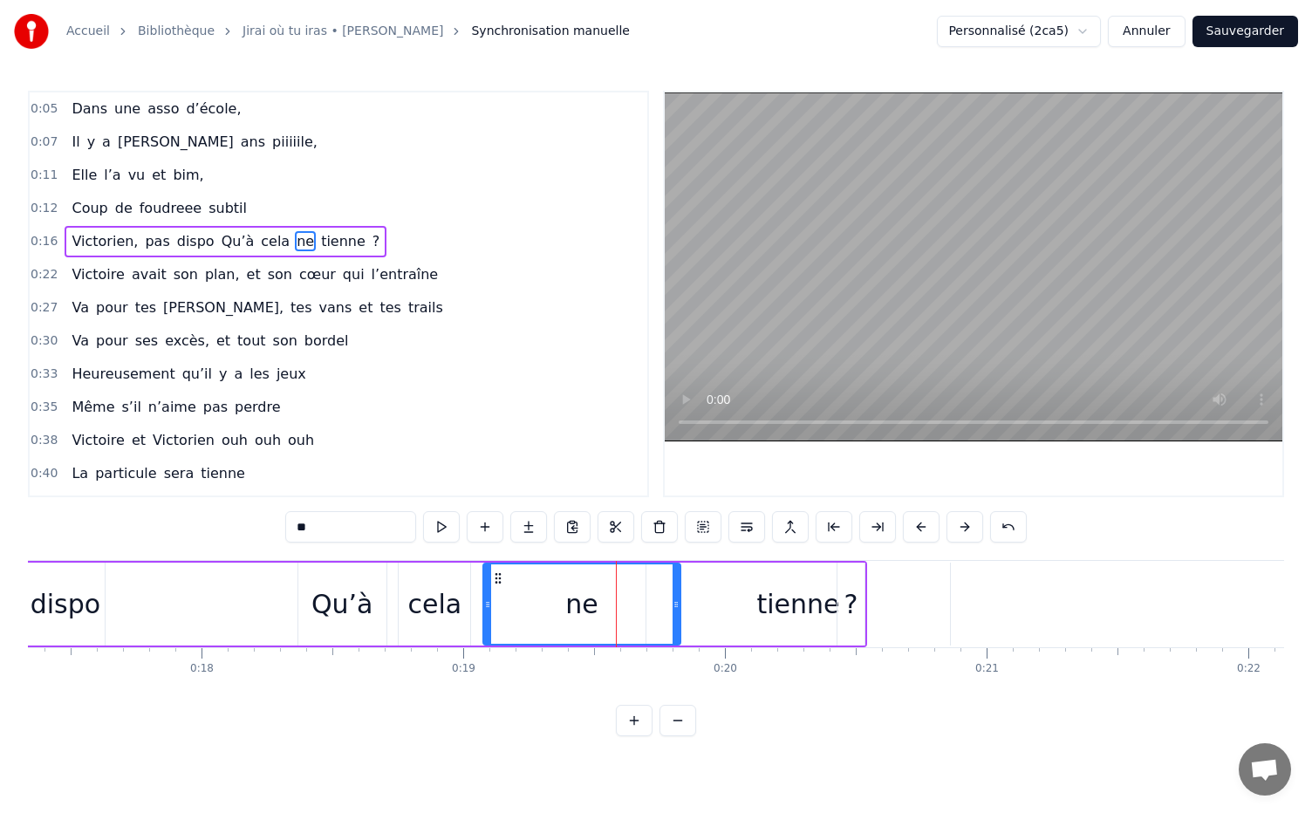
drag, startPoint x: 560, startPoint y: 605, endPoint x: 487, endPoint y: 605, distance: 72.4
click at [488, 606] on circle at bounding box center [488, 606] width 1 height 1
click at [804, 603] on div "tienne" at bounding box center [797, 603] width 83 height 39
type input "******"
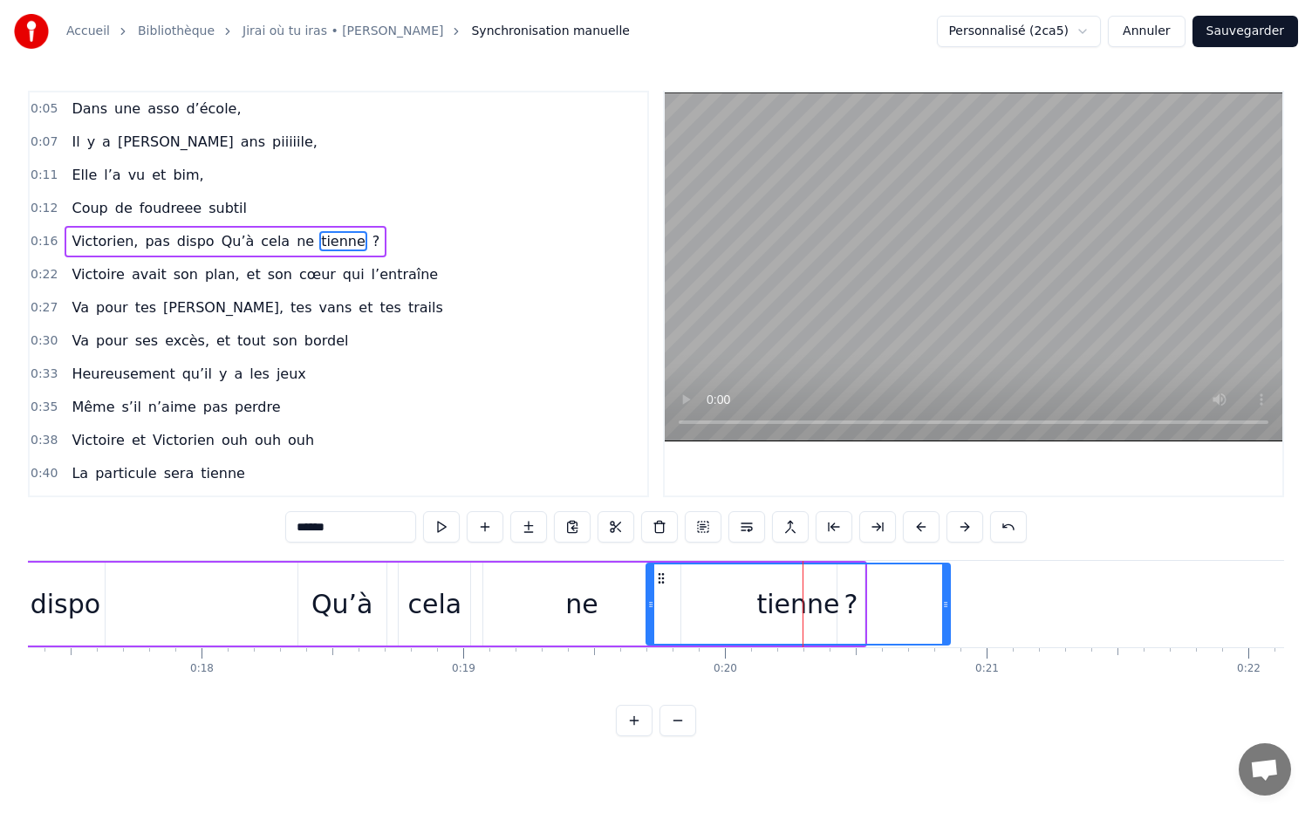
click at [122, 589] on div "[PERSON_NAME], pas dispo Qu’à cela ne tienne ?" at bounding box center [356, 604] width 1021 height 86
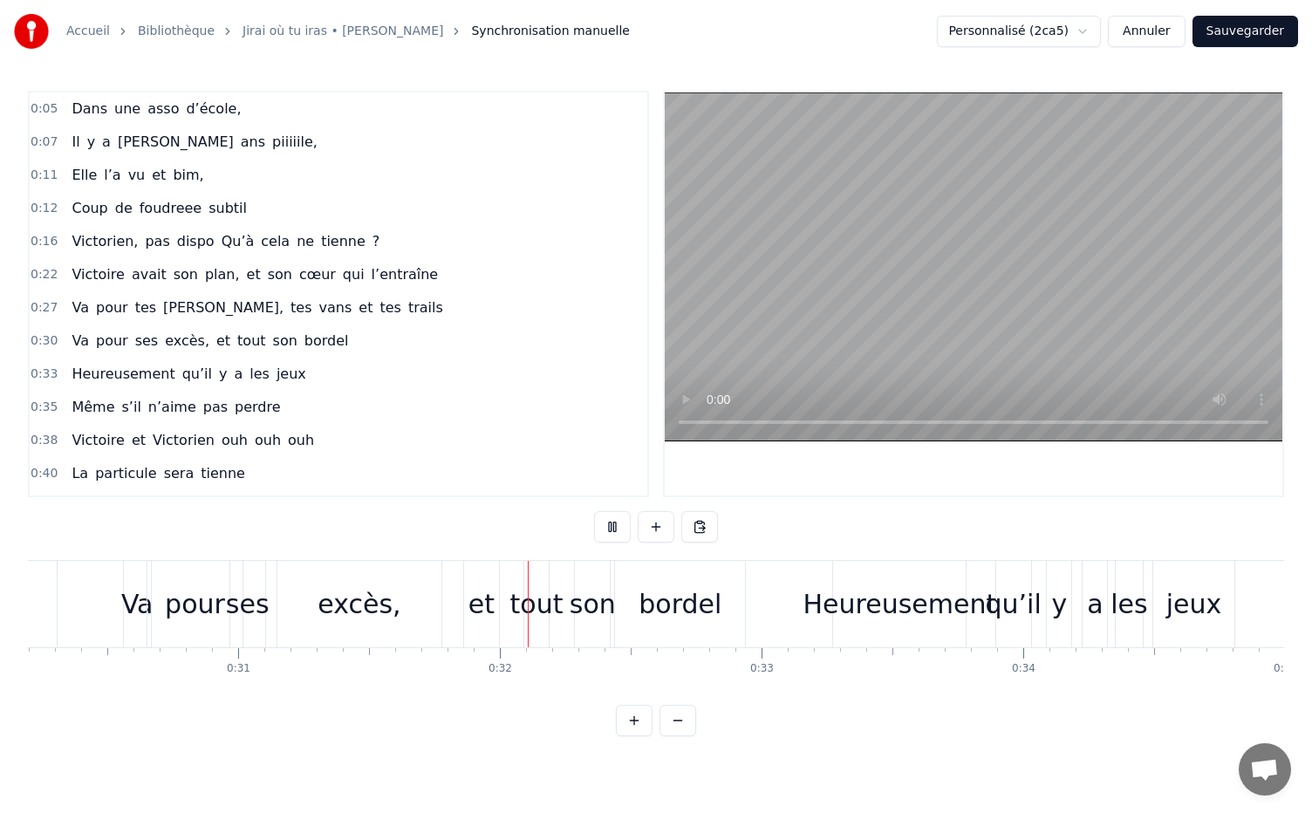
scroll to position [0, 8158]
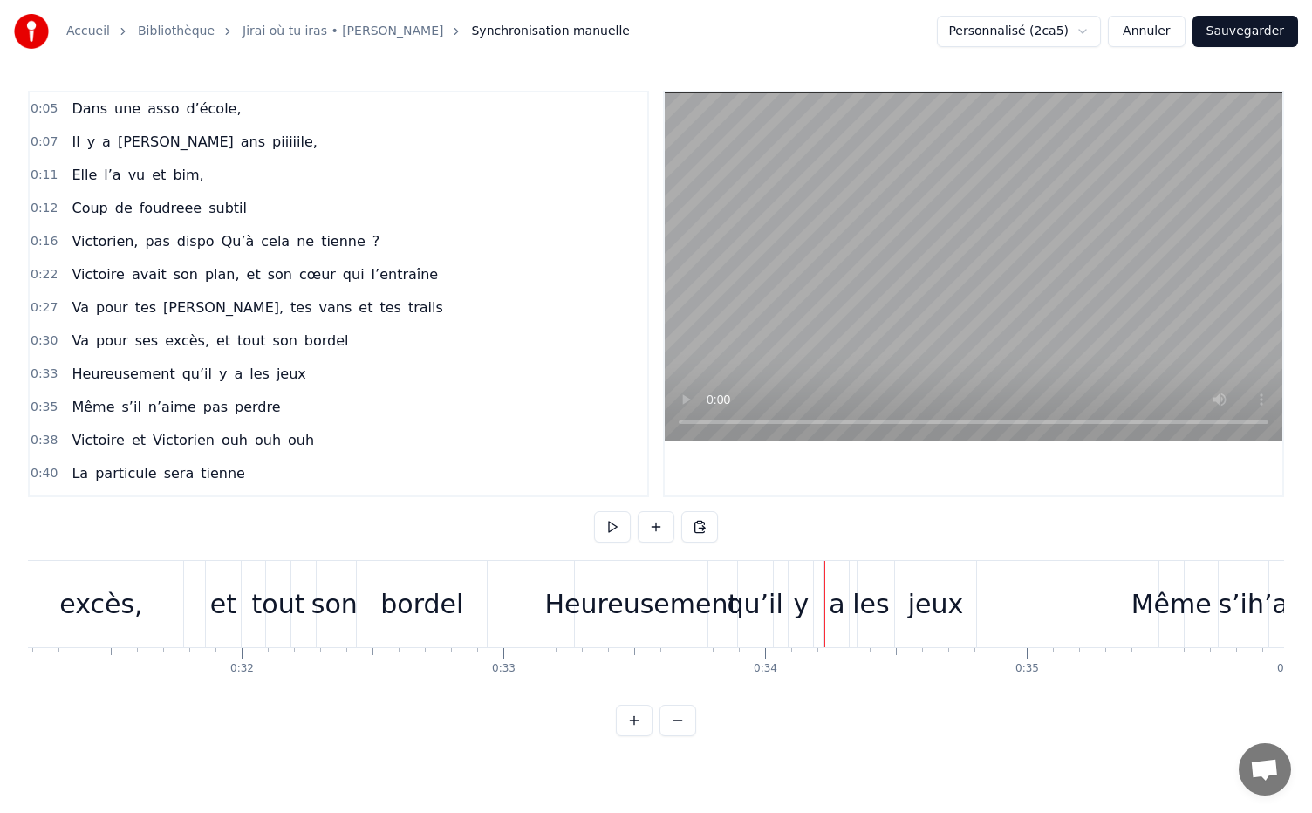
click at [595, 610] on div "Heureusement" at bounding box center [641, 603] width 194 height 39
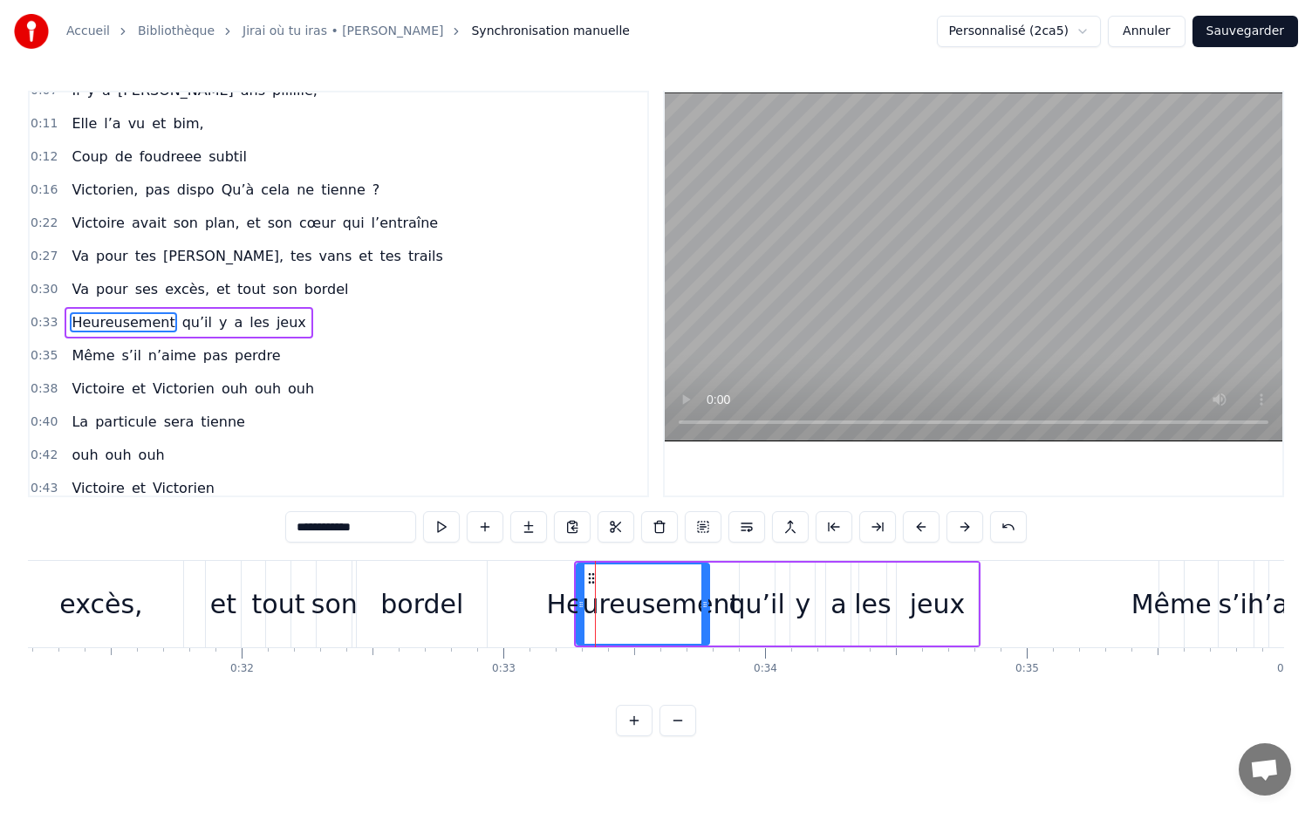
scroll to position [75, 0]
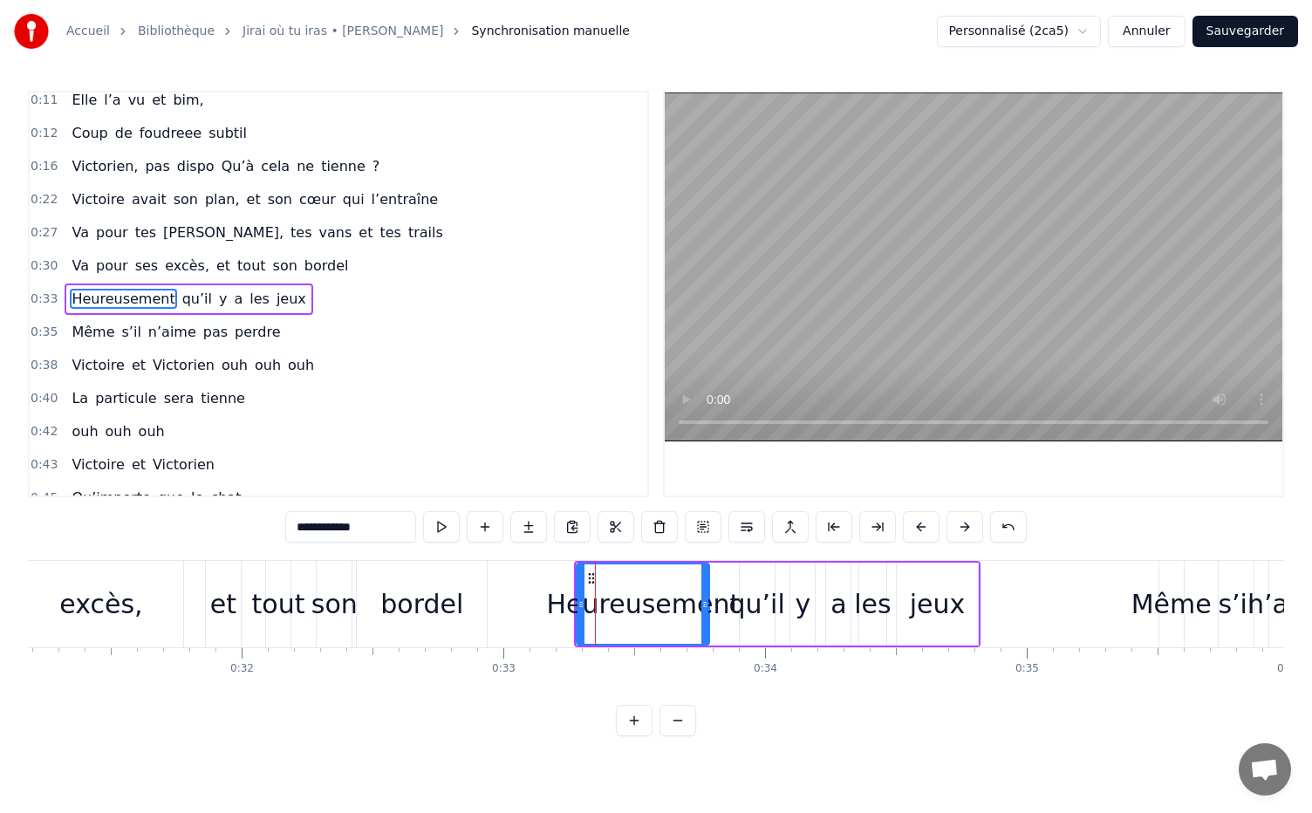
click at [458, 601] on div "bordel" at bounding box center [421, 603] width 83 height 39
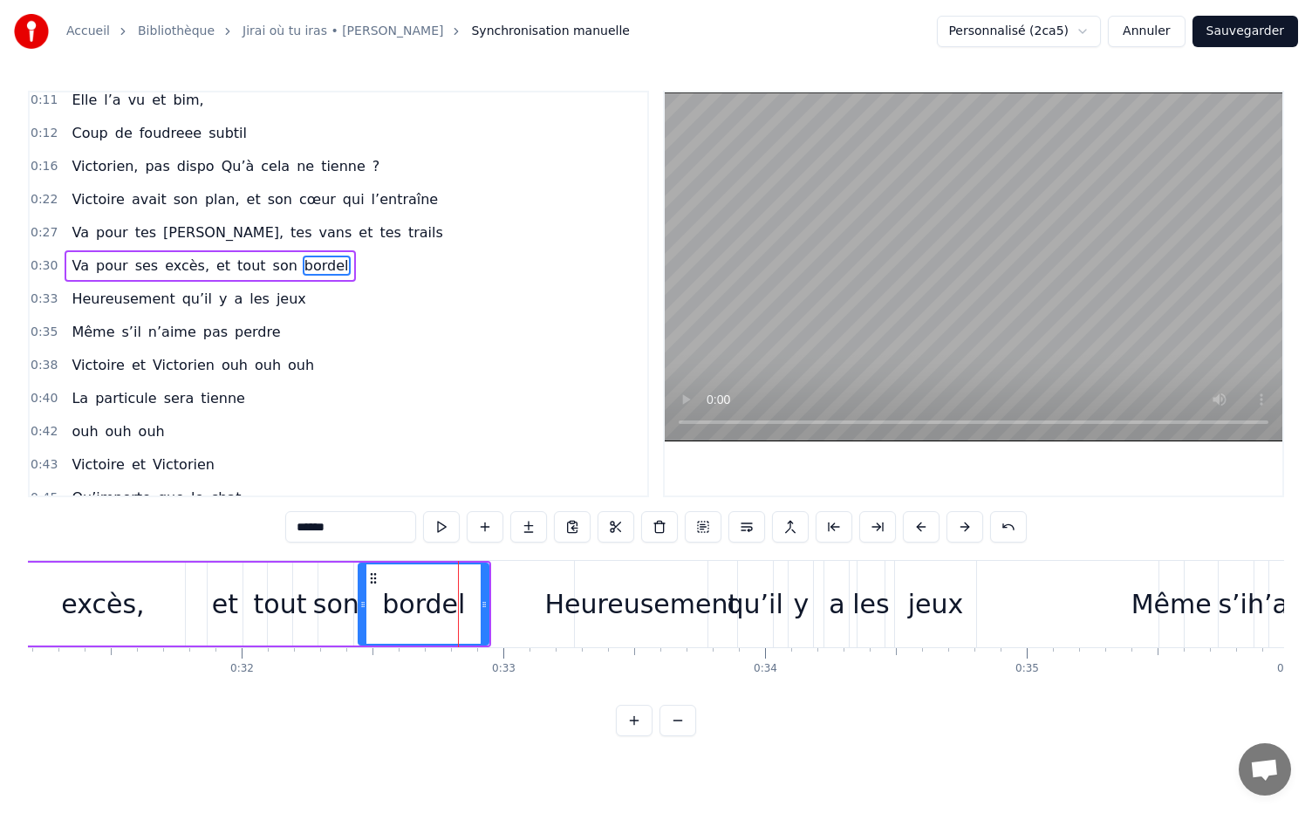
scroll to position [43, 0]
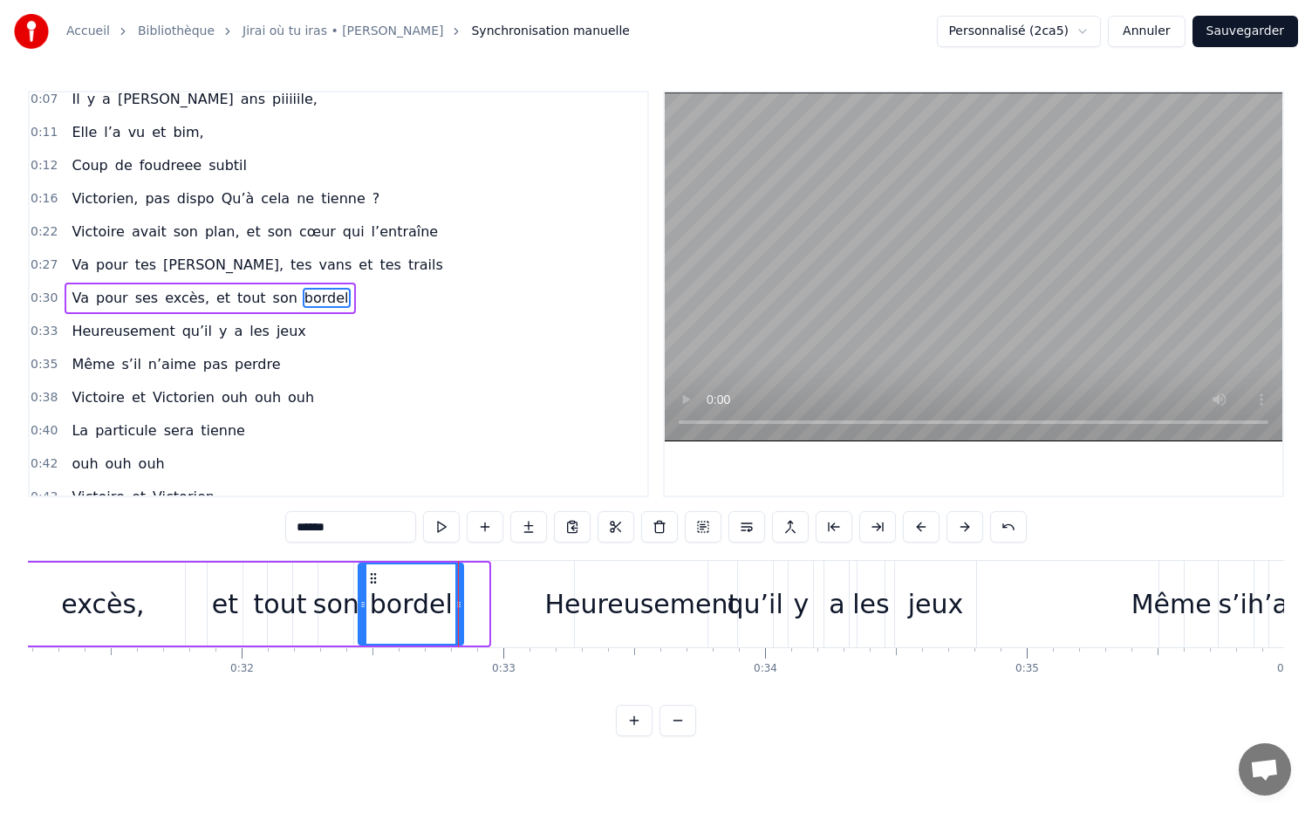
drag, startPoint x: 482, startPoint y: 603, endPoint x: 457, endPoint y: 604, distance: 25.4
click at [457, 604] on icon at bounding box center [458, 604] width 7 height 14
click at [629, 603] on div "Heureusement" at bounding box center [641, 603] width 194 height 39
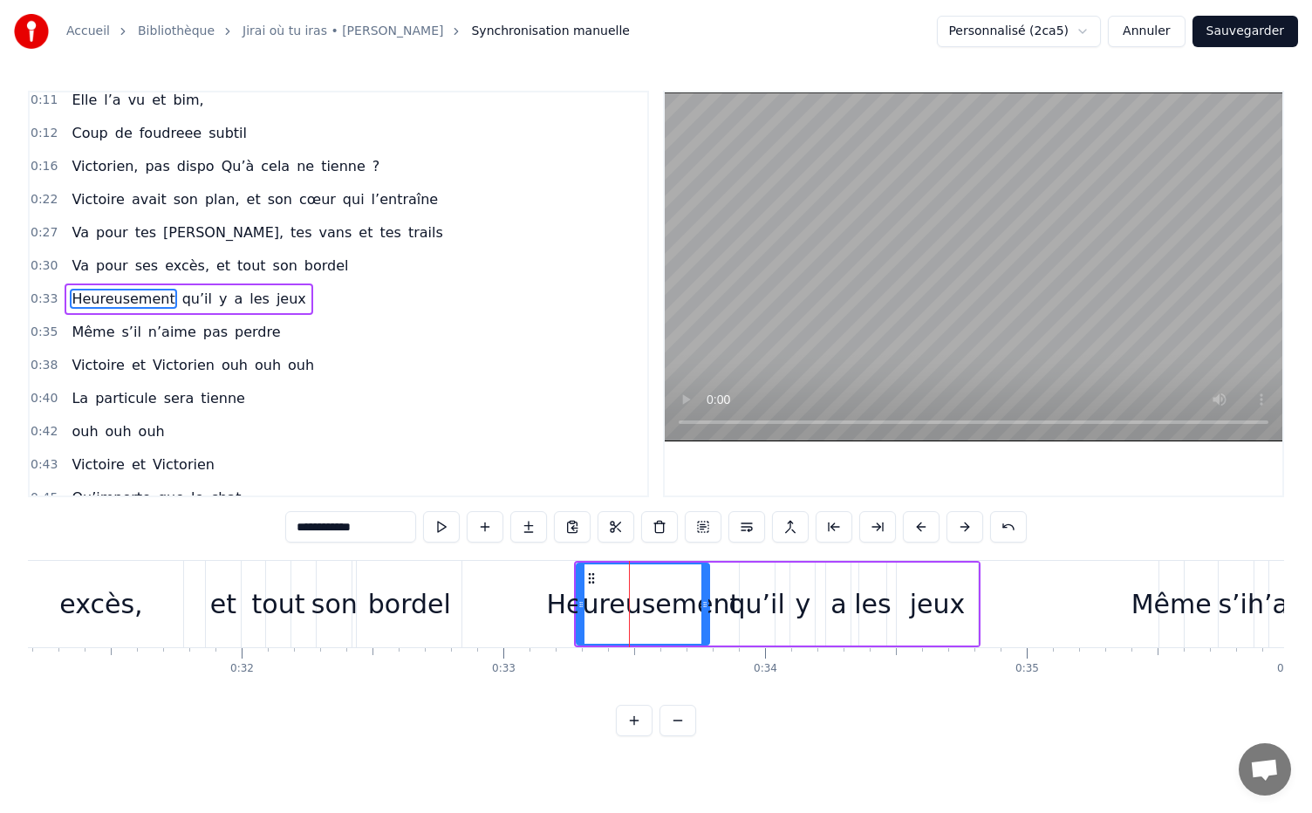
scroll to position [75, 0]
drag, startPoint x: 579, startPoint y: 600, endPoint x: 569, endPoint y: 603, distance: 10.2
click at [569, 603] on icon at bounding box center [572, 604] width 7 height 14
click at [179, 594] on div "excès," at bounding box center [101, 604] width 164 height 86
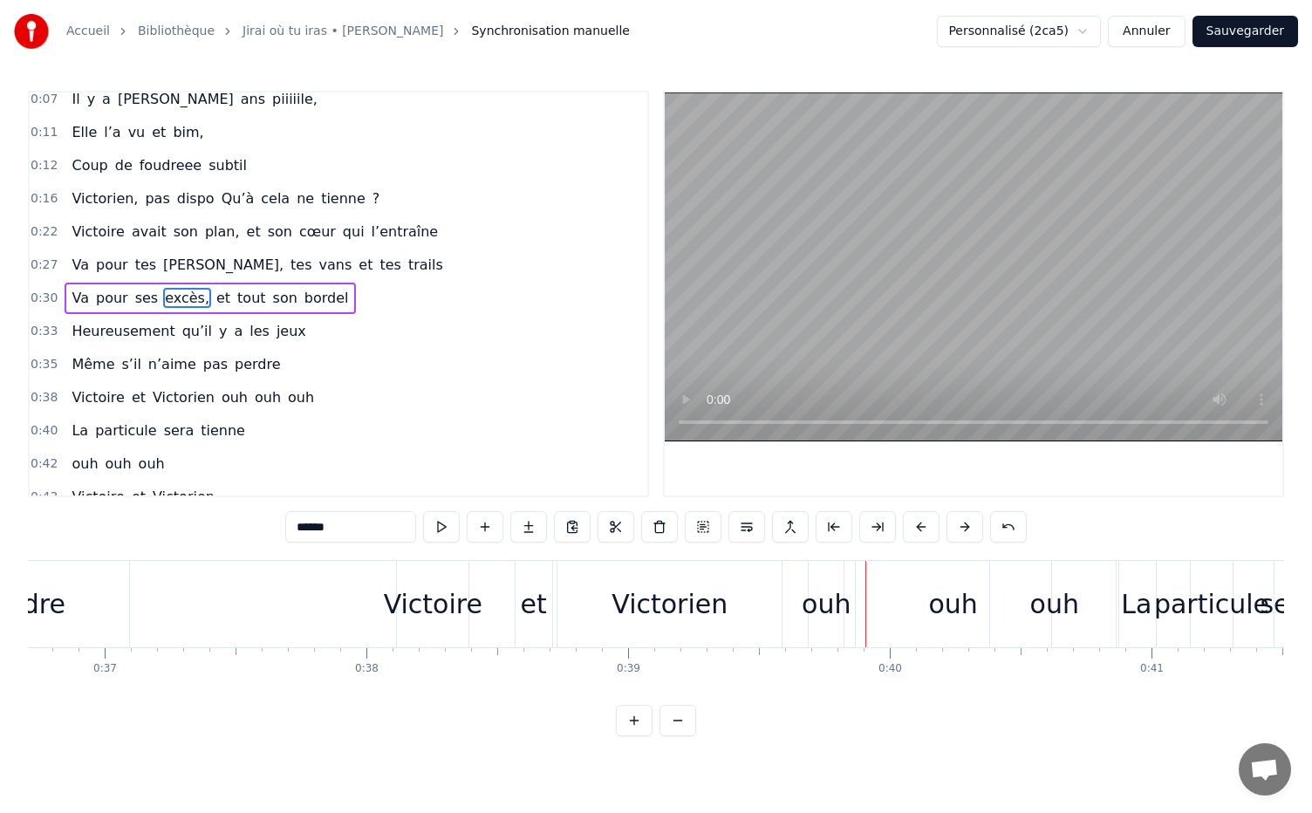
scroll to position [0, 9526]
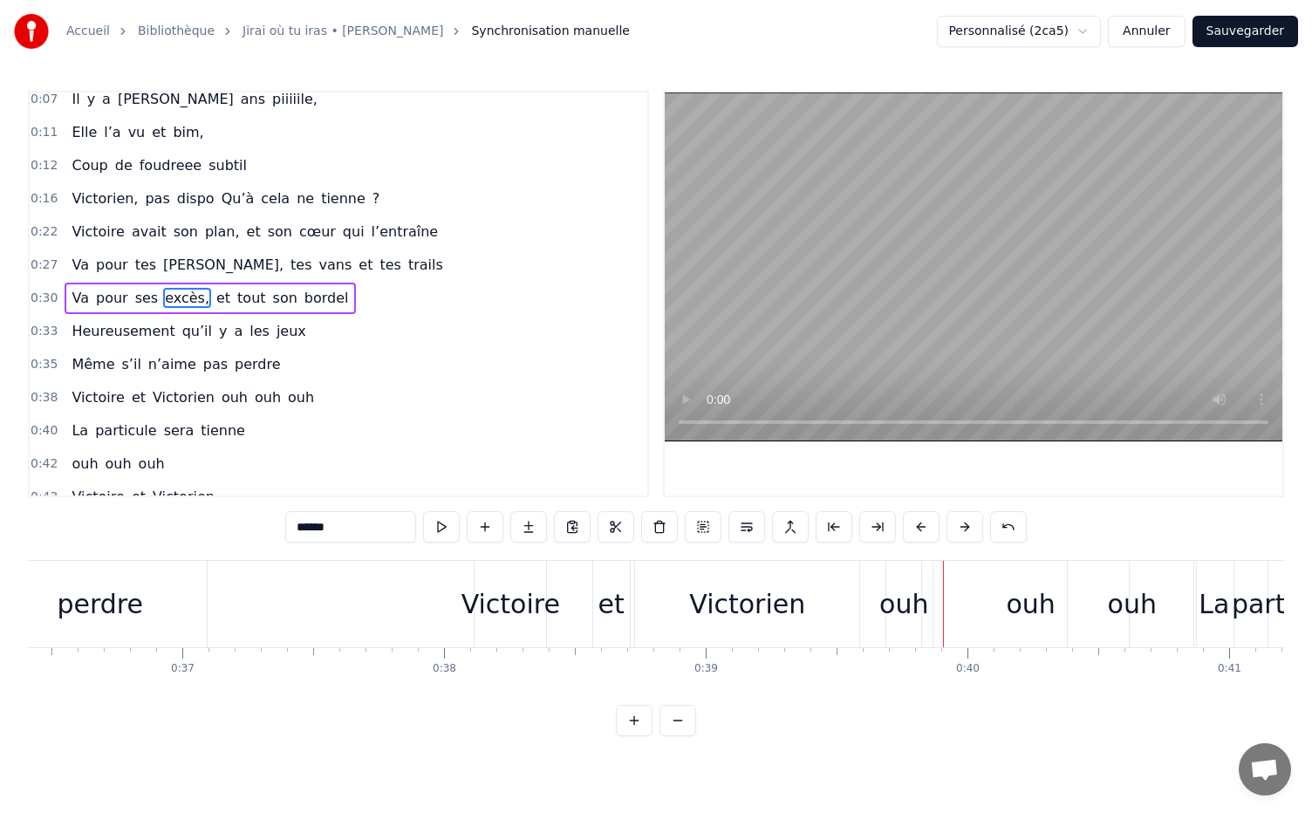
click at [706, 597] on div "Victorien" at bounding box center [747, 603] width 116 height 39
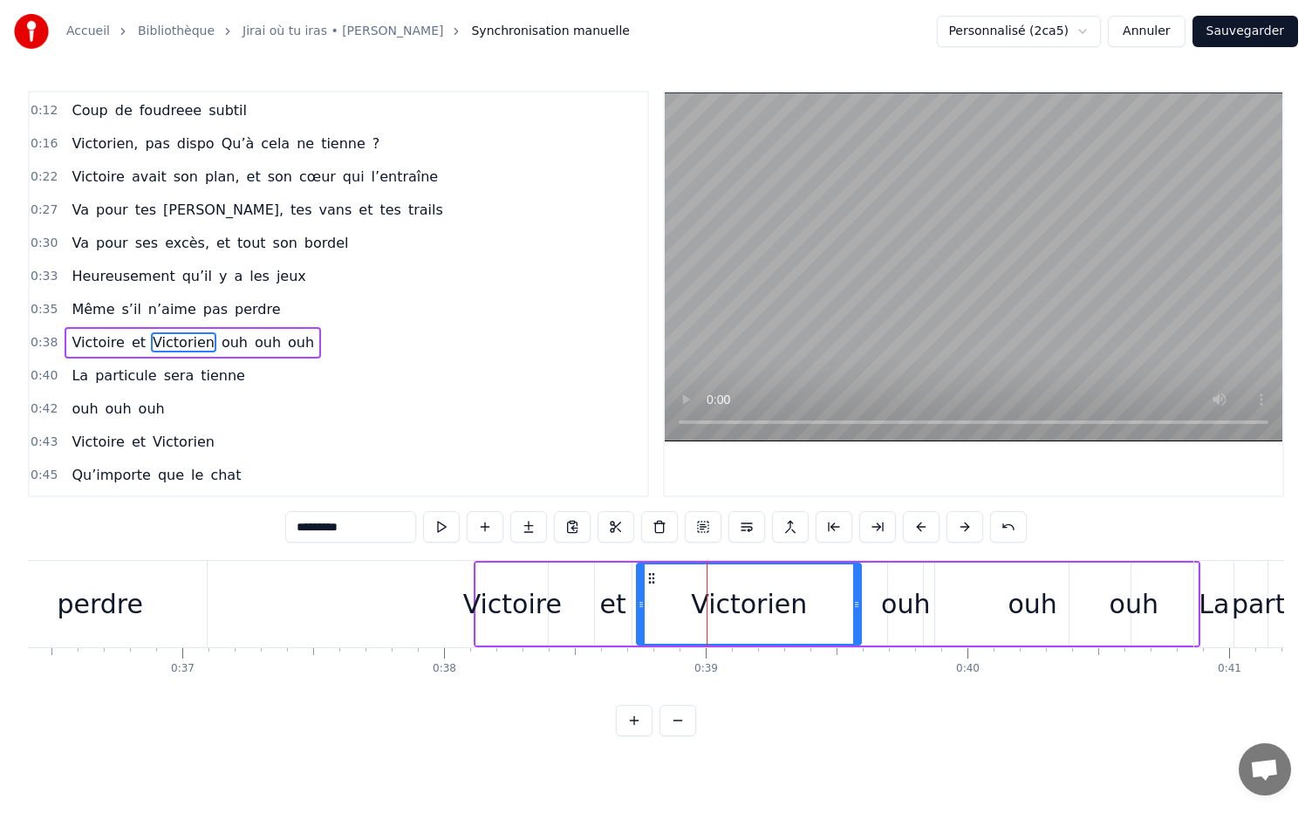
scroll to position [140, 0]
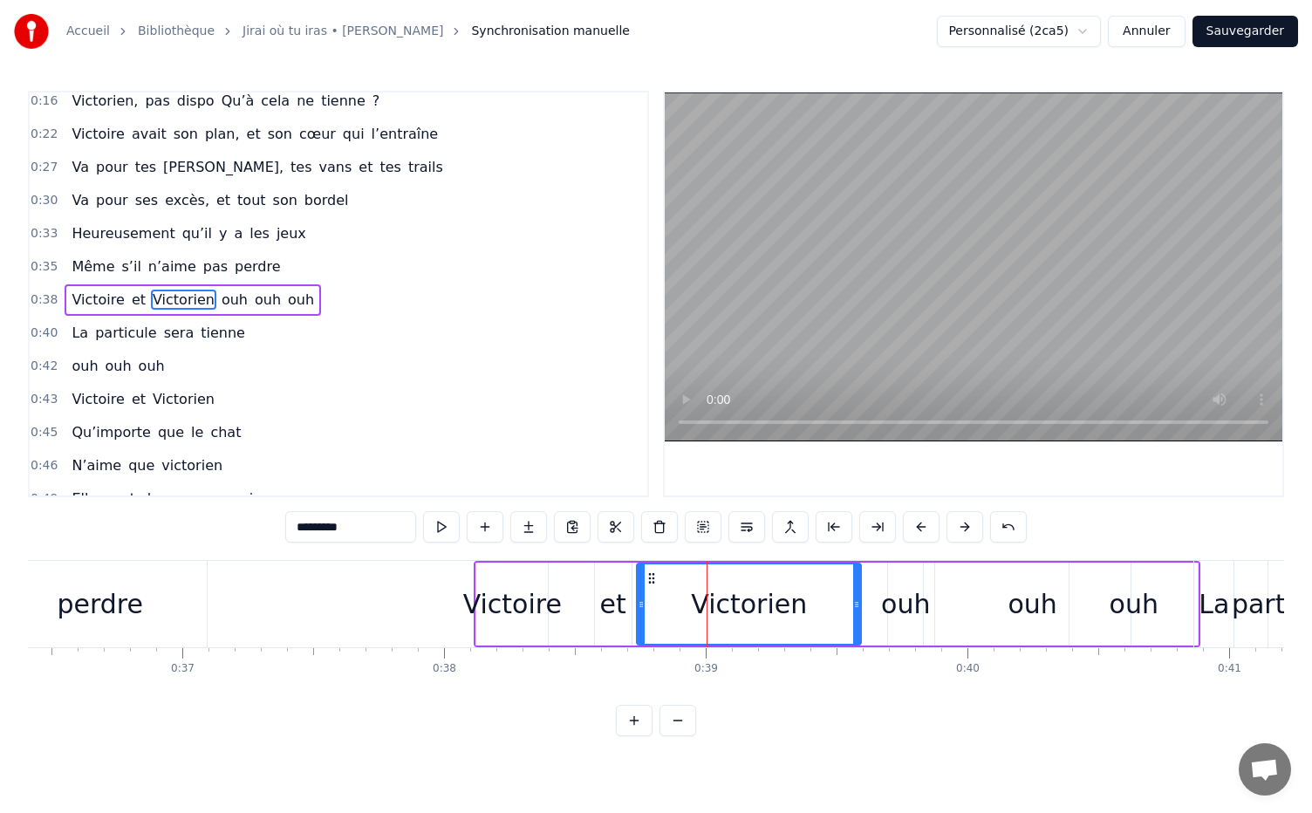
click at [647, 604] on div "Victorien" at bounding box center [748, 603] width 222 height 79
click at [610, 603] on div "et" at bounding box center [613, 603] width 26 height 39
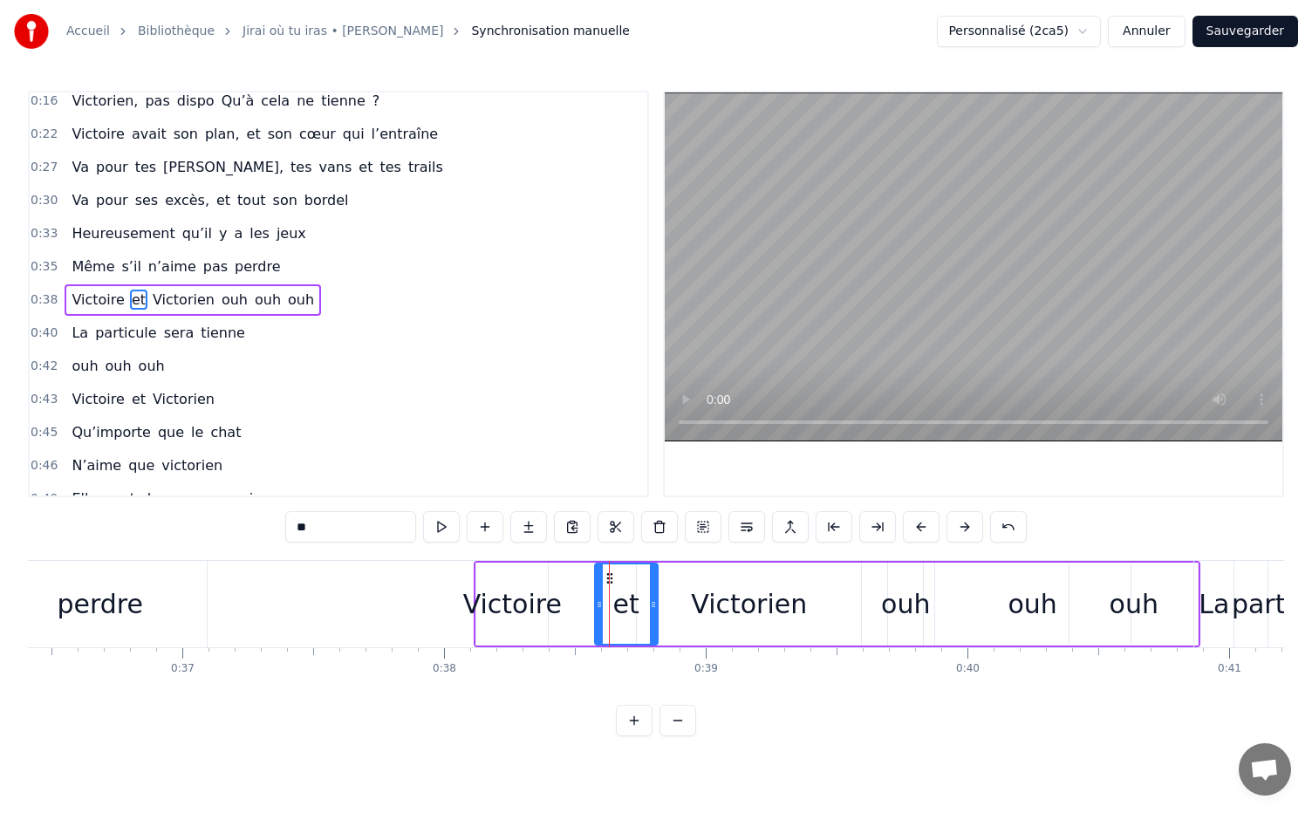
drag, startPoint x: 628, startPoint y: 602, endPoint x: 654, endPoint y: 602, distance: 26.2
click at [654, 602] on icon at bounding box center [653, 604] width 7 height 14
click at [724, 614] on div "Victorien" at bounding box center [749, 603] width 116 height 39
type input "*********"
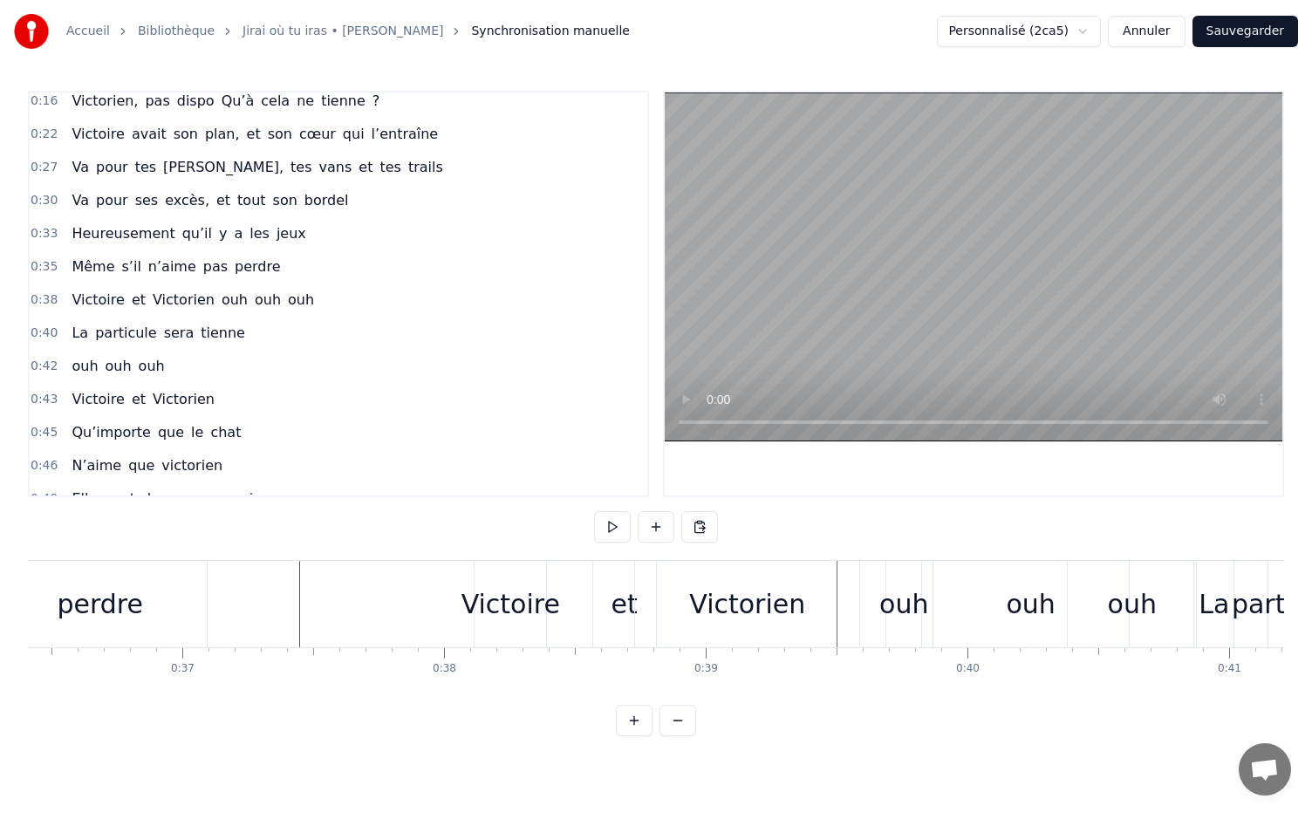
click at [537, 602] on div "Victoire" at bounding box center [510, 603] width 99 height 39
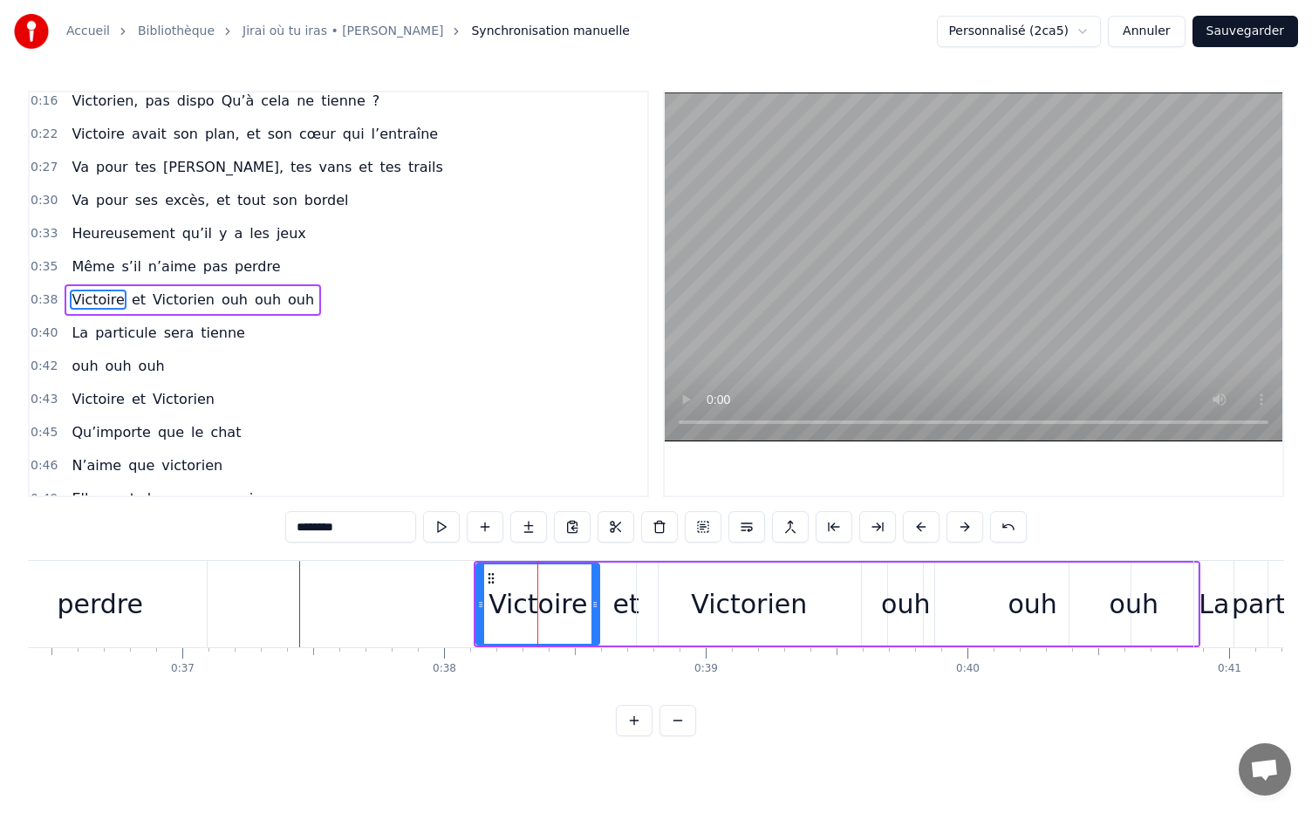
drag, startPoint x: 542, startPoint y: 602, endPoint x: 594, endPoint y: 600, distance: 51.5
click at [594, 600] on icon at bounding box center [594, 604] width 7 height 14
click at [630, 607] on div "et" at bounding box center [626, 603] width 26 height 39
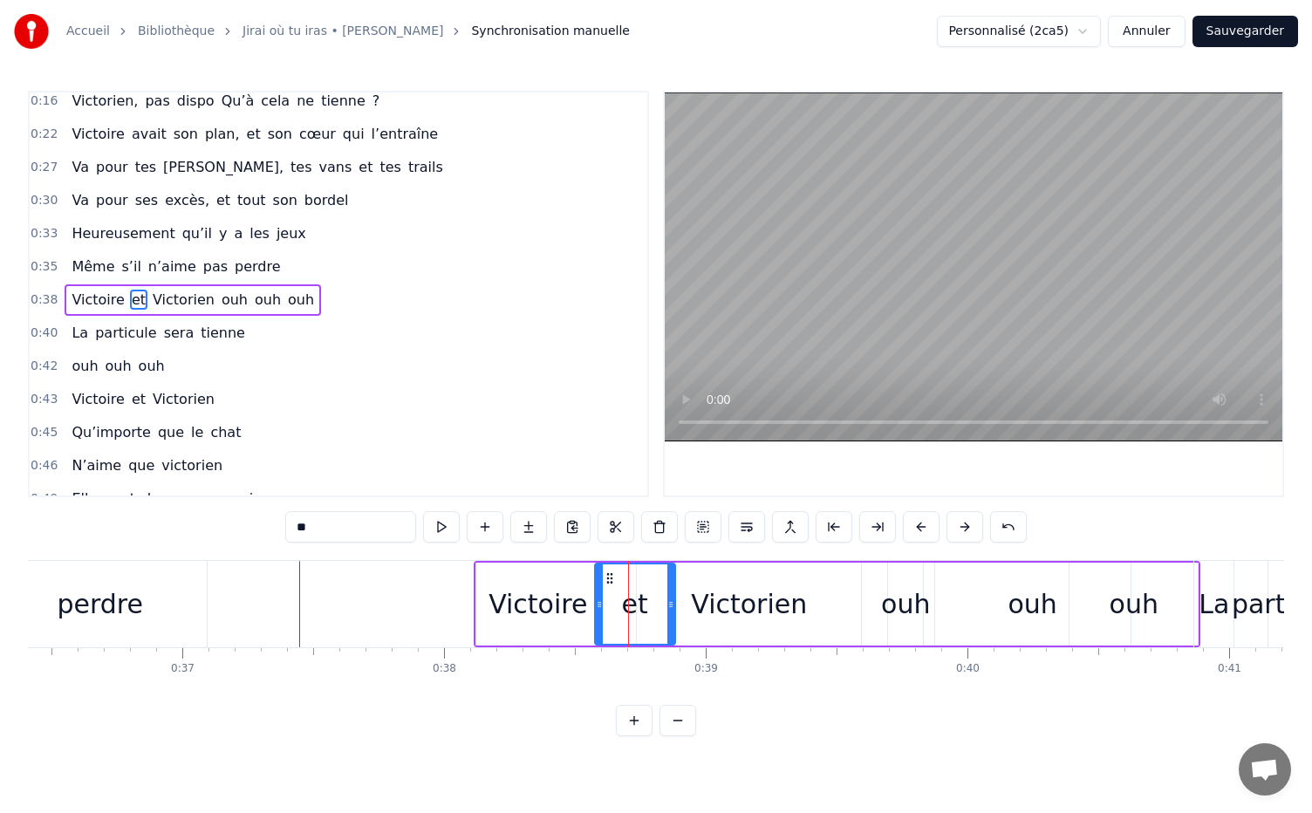
drag, startPoint x: 652, startPoint y: 603, endPoint x: 670, endPoint y: 602, distance: 17.5
click at [670, 602] on icon at bounding box center [670, 604] width 7 height 14
click at [713, 596] on div "Victorien" at bounding box center [749, 603] width 116 height 39
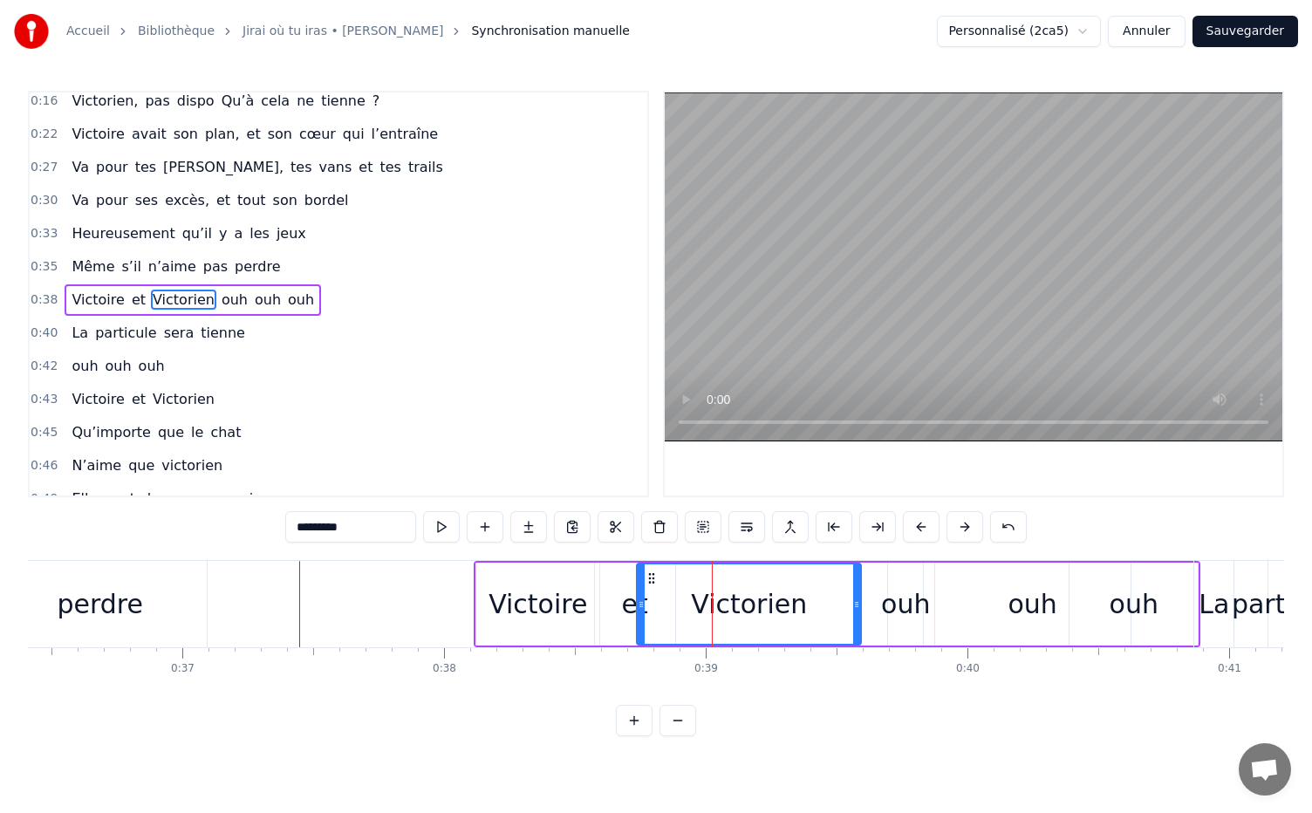
click at [546, 601] on div "Victoire" at bounding box center [537, 603] width 99 height 39
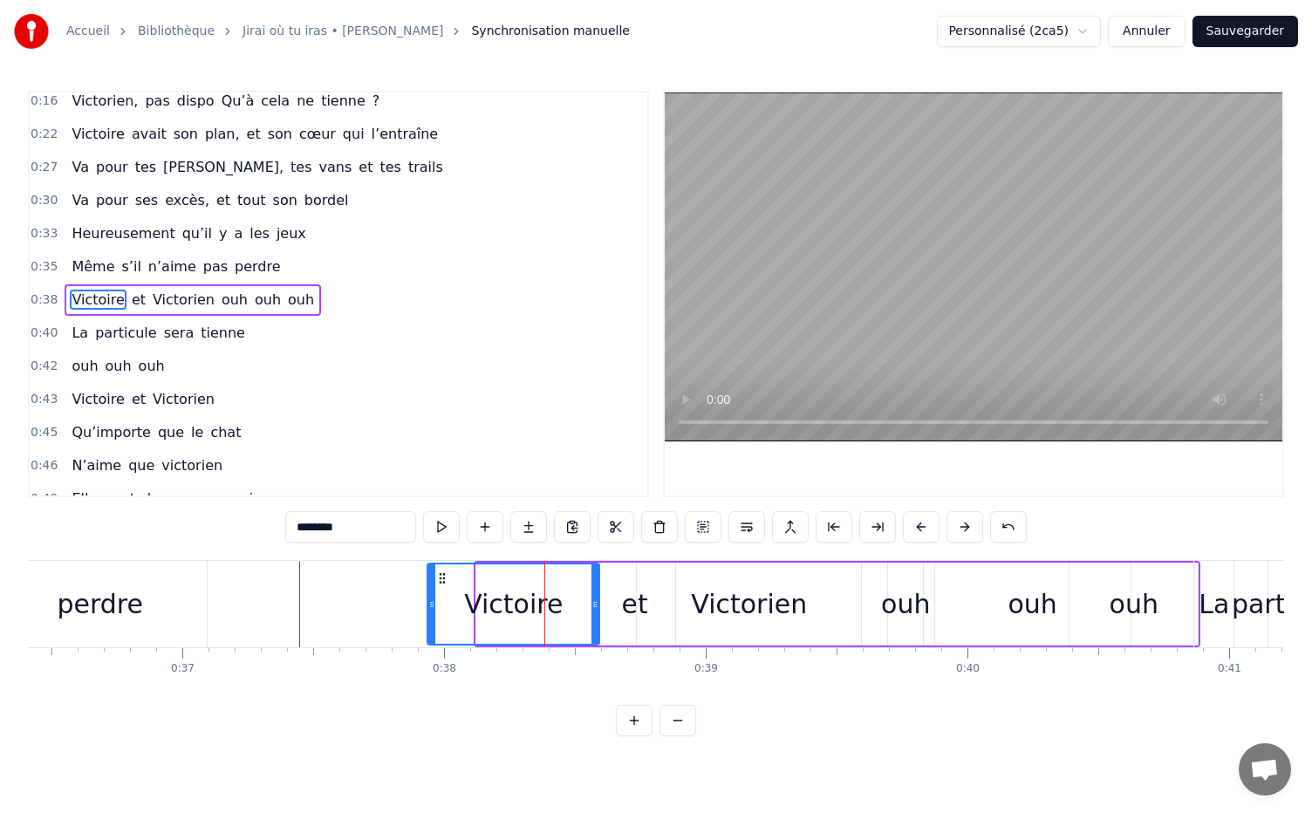
drag, startPoint x: 478, startPoint y: 598, endPoint x: 427, endPoint y: 600, distance: 50.6
click at [428, 600] on icon at bounding box center [431, 604] width 7 height 14
click at [623, 603] on div "et" at bounding box center [635, 603] width 26 height 39
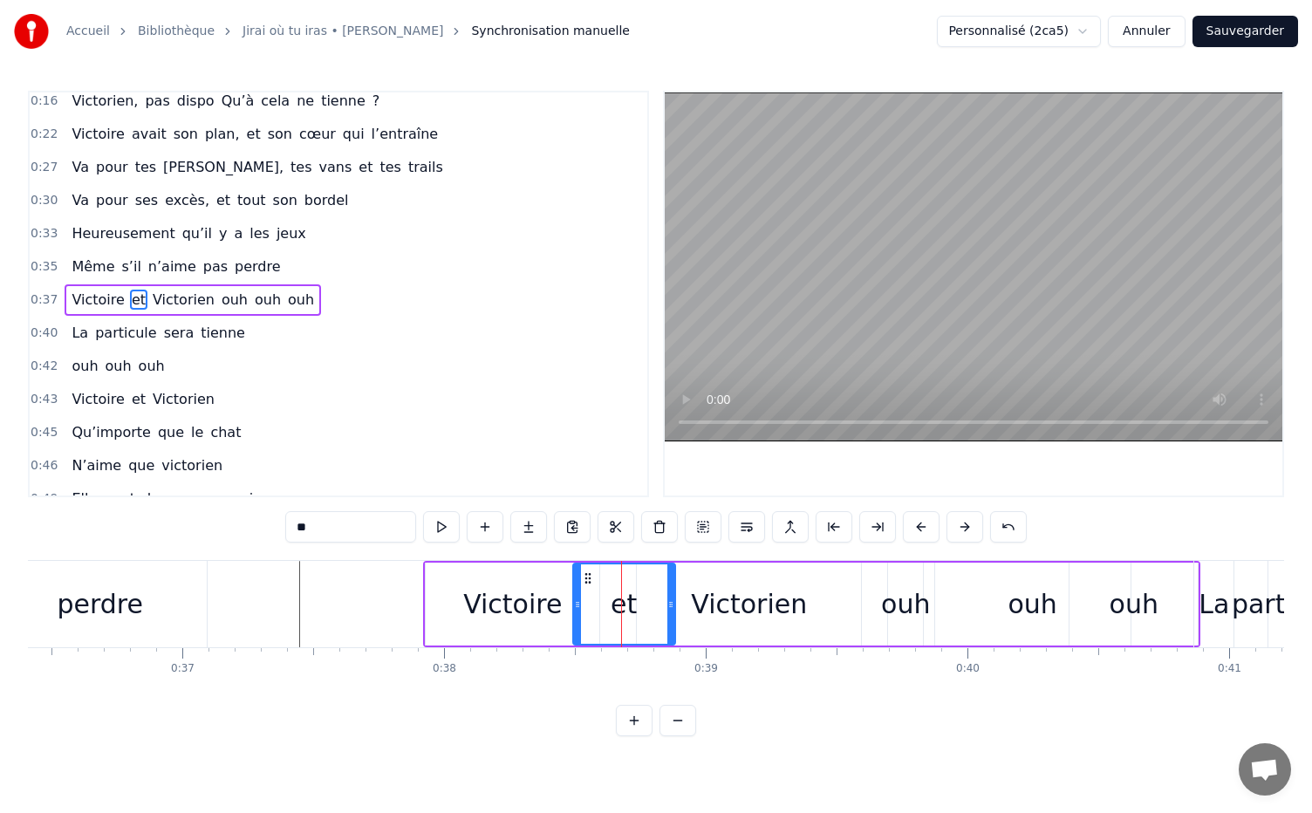
drag, startPoint x: 599, startPoint y: 603, endPoint x: 577, endPoint y: 609, distance: 22.6
click at [574, 609] on icon at bounding box center [577, 604] width 7 height 14
click at [727, 614] on div "Victorien" at bounding box center [749, 603] width 116 height 39
type input "*********"
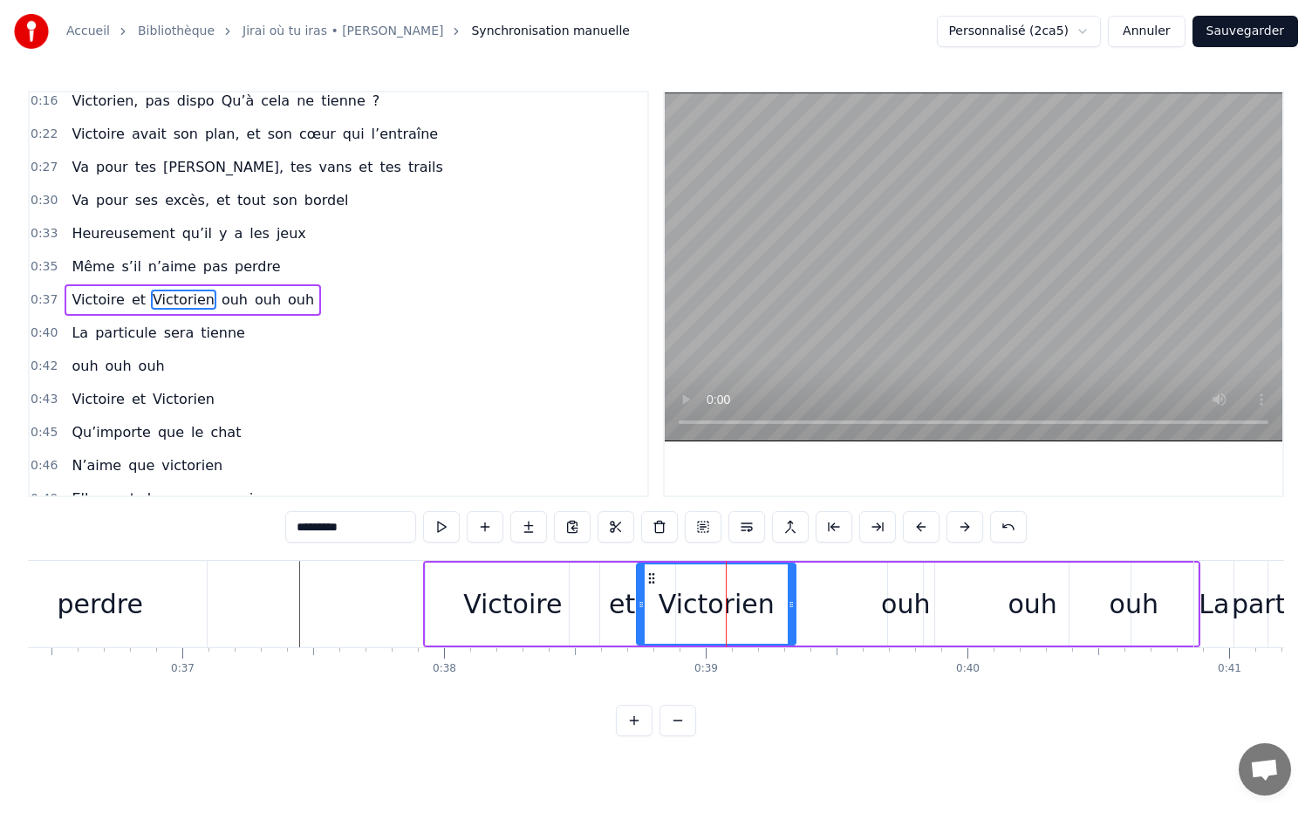
drag, startPoint x: 859, startPoint y: 602, endPoint x: 794, endPoint y: 605, distance: 65.5
click at [794, 605] on icon at bounding box center [790, 604] width 7 height 14
click at [792, 604] on div at bounding box center [792, 604] width 1 height 86
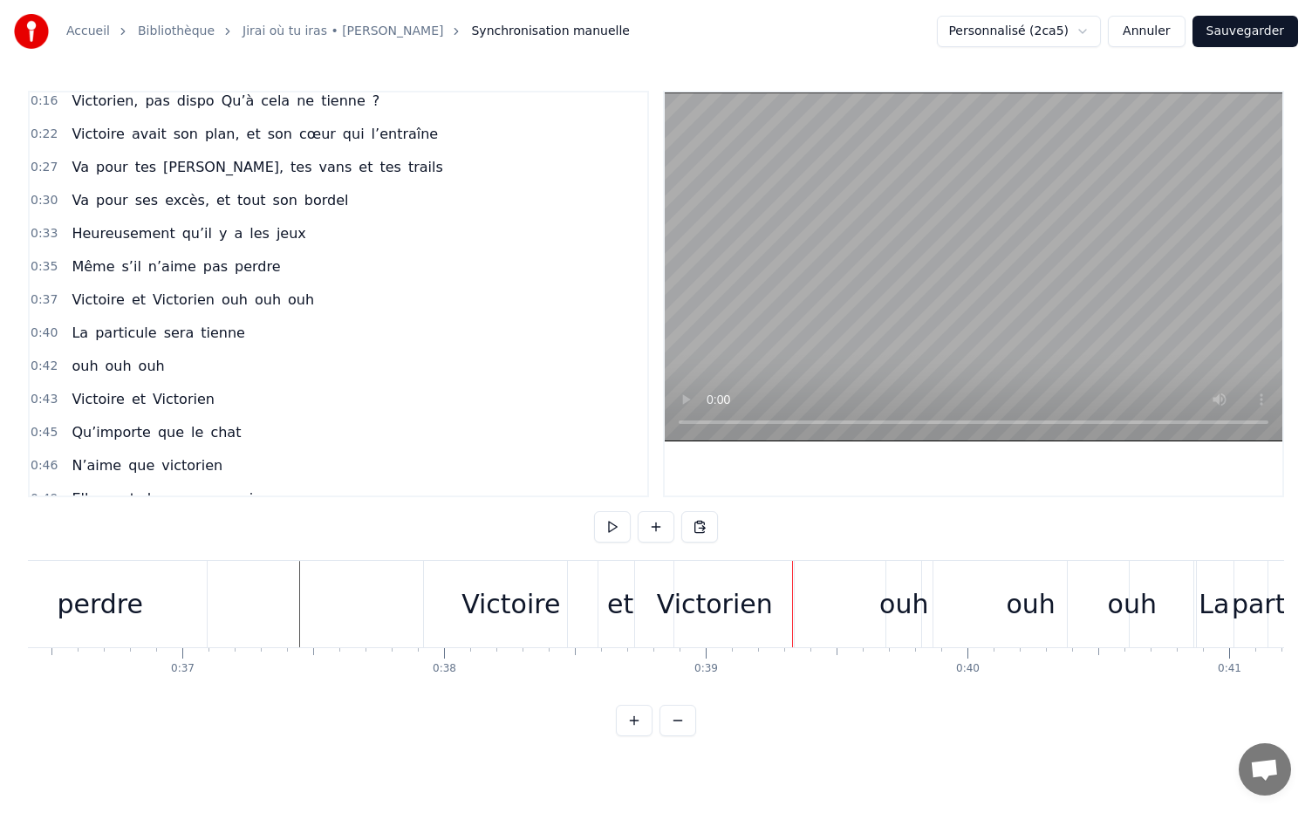
click at [801, 600] on div "Victoire et [PERSON_NAME] ouh ouh ouh" at bounding box center [811, 604] width 777 height 86
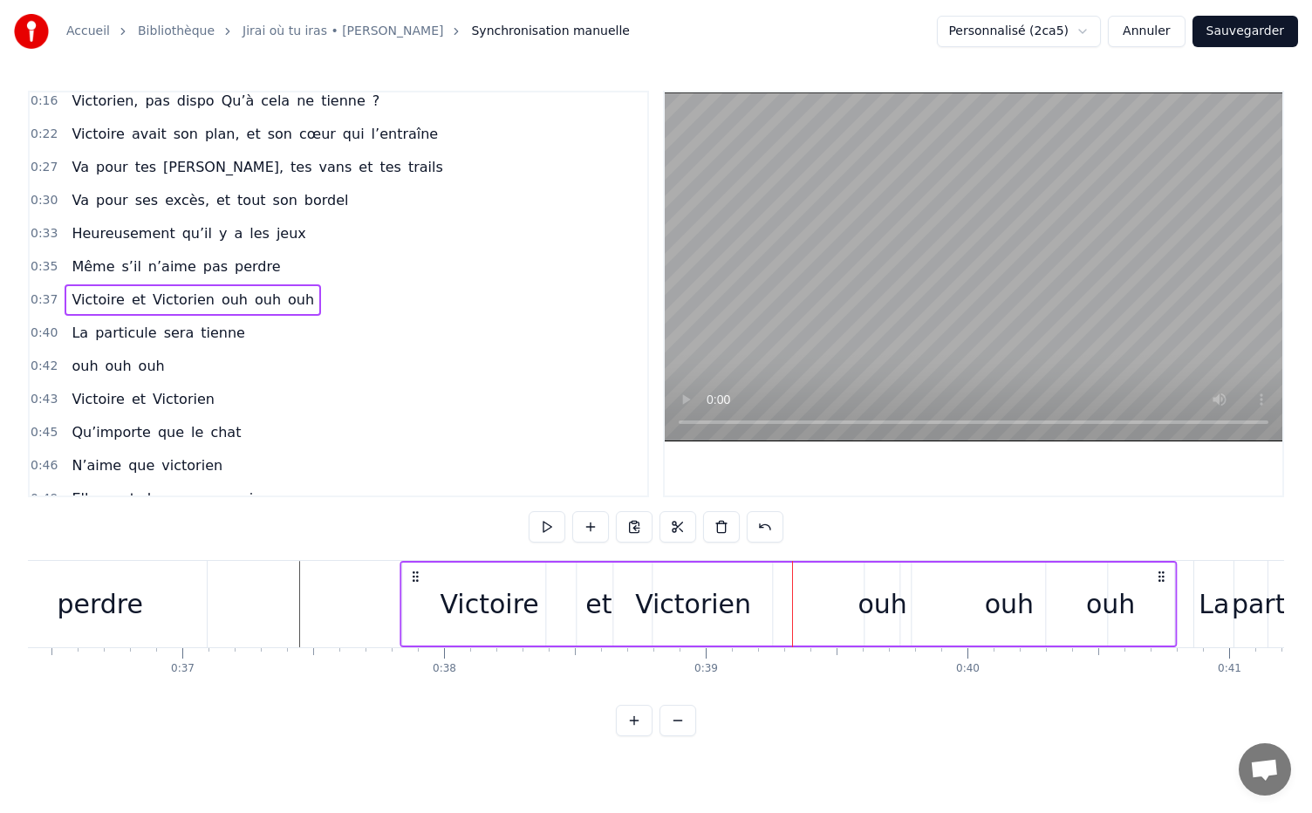
drag, startPoint x: 436, startPoint y: 575, endPoint x: 413, endPoint y: 571, distance: 22.9
click at [413, 571] on icon at bounding box center [416, 576] width 14 height 14
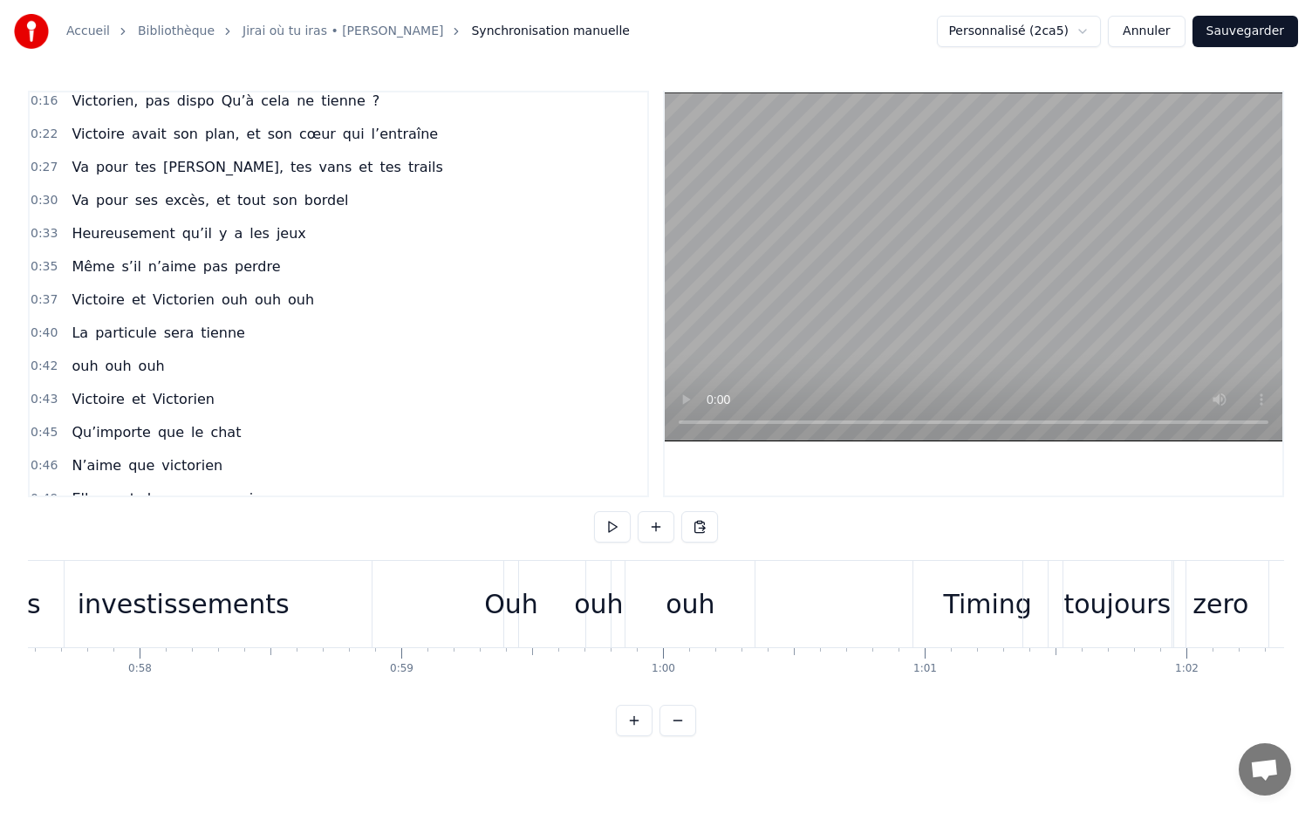
scroll to position [0, 14985]
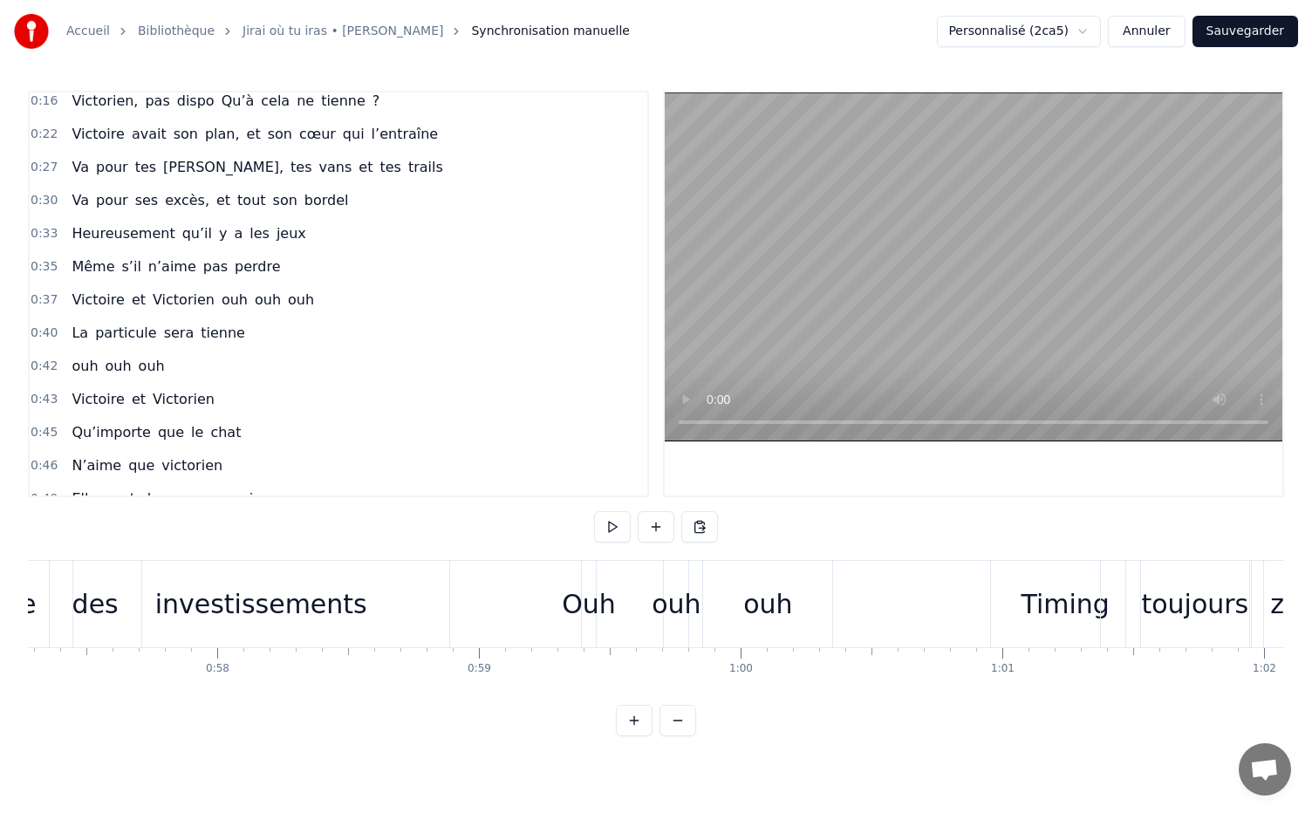
click at [448, 618] on div "investissements" at bounding box center [261, 604] width 378 height 86
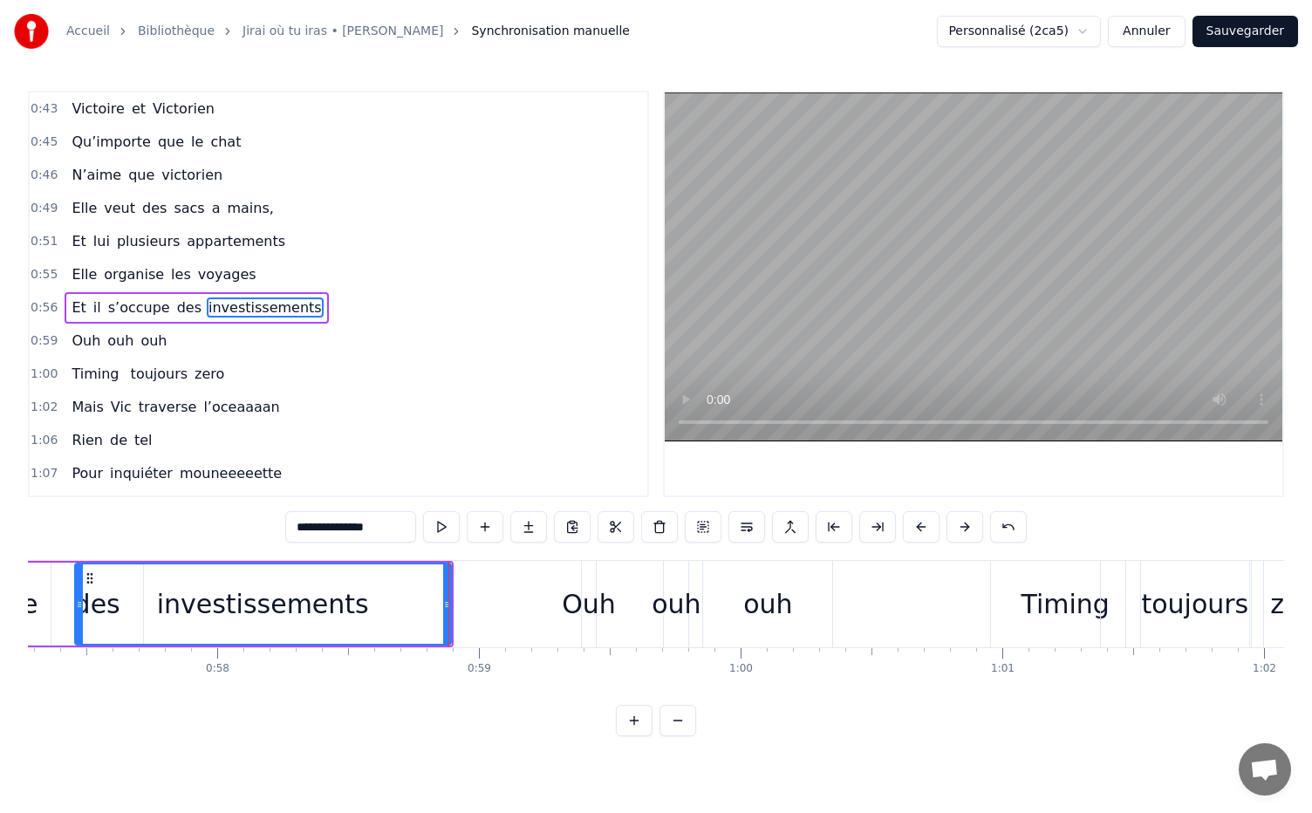
scroll to position [433, 0]
click at [1006, 598] on div "Timing" at bounding box center [1065, 604] width 149 height 86
type input "******"
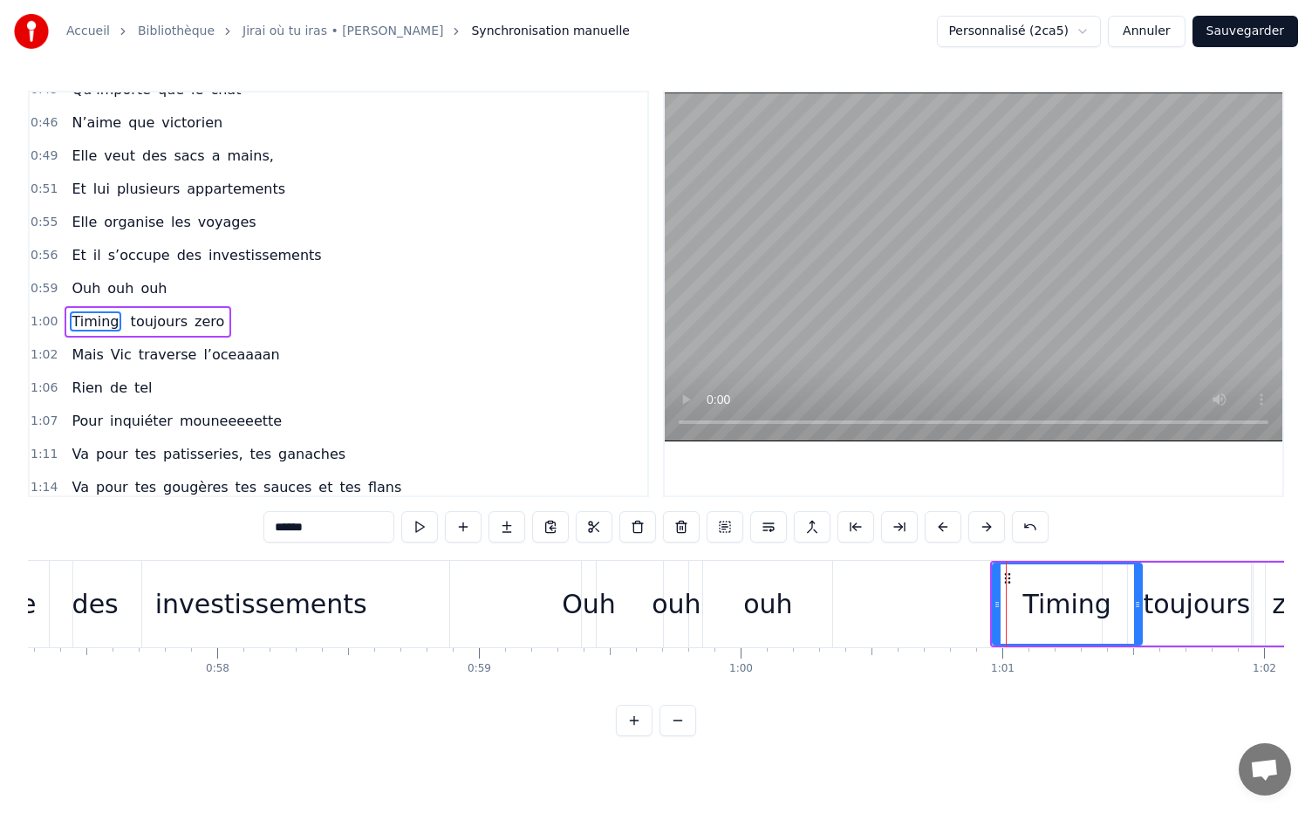
scroll to position [499, 0]
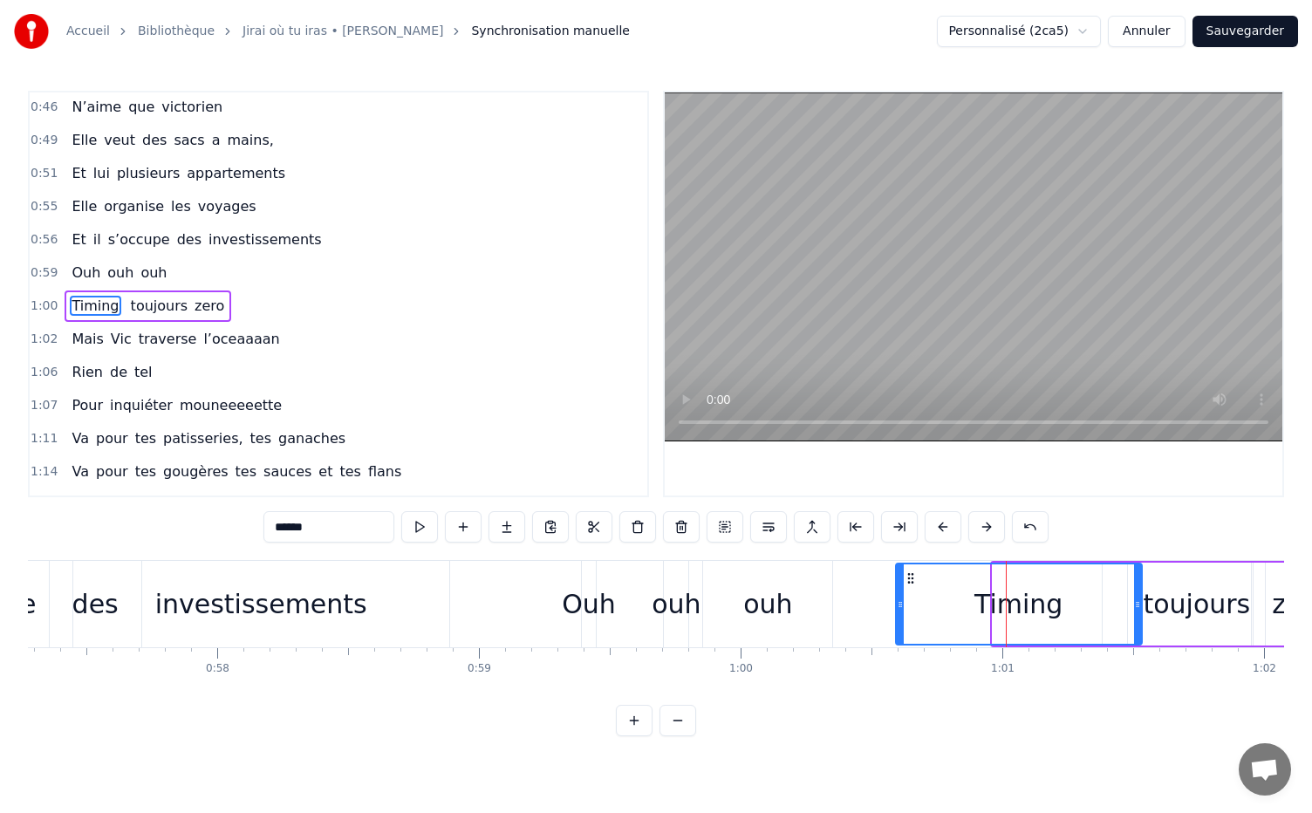
drag, startPoint x: 993, startPoint y: 603, endPoint x: 897, endPoint y: 602, distance: 96.8
click at [897, 602] on icon at bounding box center [900, 604] width 7 height 14
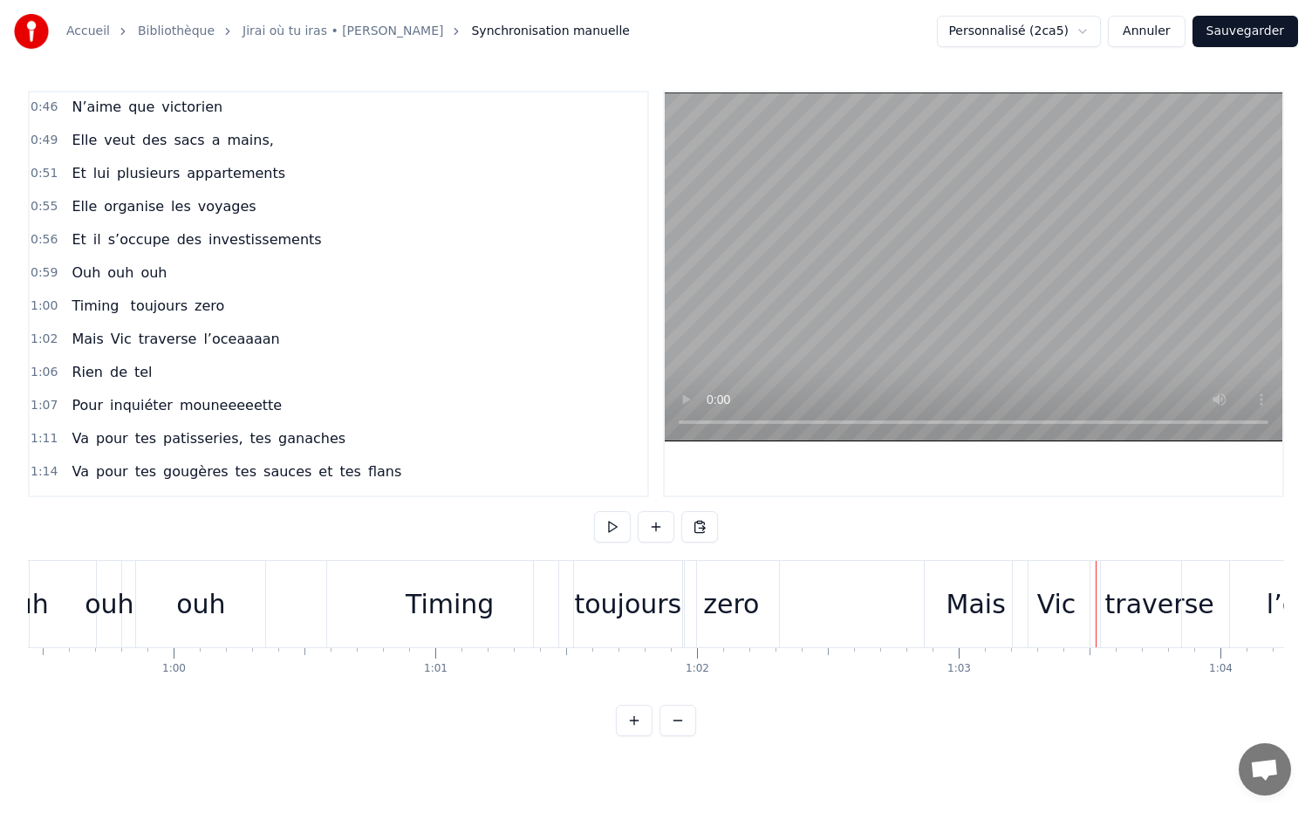
scroll to position [0, 15526]
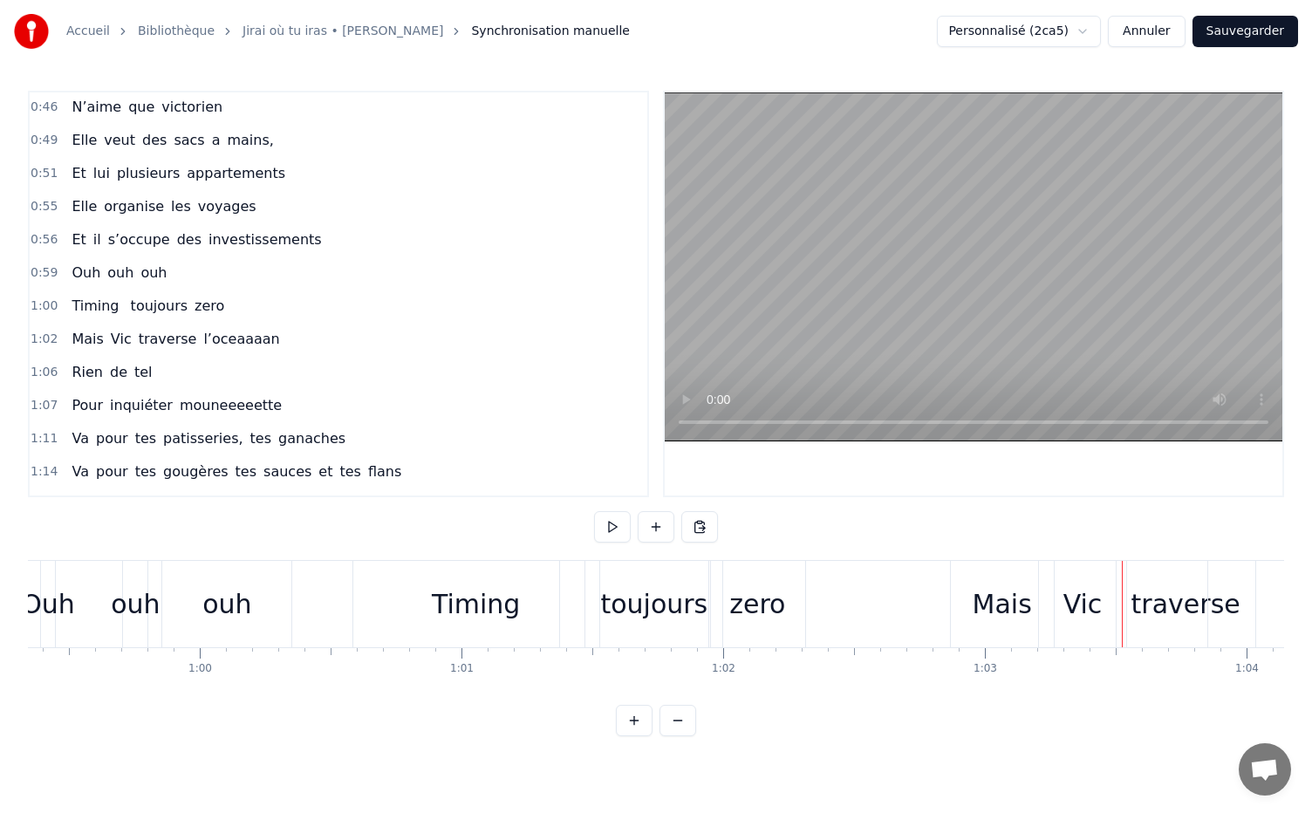
click at [628, 616] on div "toujours" at bounding box center [653, 603] width 107 height 39
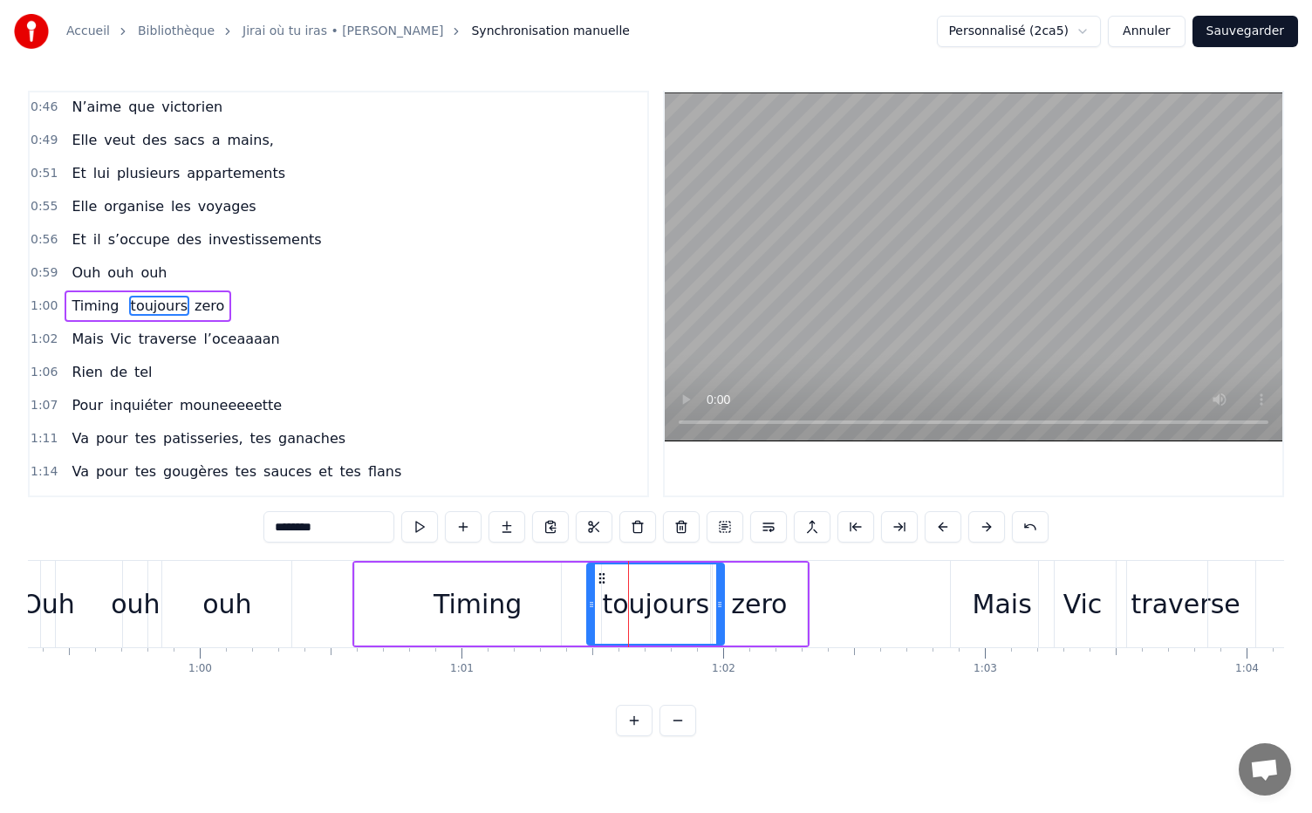
drag, startPoint x: 656, startPoint y: 603, endPoint x: 627, endPoint y: 604, distance: 28.8
click at [627, 604] on div "toujours" at bounding box center [655, 603] width 107 height 39
drag, startPoint x: 600, startPoint y: 577, endPoint x: 556, endPoint y: 579, distance: 43.6
click at [556, 579] on icon at bounding box center [558, 578] width 14 height 14
click at [763, 610] on div "zero" at bounding box center [759, 603] width 56 height 39
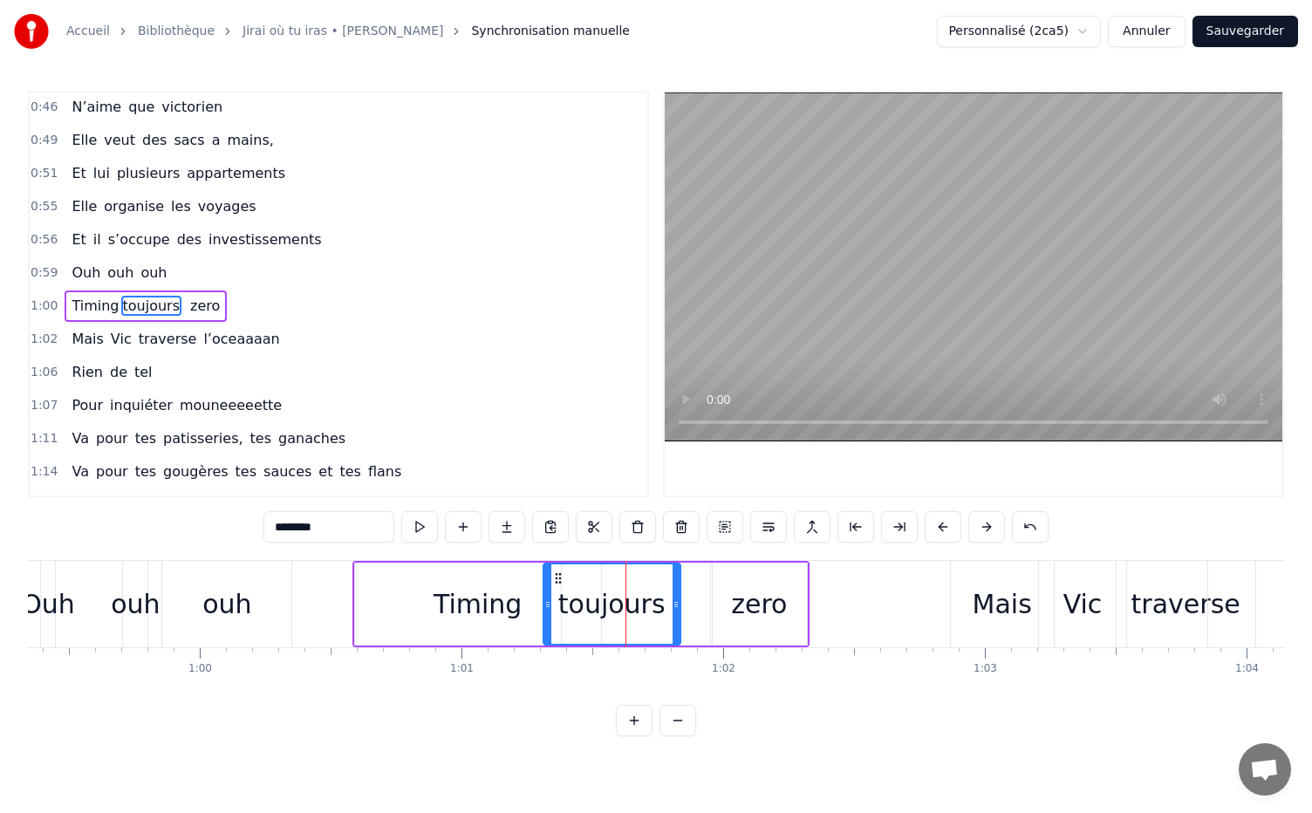
type input "****"
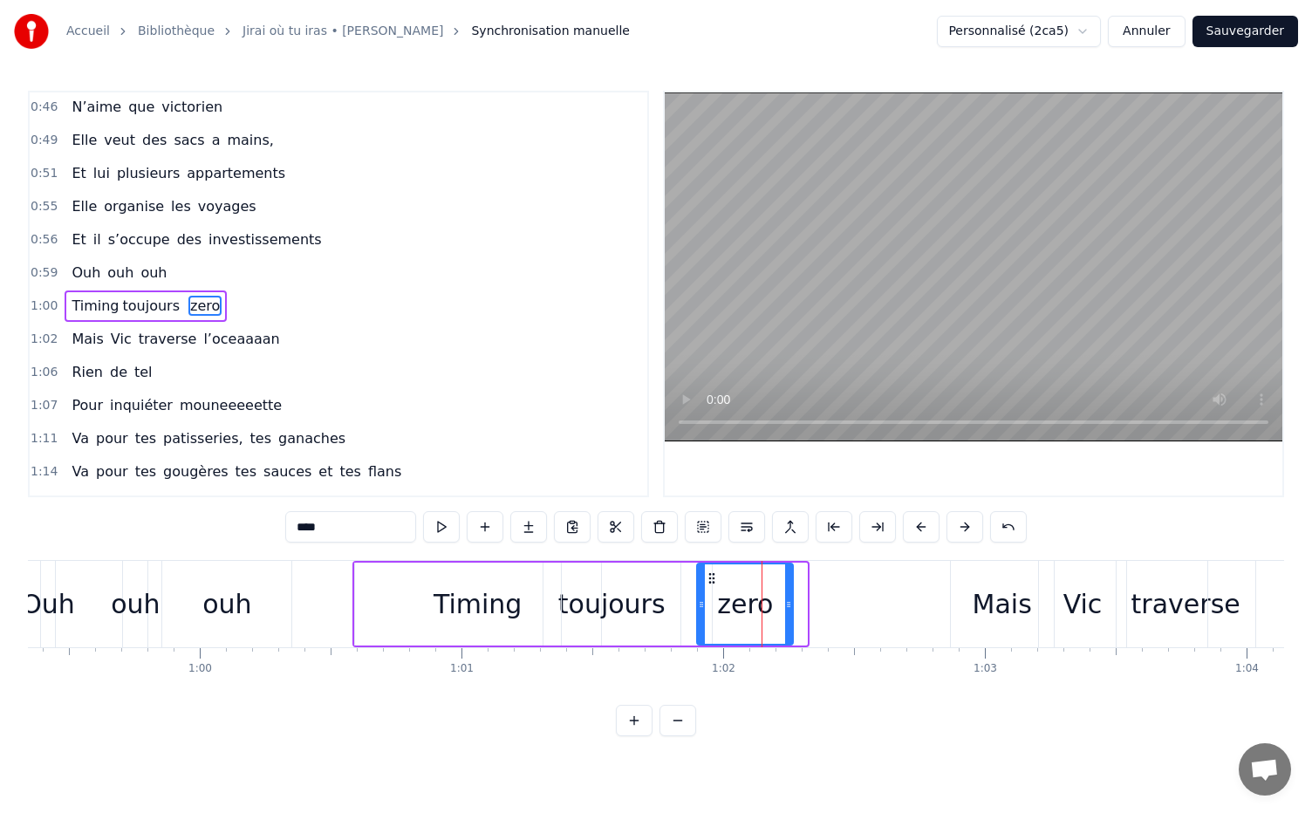
drag, startPoint x: 727, startPoint y: 577, endPoint x: 713, endPoint y: 576, distance: 14.0
click at [713, 577] on circle at bounding box center [713, 577] width 1 height 1
click at [610, 609] on div at bounding box center [637, 603] width 150 height 83
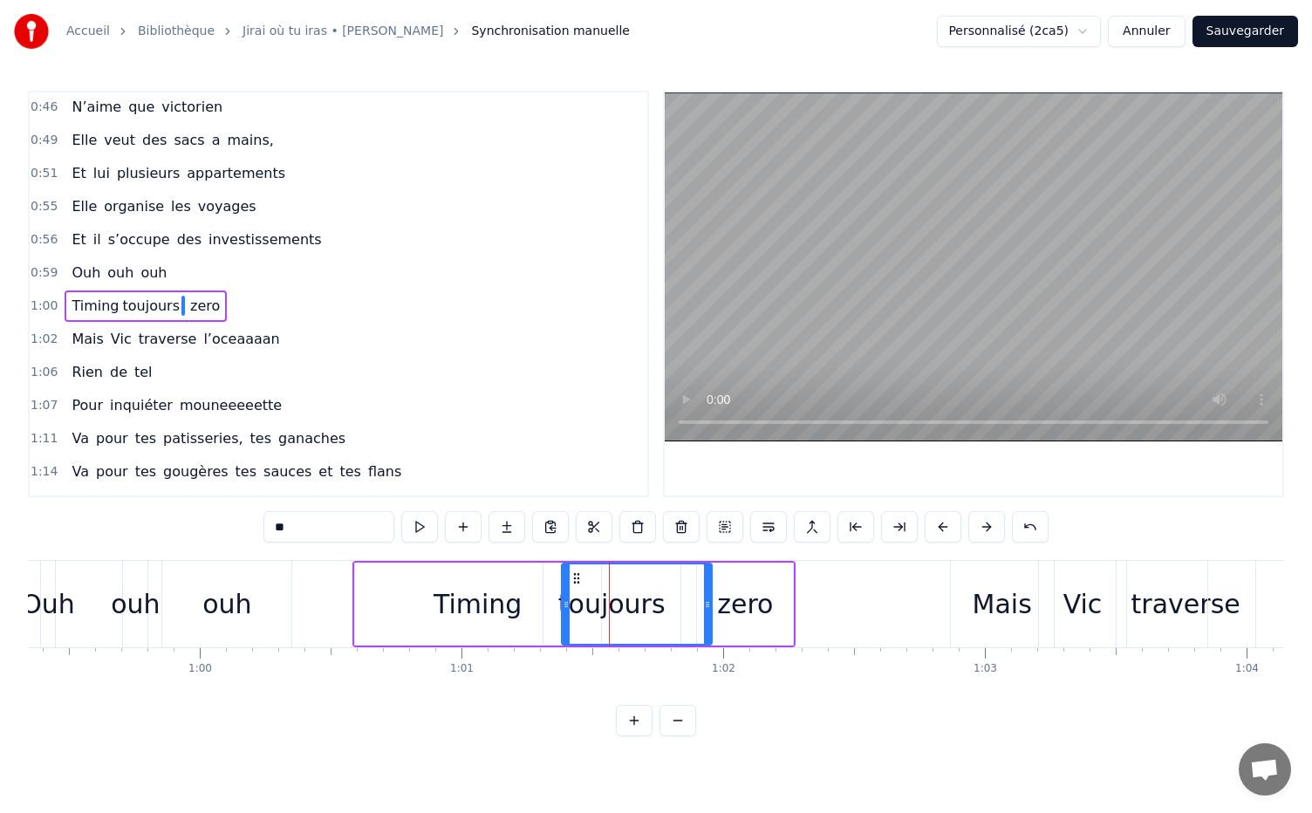
click at [528, 600] on div "Timing" at bounding box center [478, 603] width 246 height 83
type input "******"
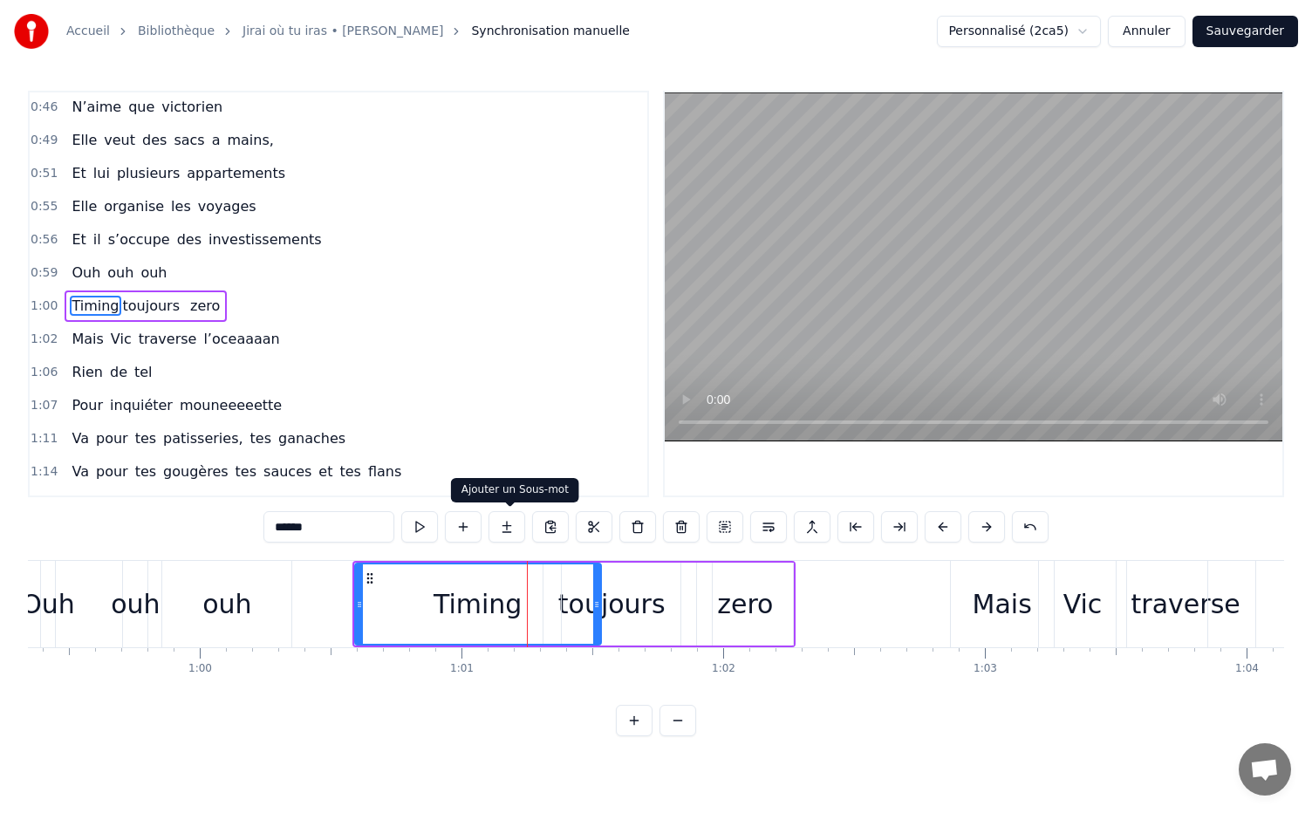
click at [508, 522] on button at bounding box center [506, 526] width 37 height 31
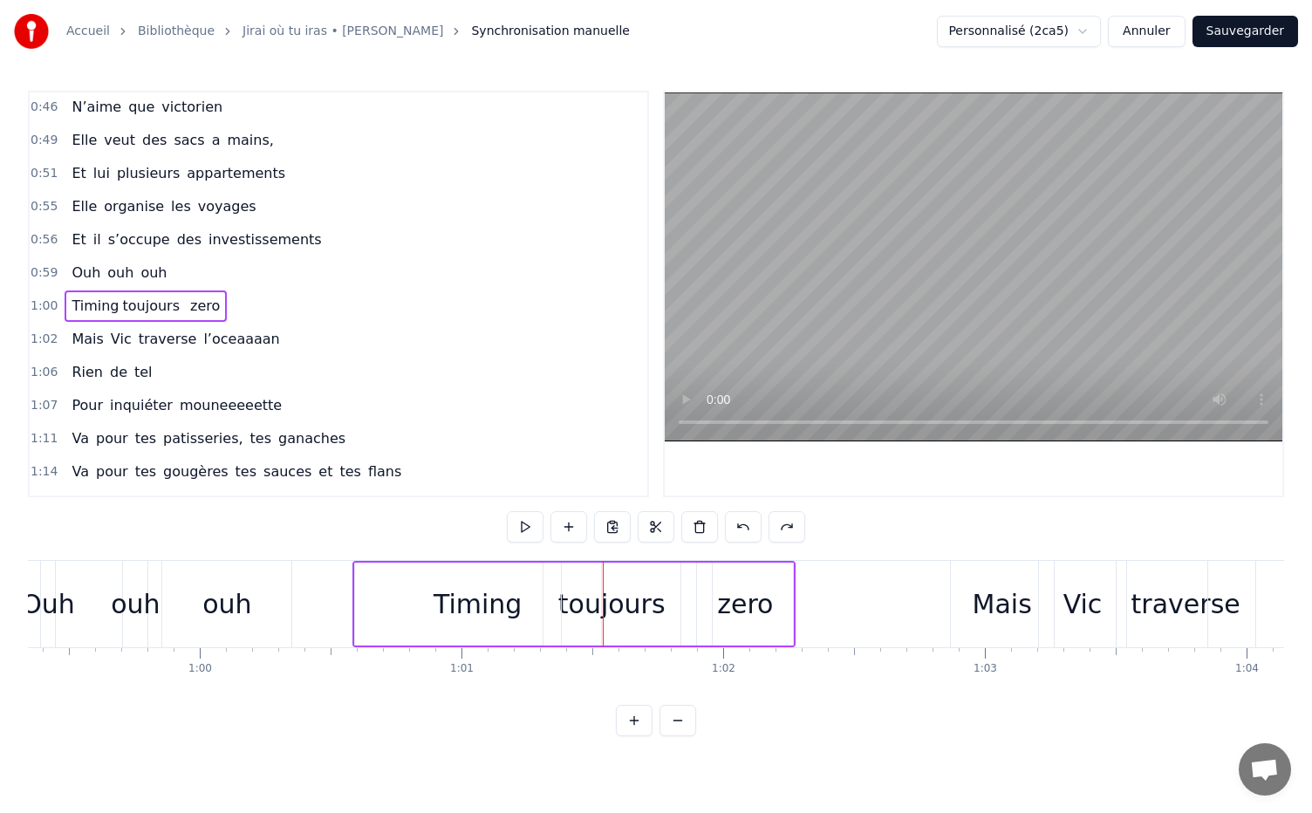
click at [106, 296] on span "Timing" at bounding box center [95, 306] width 51 height 20
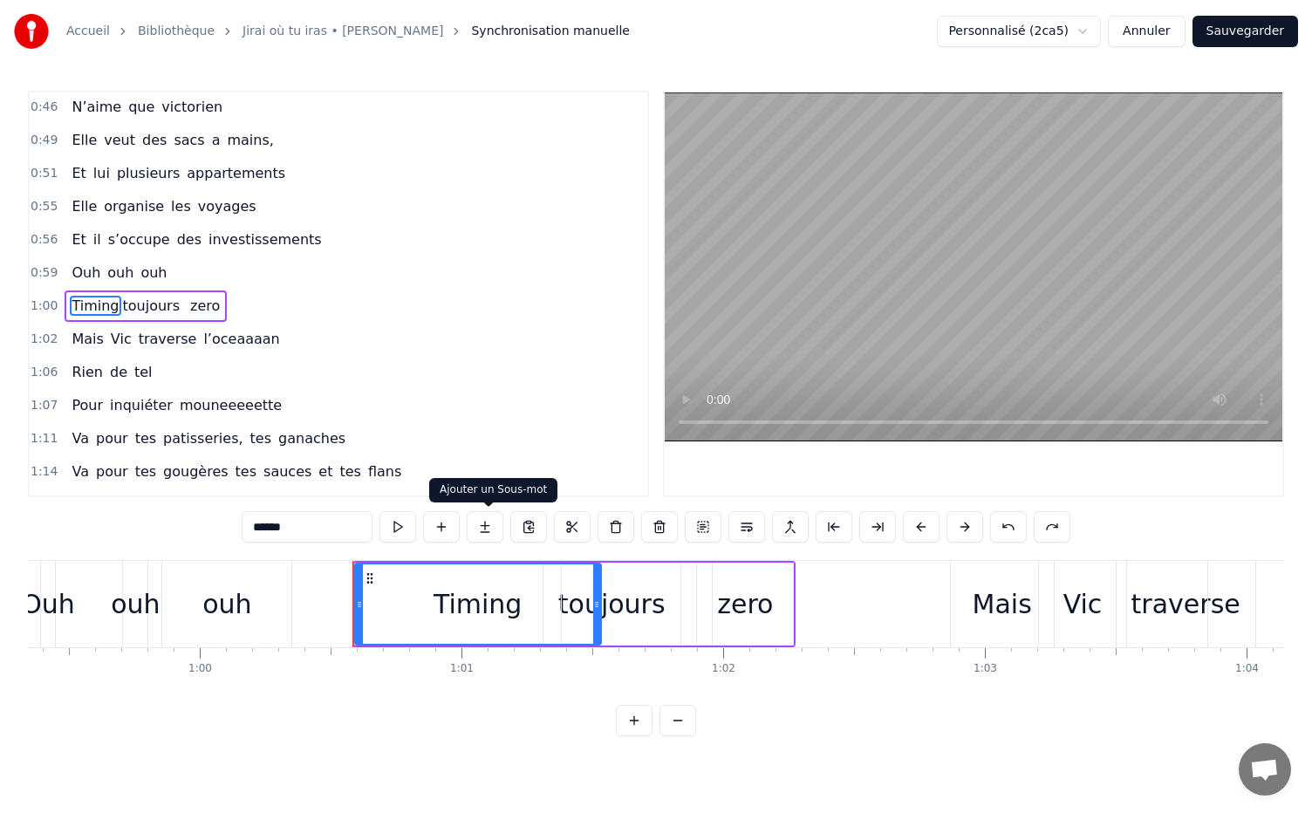
click at [487, 522] on button at bounding box center [485, 526] width 37 height 31
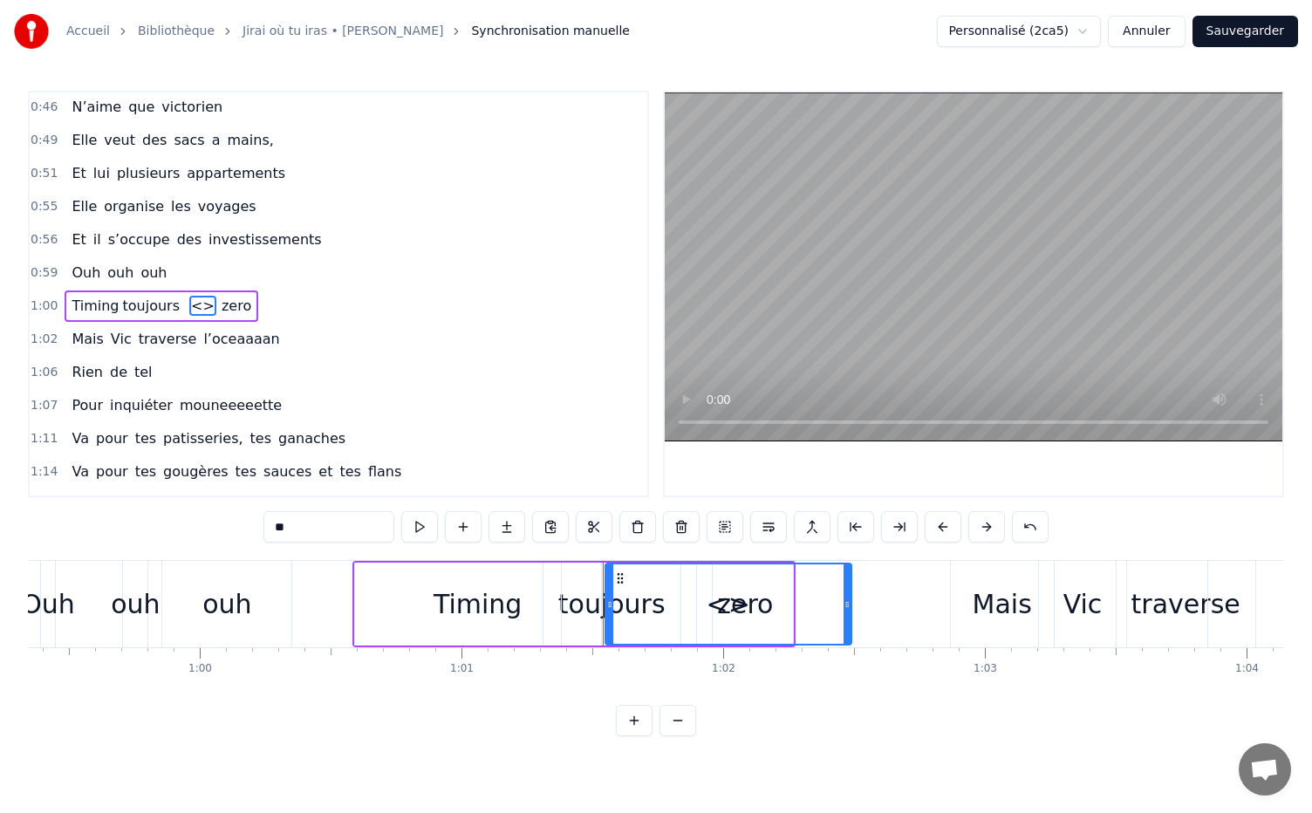
click at [145, 296] on span "toujours" at bounding box center [151, 306] width 61 height 20
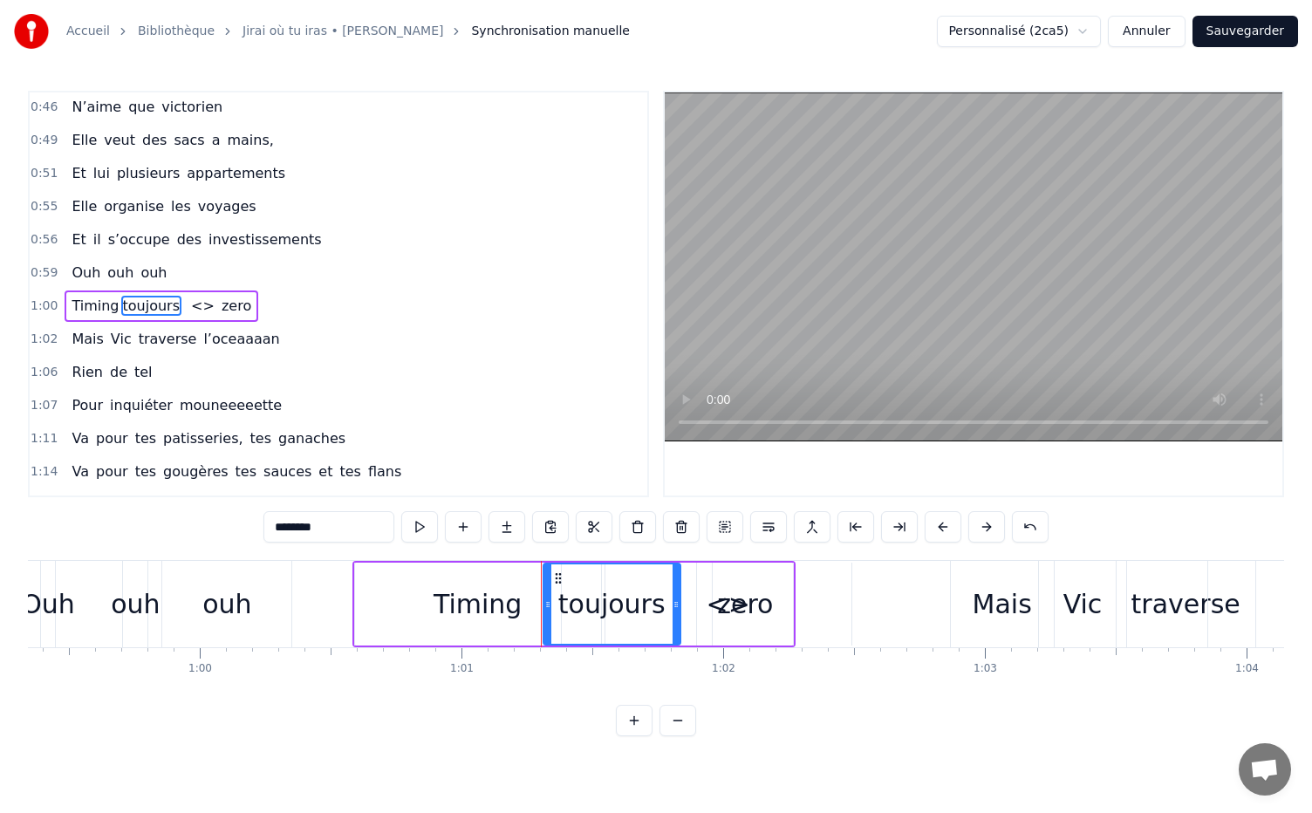
click at [121, 296] on span "toujours" at bounding box center [151, 306] width 61 height 20
click at [106, 296] on span "Timing" at bounding box center [95, 306] width 51 height 20
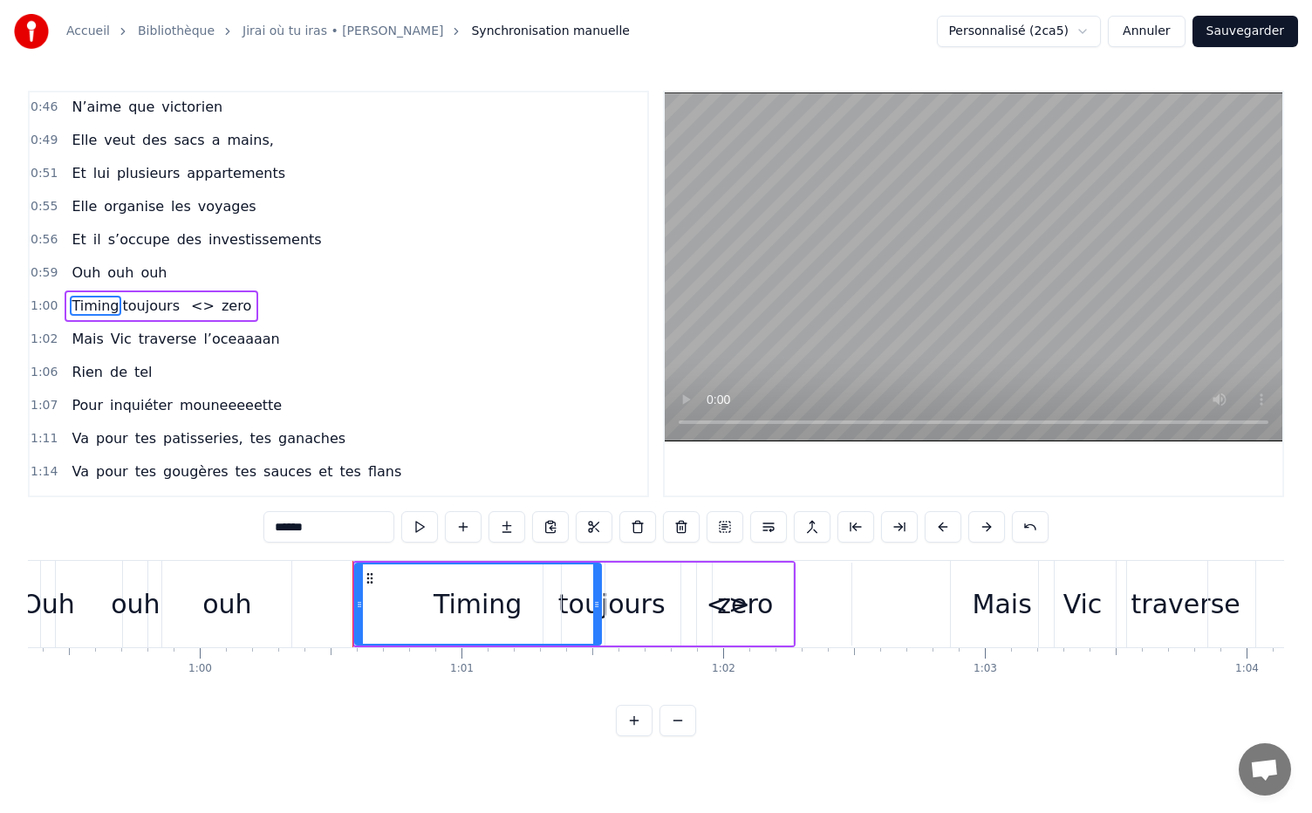
click at [108, 296] on span "Timing" at bounding box center [95, 306] width 51 height 20
click at [509, 619] on div "Timing" at bounding box center [477, 603] width 88 height 39
click at [516, 600] on div "Timing" at bounding box center [477, 603] width 88 height 39
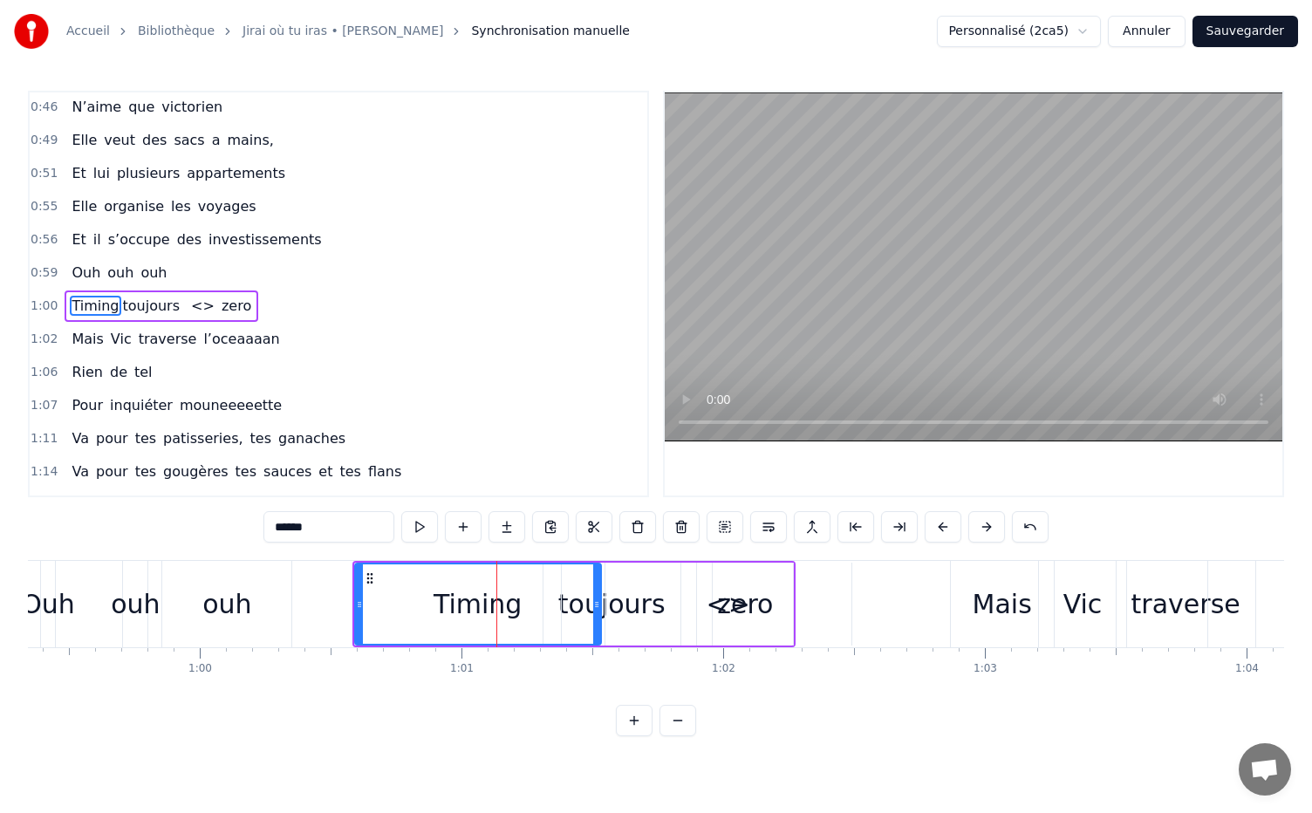
click at [189, 296] on span "<>" at bounding box center [202, 306] width 27 height 20
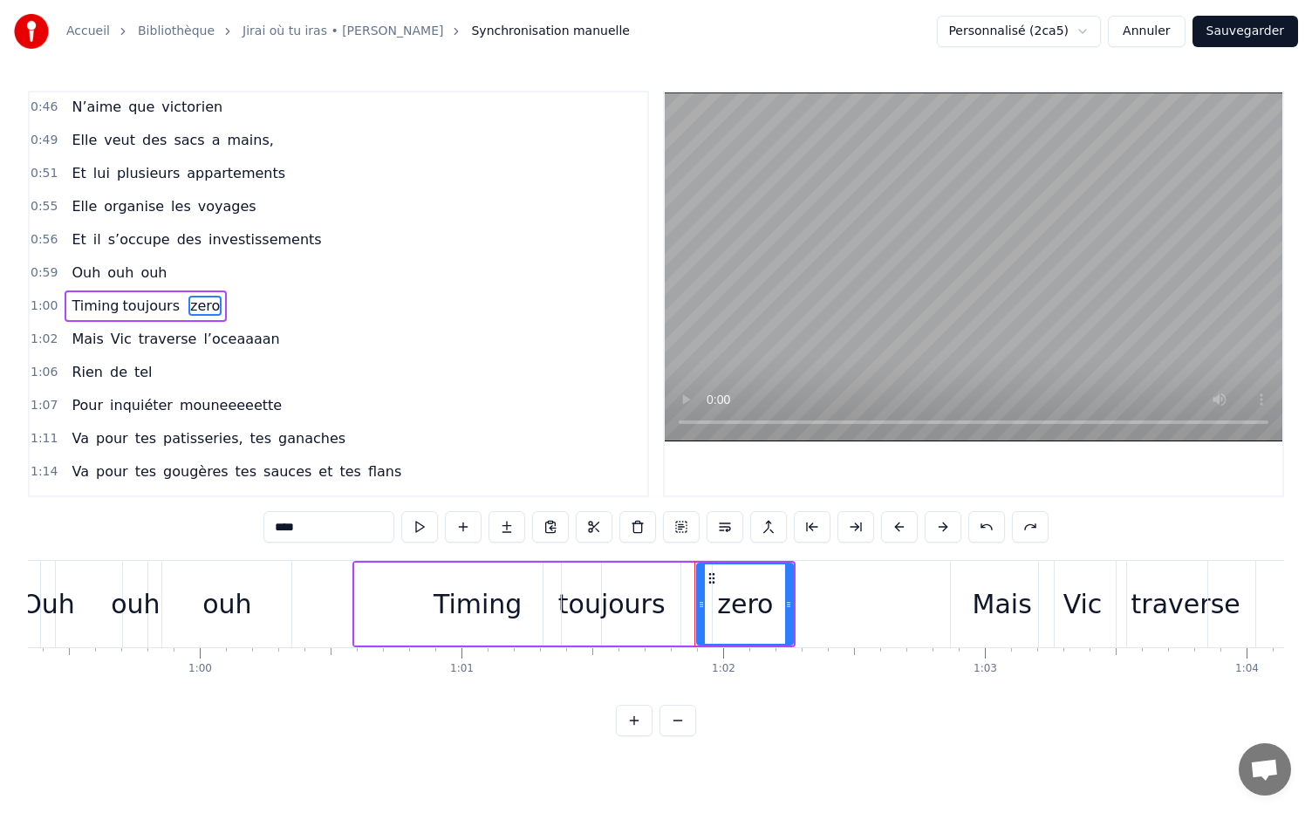
click at [277, 593] on div "ouh" at bounding box center [226, 604] width 129 height 86
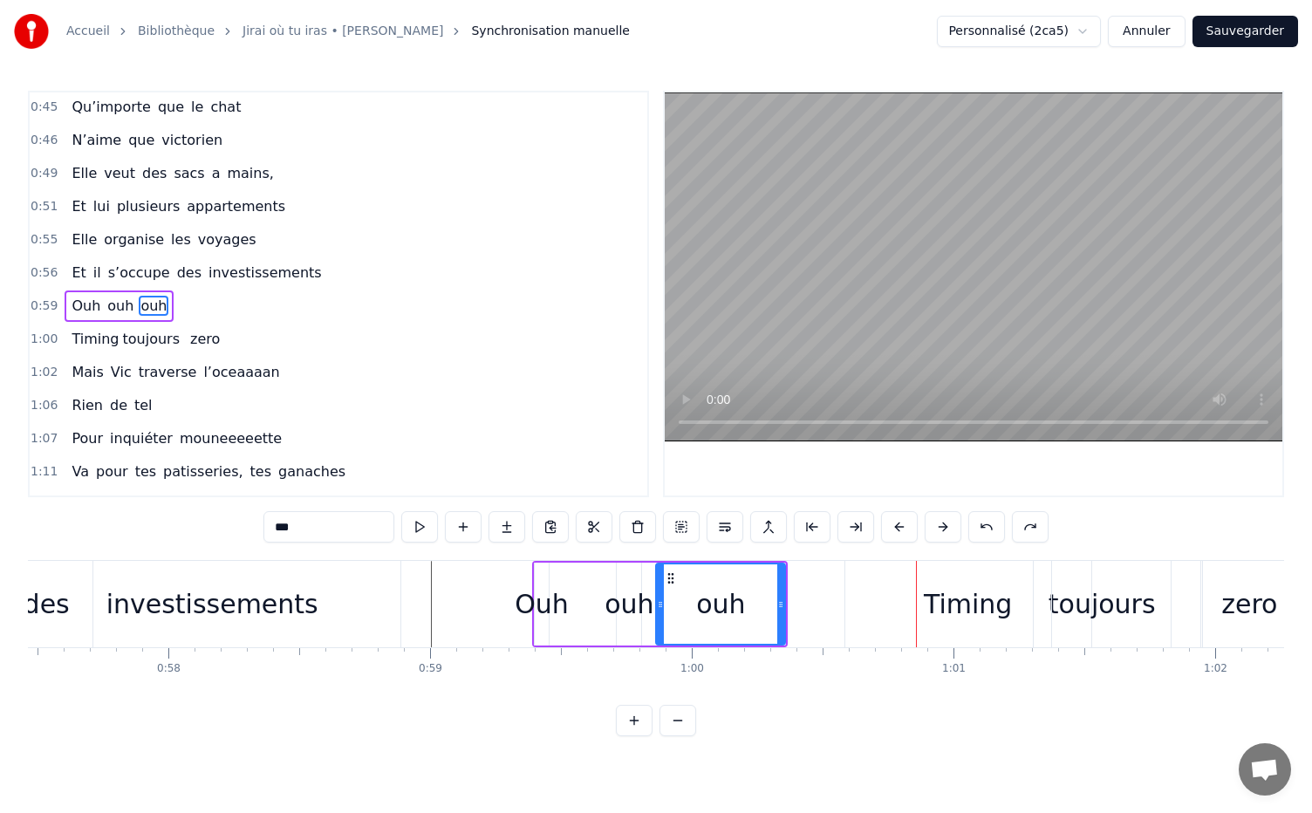
scroll to position [0, 14956]
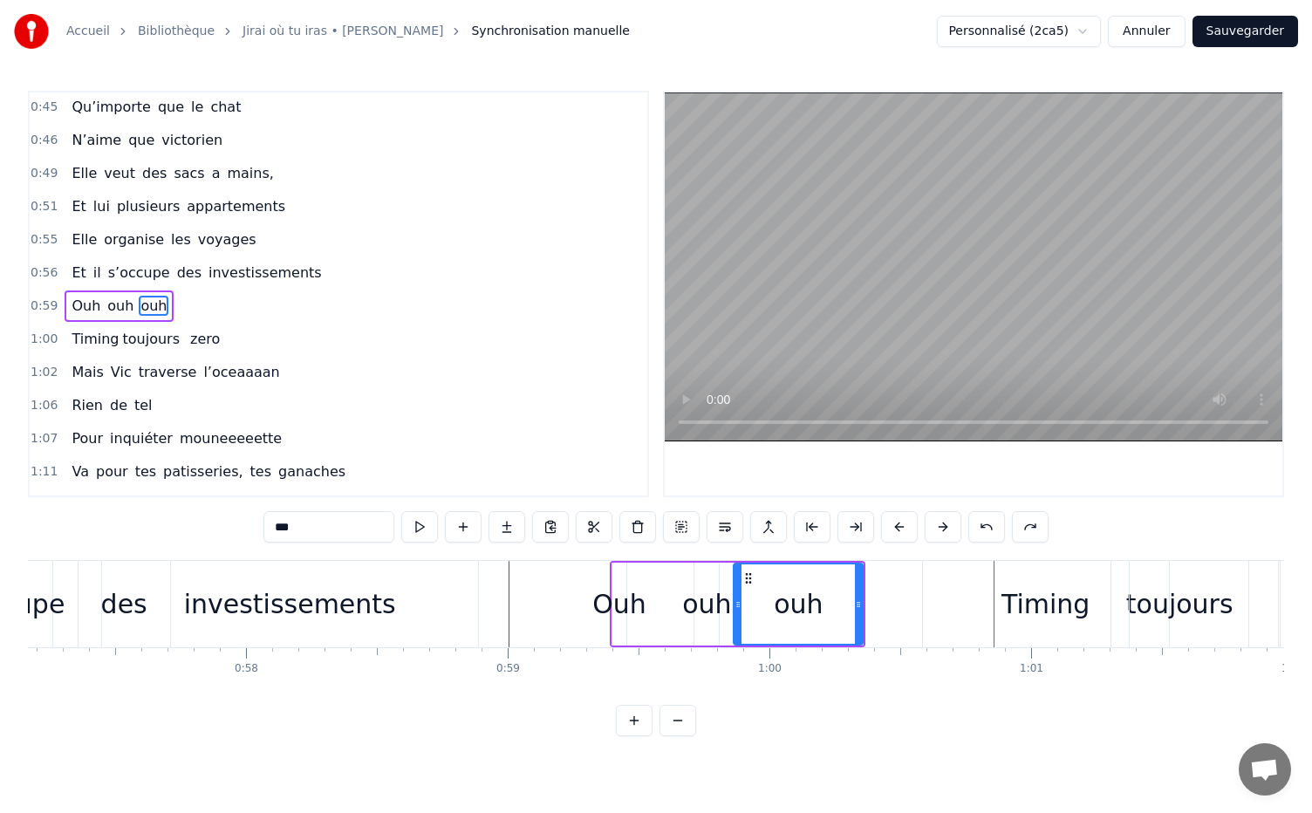
click at [1037, 609] on div "Timing" at bounding box center [1045, 603] width 88 height 39
type input "******"
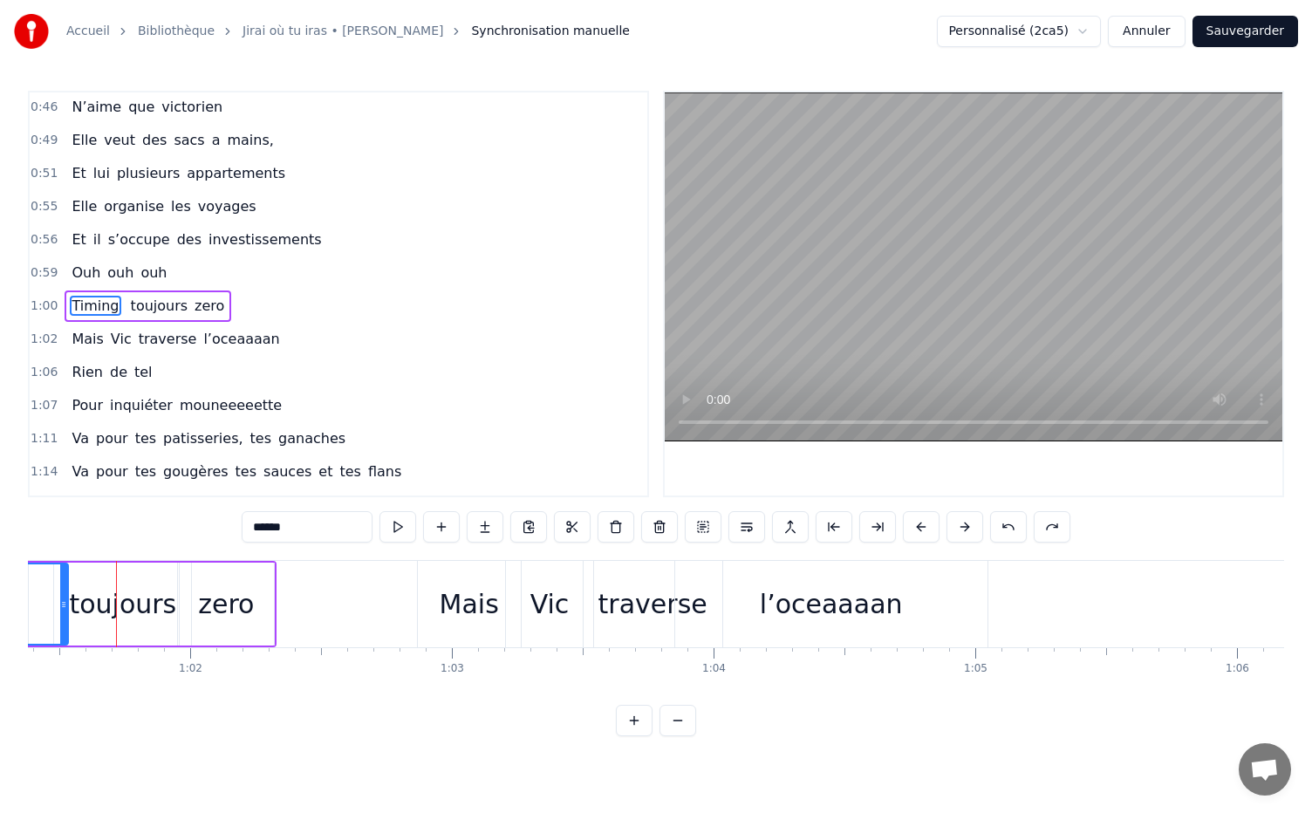
scroll to position [0, 15049]
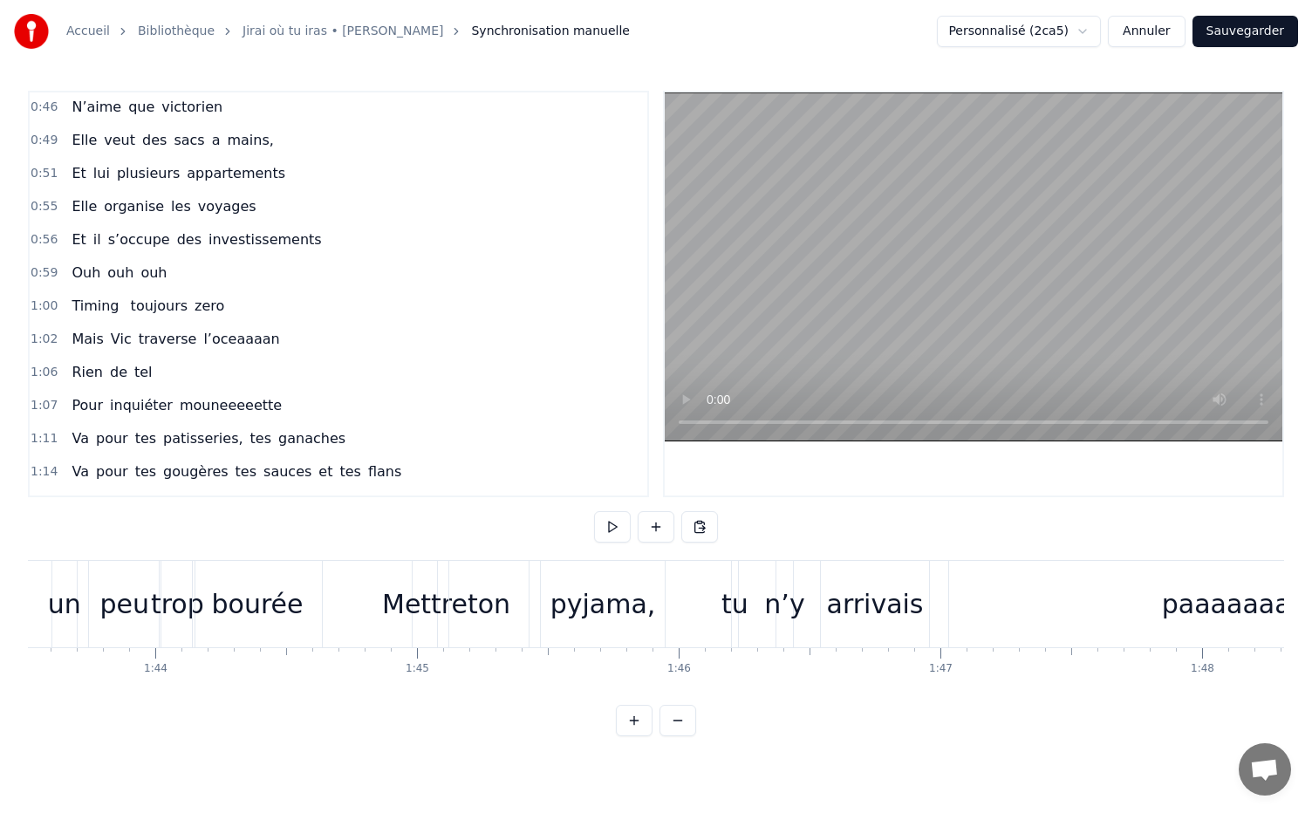
scroll to position [0, 27108]
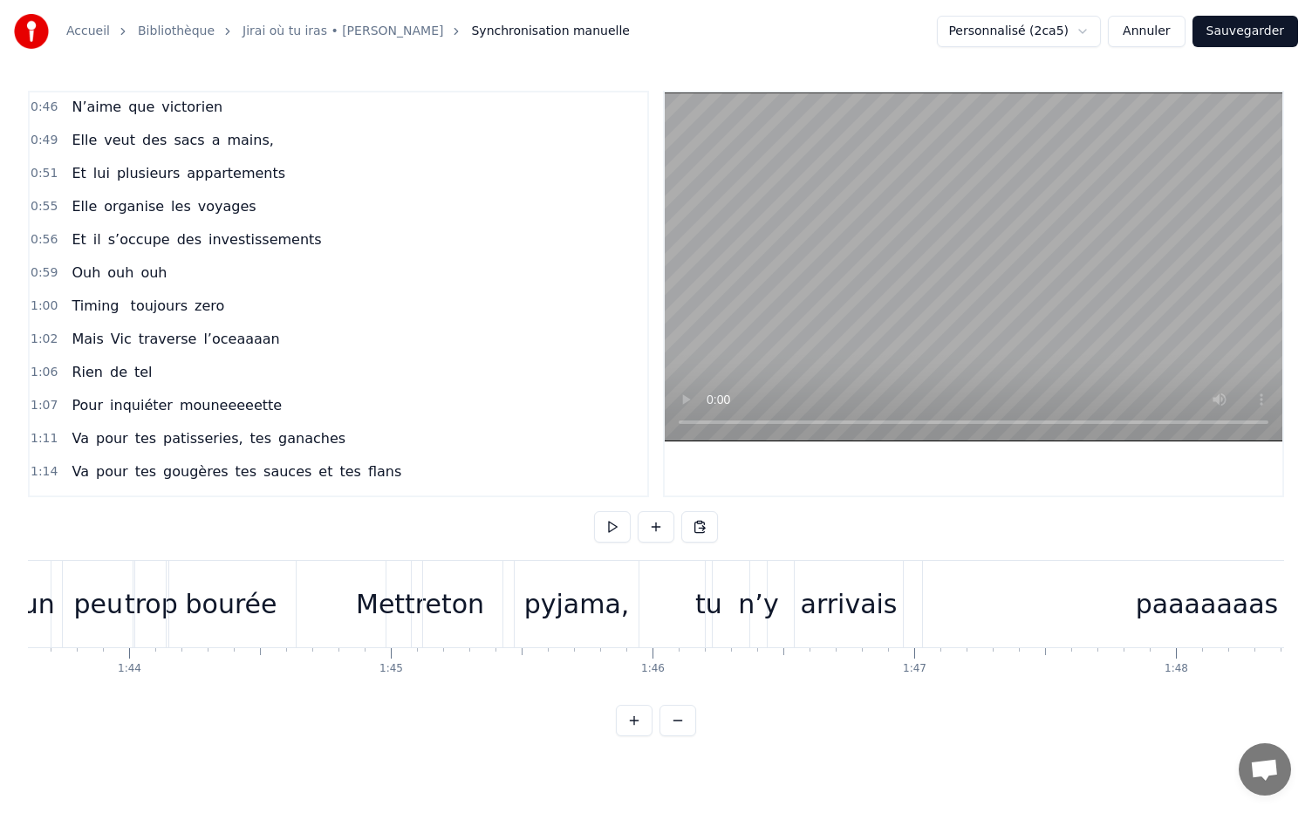
click at [251, 604] on div "bourée" at bounding box center [232, 603] width 92 height 39
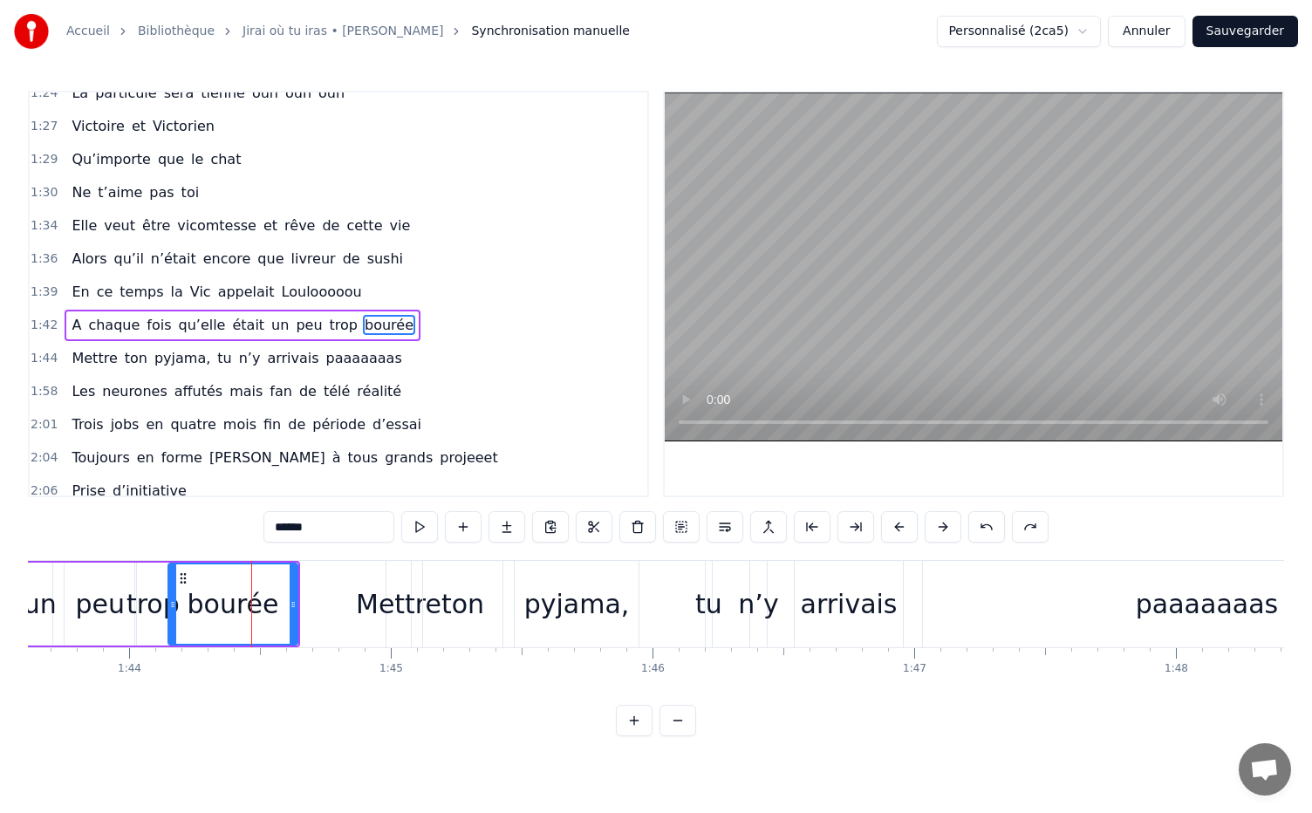
scroll to position [1019, 0]
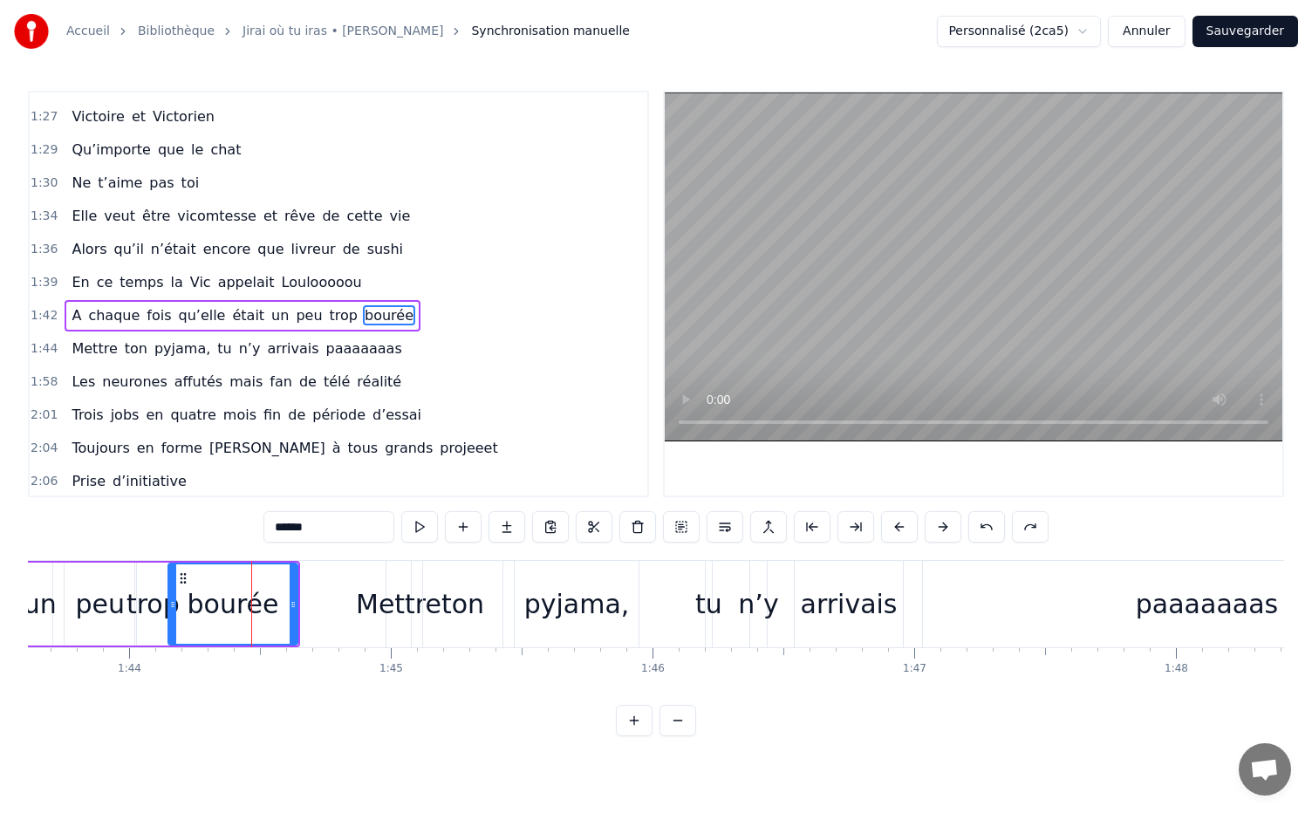
drag, startPoint x: 355, startPoint y: 529, endPoint x: 270, endPoint y: 536, distance: 84.9
click at [270, 536] on input "******" at bounding box center [328, 526] width 131 height 31
click at [978, 615] on div "paaaaaaas" at bounding box center [1207, 604] width 568 height 86
type input "*********"
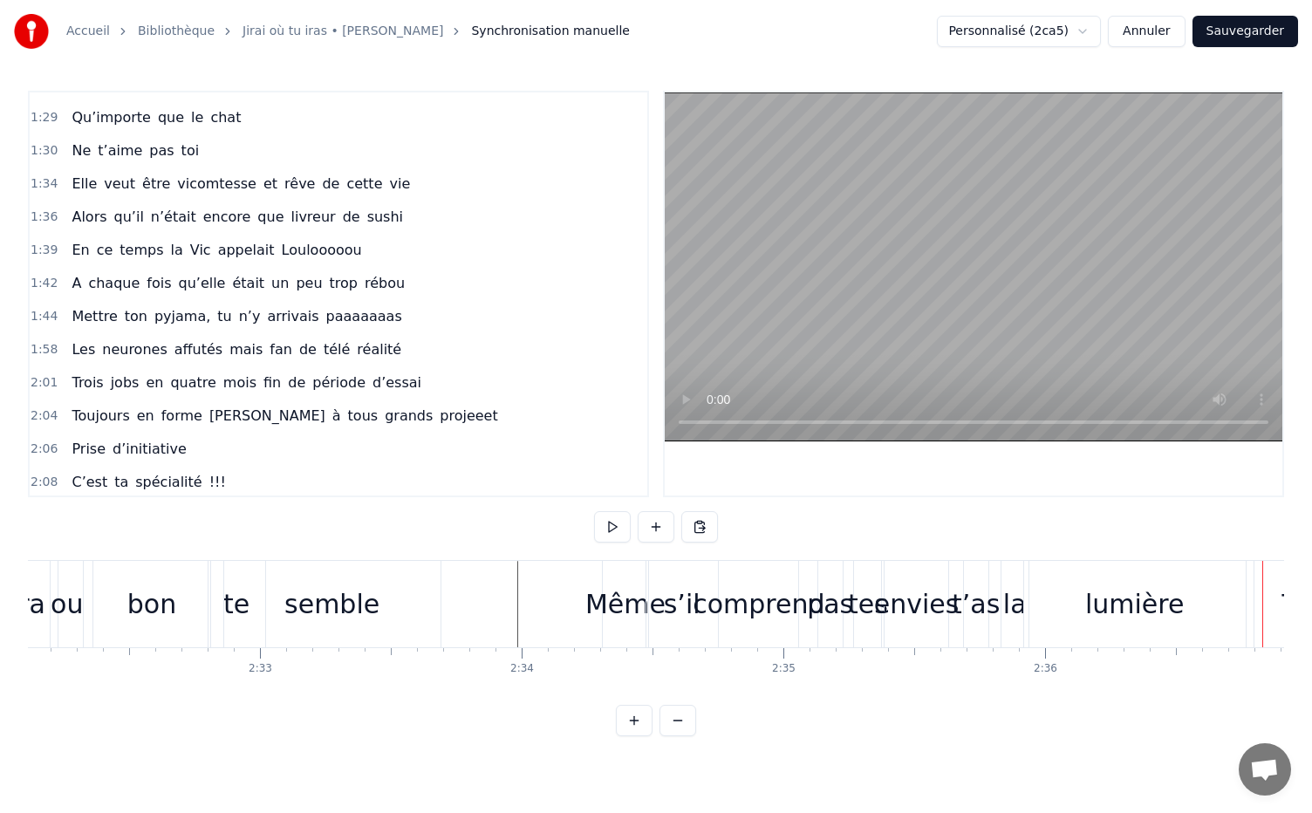
scroll to position [0, 39564]
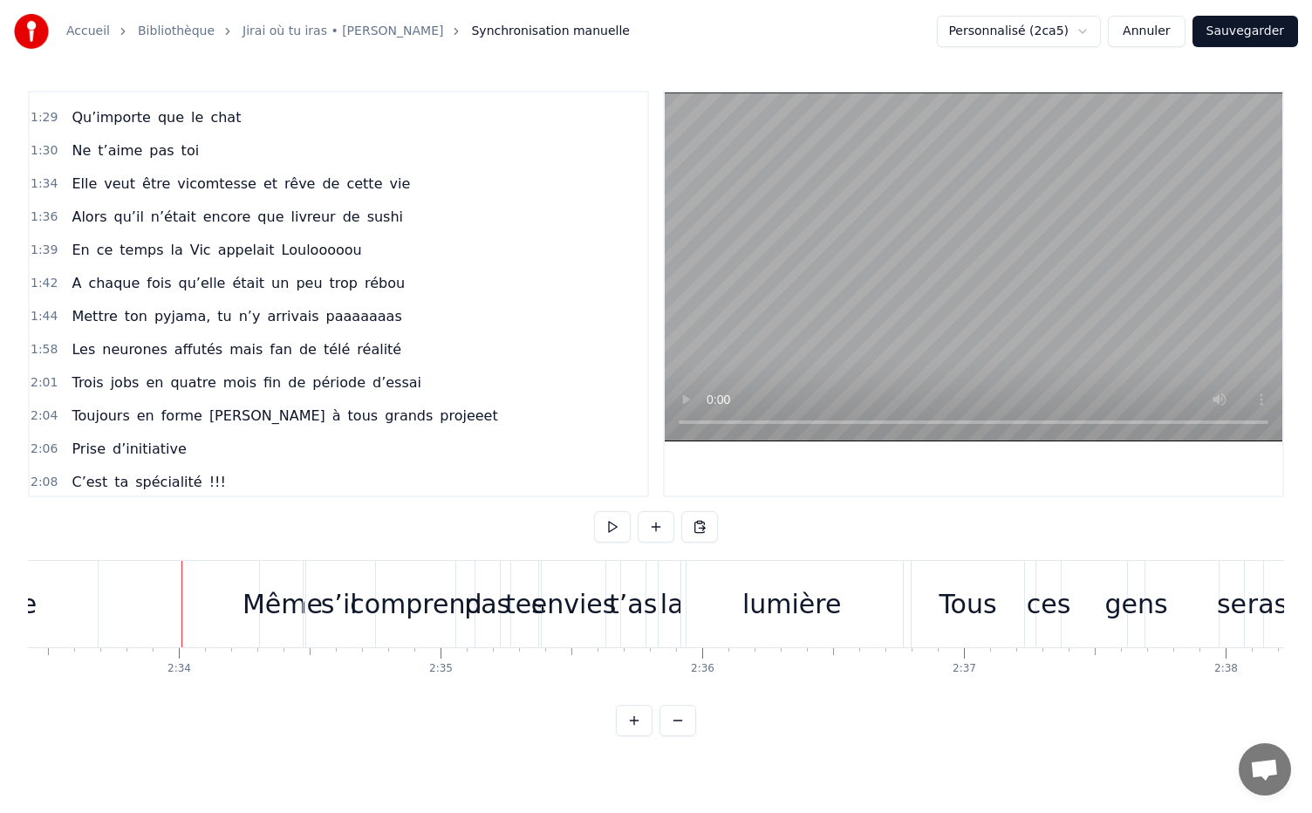
scroll to position [0, 40243]
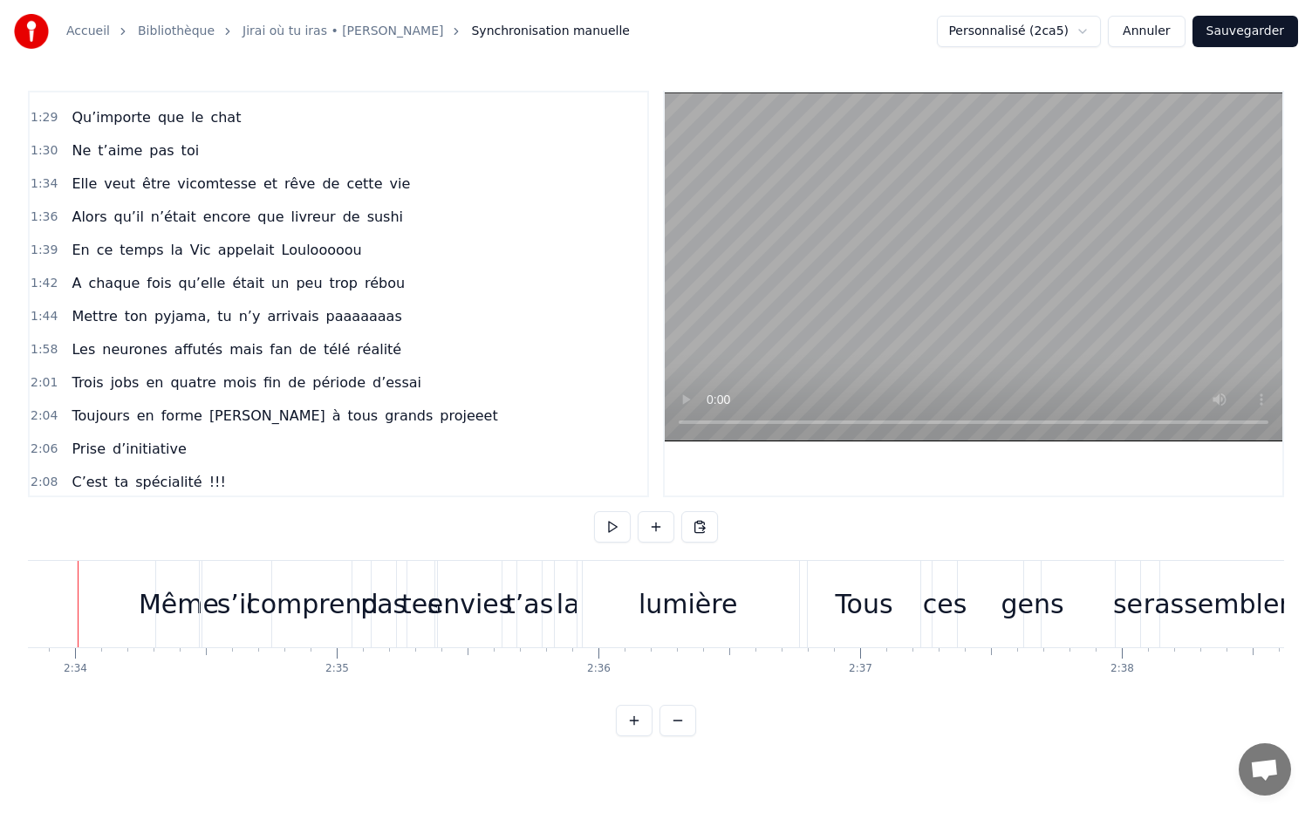
click at [822, 591] on div "Tous" at bounding box center [864, 604] width 112 height 86
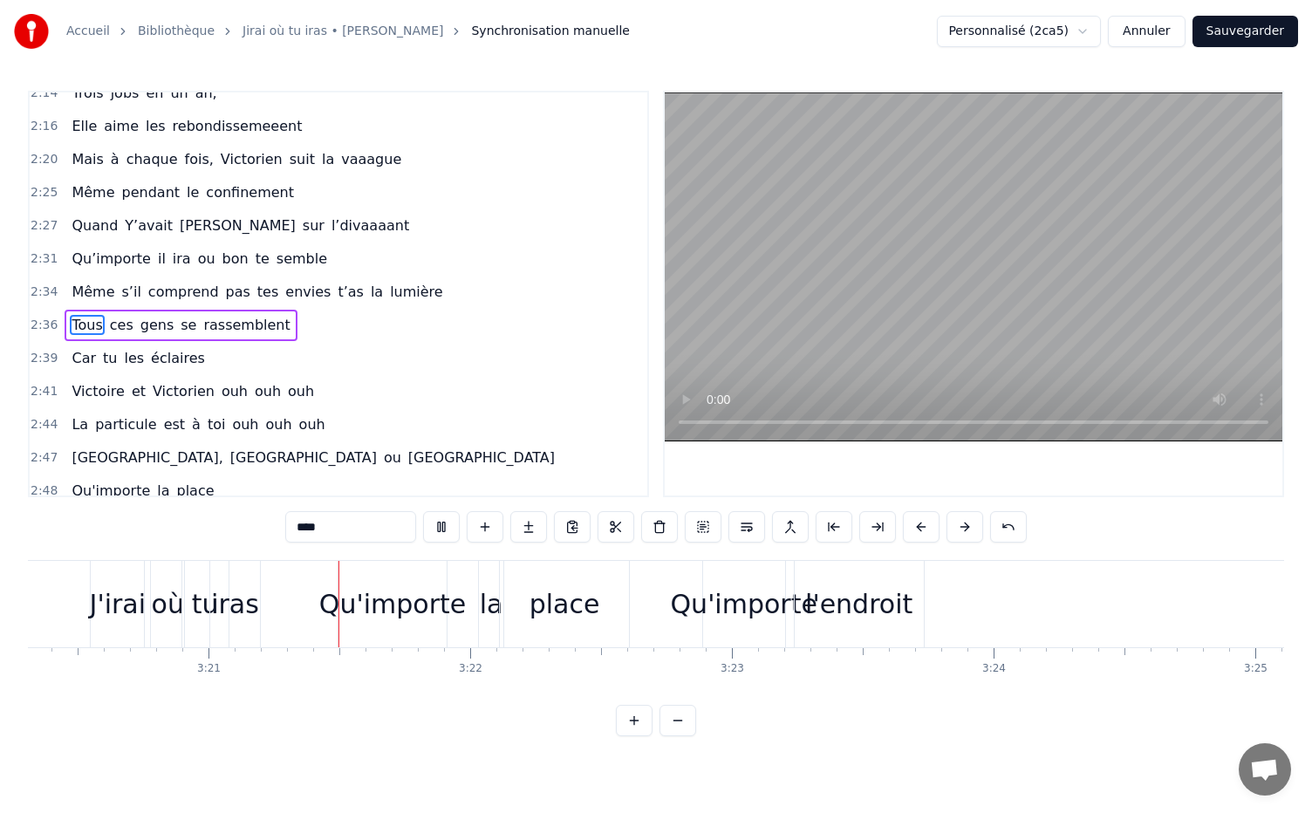
scroll to position [0, 52469]
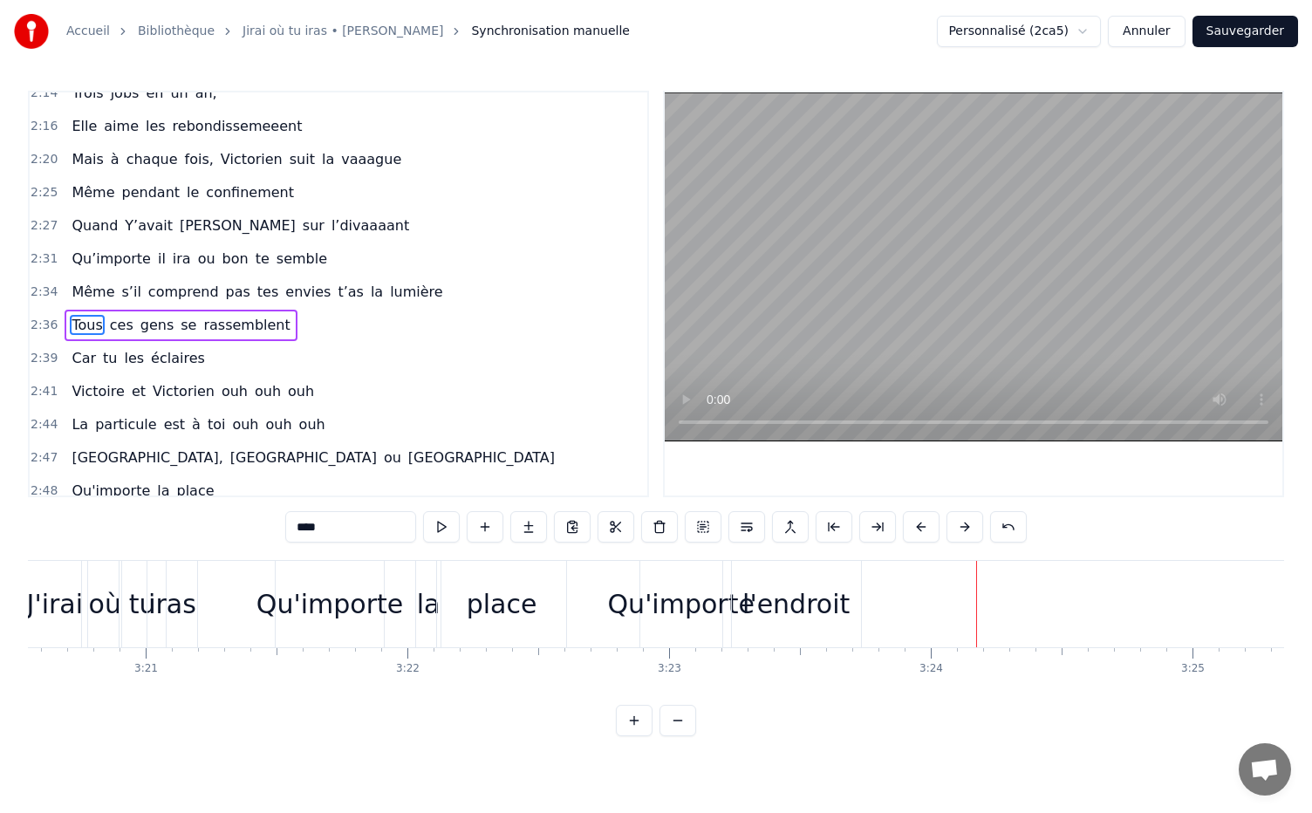
click at [1260, 33] on button "Sauvegarder" at bounding box center [1245, 31] width 106 height 31
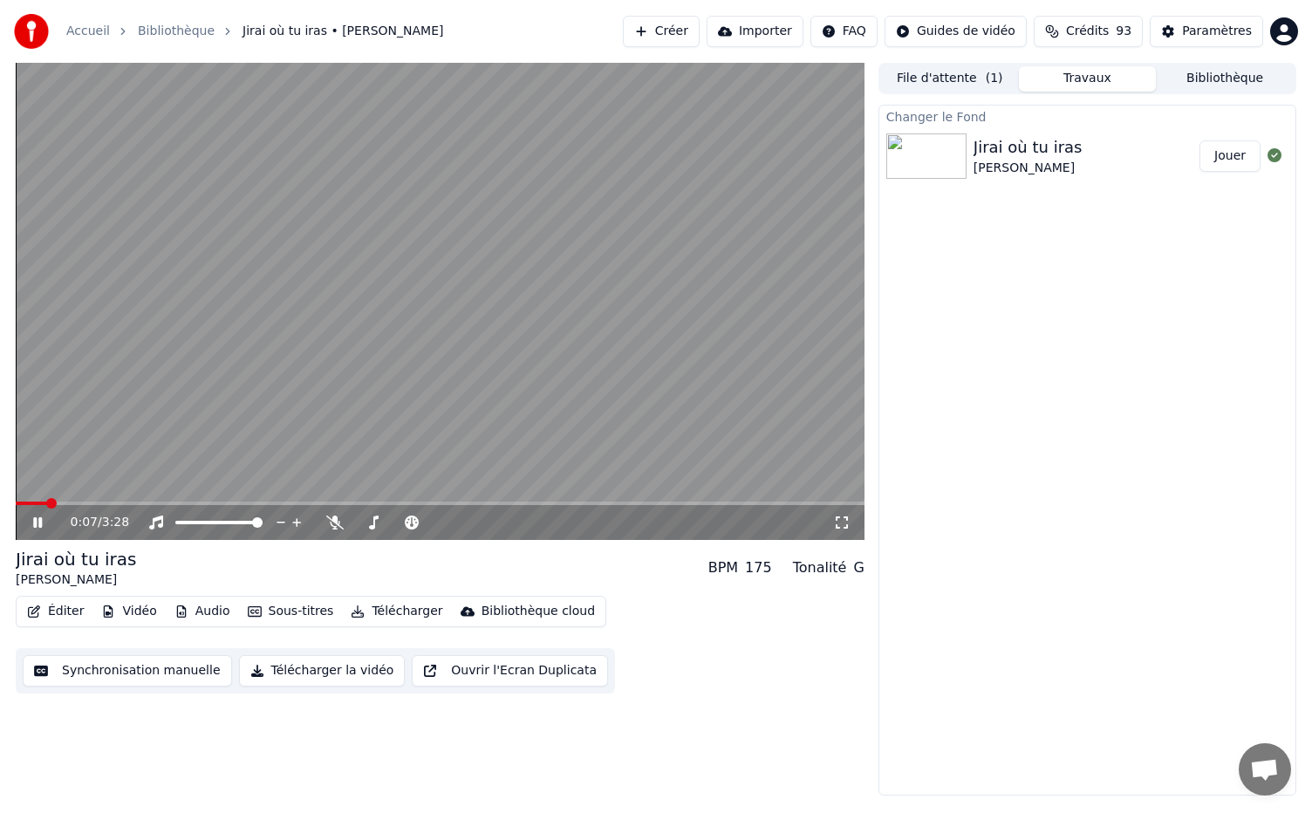
click at [35, 522] on icon at bounding box center [37, 522] width 9 height 10
click at [932, 78] on button "File d'attente ( 1 )" at bounding box center [950, 78] width 138 height 25
click at [1089, 66] on button "Travaux" at bounding box center [1088, 78] width 138 height 25
click at [955, 80] on button "File d'attente ( 1 )" at bounding box center [950, 78] width 138 height 25
click at [1090, 66] on button "Travaux" at bounding box center [1088, 78] width 138 height 25
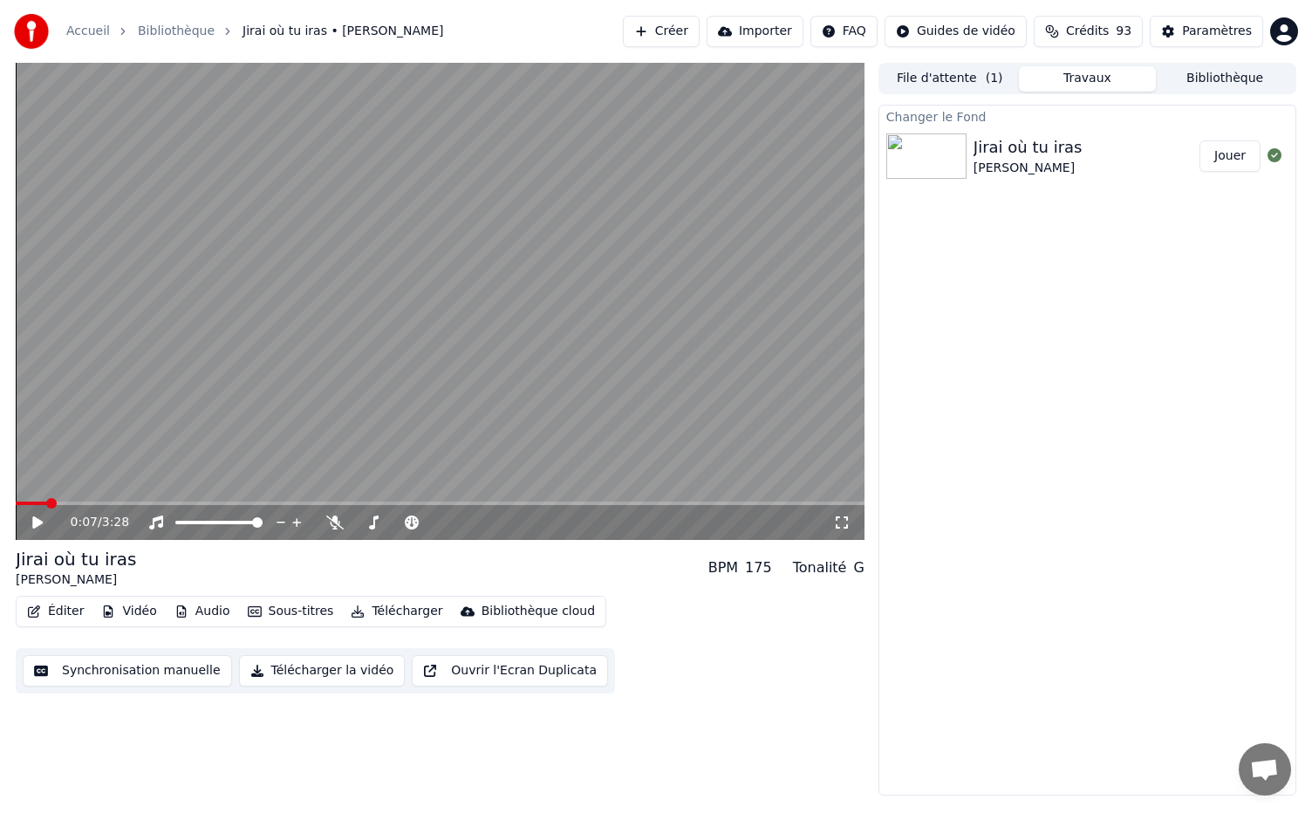
click at [306, 672] on button "Télécharger la vidéo" at bounding box center [322, 670] width 167 height 31
click at [1228, 155] on button "Afficher" at bounding box center [1221, 155] width 77 height 31
drag, startPoint x: 1097, startPoint y: 23, endPoint x: 1095, endPoint y: 2, distance: 21.0
click at [1095, 2] on div "Accueil Bibliothèque Jirai où tu iras • [PERSON_NAME] Importer FAQ Guides de vi…" at bounding box center [656, 31] width 1312 height 63
